Goal: Information Seeking & Learning: Learn about a topic

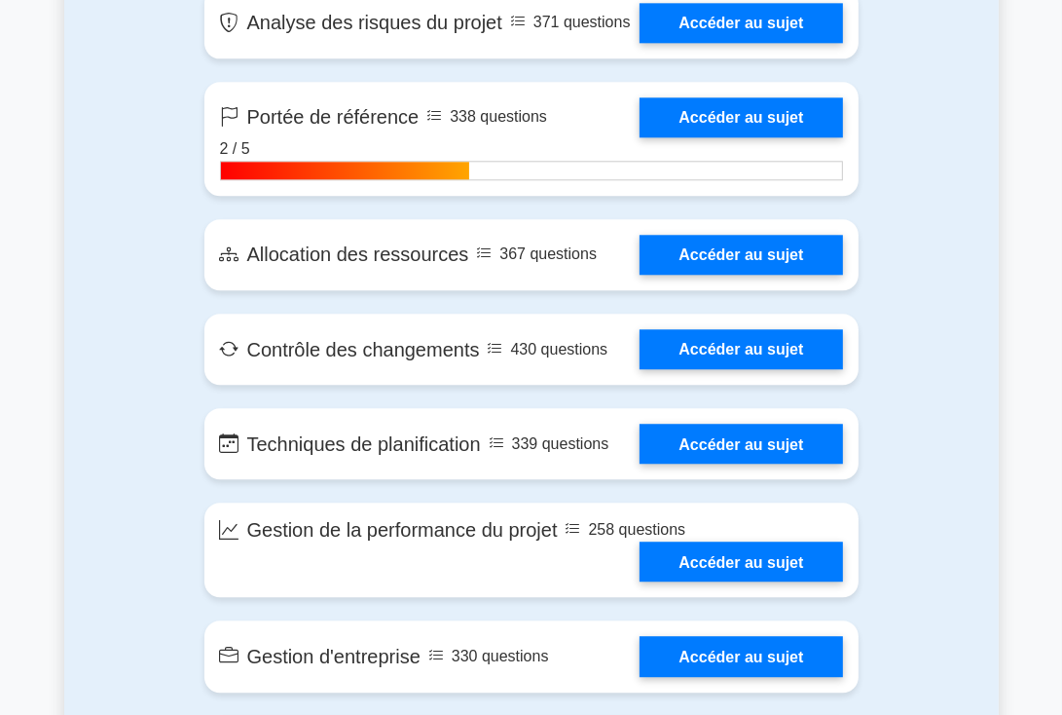
scroll to position [3507, 0]
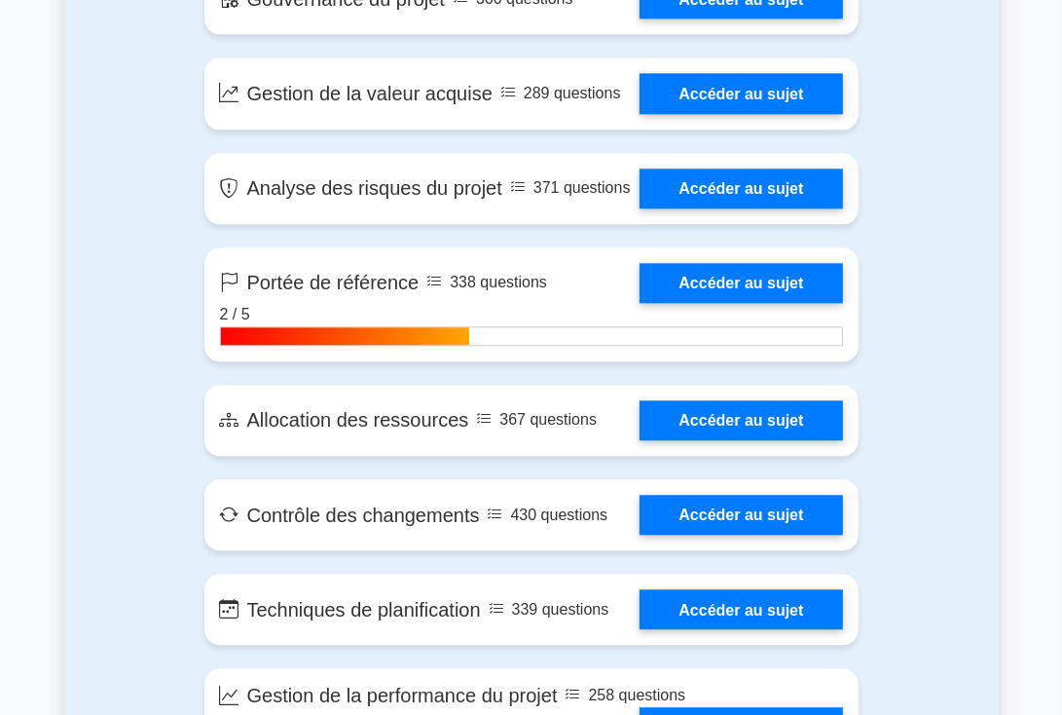
scroll to position [3332, 0]
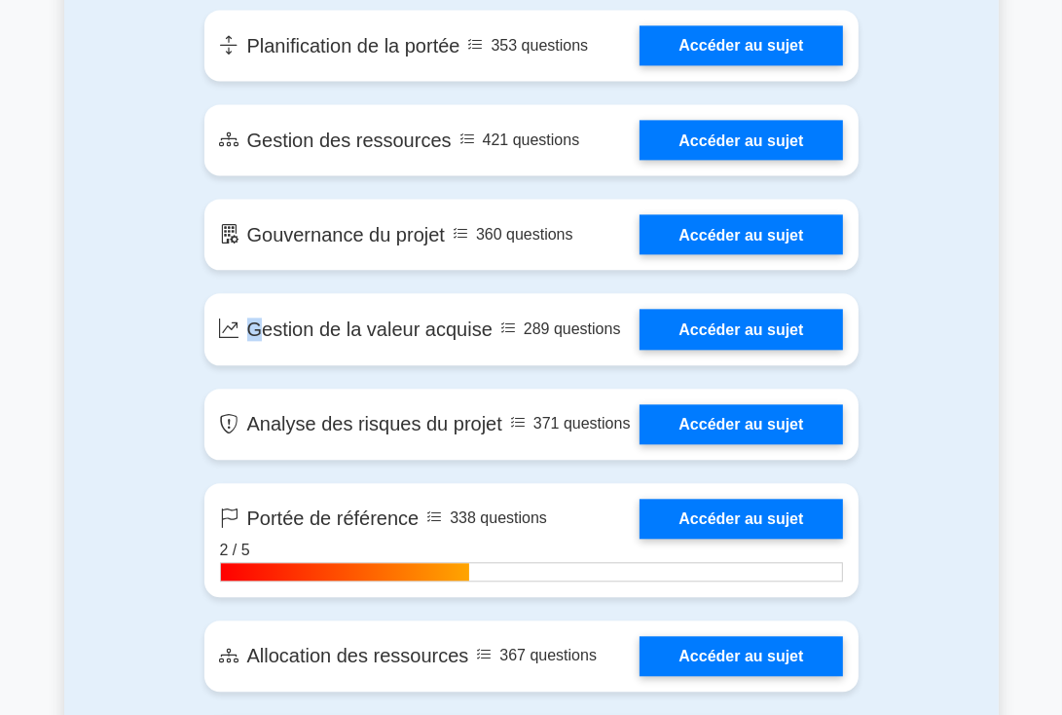
scroll to position [3098, 0]
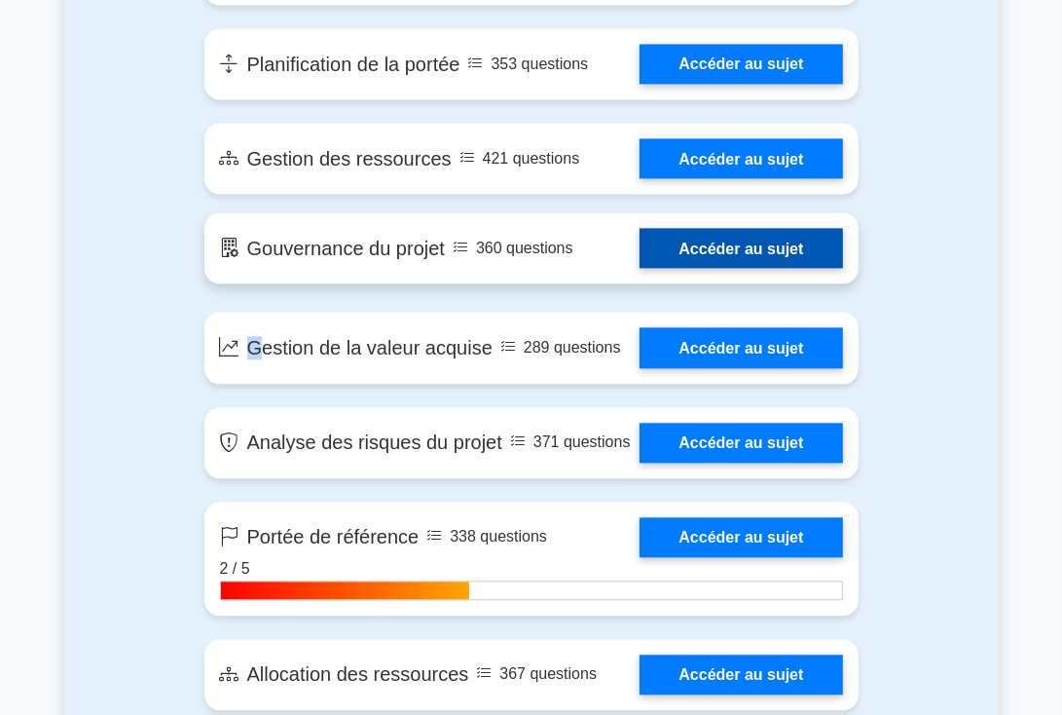
click at [691, 268] on link "Accéder au sujet" at bounding box center [741, 248] width 203 height 40
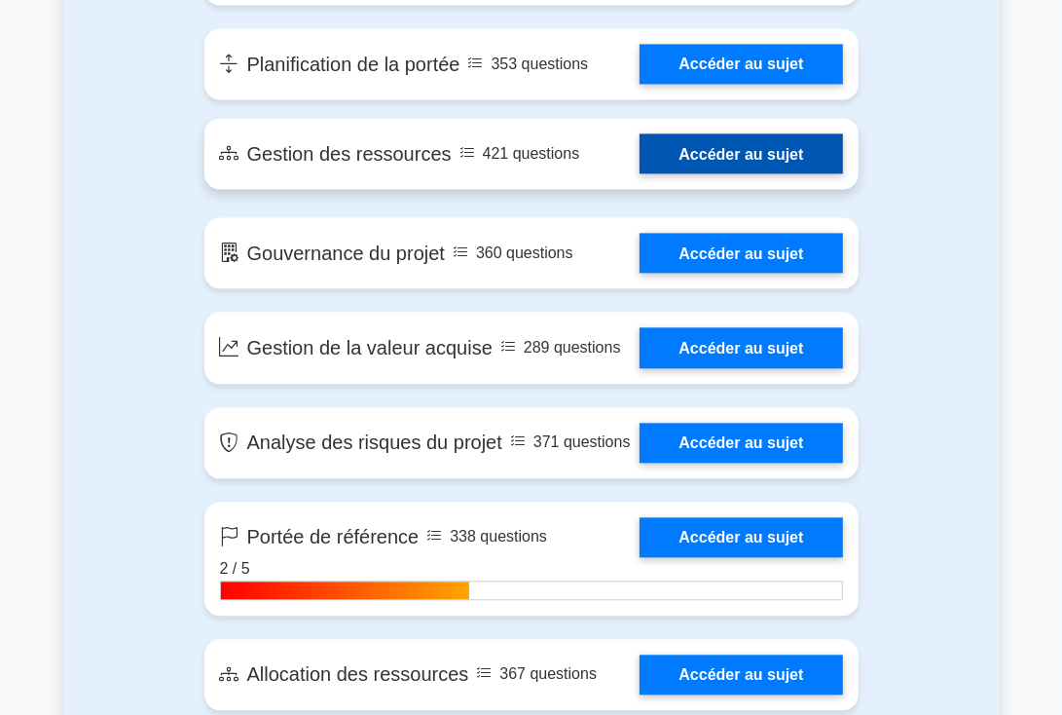
click at [736, 173] on link "Accéder au sujet" at bounding box center [741, 153] width 203 height 40
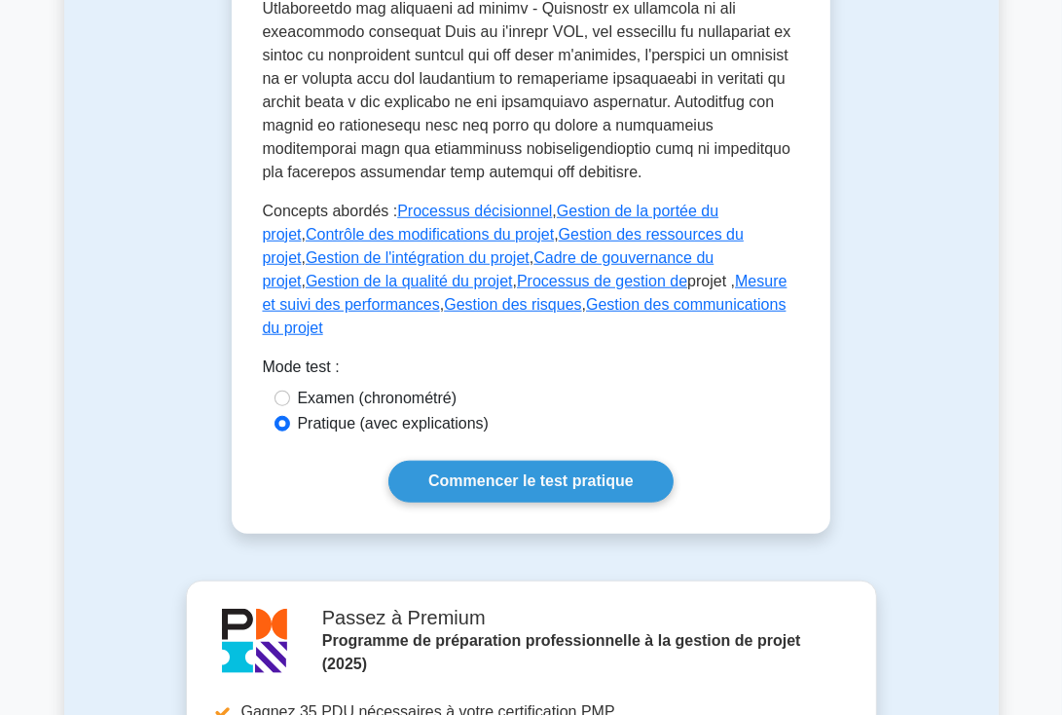
scroll to position [1101, 0]
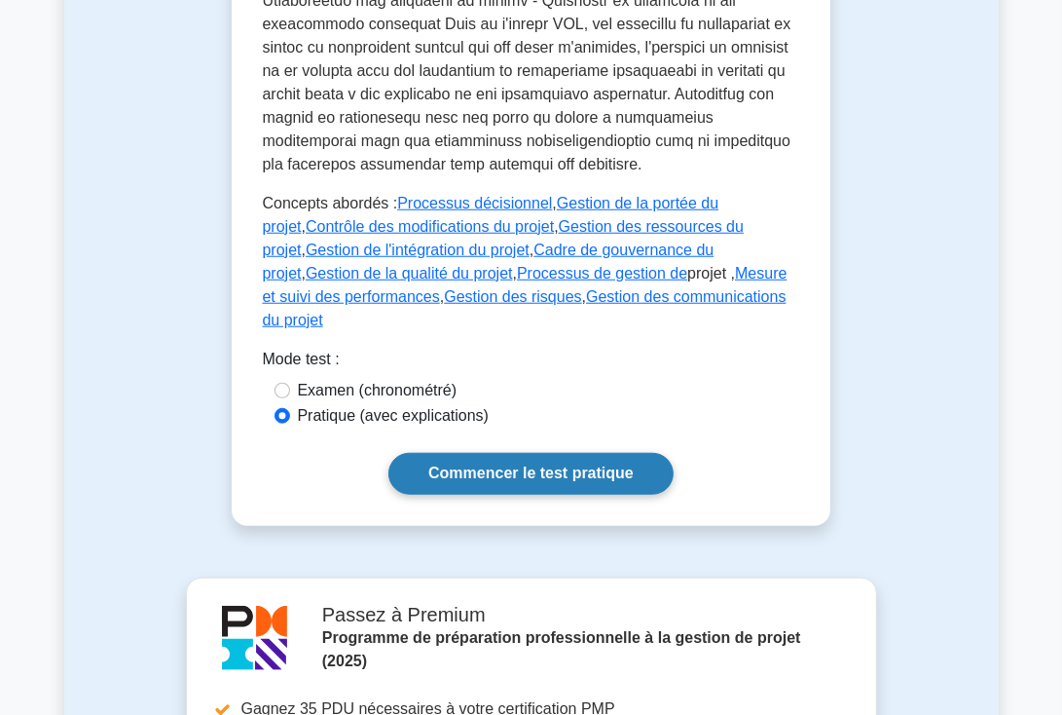
click at [510, 465] on font "Commencer le test pratique" at bounding box center [530, 473] width 205 height 17
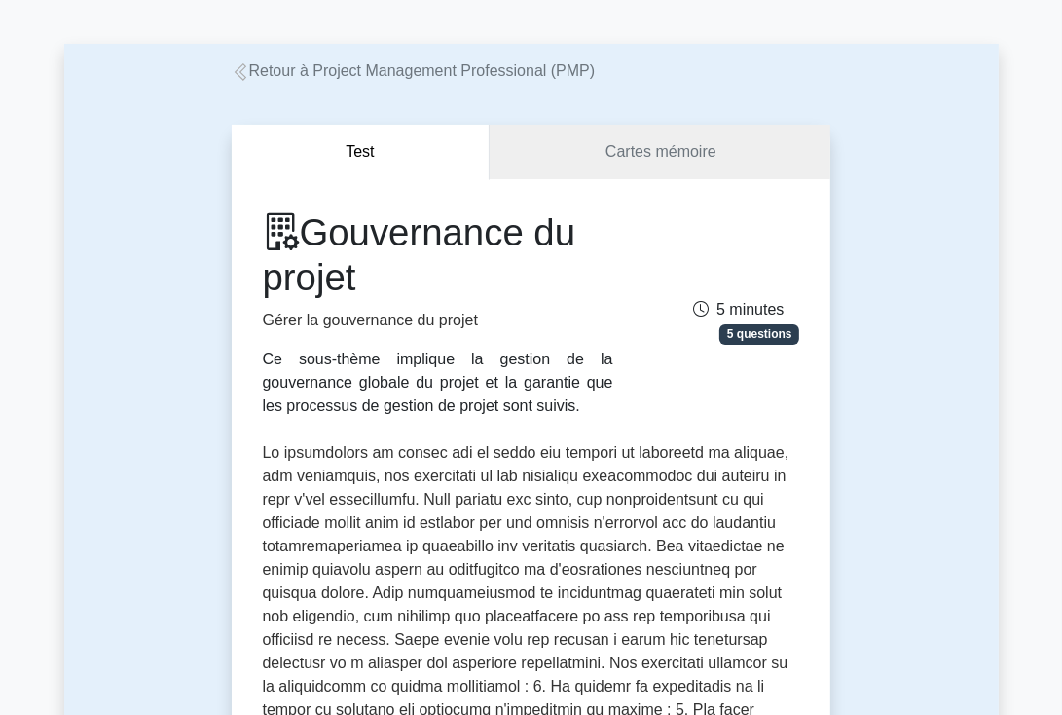
scroll to position [26, 0]
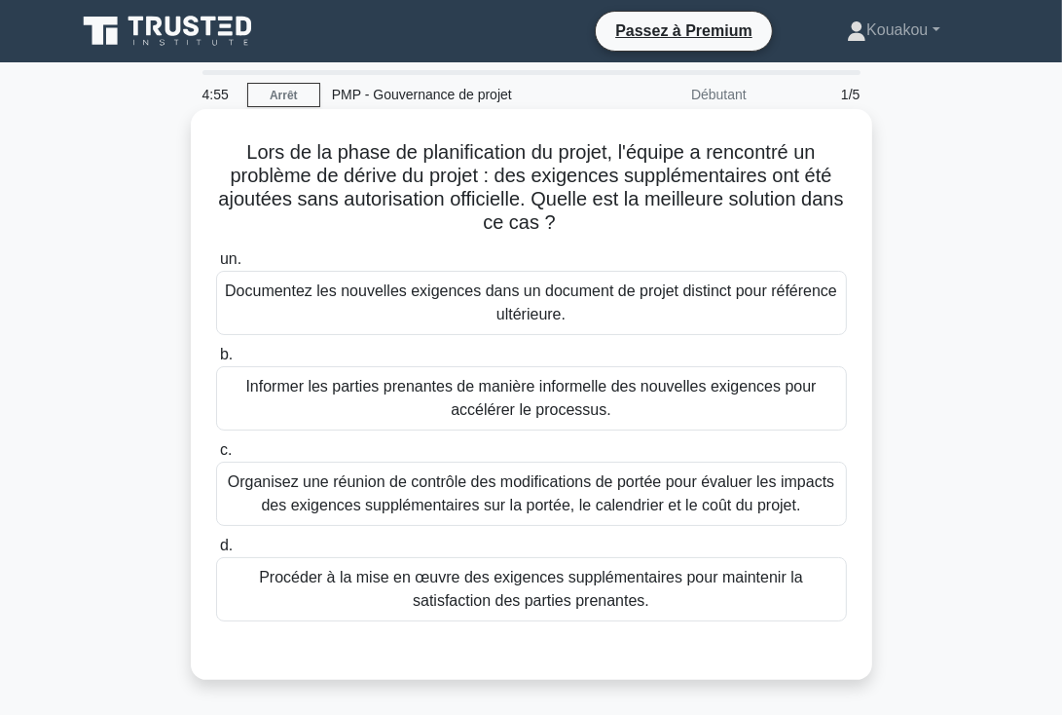
drag, startPoint x: 238, startPoint y: 149, endPoint x: 762, endPoint y: 624, distance: 707.9
click at [762, 624] on div "Lors de la phase de planification du projet, l'équipe a rencontré un problème d…" at bounding box center [532, 394] width 666 height 555
copy div "Lors de la phase de planification du projet, l'équipe a rencontré un problème d…"
click at [747, 641] on div at bounding box center [531, 641] width 631 height 16
click at [534, 490] on font "Organisez une réunion de contrôle des modifications de portée pour évaluer les …" at bounding box center [531, 493] width 607 height 40
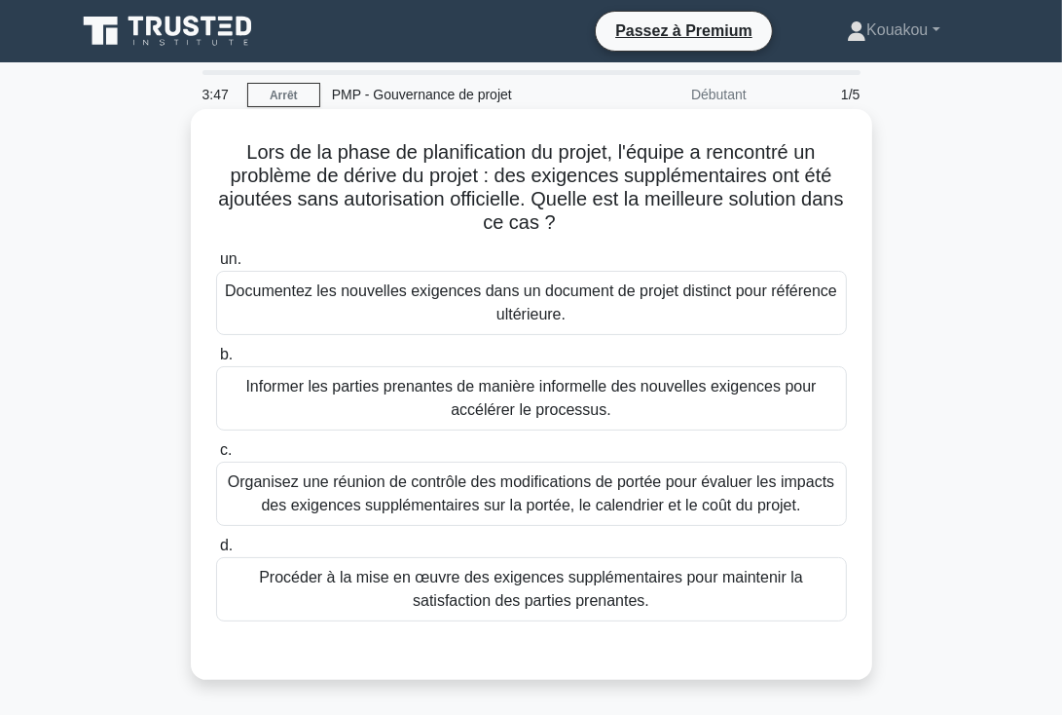
click at [216, 457] on input "c. Organisez une réunion de contrôle des modifications de portée pour évaluer l…" at bounding box center [216, 450] width 0 height 13
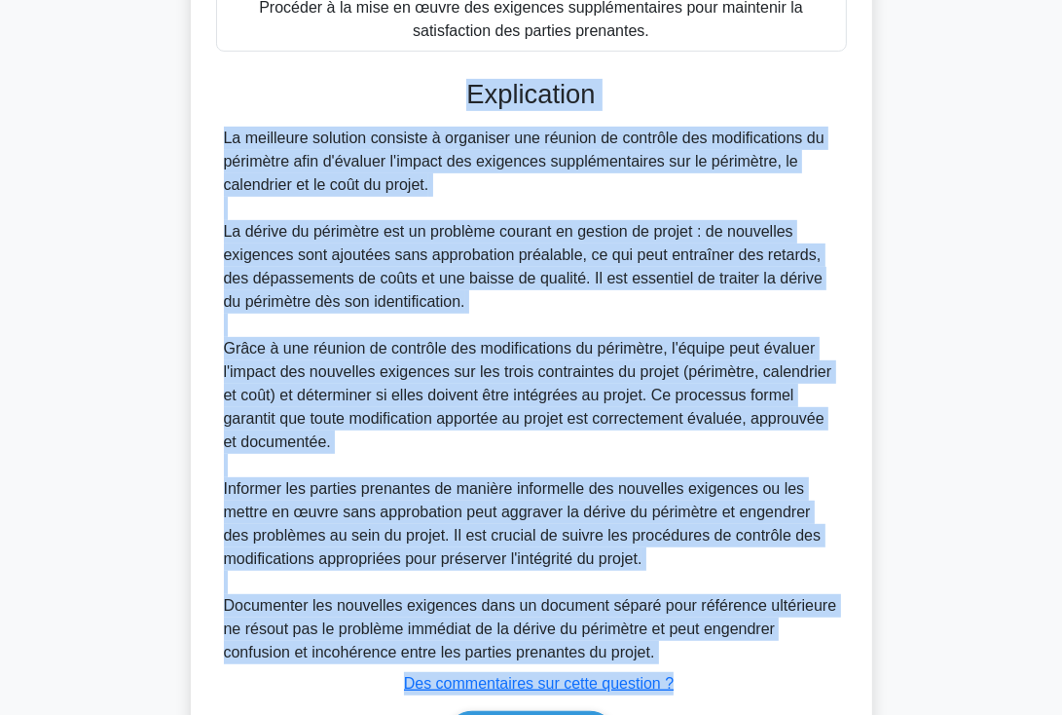
scroll to position [615, 0]
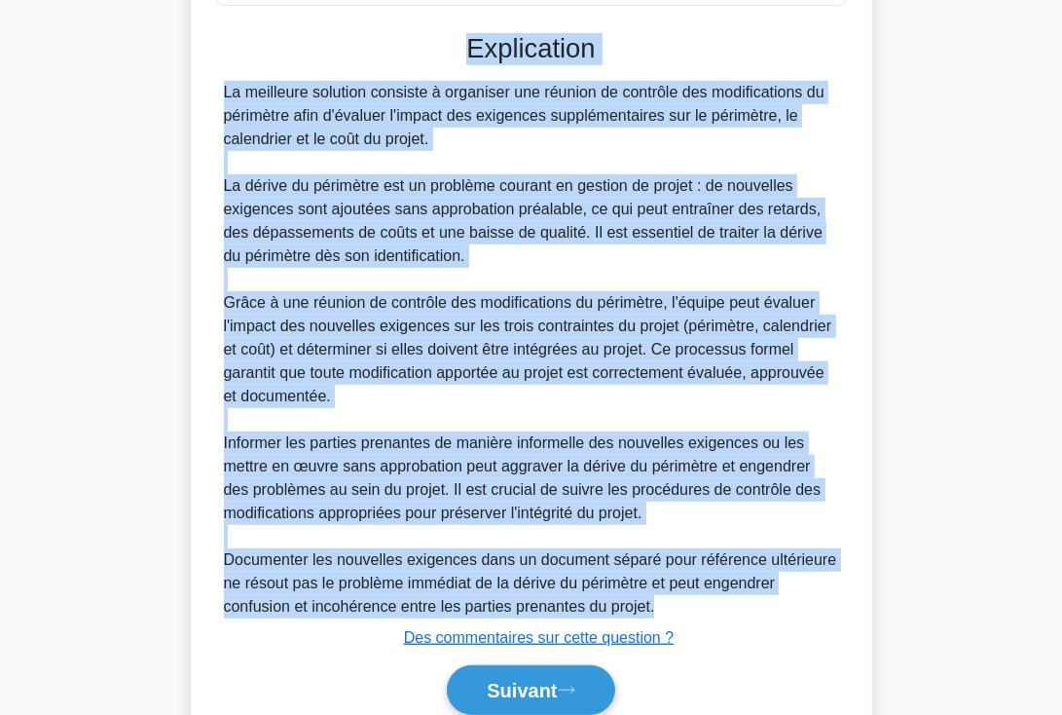
drag, startPoint x: 471, startPoint y: 253, endPoint x: 775, endPoint y: 606, distance: 465.3
click at [775, 606] on div "Explication La meilleure solution consiste à organiser une réunion de contrôle …" at bounding box center [531, 377] width 631 height 688
copy div "Explication La meilleure solution consiste à organiser une réunion de contrôle …"
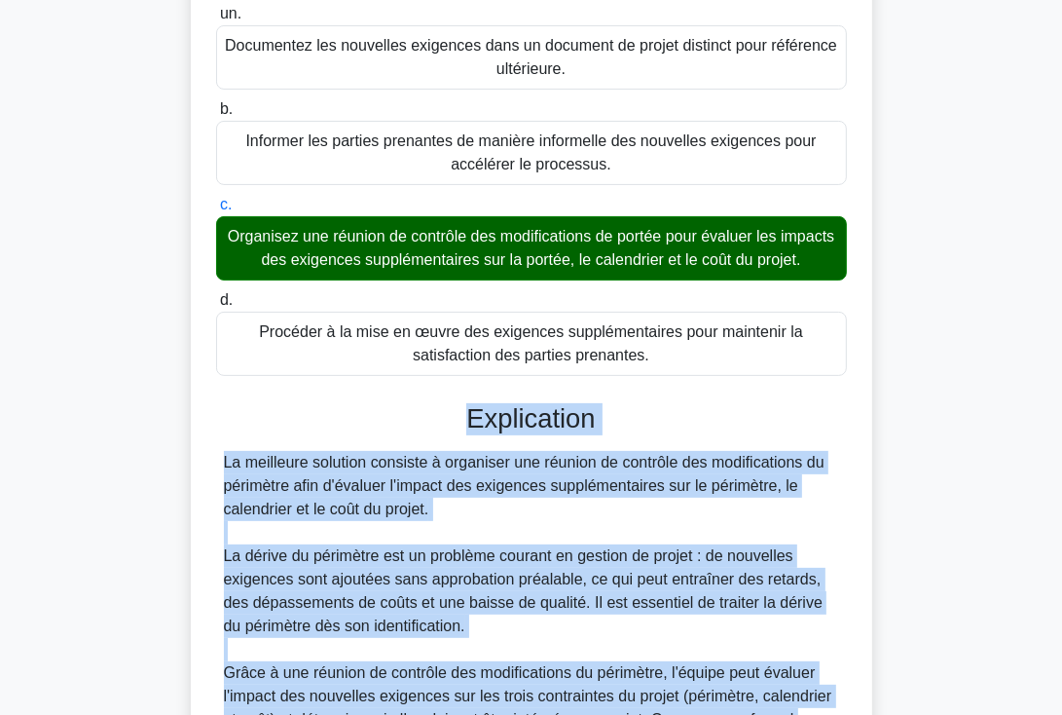
scroll to position [696, 0]
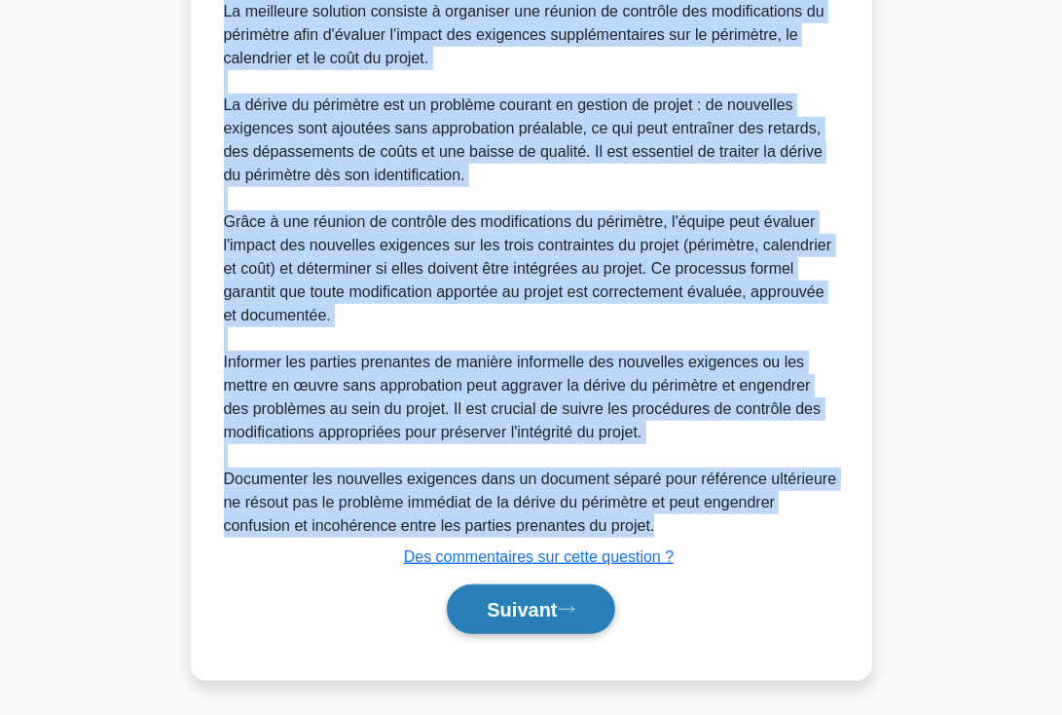
click at [487, 611] on font "Suivant" at bounding box center [522, 610] width 70 height 21
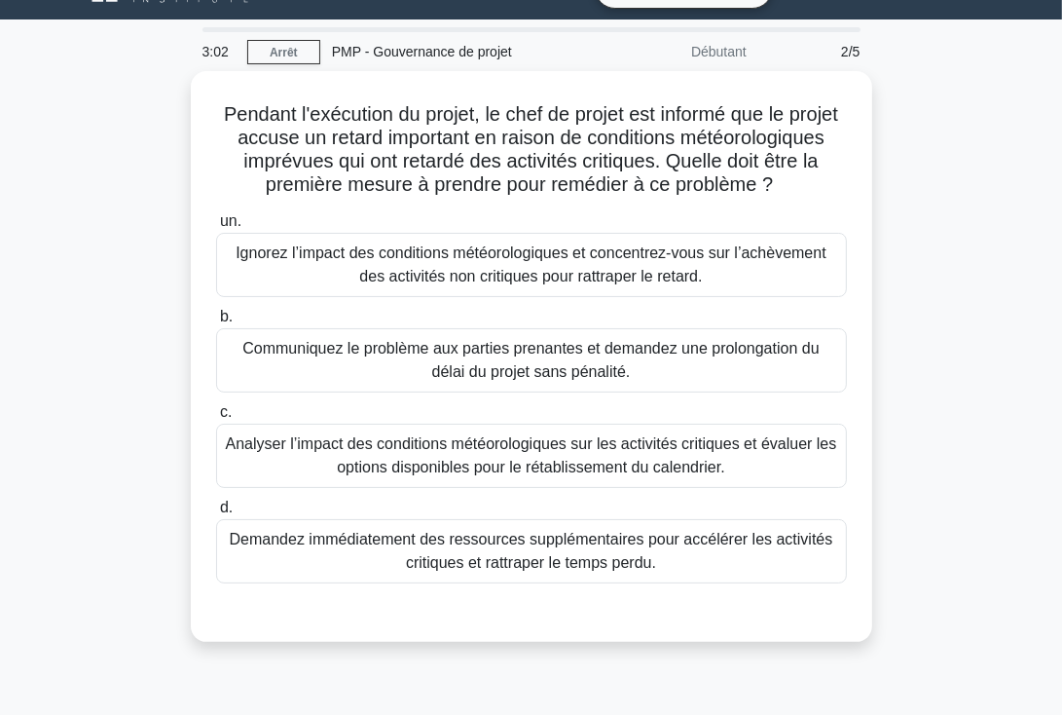
scroll to position [0, 0]
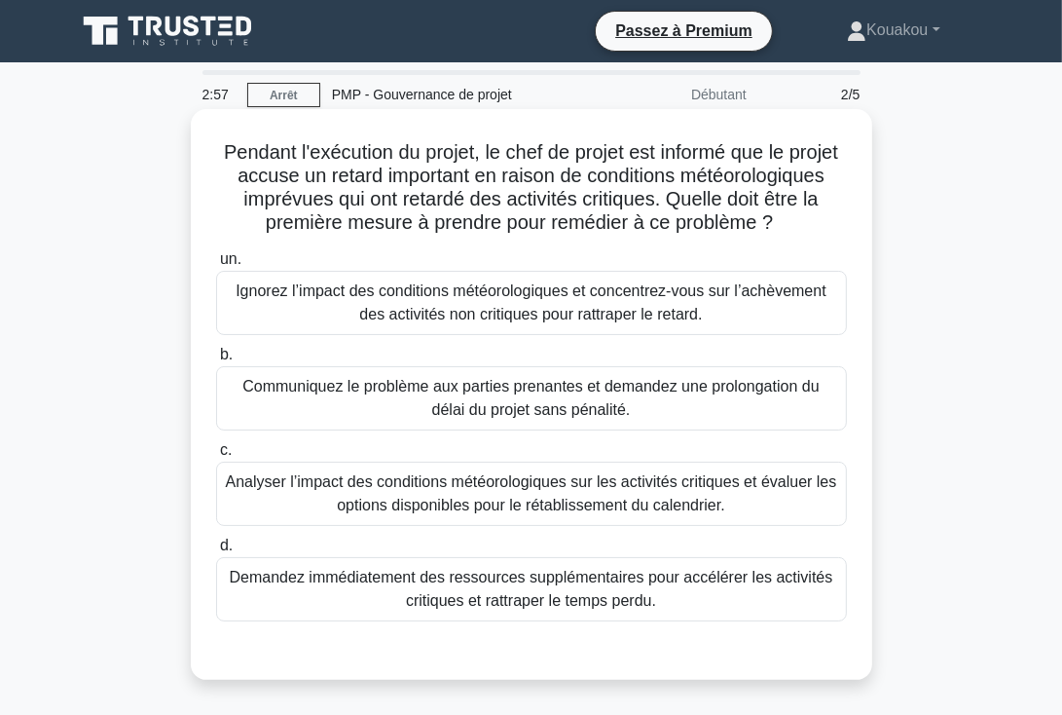
drag, startPoint x: 245, startPoint y: 143, endPoint x: 747, endPoint y: 638, distance: 704.3
click at [747, 638] on div "Pendant l'exécution du projet, le chef de projet est informé que le projet accu…" at bounding box center [532, 394] width 666 height 555
copy div "Pendant l'exécution du projet, le chef de projet est informé que le projet accu…"
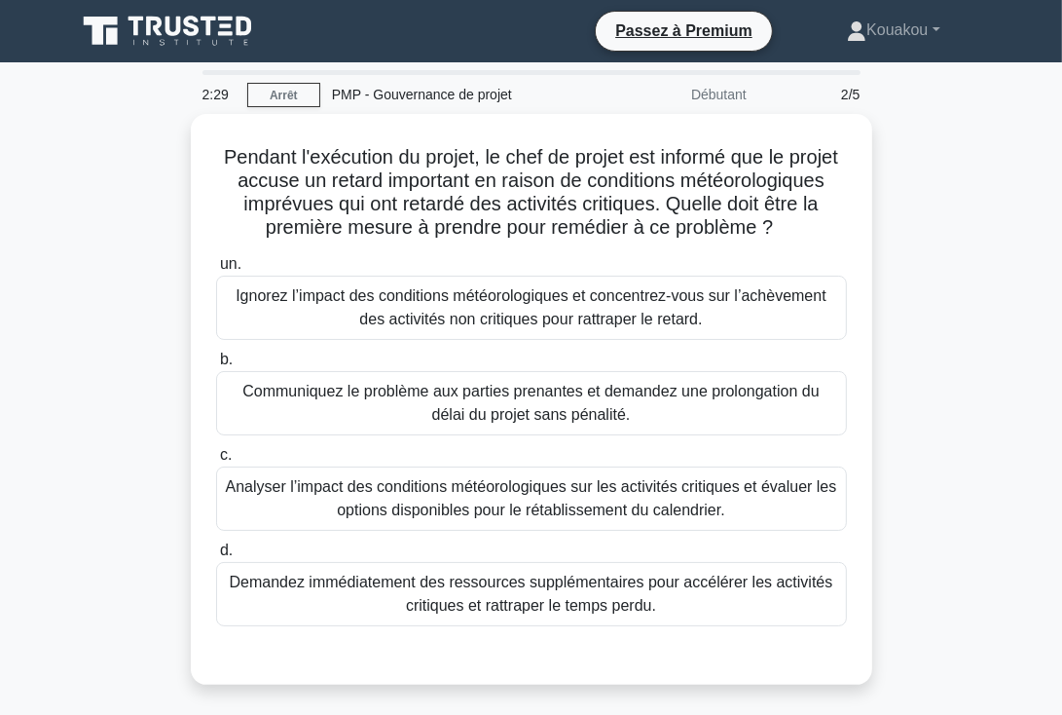
click at [950, 500] on div "Pendant l'exécution du projet, le chef de projet est informé que le projet accu…" at bounding box center [531, 411] width 935 height 594
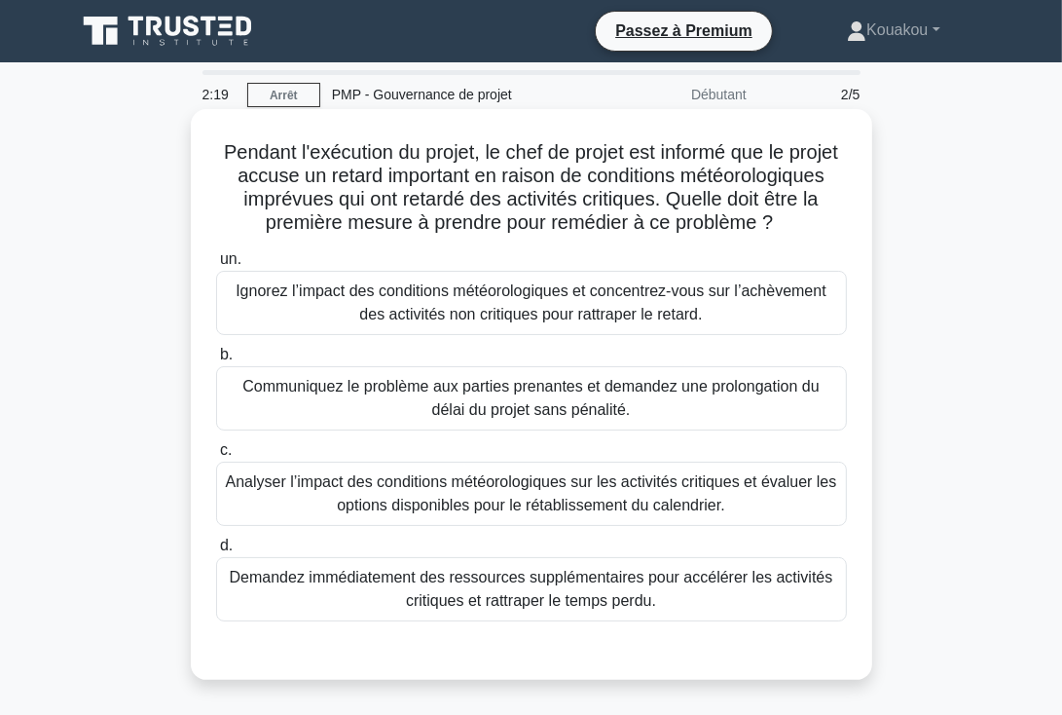
click at [518, 513] on font "Analyser l’impact des conditions météorologiques sur les activités critiques et…" at bounding box center [531, 493] width 611 height 40
click at [216, 457] on input "c. Analyser l’impact des conditions météorologiques sur les activités critiques…" at bounding box center [216, 450] width 0 height 13
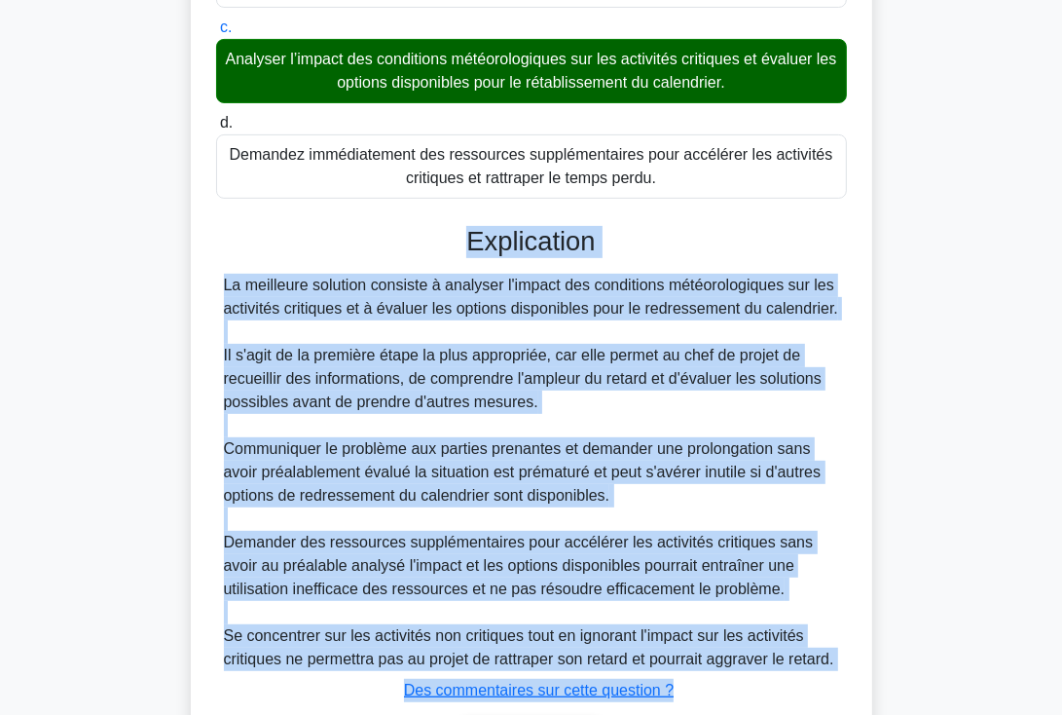
scroll to position [579, 0]
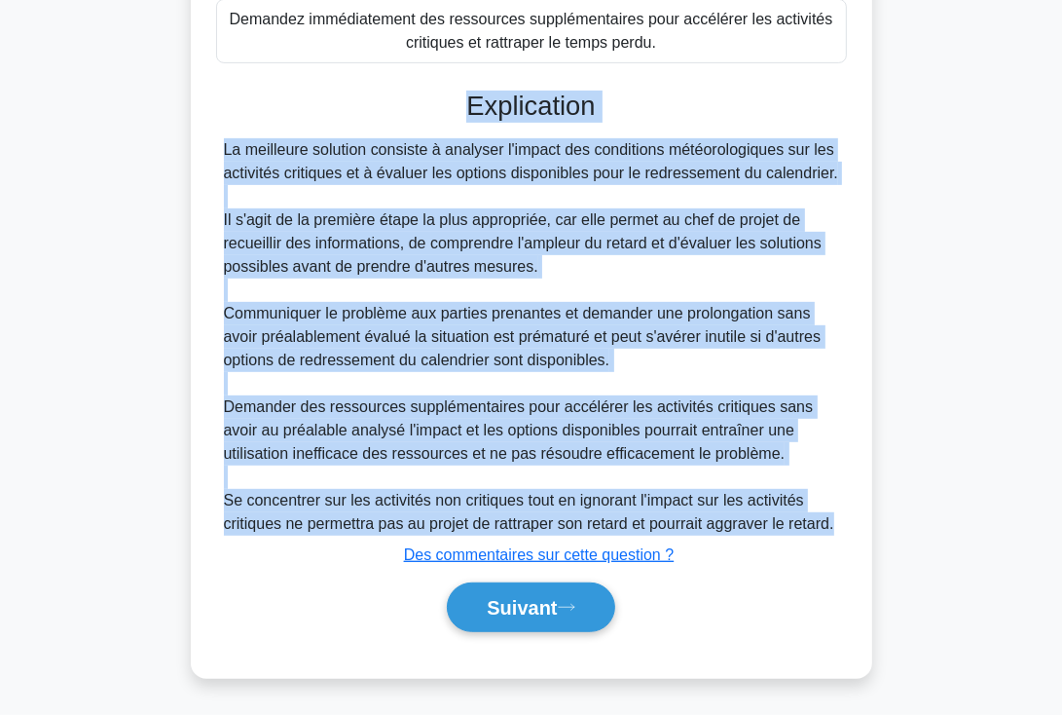
drag, startPoint x: 463, startPoint y: 253, endPoint x: 843, endPoint y: 531, distance: 470.3
click at [843, 531] on div "Explication La meilleure solution consiste à analyser l'impact des conditions m…" at bounding box center [531, 365] width 631 height 548
copy div "Explication La meilleure solution consiste à analyser l'impact des conditions m…"
click at [531, 613] on font "Suivant" at bounding box center [522, 608] width 70 height 21
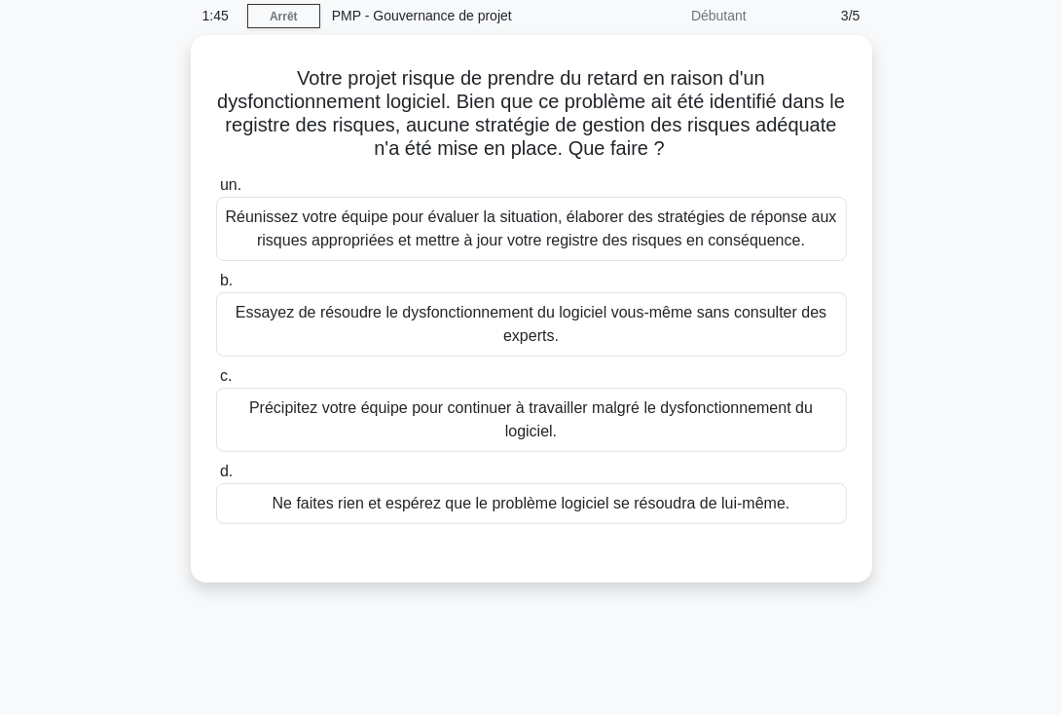
scroll to position [0, 0]
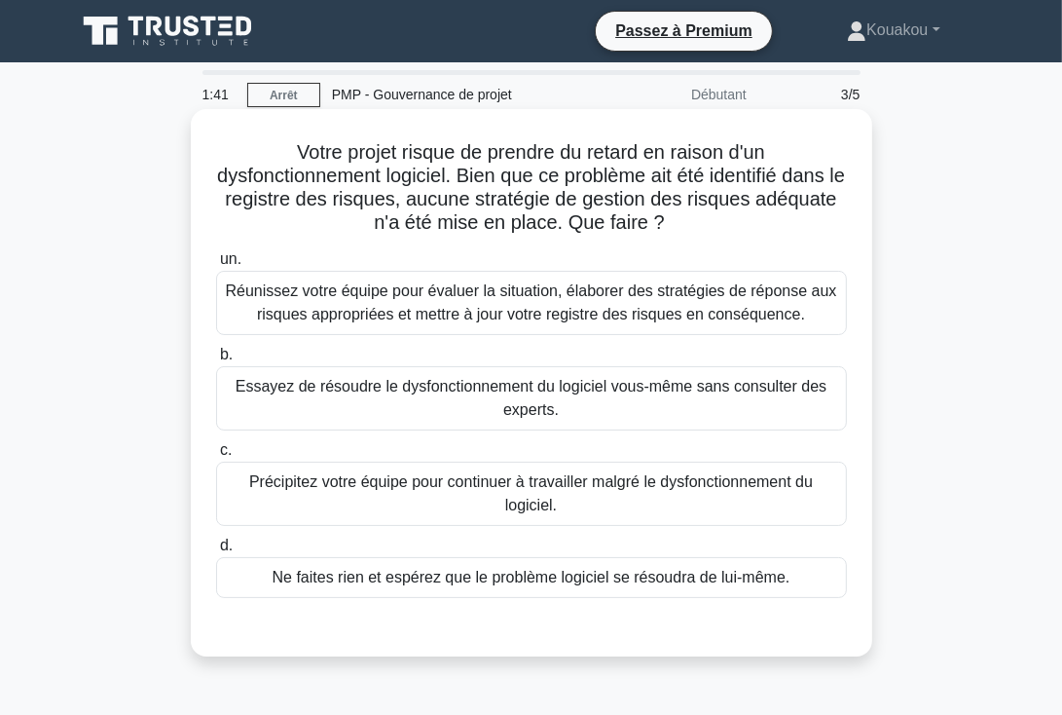
drag, startPoint x: 285, startPoint y: 149, endPoint x: 845, endPoint y: 574, distance: 703.2
click at [845, 574] on div "Votre projet risque de prendre du retard en raison d'un dysfonctionnement logic…" at bounding box center [532, 383] width 666 height 532
copy div "Votre projet risque de prendre du retard en raison d'un dysfonctionnement logic…"
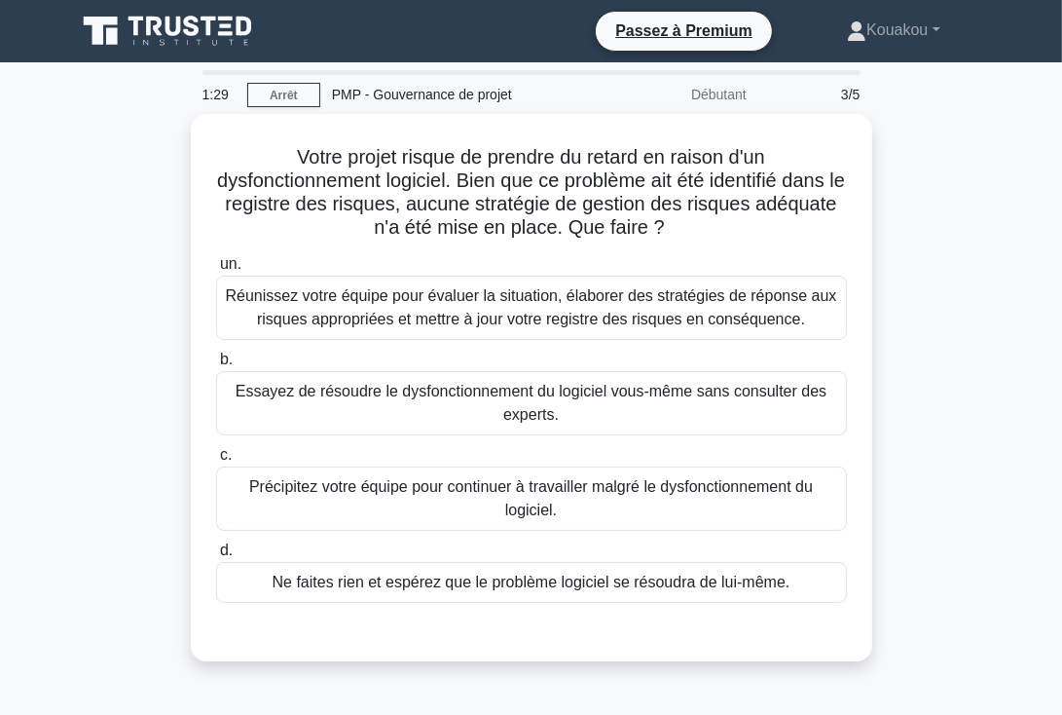
click at [948, 298] on div "Votre projet risque de prendre du retard en raison d'un dysfonctionnement logic…" at bounding box center [531, 399] width 935 height 571
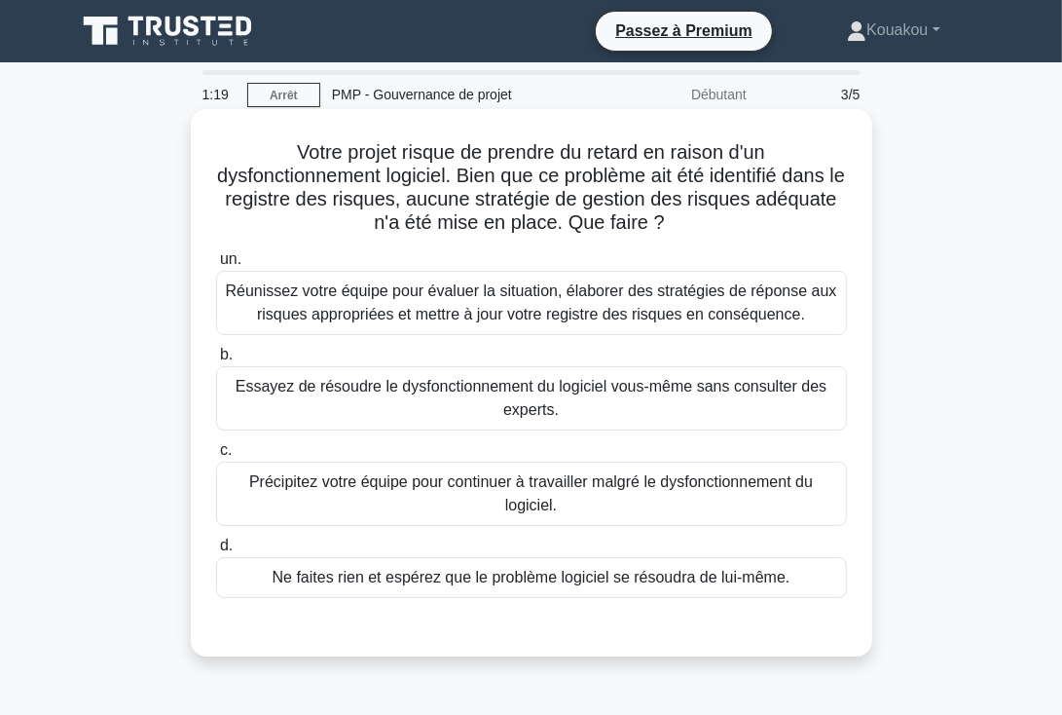
click at [556, 313] on font "Réunissez votre équipe pour évaluer la situation, élaborer des stratégies de ré…" at bounding box center [531, 302] width 611 height 40
click at [216, 266] on input "un. Réunissez votre équipe pour évaluer la situation, élaborer des stratégies d…" at bounding box center [216, 259] width 0 height 13
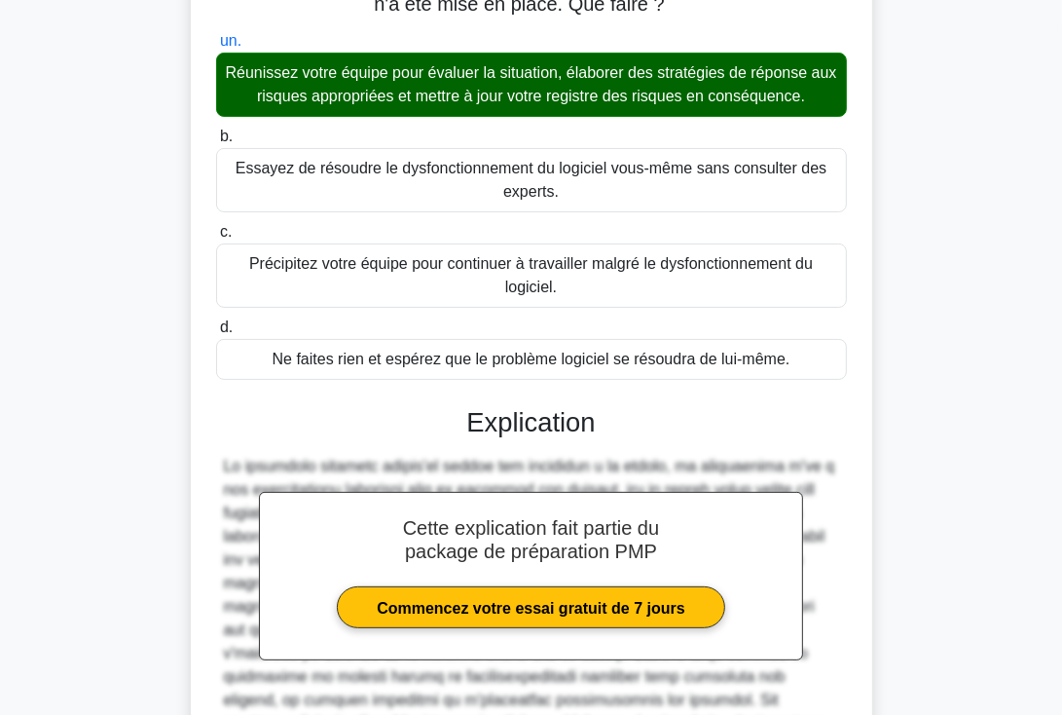
scroll to position [439, 0]
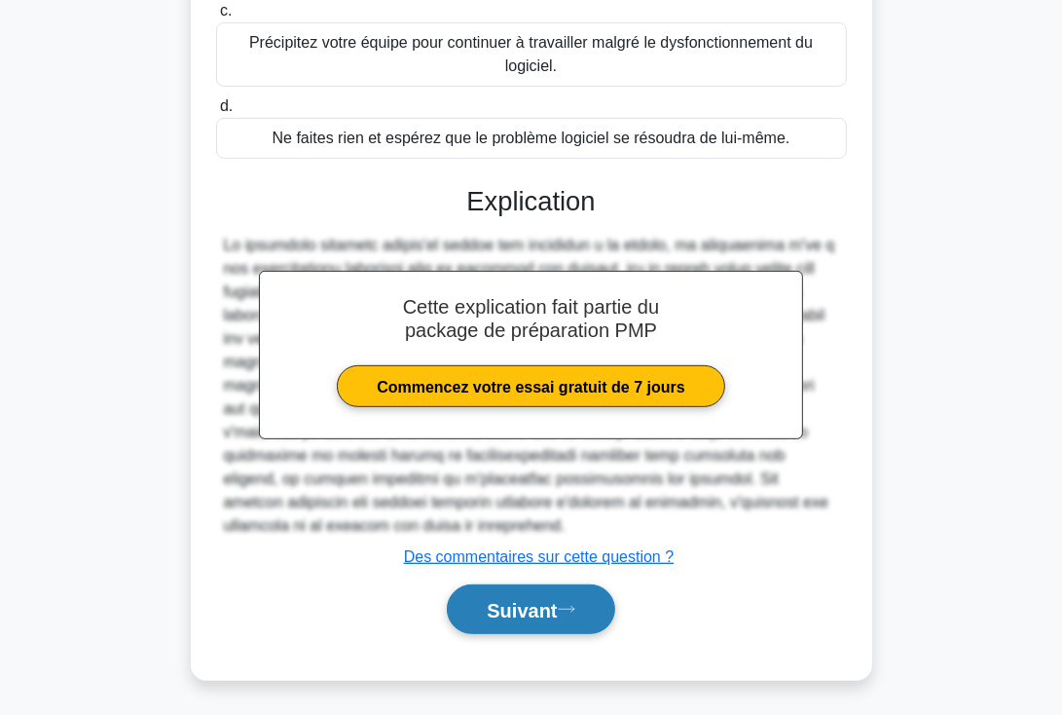
click at [500, 613] on font "Suivant" at bounding box center [522, 610] width 70 height 21
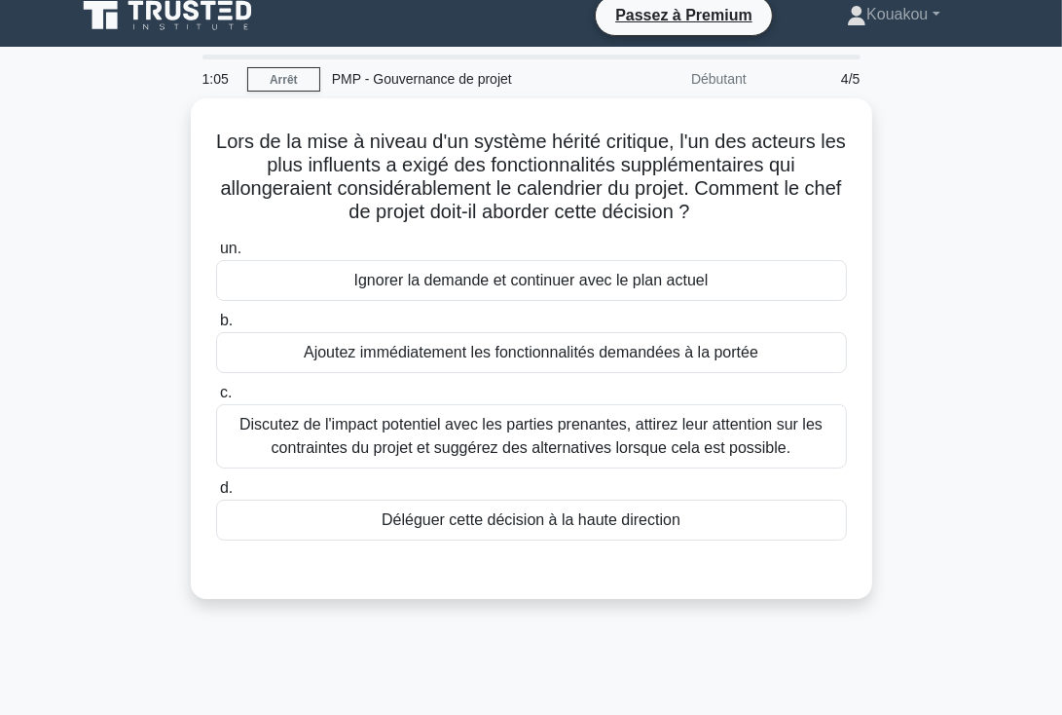
scroll to position [0, 0]
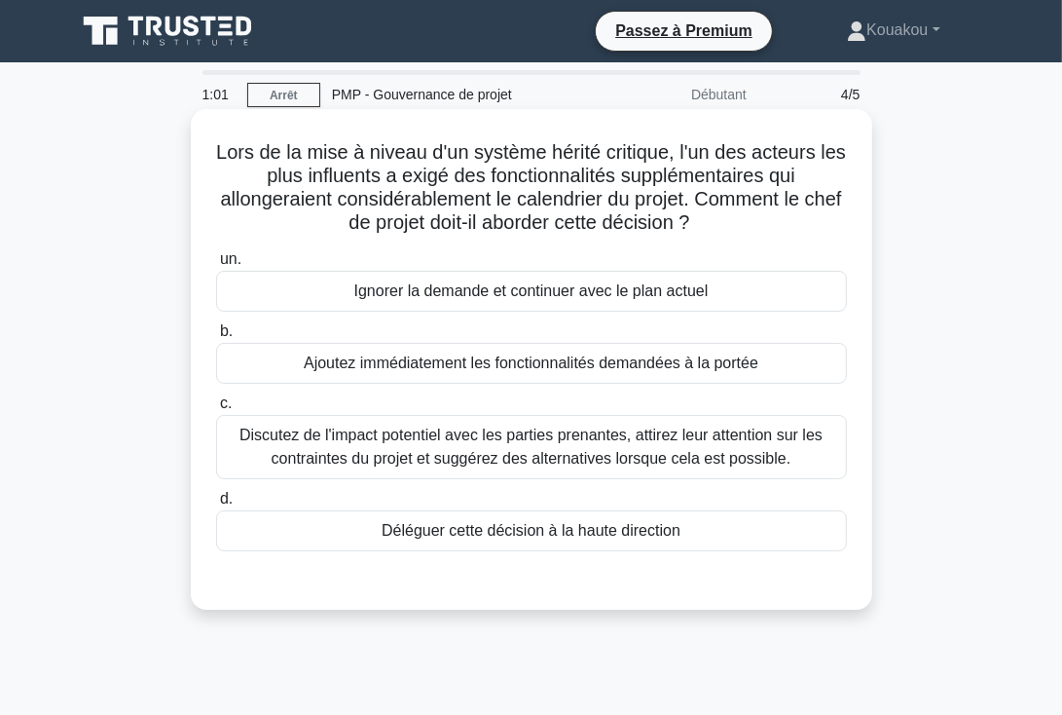
drag, startPoint x: 226, startPoint y: 155, endPoint x: 734, endPoint y: 543, distance: 639.7
click at [734, 543] on div "Lors de la mise à niveau d'un système hérité critique, l'un des acteurs les plu…" at bounding box center [532, 359] width 666 height 485
copy div "Lors de la mise à niveau d'un système hérité critique, l'un des acteurs les plu…"
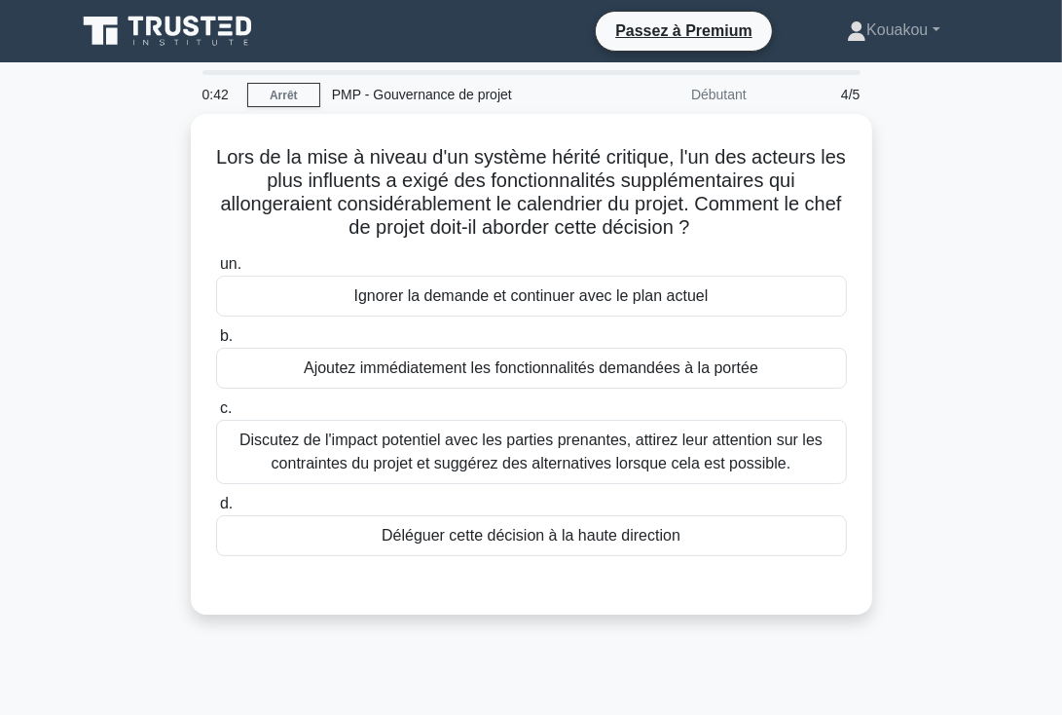
click at [916, 354] on div "Lors de la mise à niveau d'un système hérité critique, l'un des acteurs les plu…" at bounding box center [531, 376] width 935 height 524
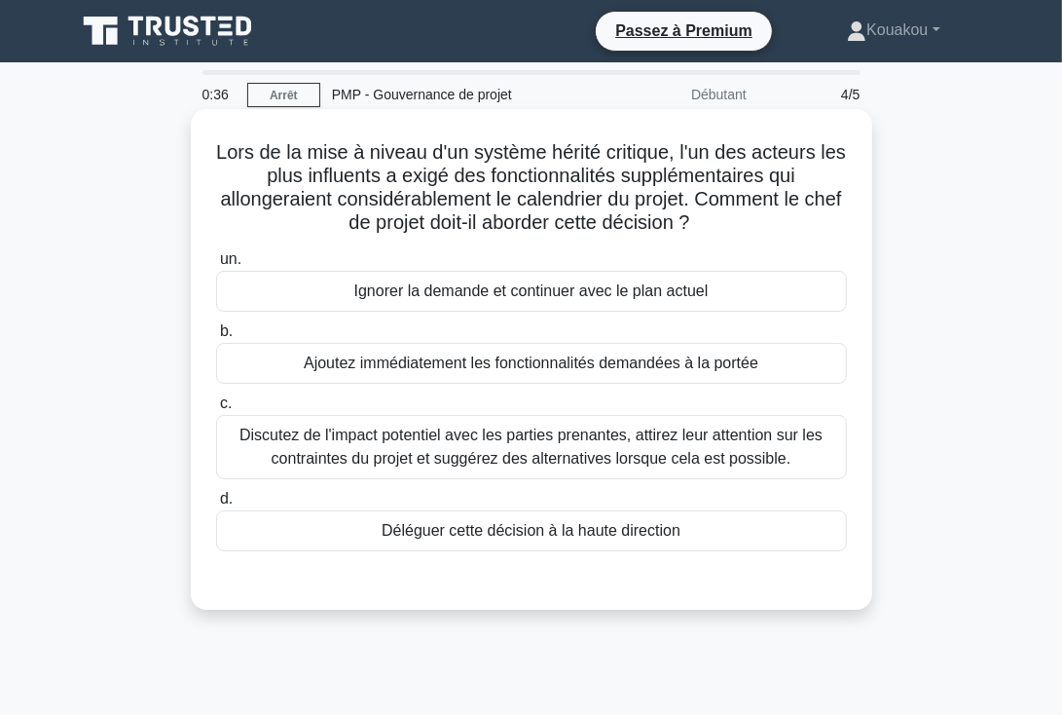
click at [444, 449] on font "Discutez de l'impact potentiel avec les parties prenantes, attirez leur attenti…" at bounding box center [531, 446] width 583 height 40
click at [216, 410] on input "c. Discutez de l'impact potentiel avec les parties prenantes, attirez leur atte…" at bounding box center [216, 403] width 0 height 13
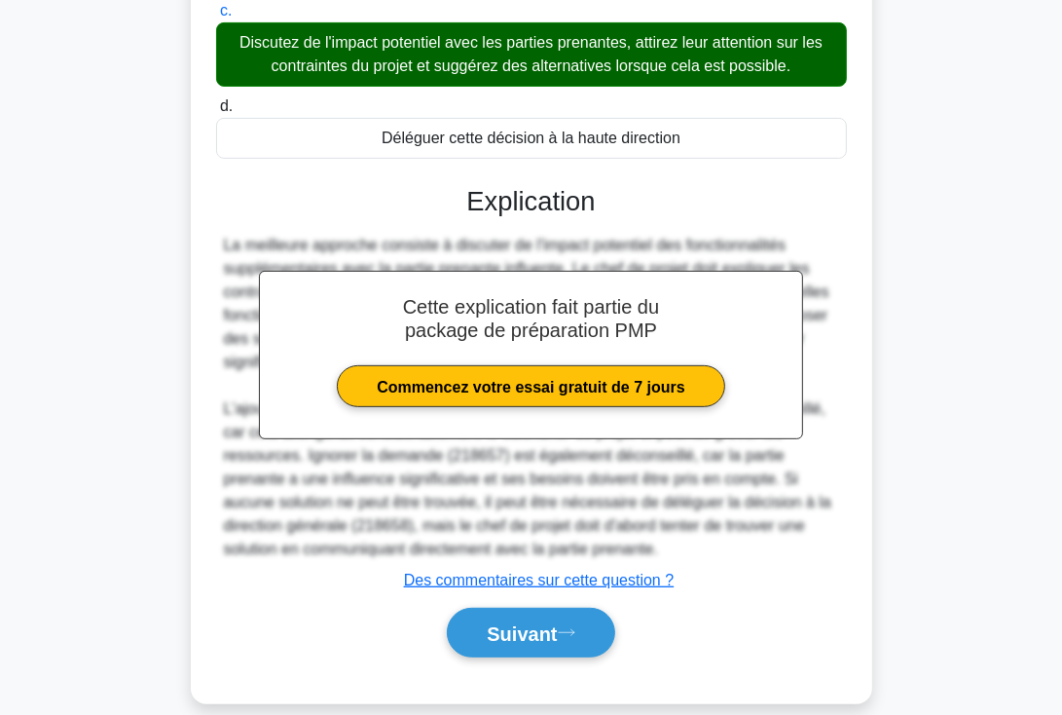
scroll to position [416, 0]
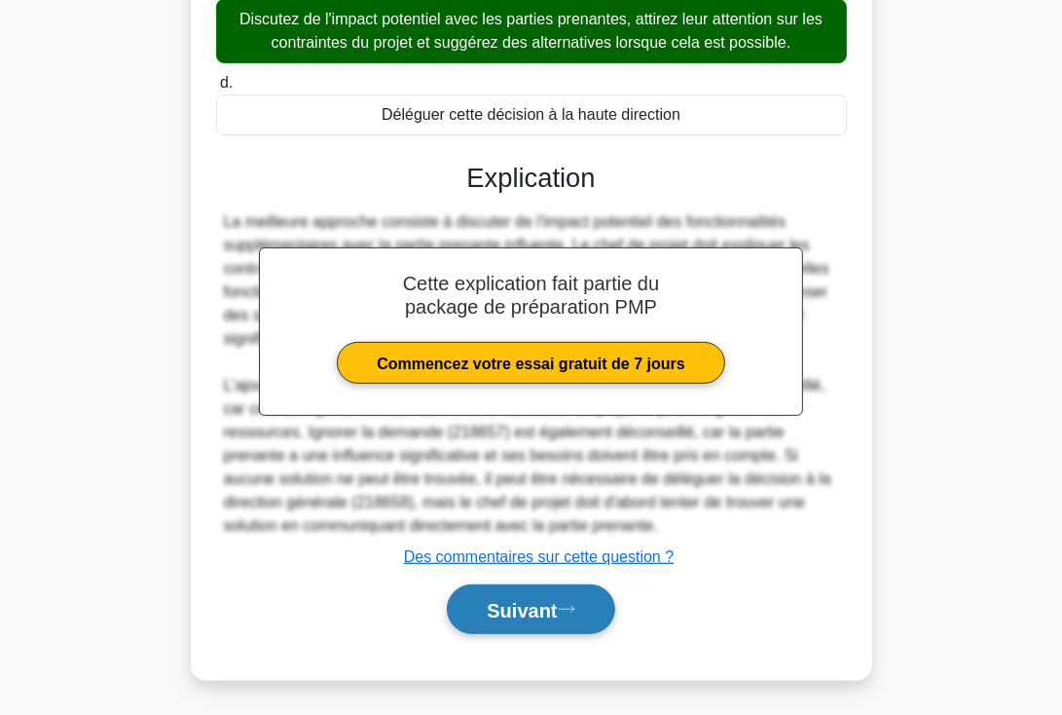
click at [490, 601] on font "Suivant" at bounding box center [522, 610] width 70 height 21
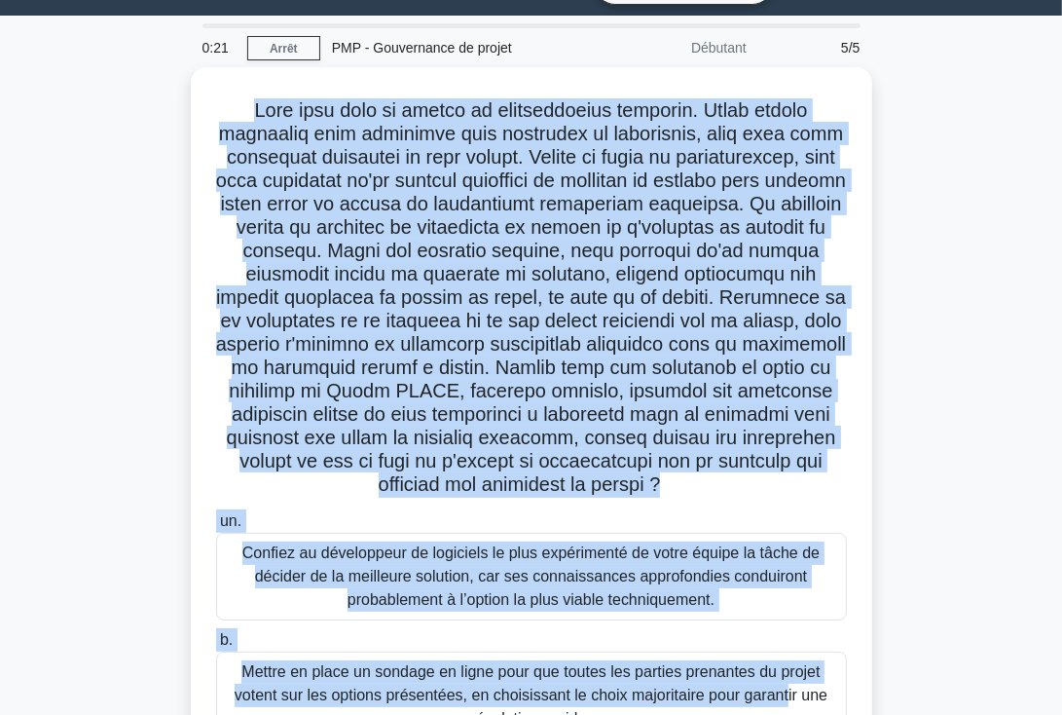
scroll to position [421, 0]
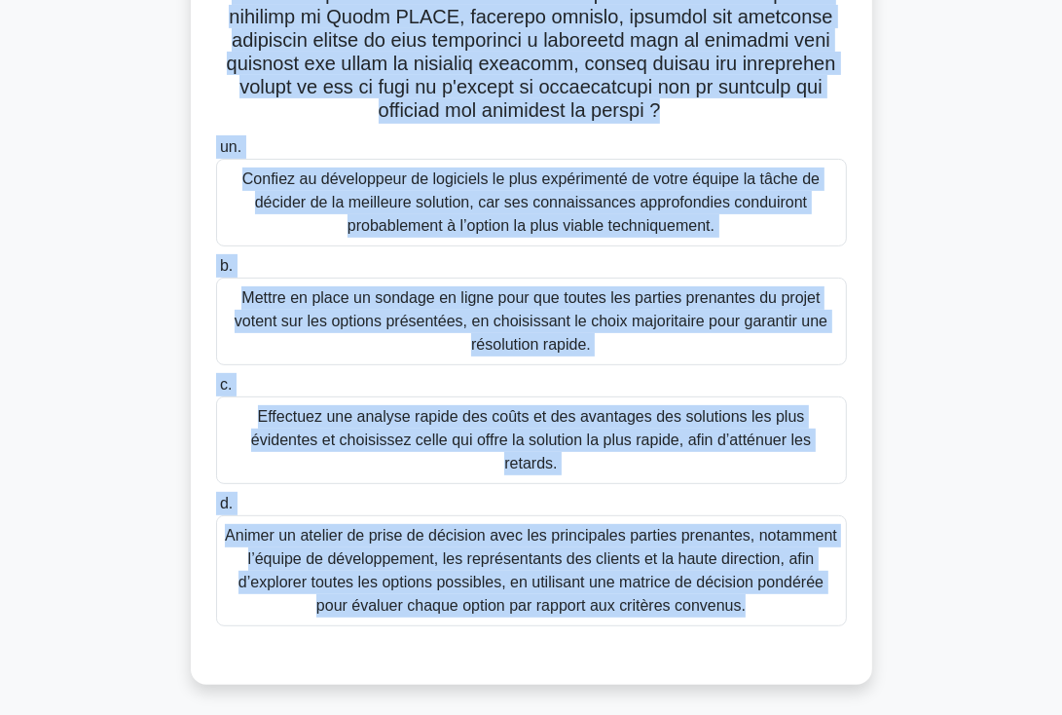
drag, startPoint x: 238, startPoint y: 126, endPoint x: 630, endPoint y: 688, distance: 686.1
click at [630, 688] on div ".spinner_0XTQ{transform-origin:center;animation:spinner_y6GP .75s linear infini…" at bounding box center [531, 200] width 935 height 1015
copy div "Vous êtes chef de projet de développement logiciel. Votre équipe travaille avec…"
click at [947, 416] on div ".spinner_0XTQ{transform-origin:center;animation:spinner_y6GP .75s linear infini…" at bounding box center [531, 200] width 935 height 1015
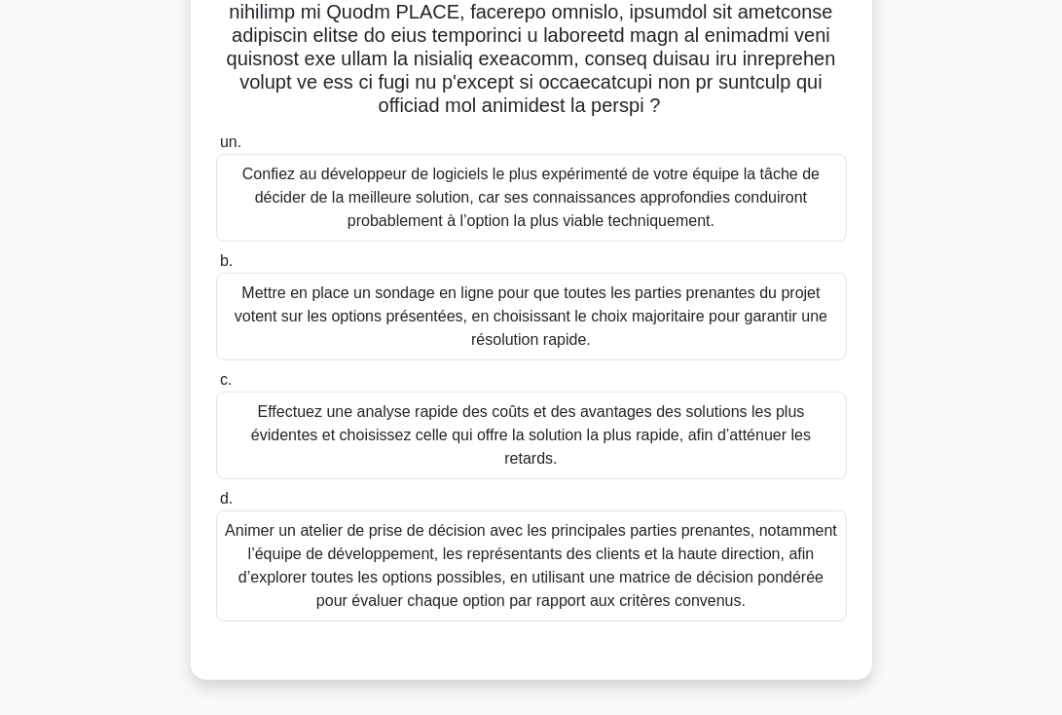
click at [413, 449] on font "Effectuez une analyse rapide des coûts et des avantages des solutions les plus …" at bounding box center [531, 434] width 560 height 63
click at [216, 387] on input "c. Effectuez une analyse rapide des coûts et des avantages des solutions les pl…" at bounding box center [216, 380] width 0 height 13
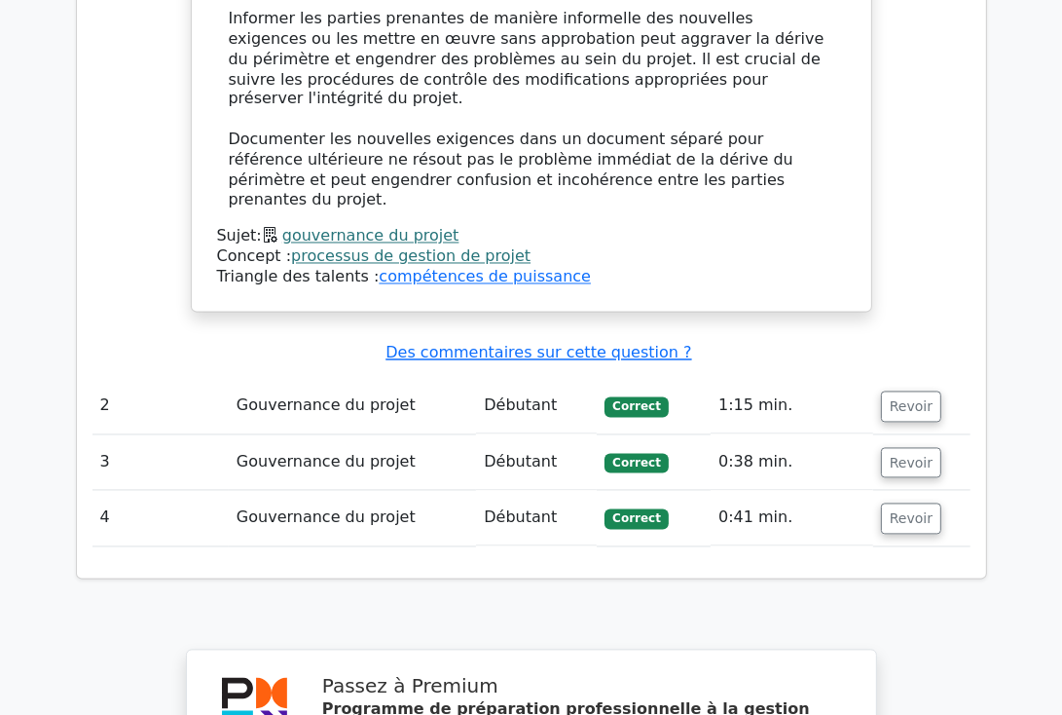
scroll to position [2543, 0]
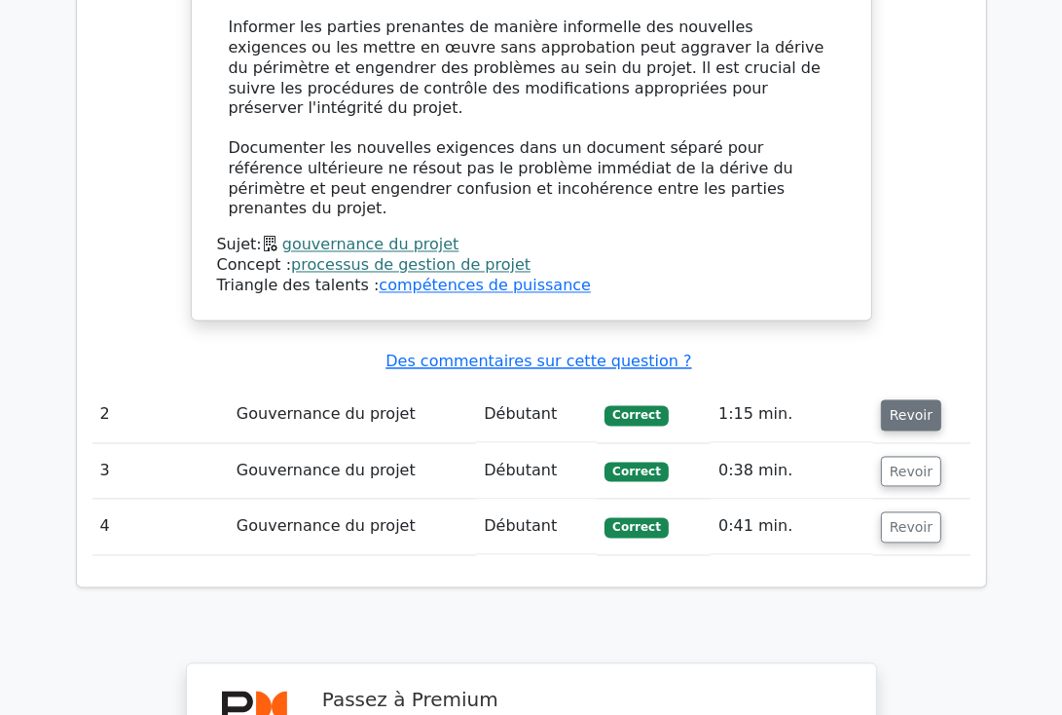
click at [897, 400] on button "Revoir" at bounding box center [911, 415] width 60 height 31
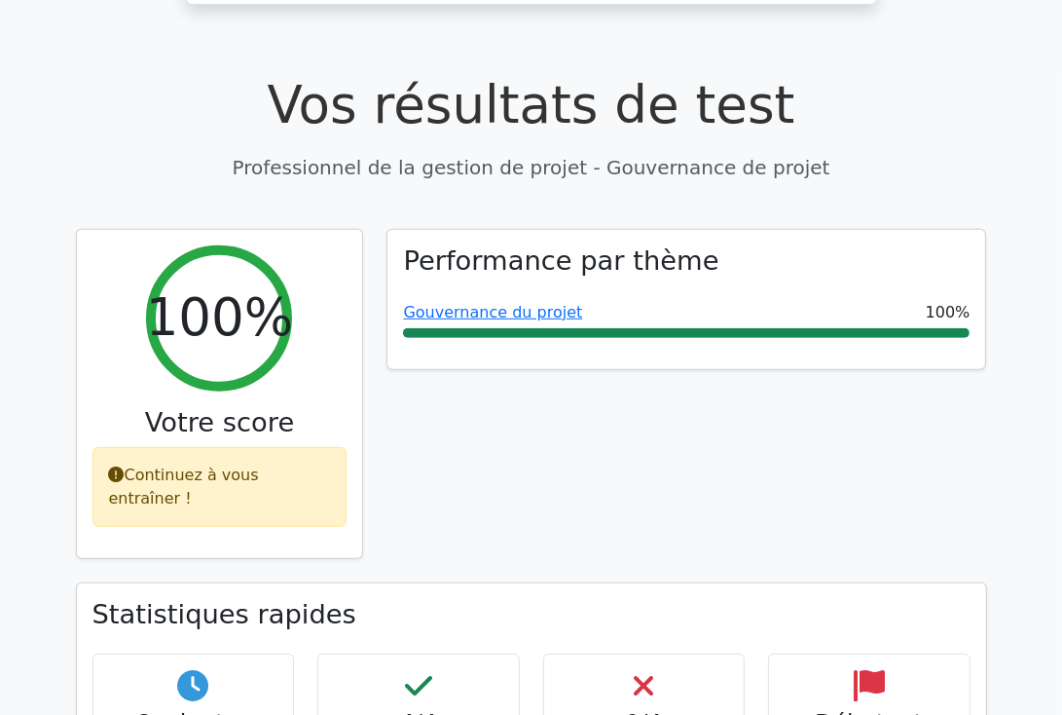
scroll to position [19, 0]
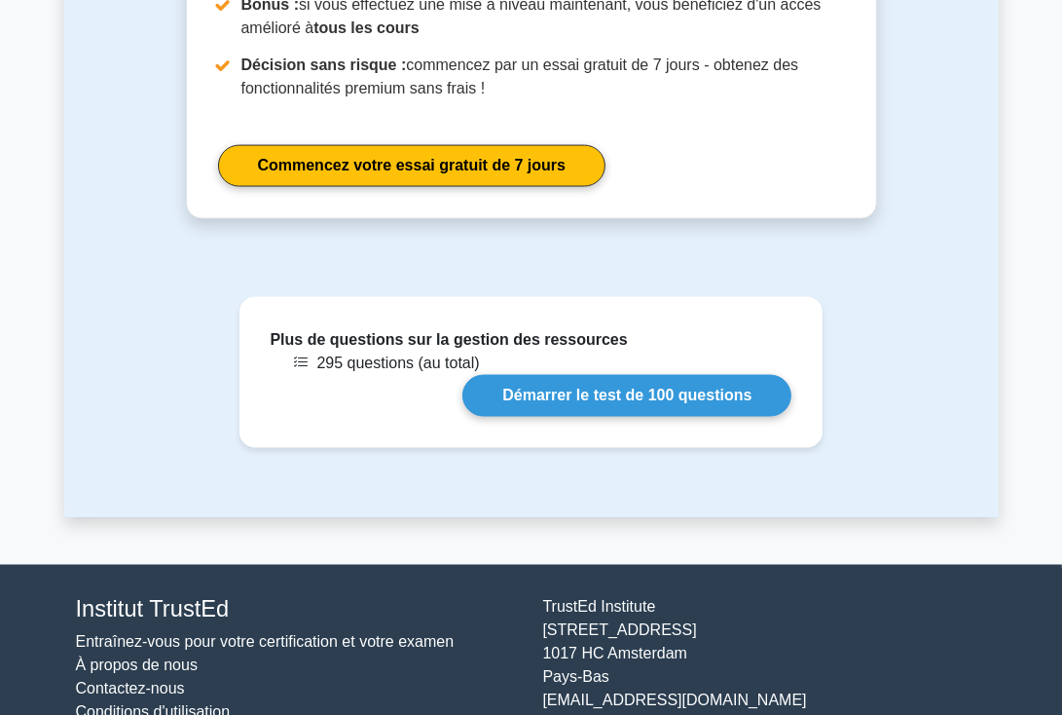
scroll to position [2197, 0]
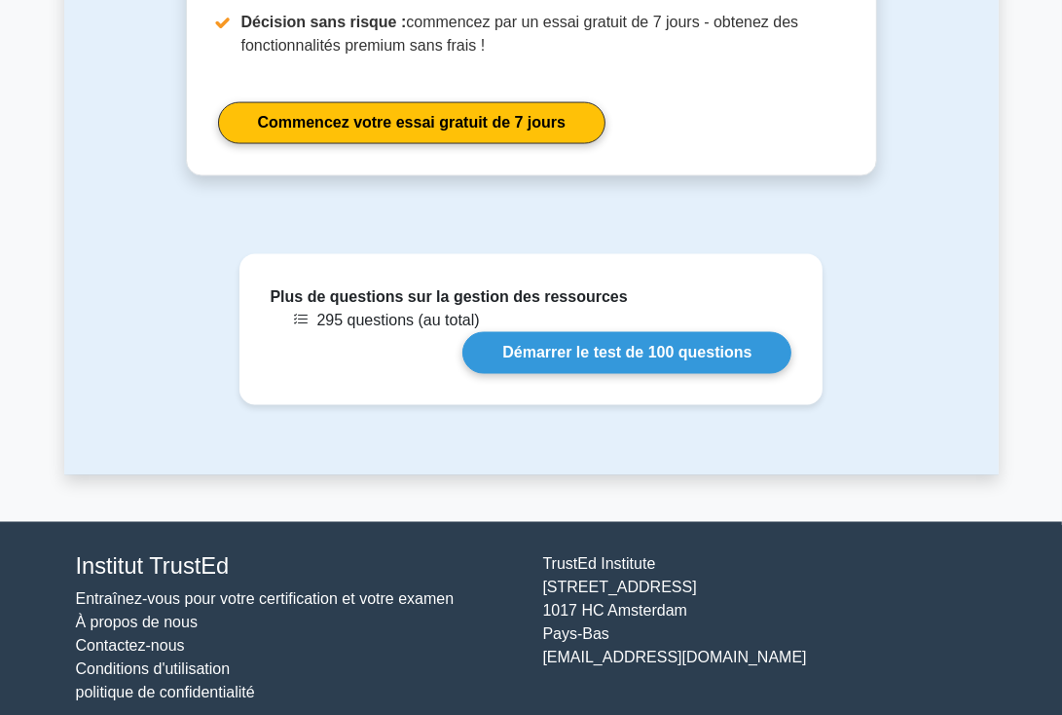
drag, startPoint x: 1067, startPoint y: 133, endPoint x: 1075, endPoint y: 670, distance: 536.5
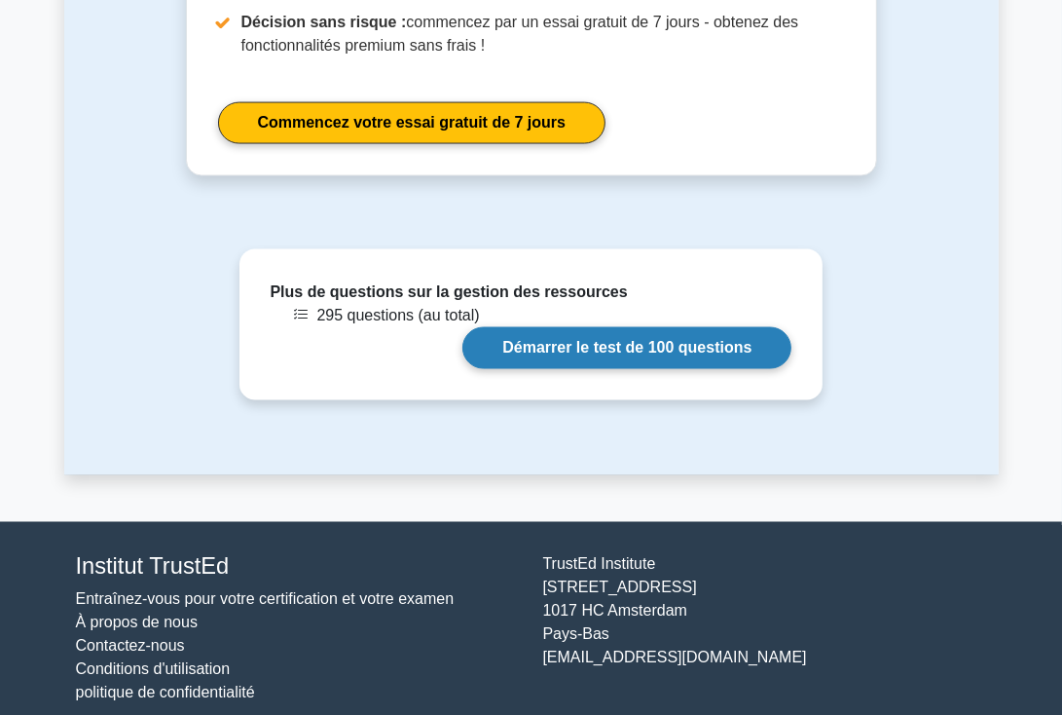
click at [625, 329] on link "Démarrer le test de 100 questions" at bounding box center [626, 348] width 329 height 42
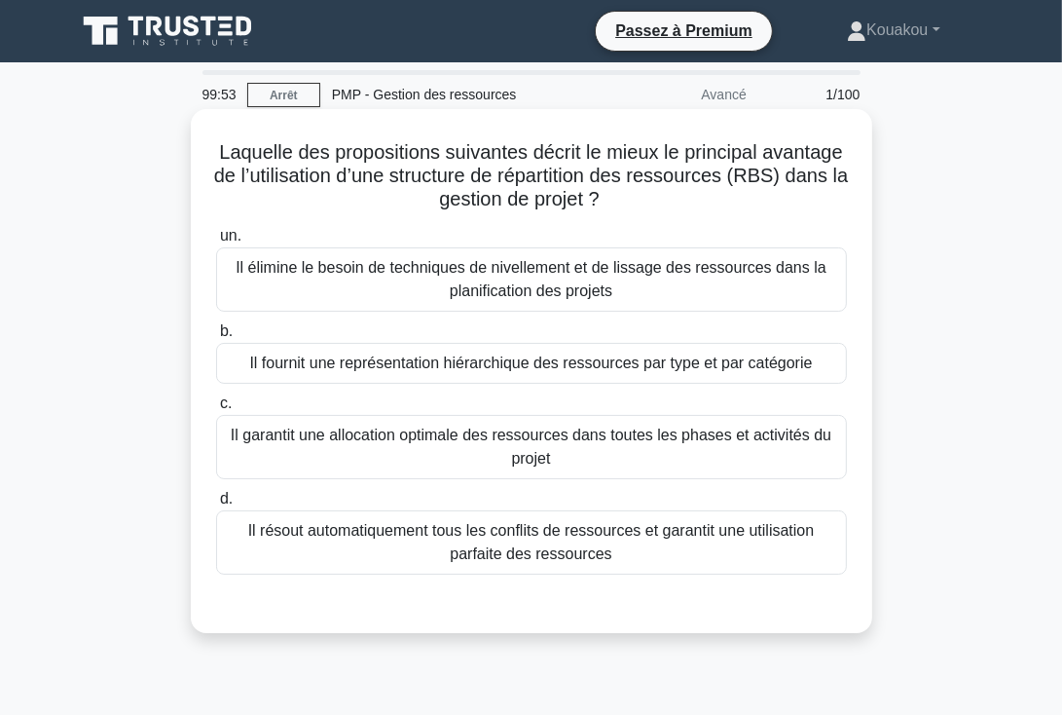
drag, startPoint x: 255, startPoint y: 145, endPoint x: 633, endPoint y: 568, distance: 566.8
click at [633, 568] on div "Laquelle des propositions suivantes décrit le mieux le principal avantage de l’…" at bounding box center [532, 371] width 666 height 508
copy div "Loremips dol sitametconse adipiscin elitse do eiusm te incididun utlabore et d’…"
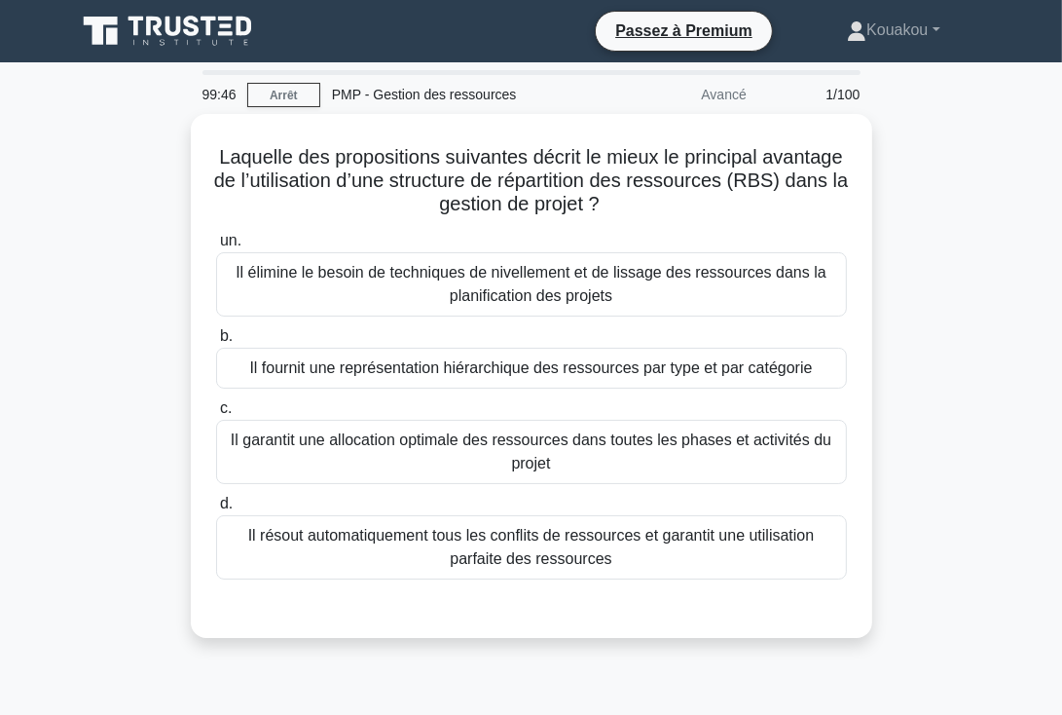
click at [966, 433] on div "Laquelle des propositions suivantes décrit le mieux le principal avantage de l’…" at bounding box center [531, 387] width 935 height 547
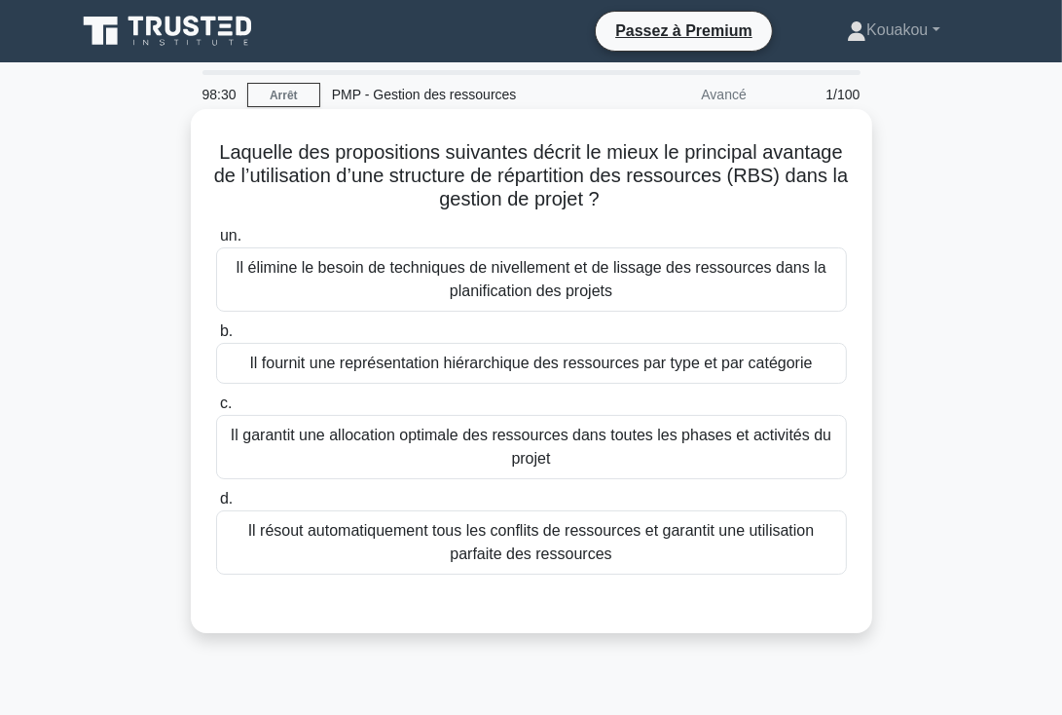
click at [459, 453] on font "Il garantit une allocation optimale des ressources dans toutes les phases et ac…" at bounding box center [531, 447] width 613 height 47
click at [216, 410] on input "c. Il garantit une allocation optimale des ressources dans toutes les phases et…" at bounding box center [216, 403] width 0 height 13
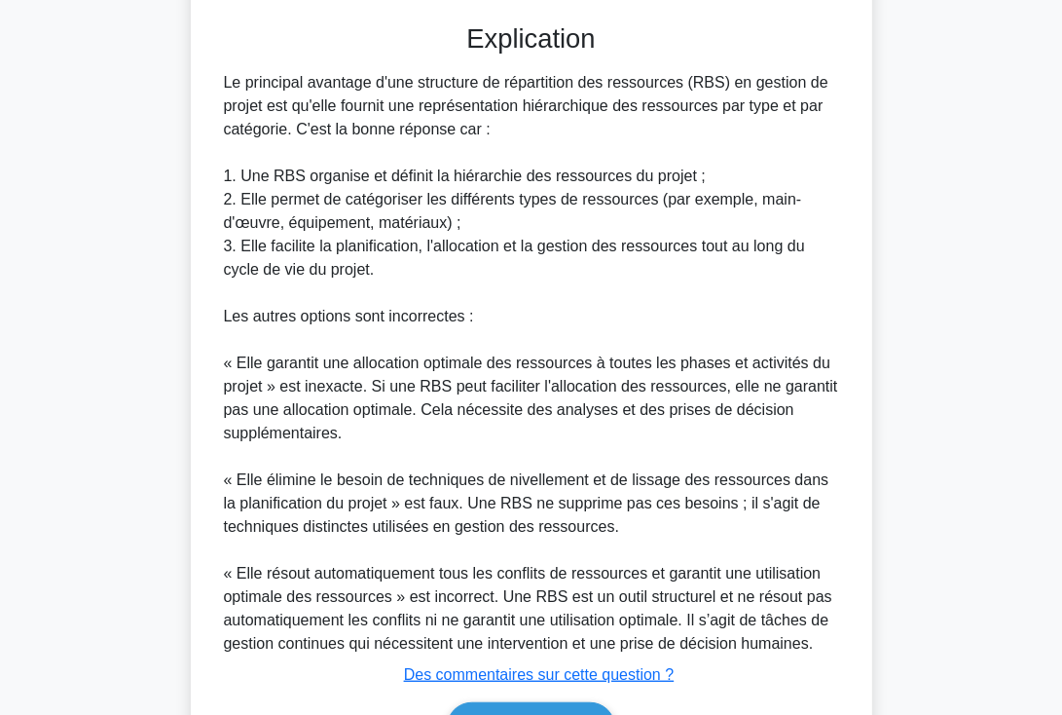
scroll to position [697, 0]
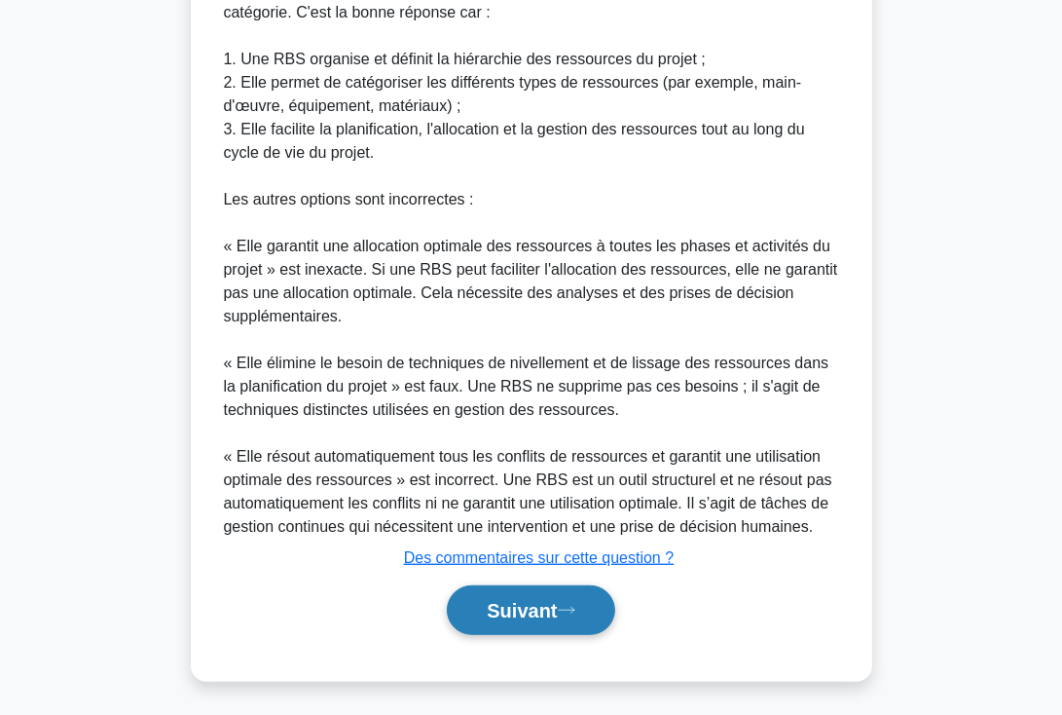
click at [536, 612] on font "Suivant" at bounding box center [522, 611] width 70 height 21
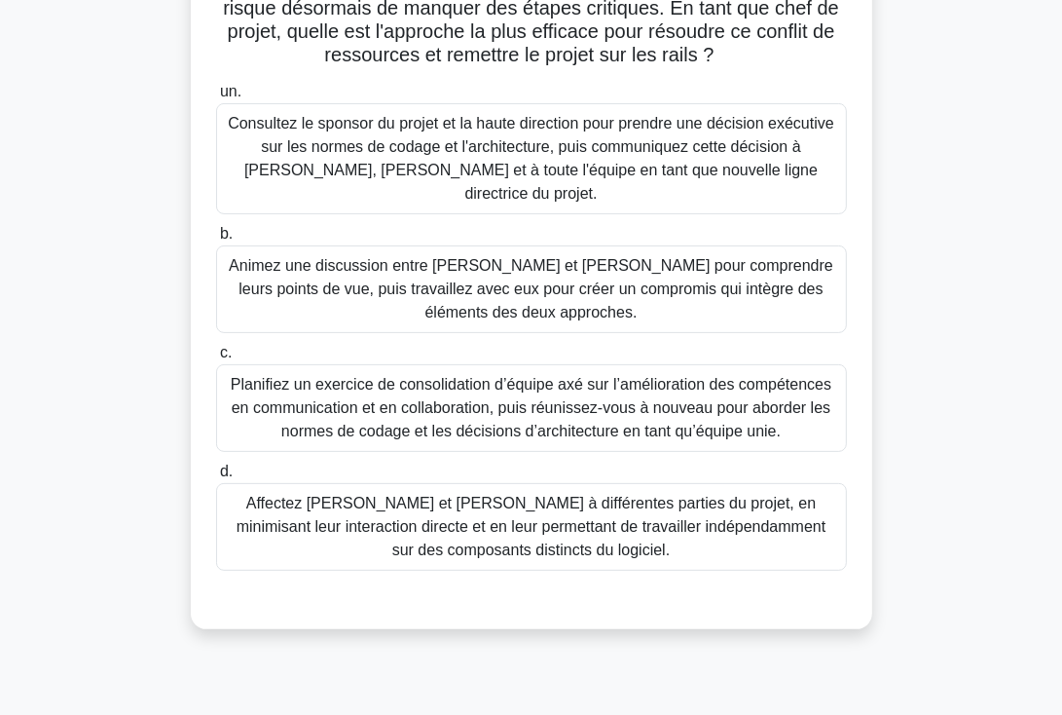
scroll to position [284, 0]
click at [593, 390] on font "Planifiez un exercice de consolidation d’équipe axé sur l’amélioration des comp…" at bounding box center [531, 407] width 601 height 63
click at [216, 359] on input "c. Planifiez un exercice de consolidation d’équipe axé sur l’amélioration des c…" at bounding box center [216, 353] width 0 height 13
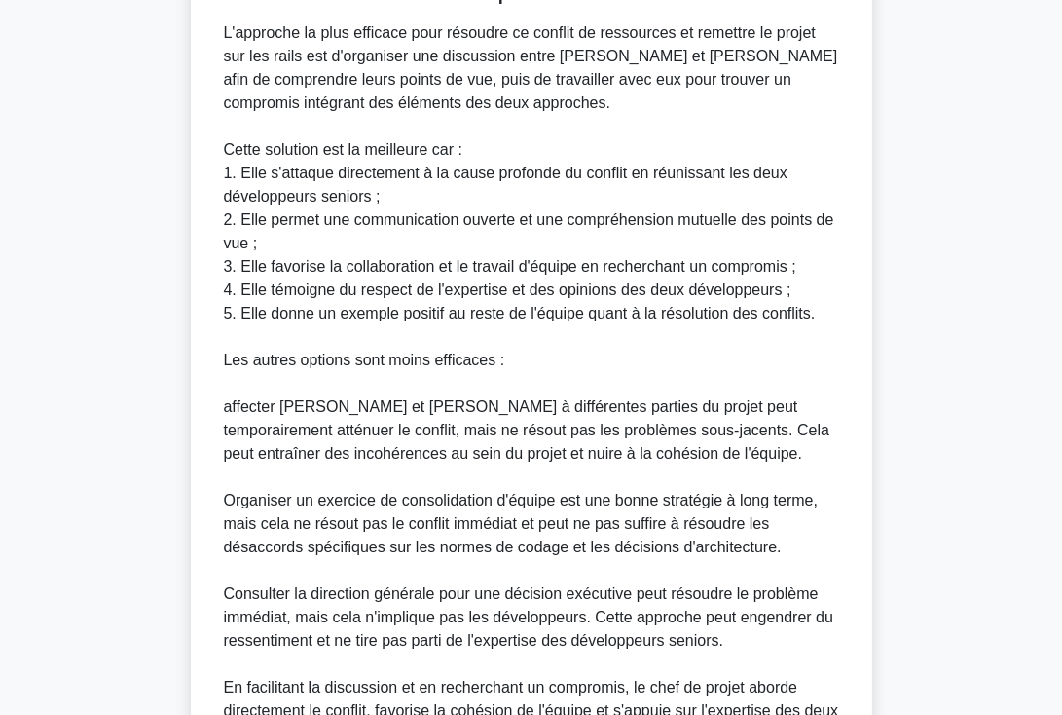
scroll to position [1118, 0]
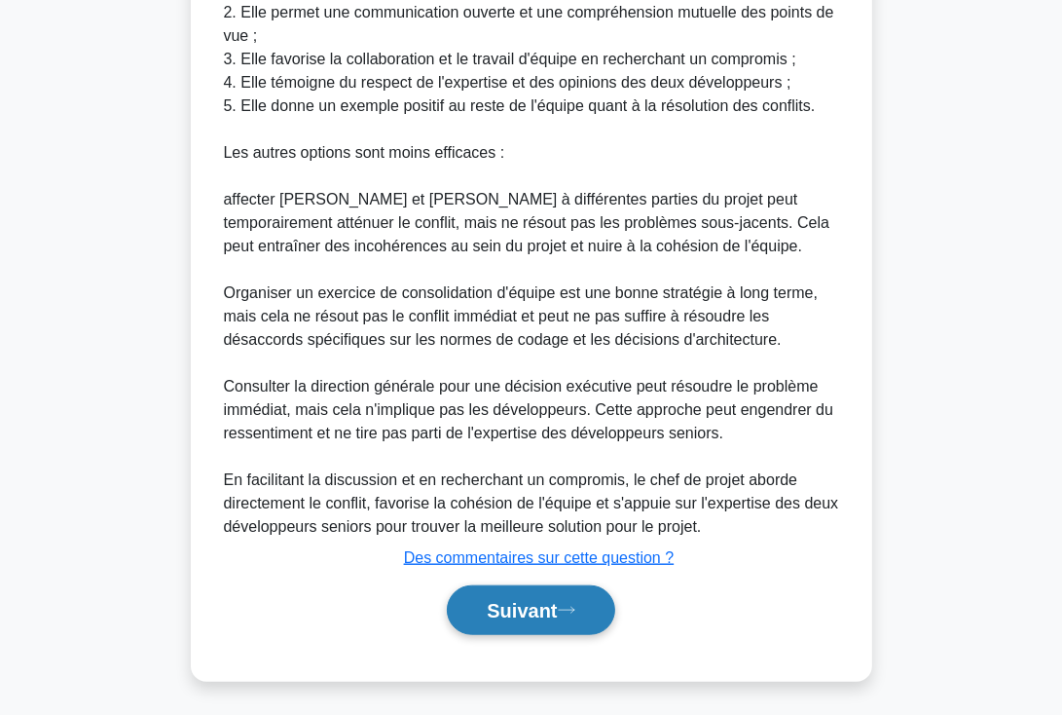
click at [531, 603] on font "Suivant" at bounding box center [522, 611] width 70 height 21
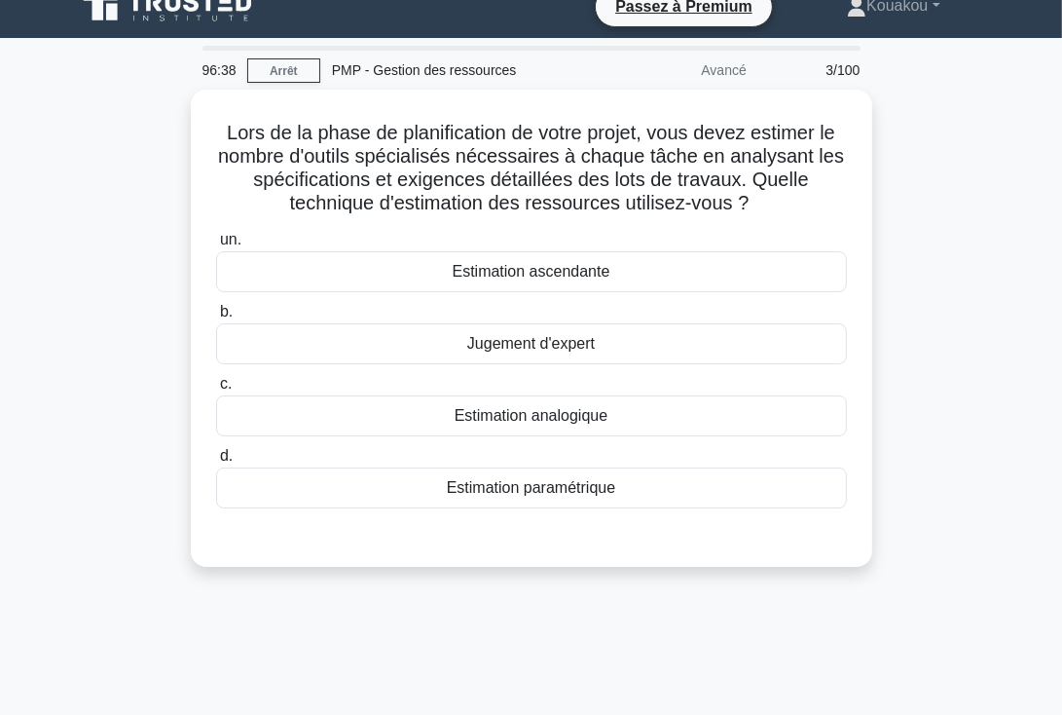
scroll to position [0, 0]
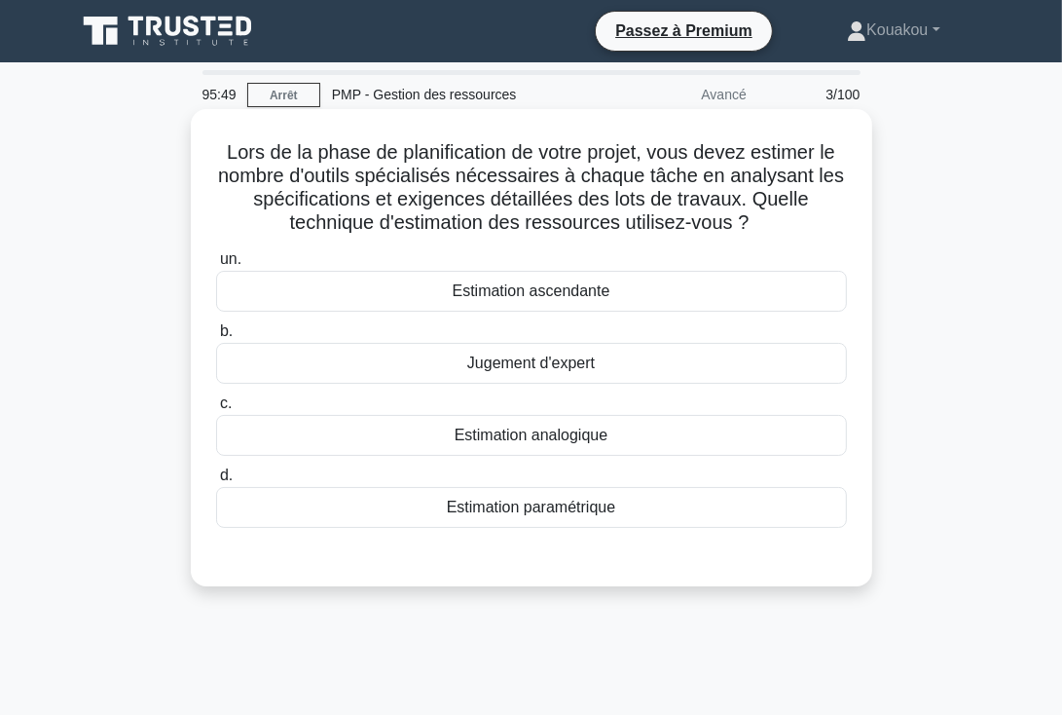
click at [513, 367] on font "Jugement d'expert" at bounding box center [531, 362] width 128 height 17
click at [216, 338] on input "b. Jugement d'expert" at bounding box center [216, 331] width 0 height 13
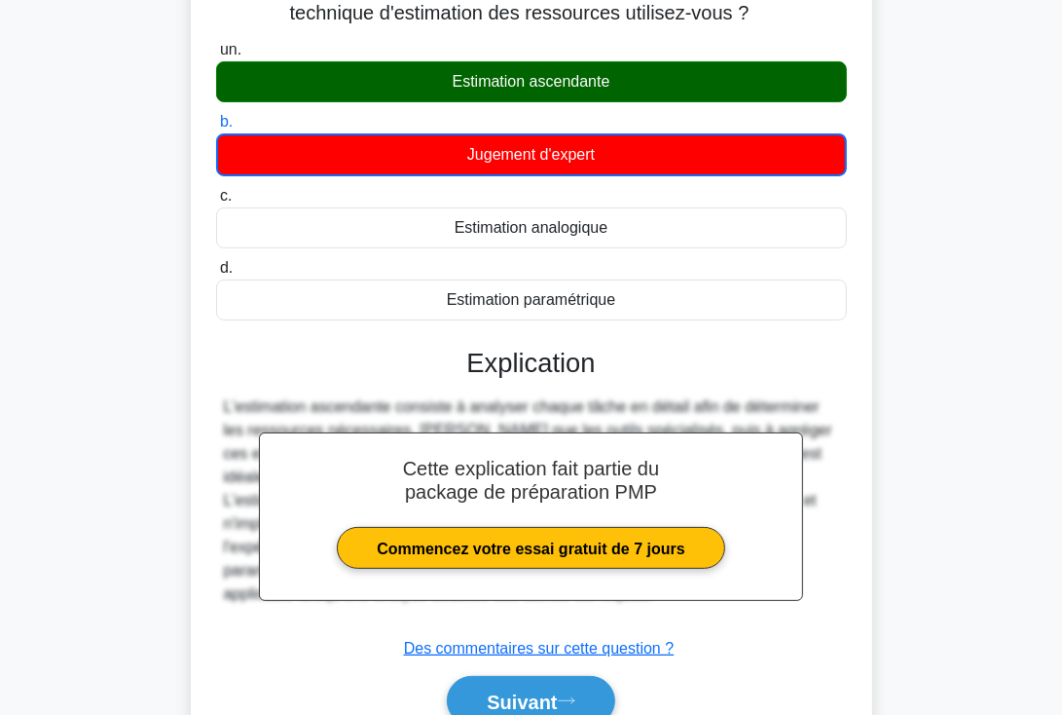
scroll to position [337, 0]
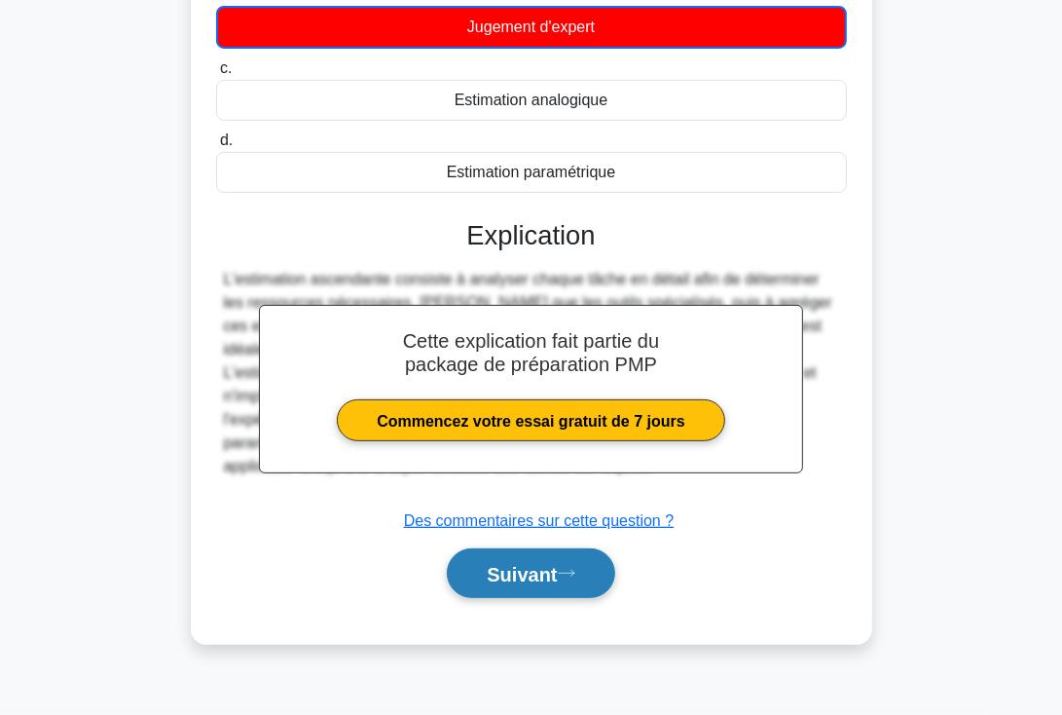
click at [516, 569] on font "Suivant" at bounding box center [522, 574] width 70 height 21
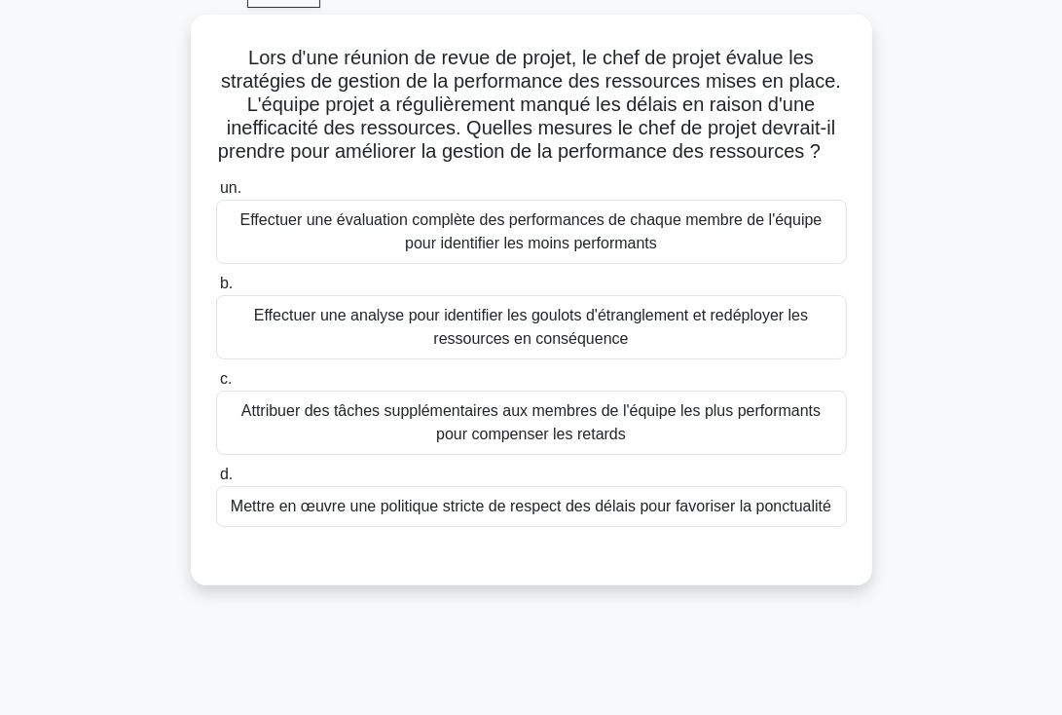
scroll to position [83, 0]
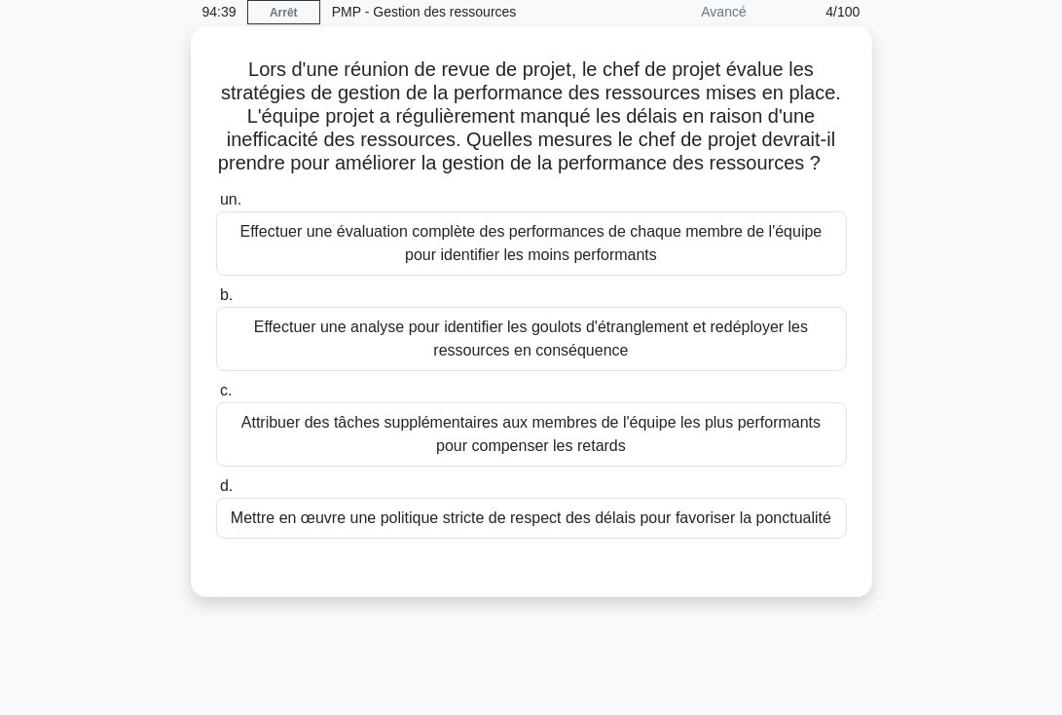
click at [553, 263] on font "Effectuer une évaluation complète des performances de chaque membre de l'équipe…" at bounding box center [531, 243] width 582 height 40
click at [216, 206] on input "un. Effectuer une évaluation complète des performances de chaque membre de l'éq…" at bounding box center [216, 200] width 0 height 13
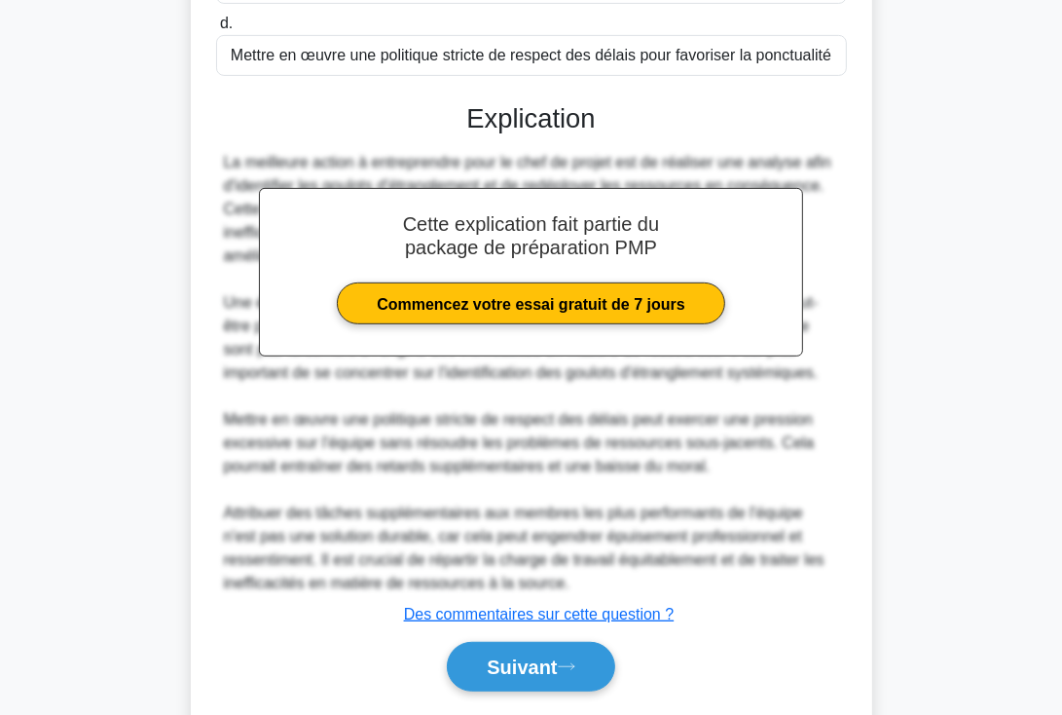
scroll to position [627, 0]
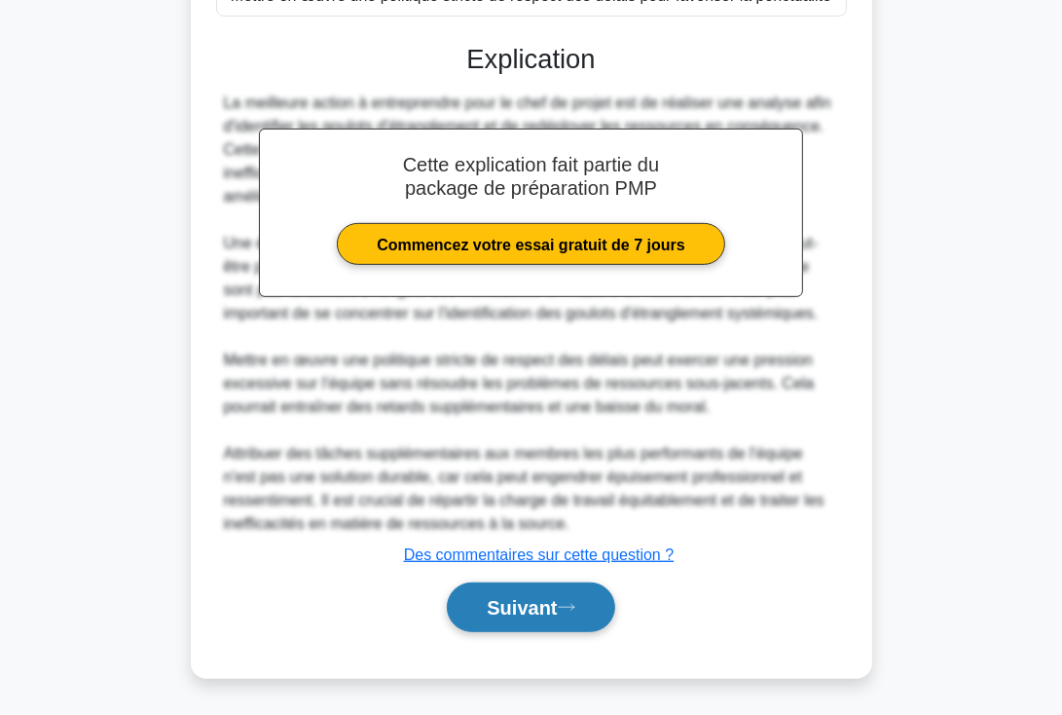
click at [496, 611] on font "Suivant" at bounding box center [522, 608] width 70 height 21
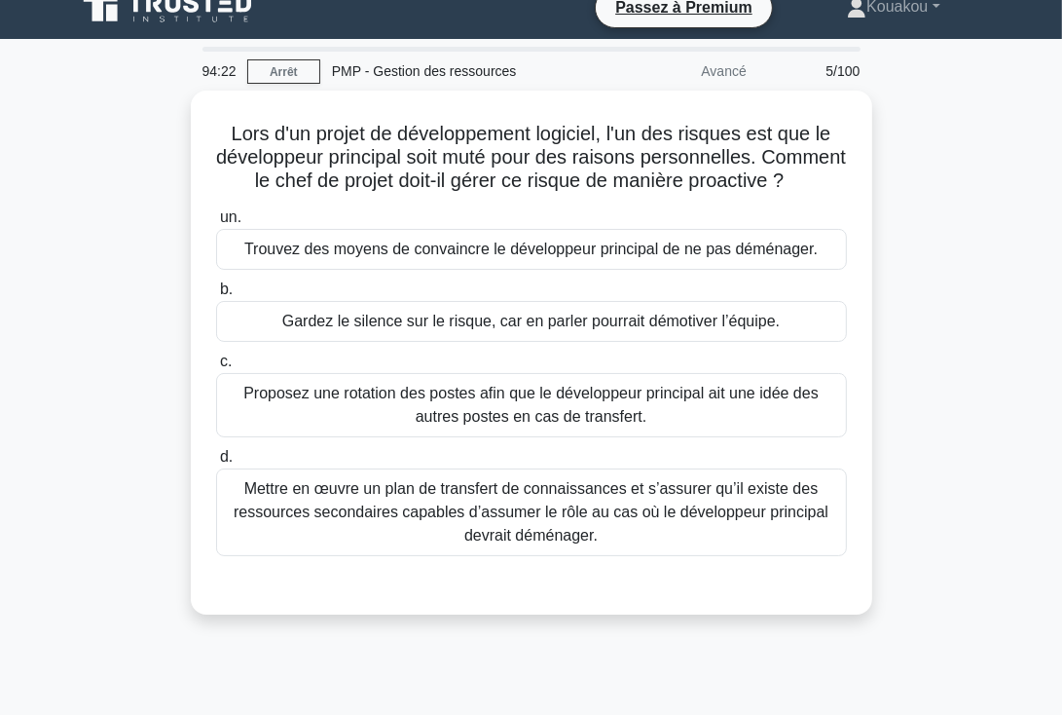
scroll to position [22, 0]
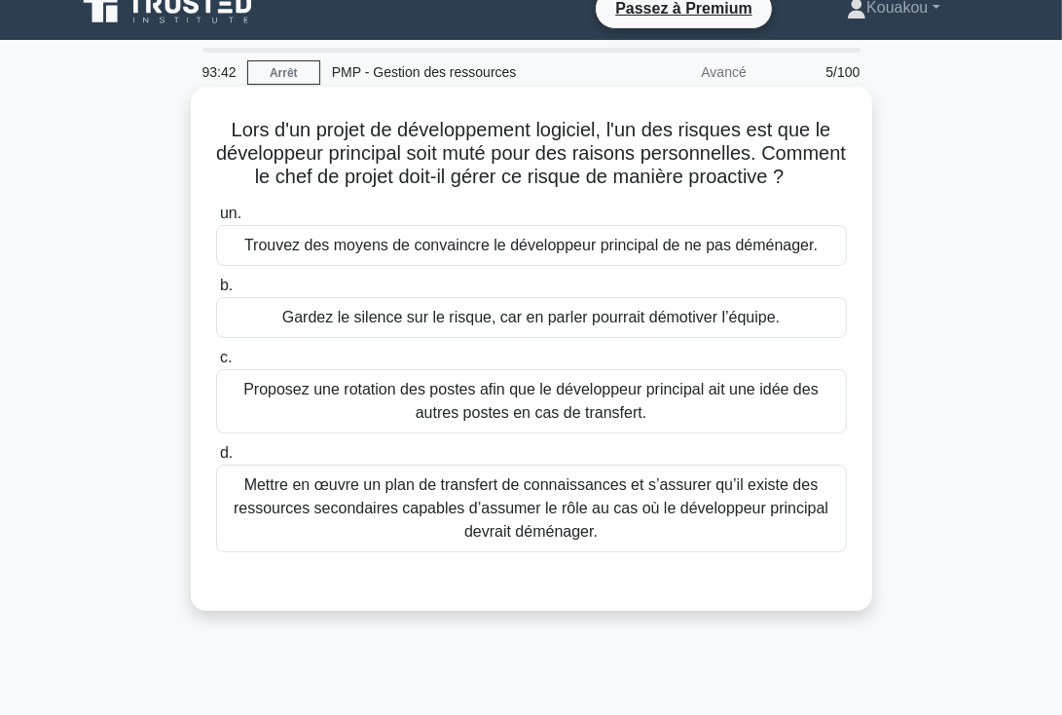
click at [520, 527] on font "Mettre en œuvre un plan de transfert de connaissances et s’assurer qu’il existe…" at bounding box center [531, 507] width 595 height 63
click at [216, 460] on input "d. Mettre en œuvre un plan de transfert de connaissances et s’assurer qu’il exi…" at bounding box center [216, 453] width 0 height 13
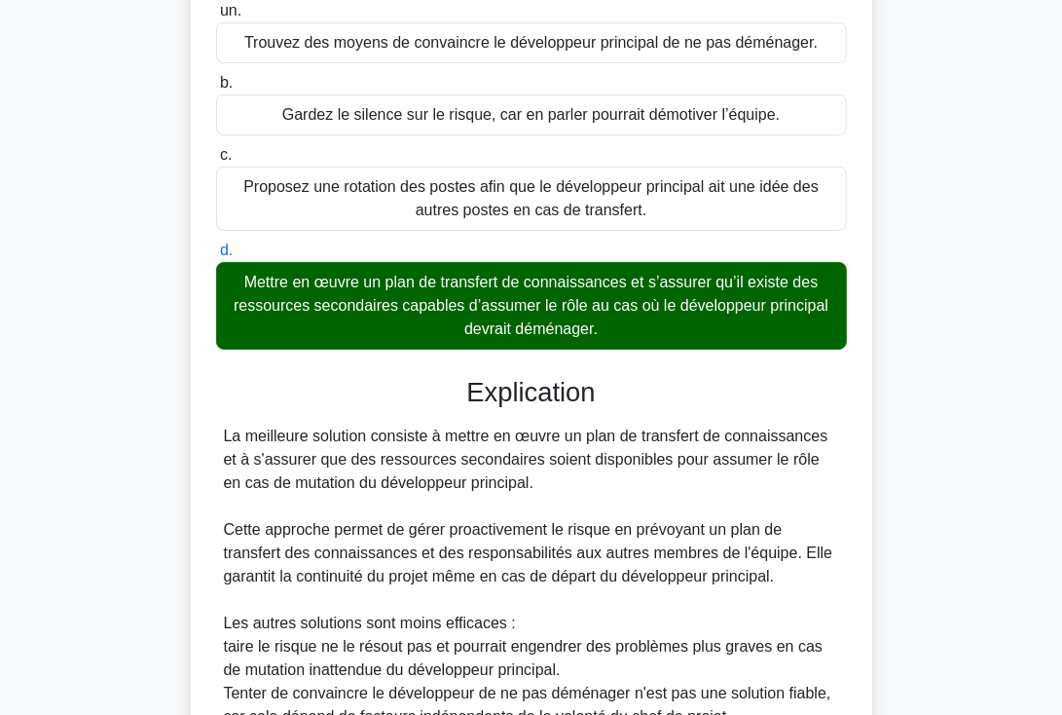
scroll to position [509, 0]
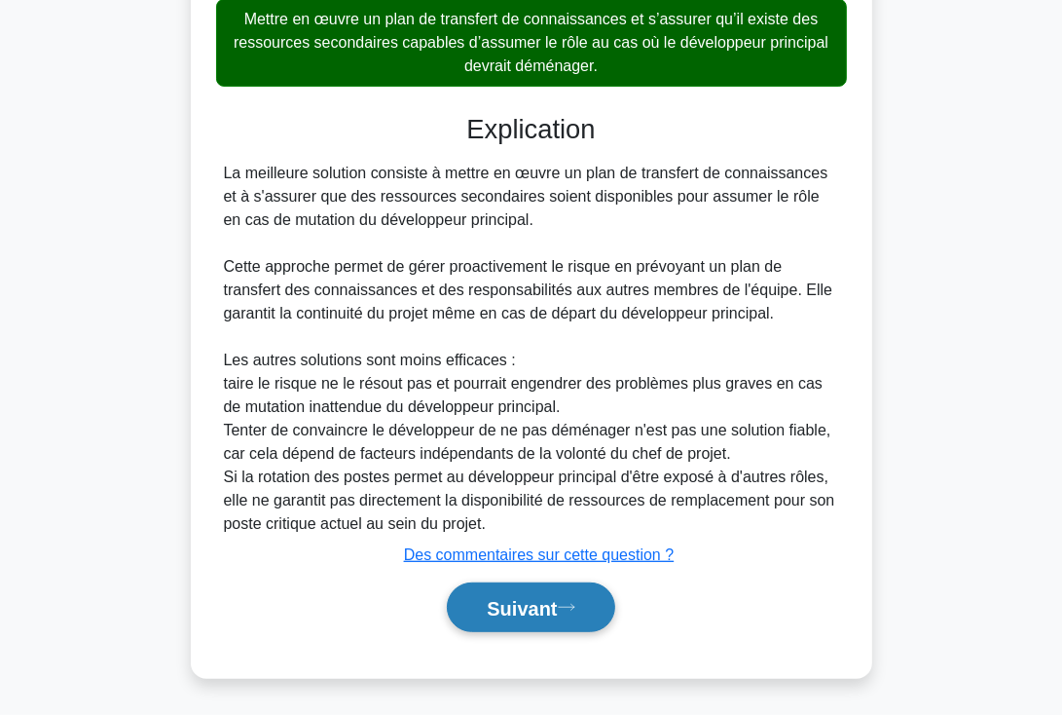
click at [522, 607] on font "Suivant" at bounding box center [522, 608] width 70 height 21
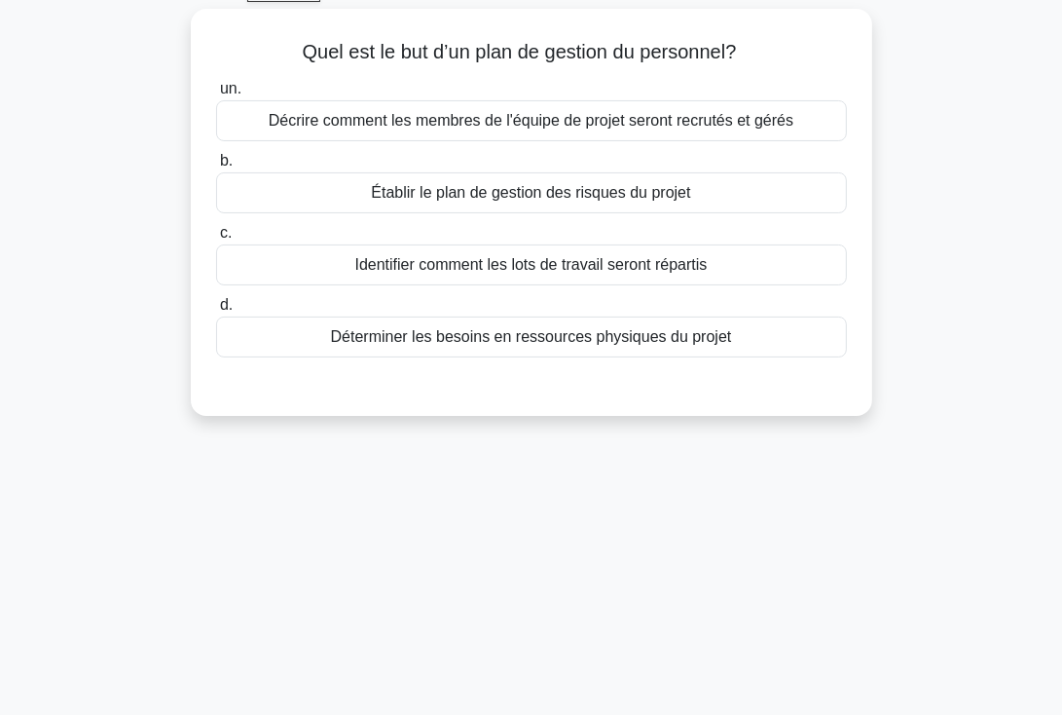
scroll to position [0, 0]
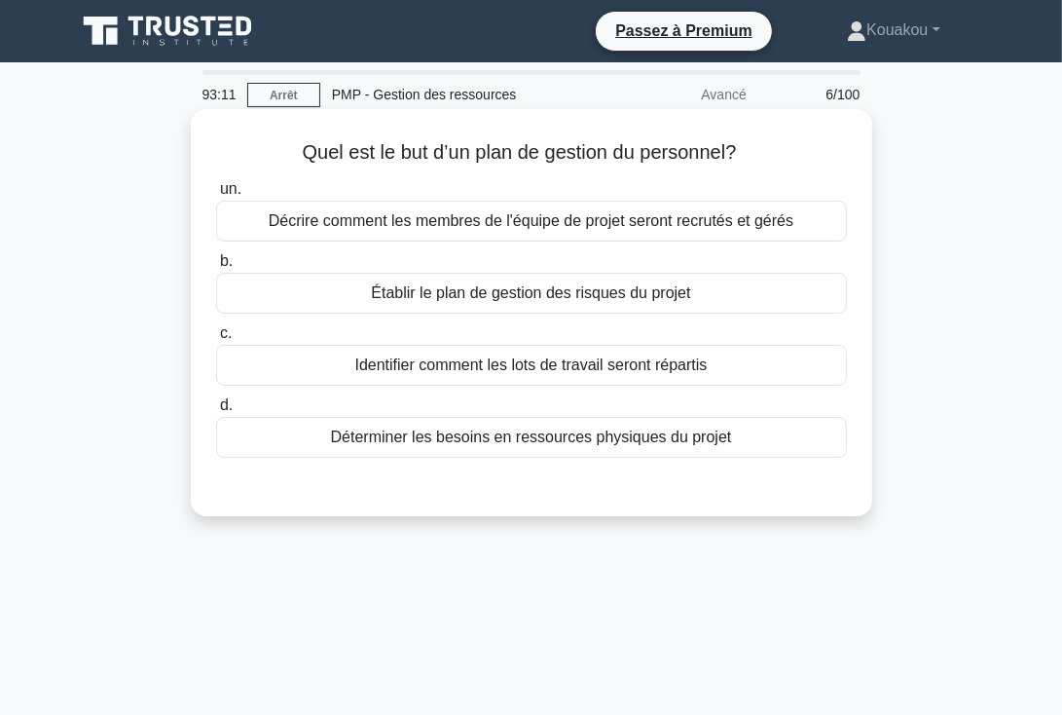
click at [418, 222] on font "Décrire comment les membres de l'équipe de projet seront recrutés et gérés" at bounding box center [531, 220] width 525 height 17
click at [216, 196] on input "un. Décrire comment les membres de l'équipe de projet seront recrutés et gérés" at bounding box center [216, 189] width 0 height 13
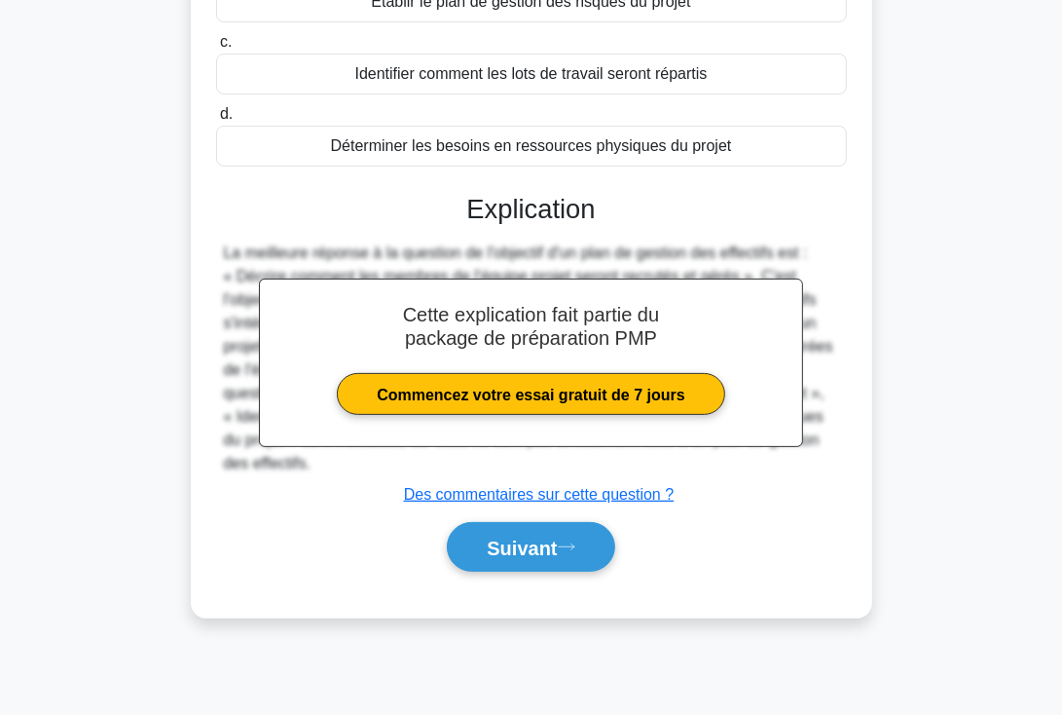
scroll to position [337, 0]
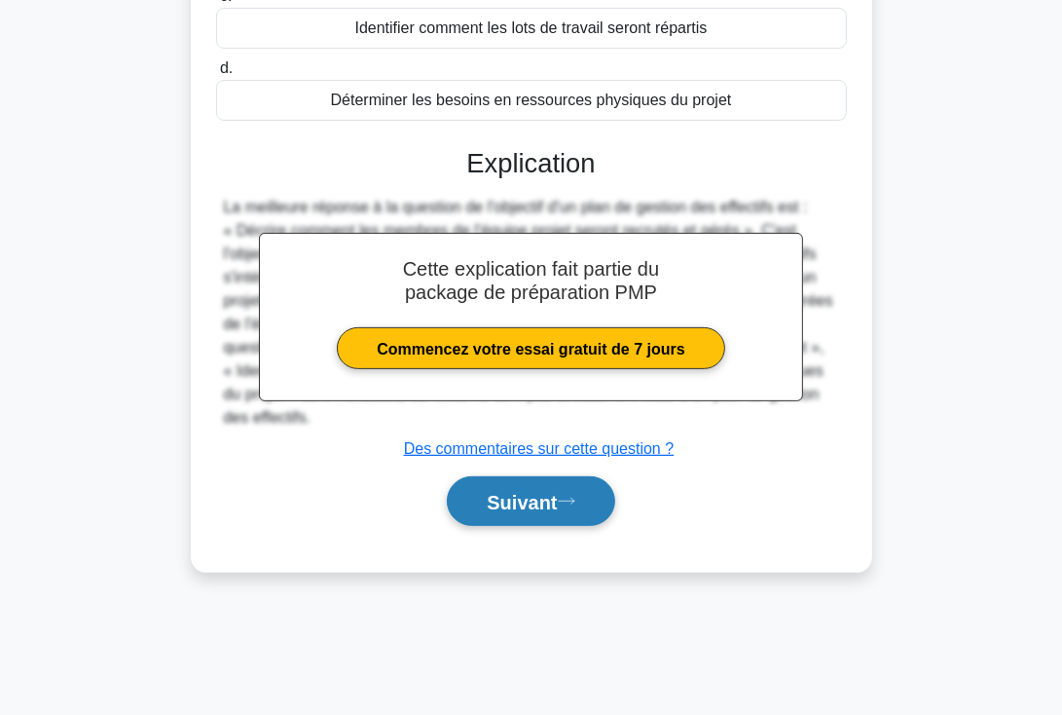
click at [511, 496] on font "Suivant" at bounding box center [522, 502] width 70 height 21
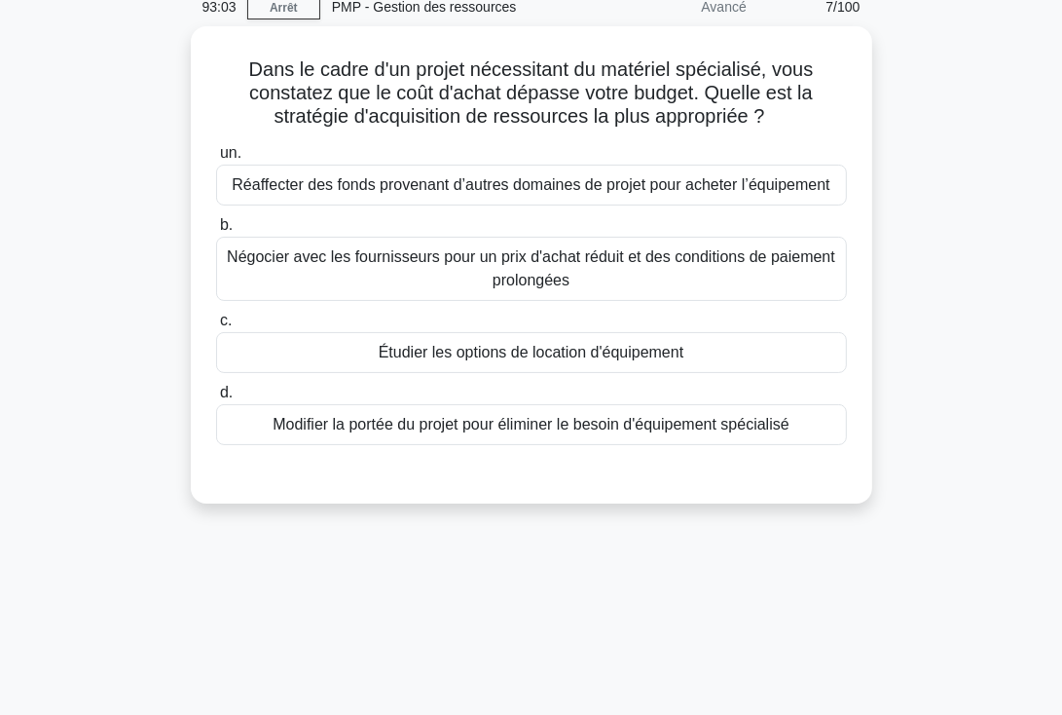
scroll to position [0, 0]
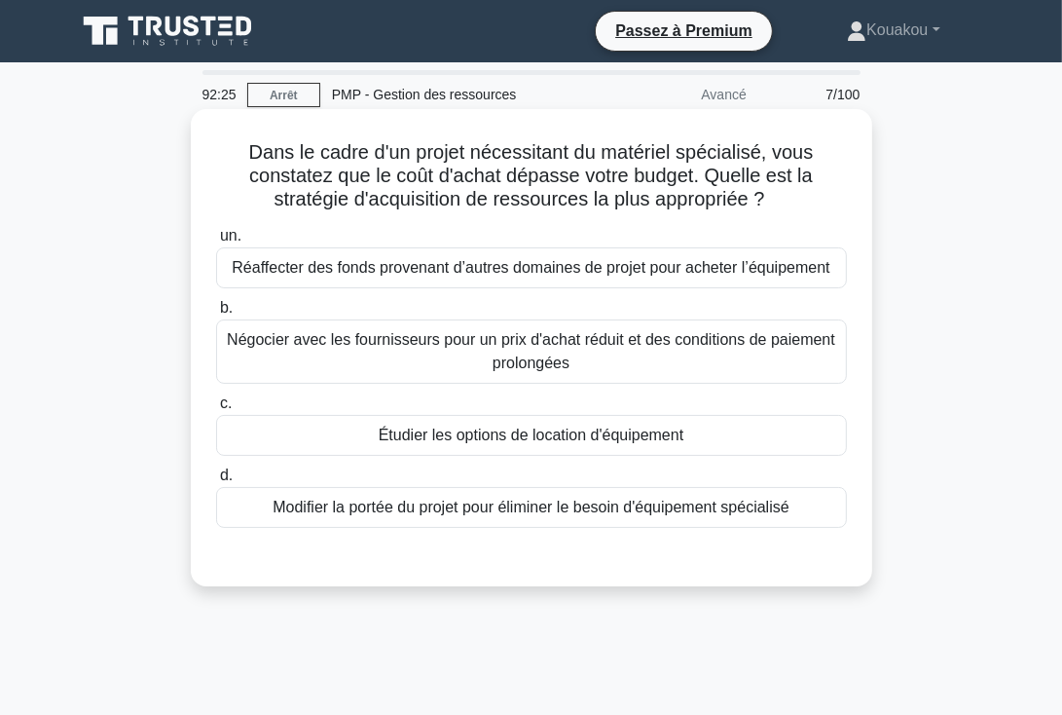
click at [545, 436] on font "Étudier les options de location d'équipement" at bounding box center [531, 434] width 305 height 17
click at [216, 410] on input "c. Étudier les options de location d'équipement" at bounding box center [216, 403] width 0 height 13
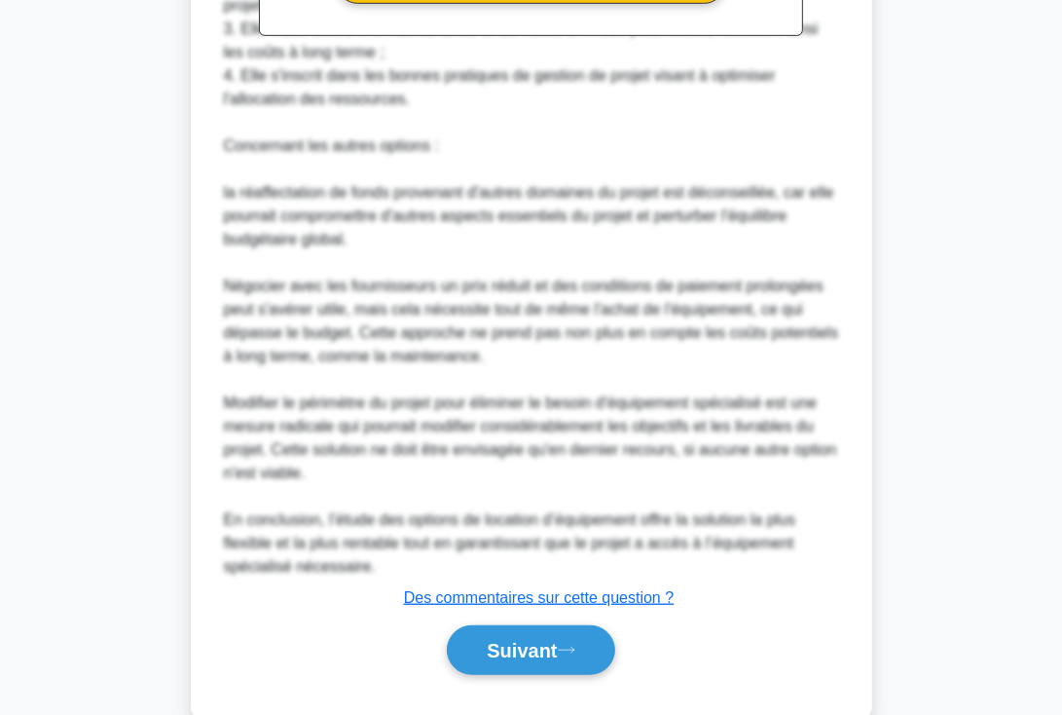
scroll to position [813, 0]
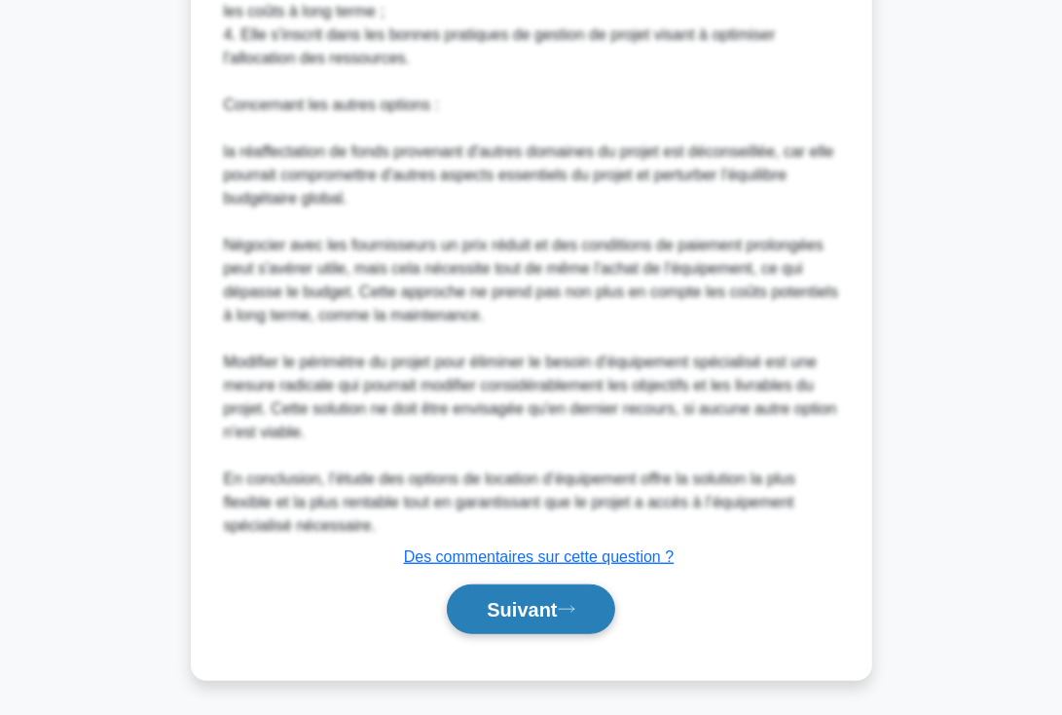
click at [525, 606] on font "Suivant" at bounding box center [522, 610] width 70 height 21
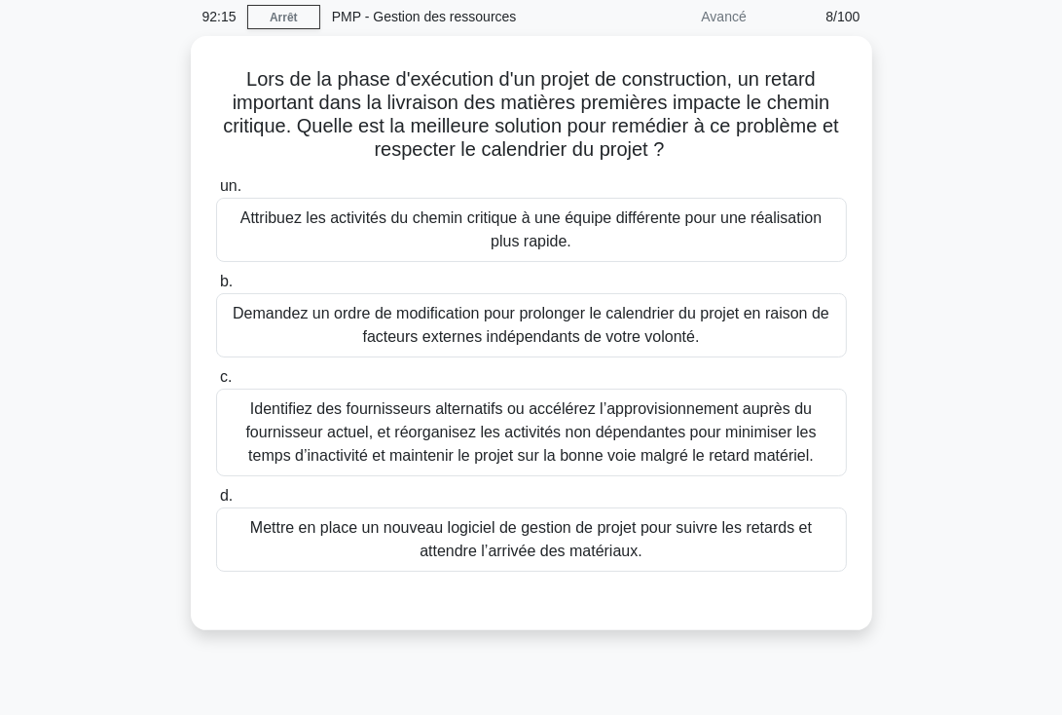
scroll to position [70, 0]
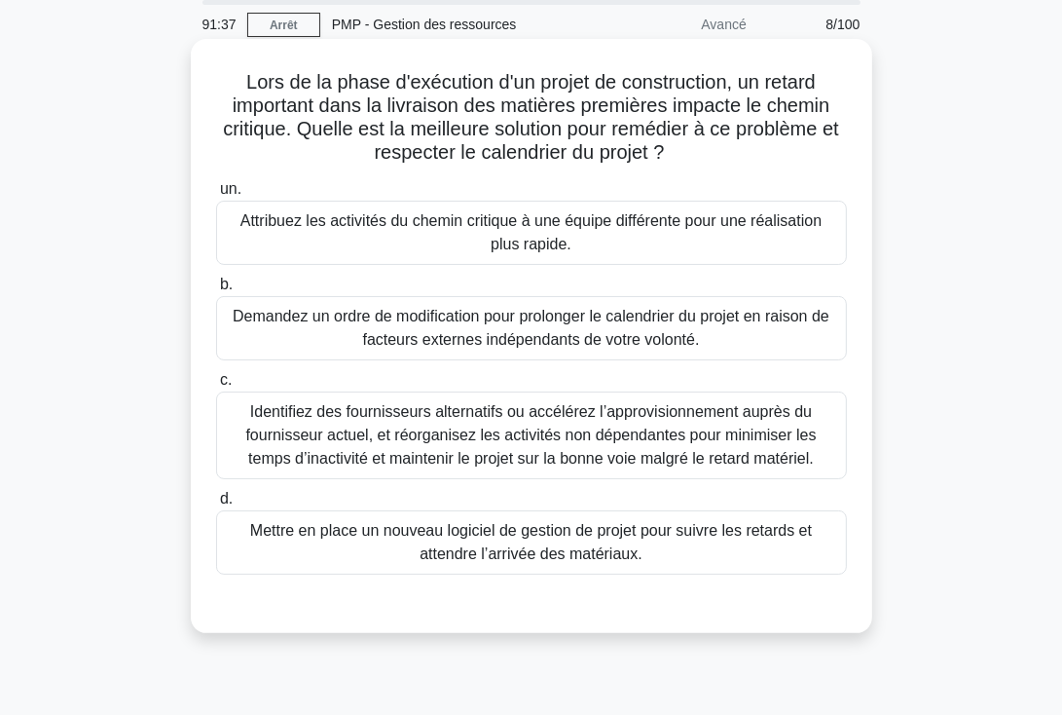
click at [500, 435] on font "Identifiez des fournisseurs alternatifs ou accélérez l’approvisionnement auprès…" at bounding box center [530, 434] width 571 height 63
click at [216, 387] on input "c. Identifiez des fournisseurs alternatifs ou accélérez l’approvisionnement aup…" at bounding box center [216, 380] width 0 height 13
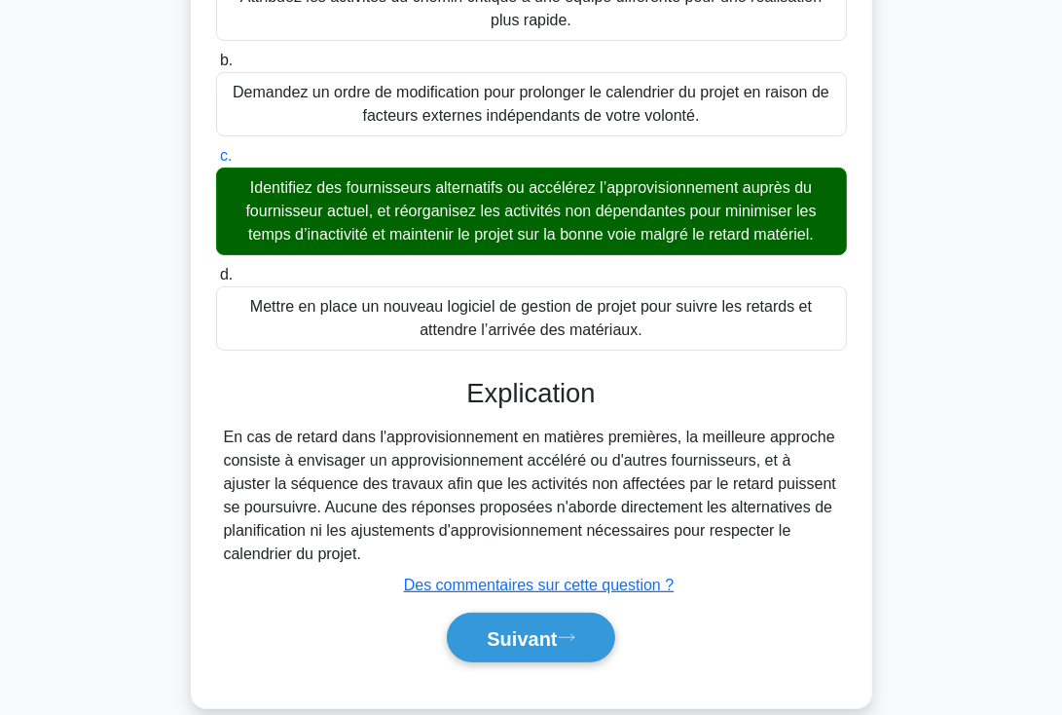
scroll to position [337, 0]
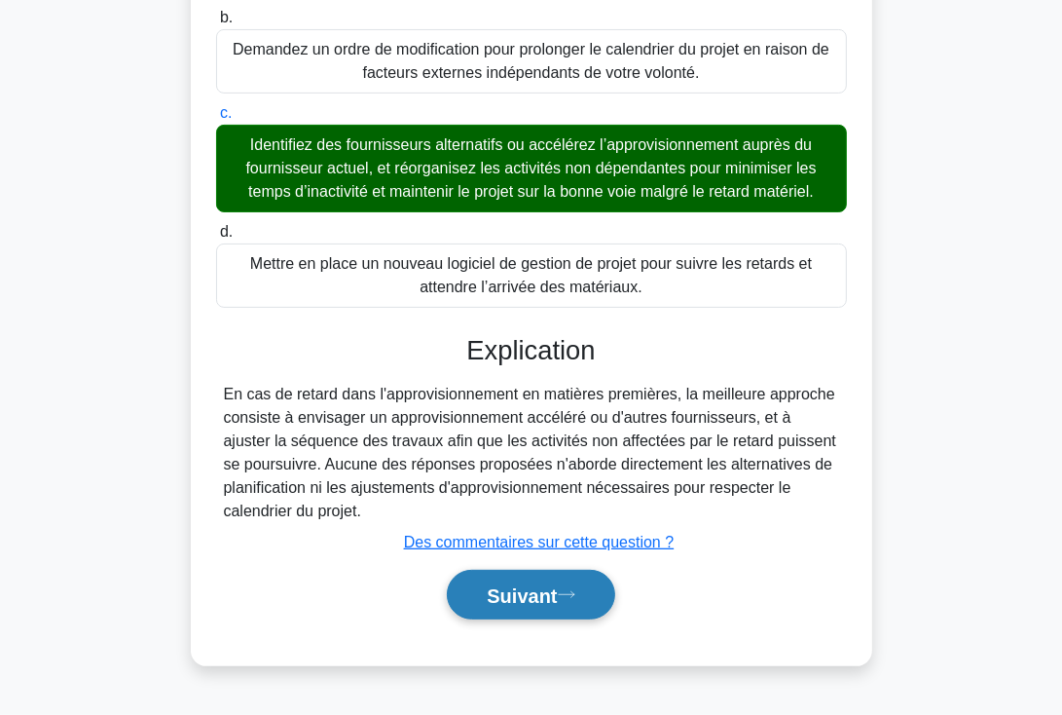
click at [537, 596] on font "Suivant" at bounding box center [522, 595] width 70 height 21
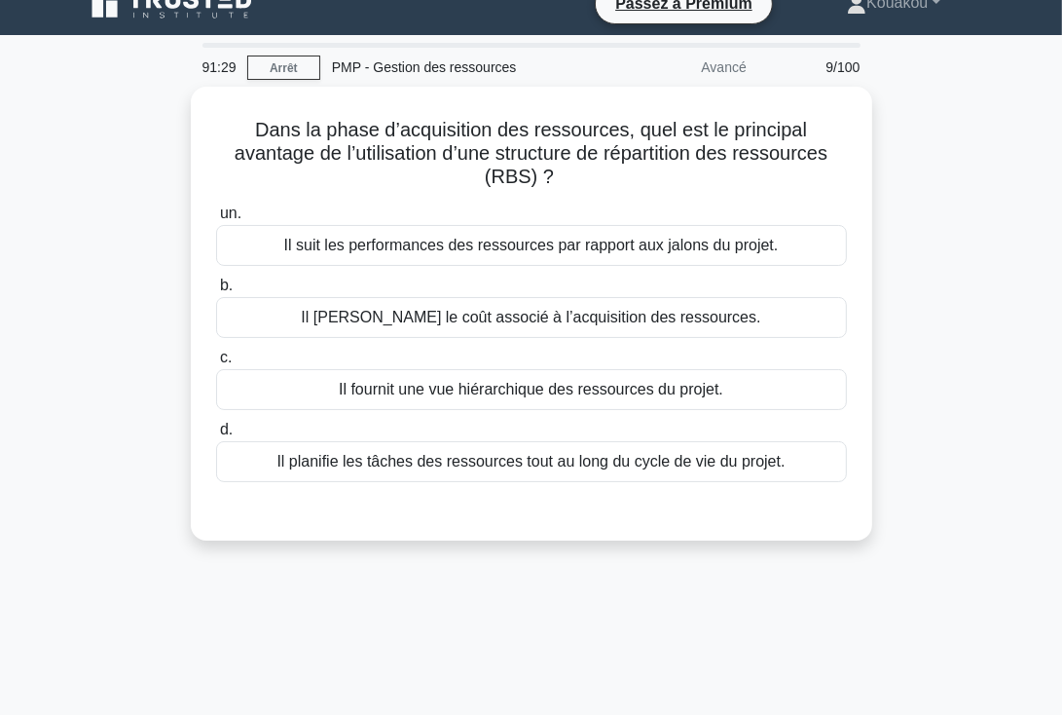
scroll to position [24, 0]
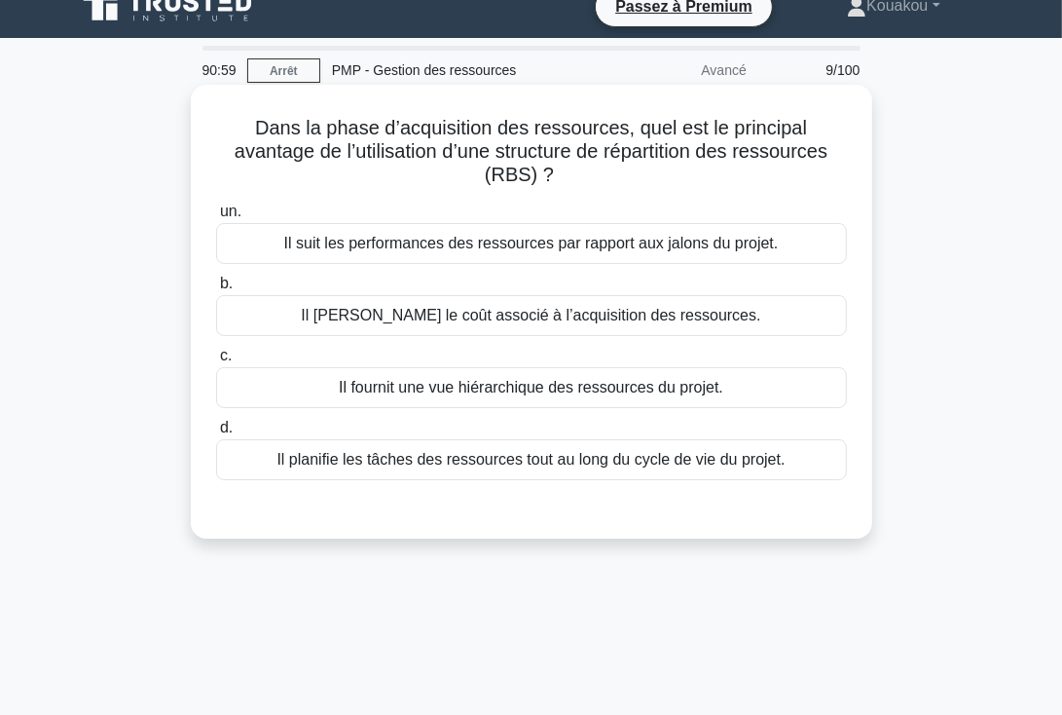
click at [506, 462] on font "Il planifie les tâches des ressources tout au long du cycle de vie du projet." at bounding box center [531, 459] width 508 height 17
click at [216, 434] on input "d. Il planifie les tâches des ressources tout au long du cycle de vie du projet." at bounding box center [216, 428] width 0 height 13
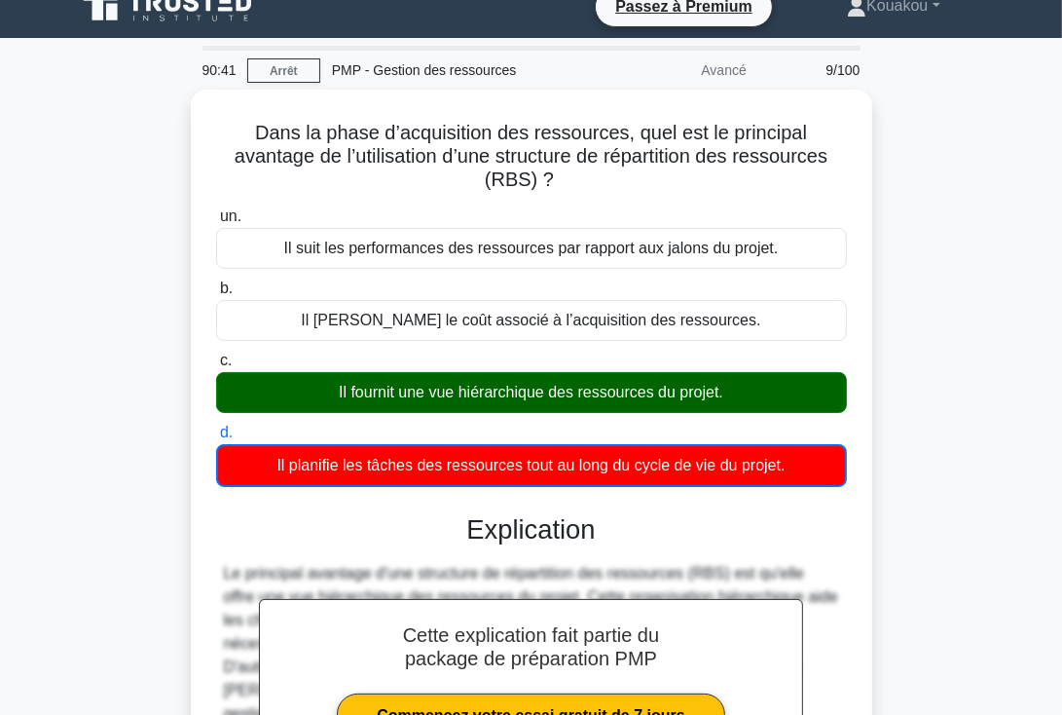
scroll to position [337, 0]
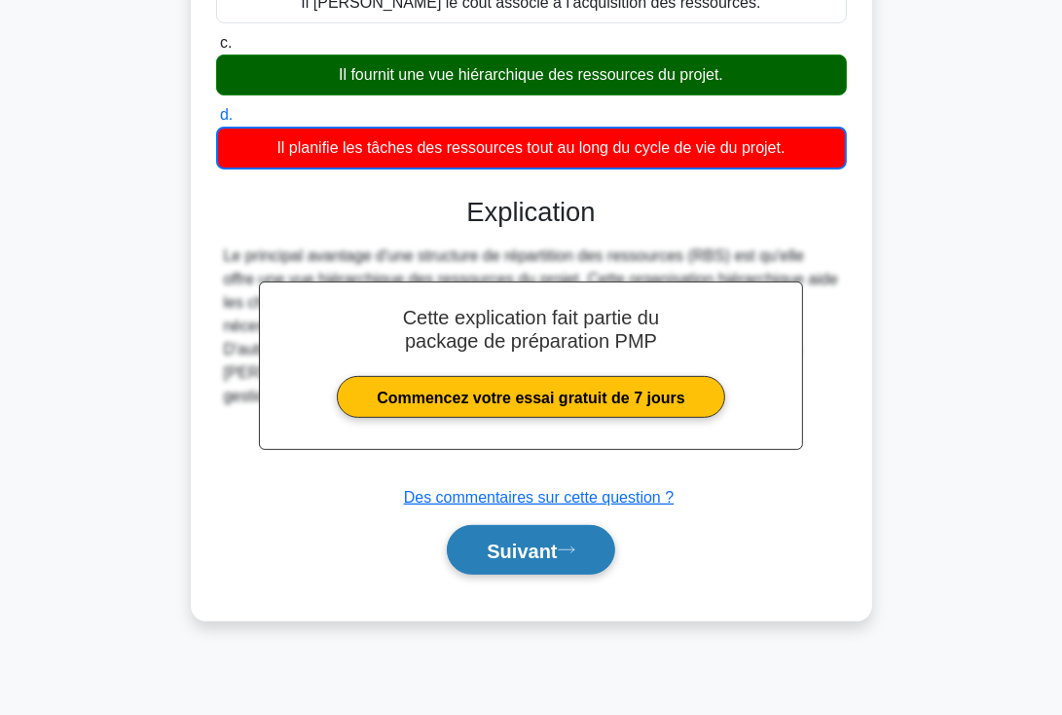
click at [525, 542] on font "Suivant" at bounding box center [522, 550] width 70 height 21
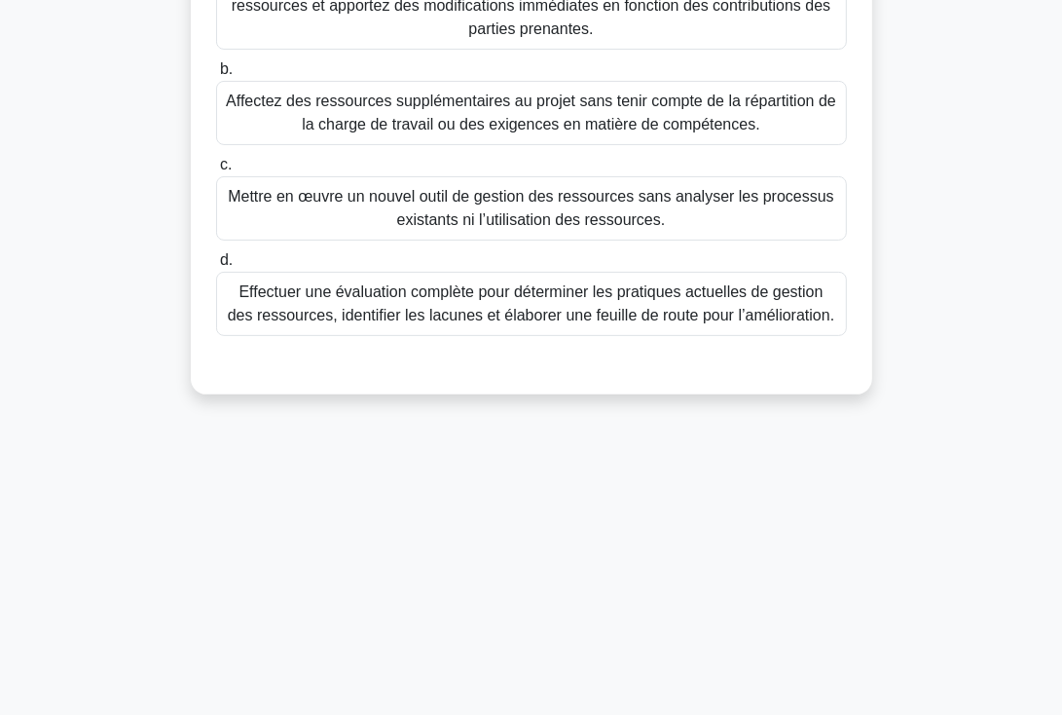
scroll to position [0, 0]
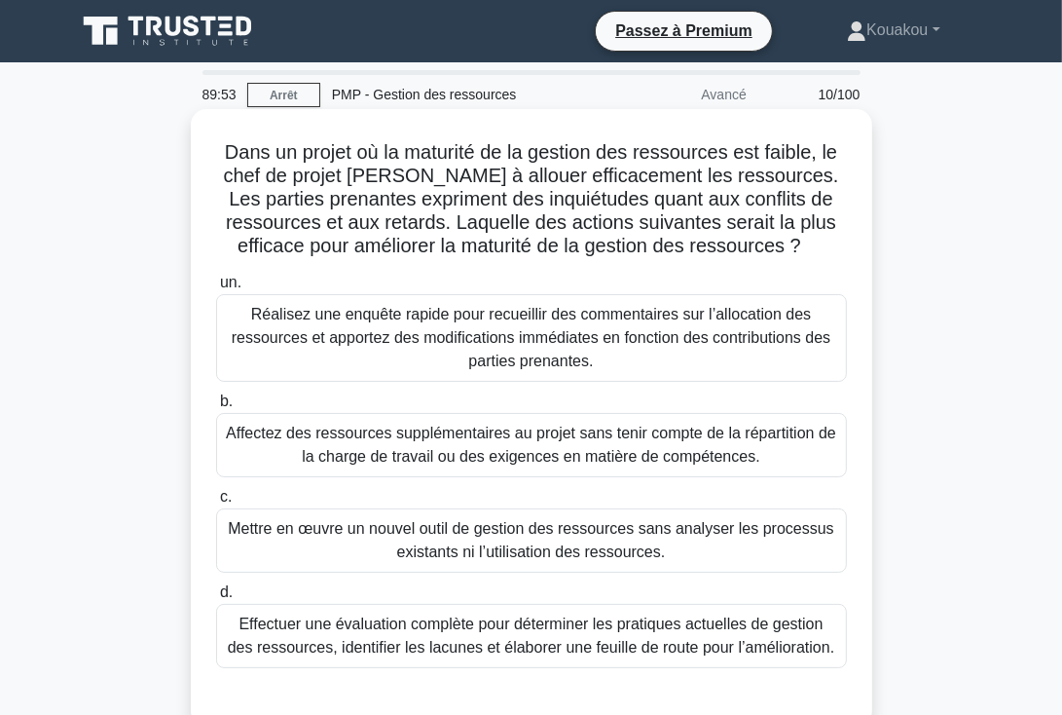
click at [545, 640] on font "Effectuer une évaluation complète pour déterminer les pratiques actuelles de ge…" at bounding box center [531, 635] width 607 height 40
click at [216, 599] on input "d. Effectuer une évaluation complète pour déterminer les pratiques actuelles de…" at bounding box center [216, 592] width 0 height 13
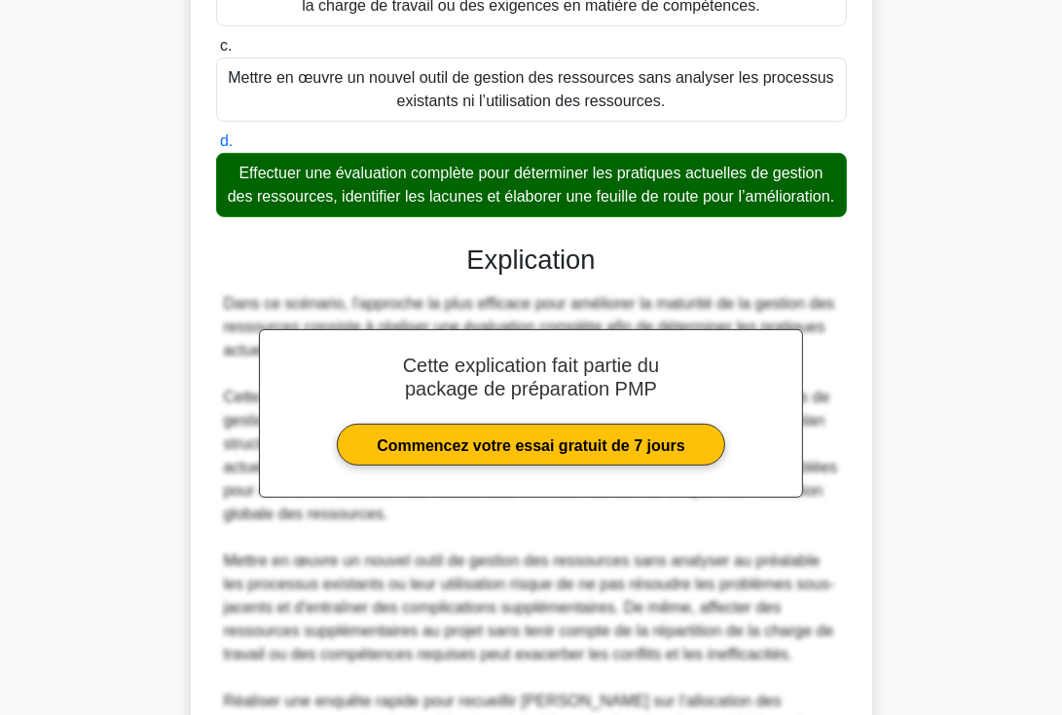
scroll to position [678, 0]
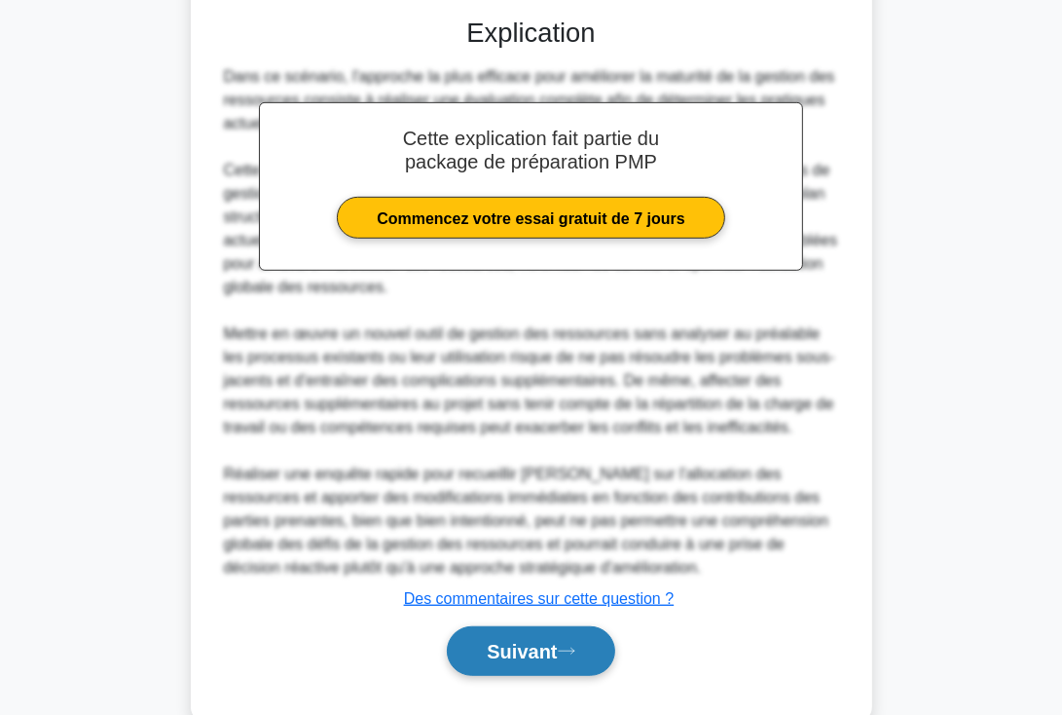
click at [541, 663] on font "Suivant" at bounding box center [522, 652] width 70 height 21
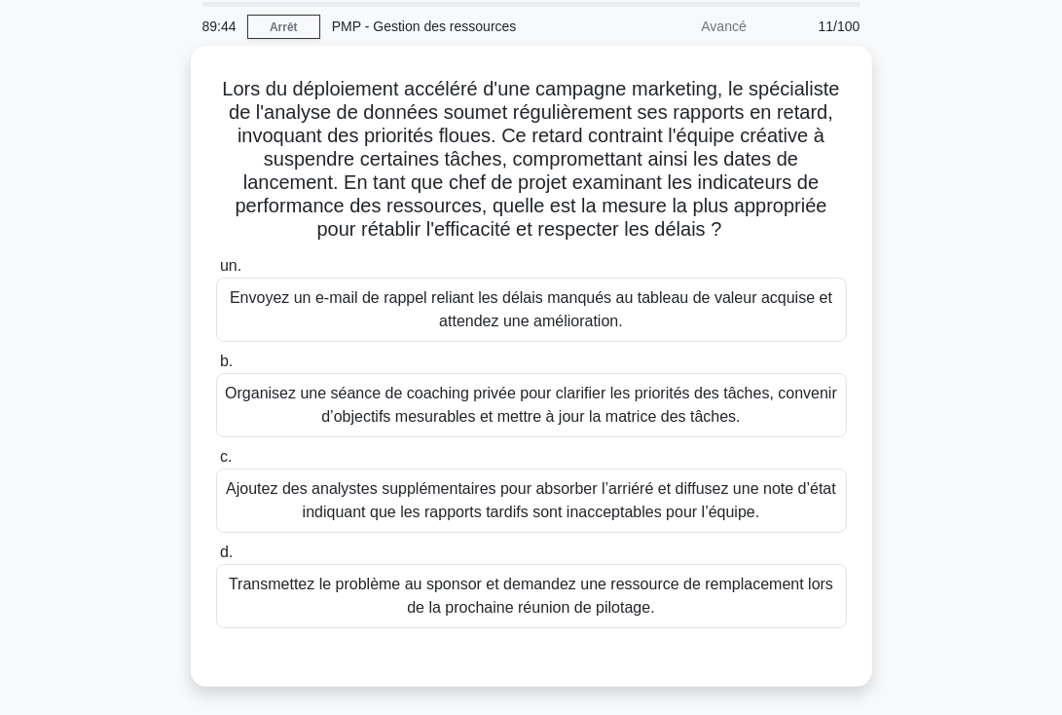
scroll to position [58, 0]
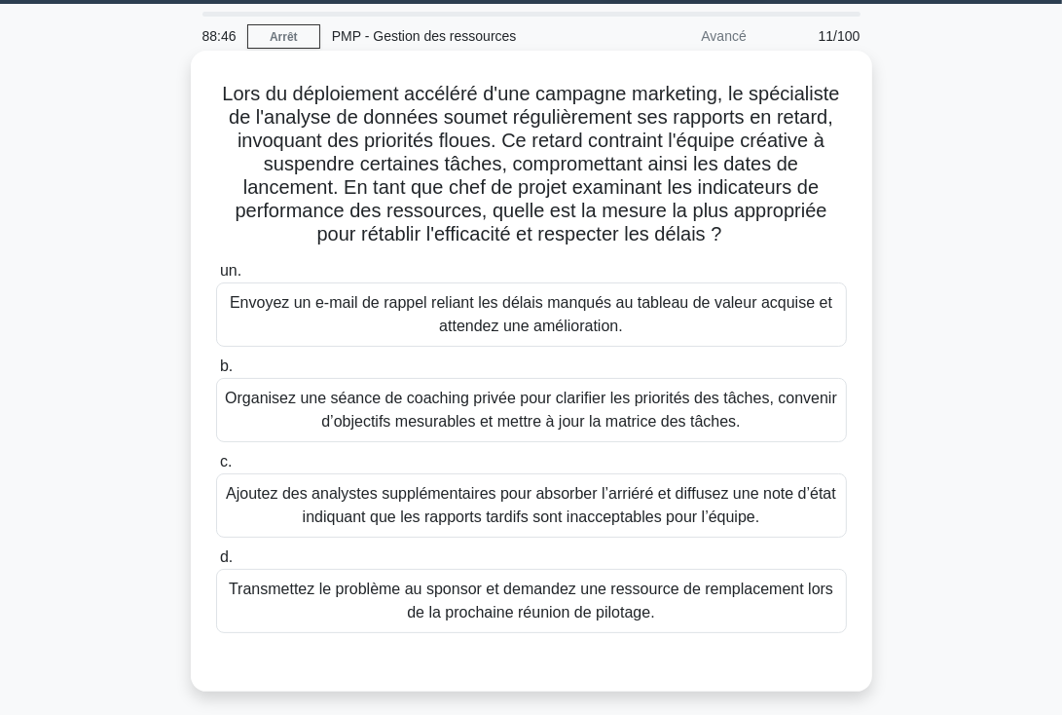
click at [469, 501] on font "Ajoutez des analystes supplémentaires pour absorber l’arriéré et diffusez une n…" at bounding box center [531, 505] width 610 height 40
click at [216, 468] on input "c. Ajoutez des analystes supplémentaires pour absorber l’arriéré et diffusez un…" at bounding box center [216, 462] width 0 height 13
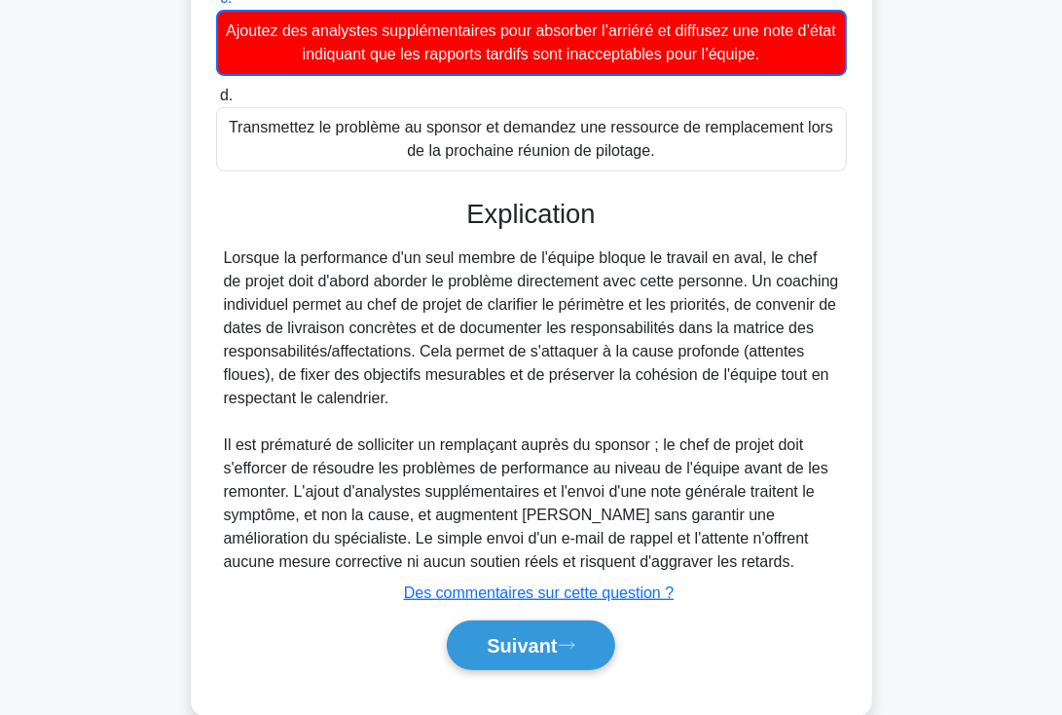
scroll to position [539, 0]
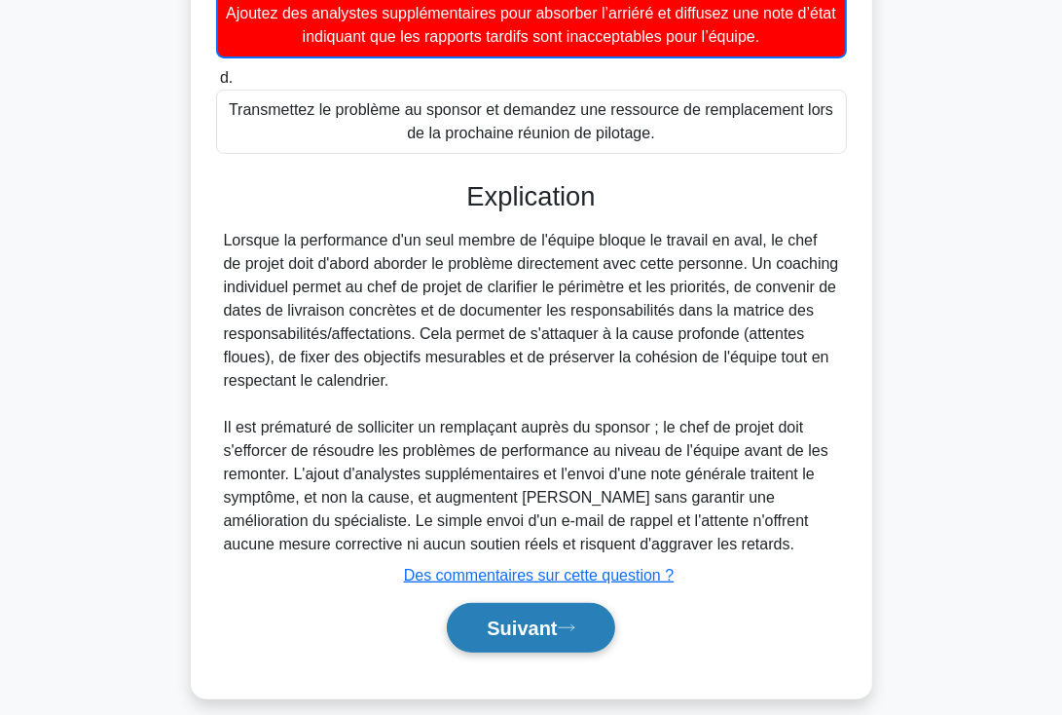
click at [520, 619] on font "Suivant" at bounding box center [522, 628] width 70 height 21
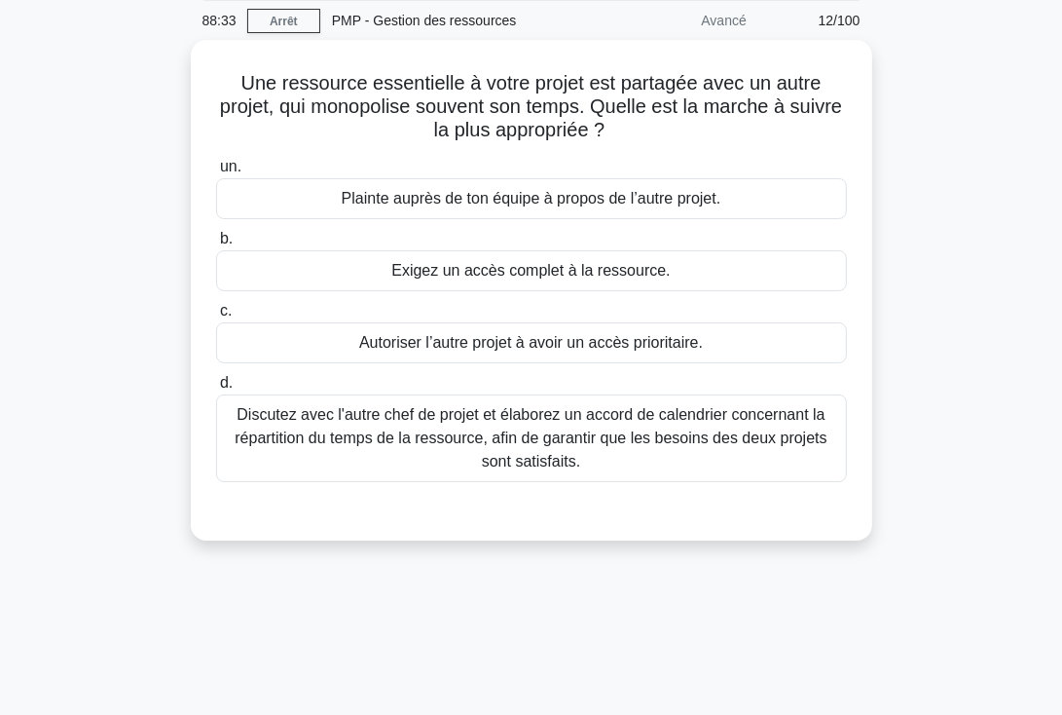
scroll to position [0, 0]
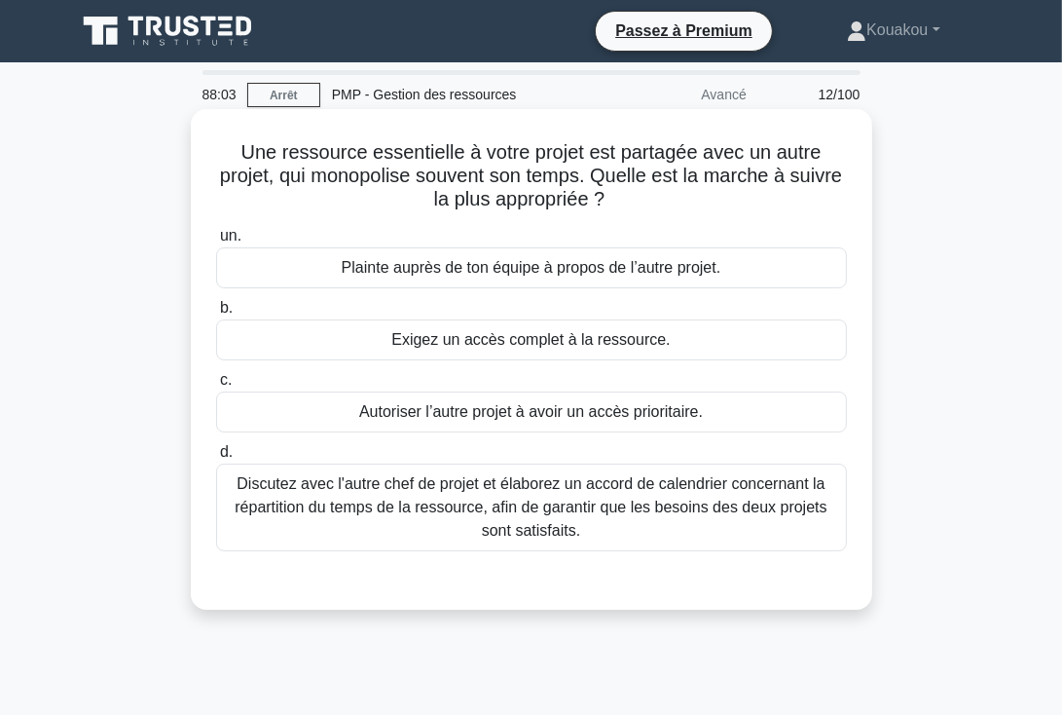
click at [561, 517] on font "Discutez avec l'autre chef de projet et élaborez un accord de calendrier concer…" at bounding box center [531, 506] width 592 height 63
click at [216, 459] on input "d. Discutez avec l'autre chef de projet et élaborez un accord de calendrier con…" at bounding box center [216, 452] width 0 height 13
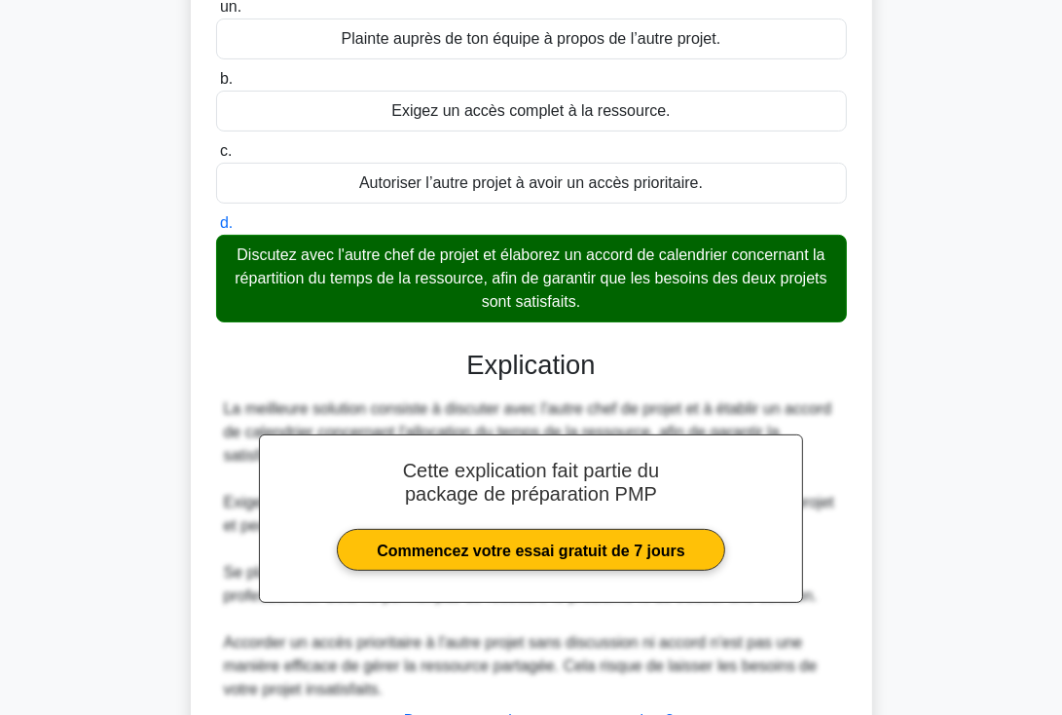
scroll to position [392, 0]
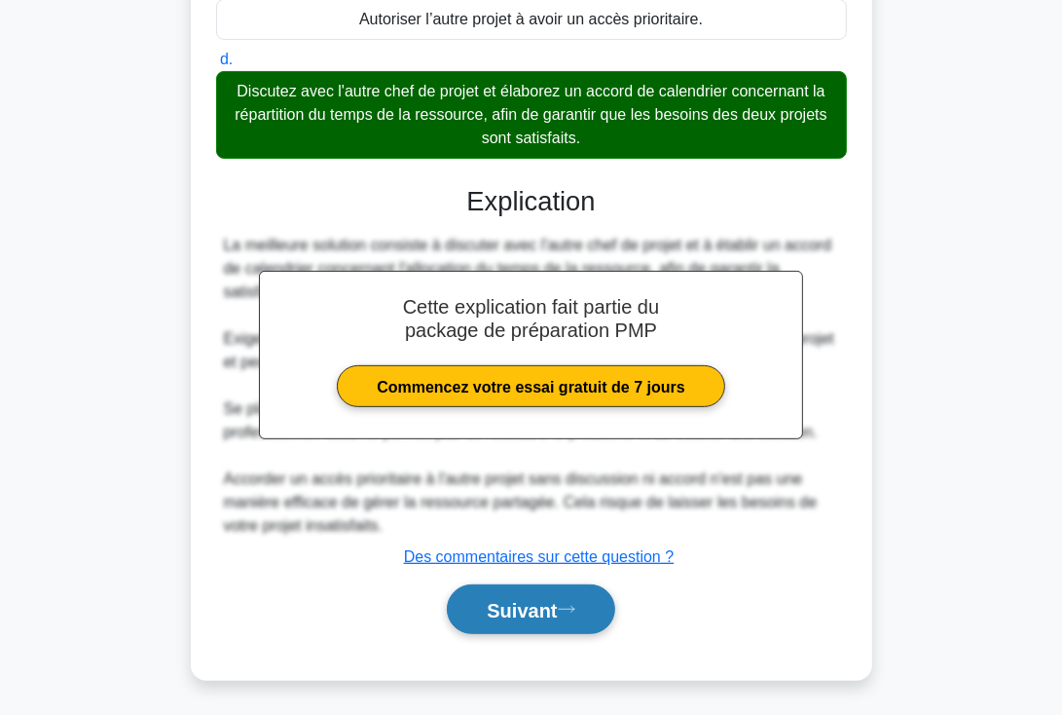
click at [515, 603] on font "Suivant" at bounding box center [522, 610] width 70 height 21
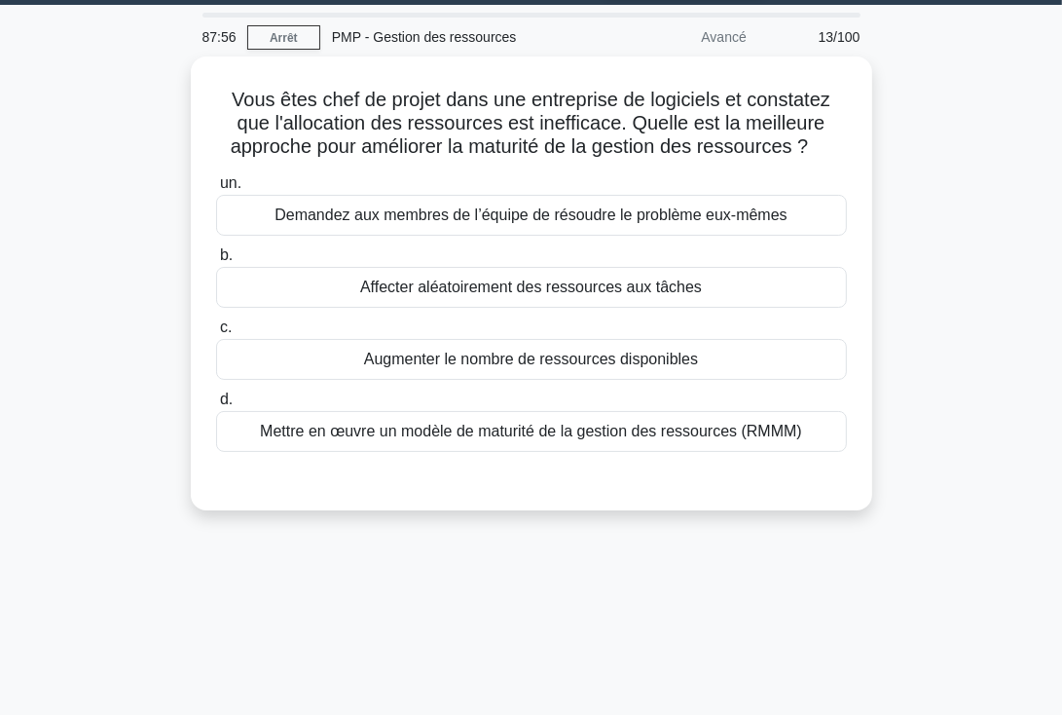
scroll to position [0, 0]
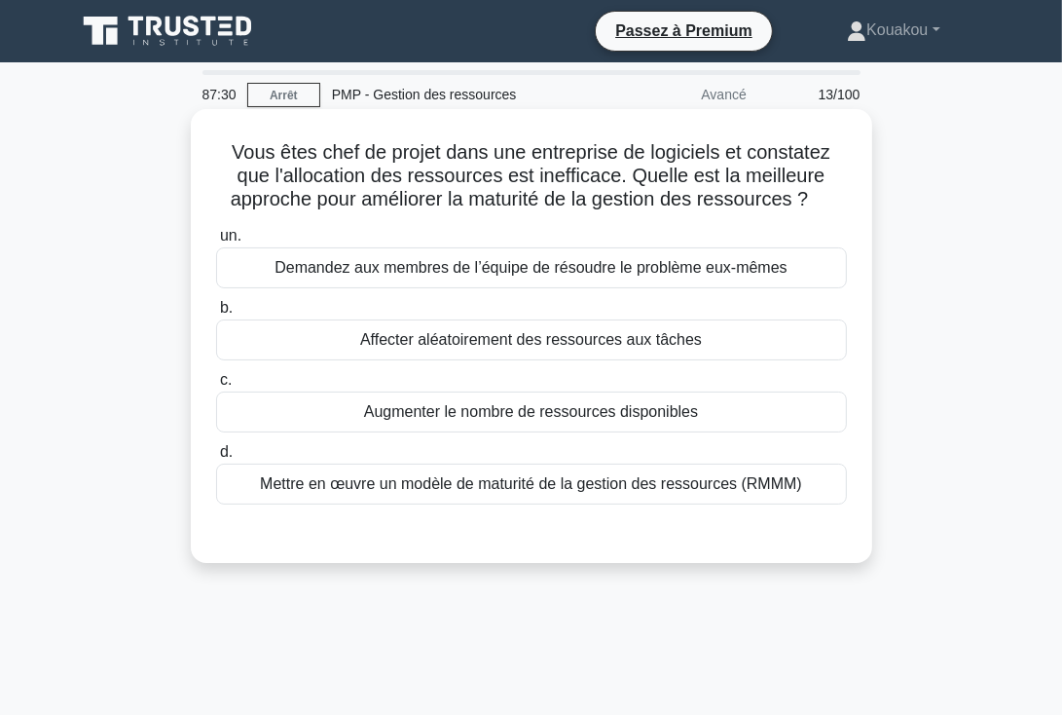
click at [583, 486] on font "Mettre en œuvre un modèle de maturité de la gestion des ressources (RMMM)" at bounding box center [531, 483] width 542 height 17
click at [216, 459] on input "d. Mettre en œuvre un modèle de maturité de la gestion des ressources (RMMM)" at bounding box center [216, 452] width 0 height 13
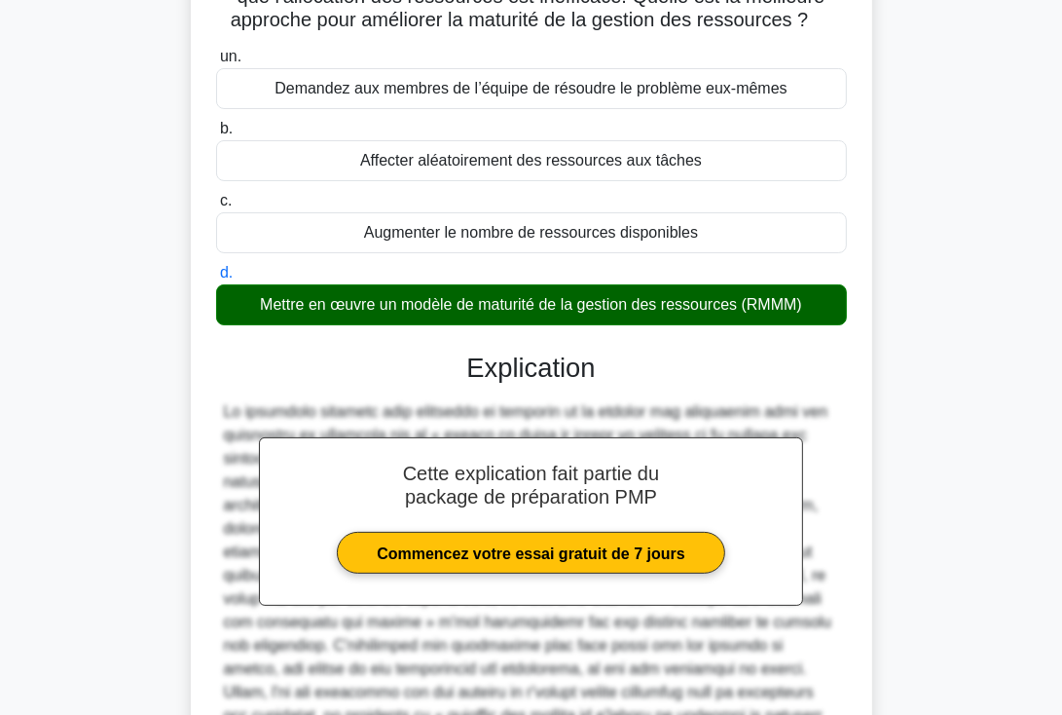
scroll to position [416, 0]
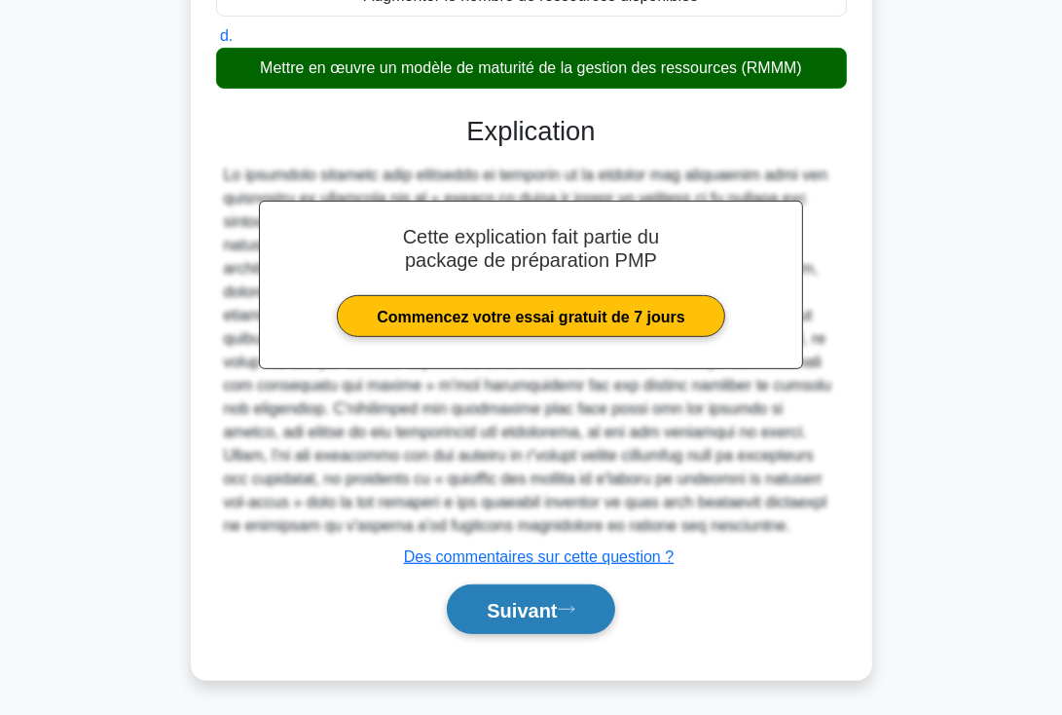
click at [533, 601] on font "Suivant" at bounding box center [522, 610] width 70 height 21
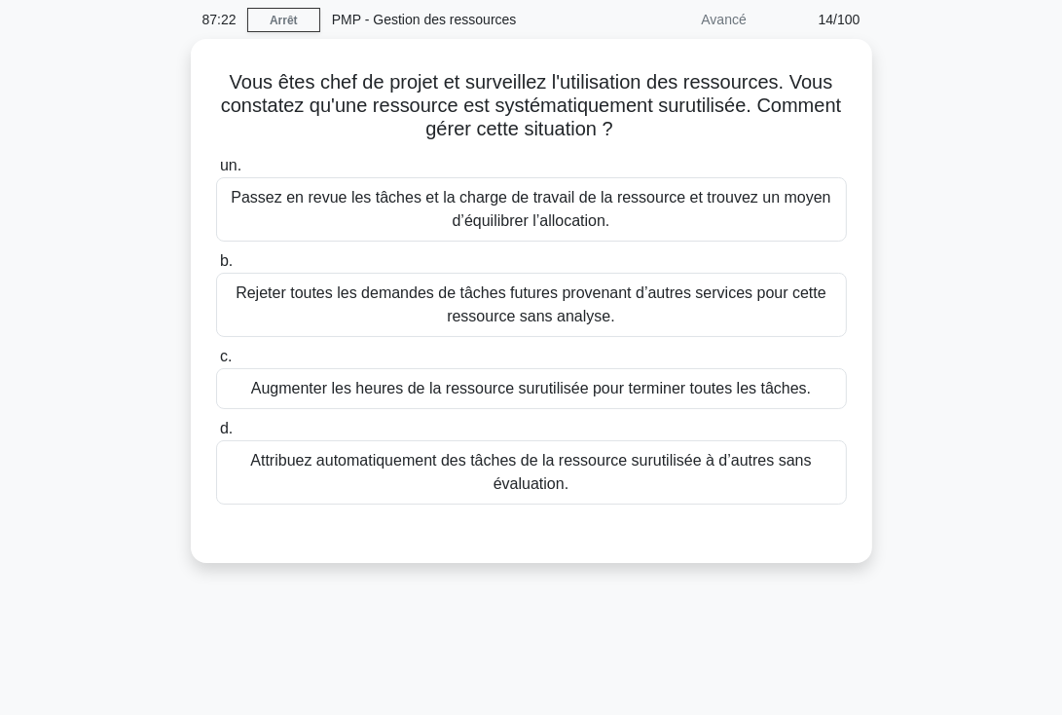
scroll to position [0, 0]
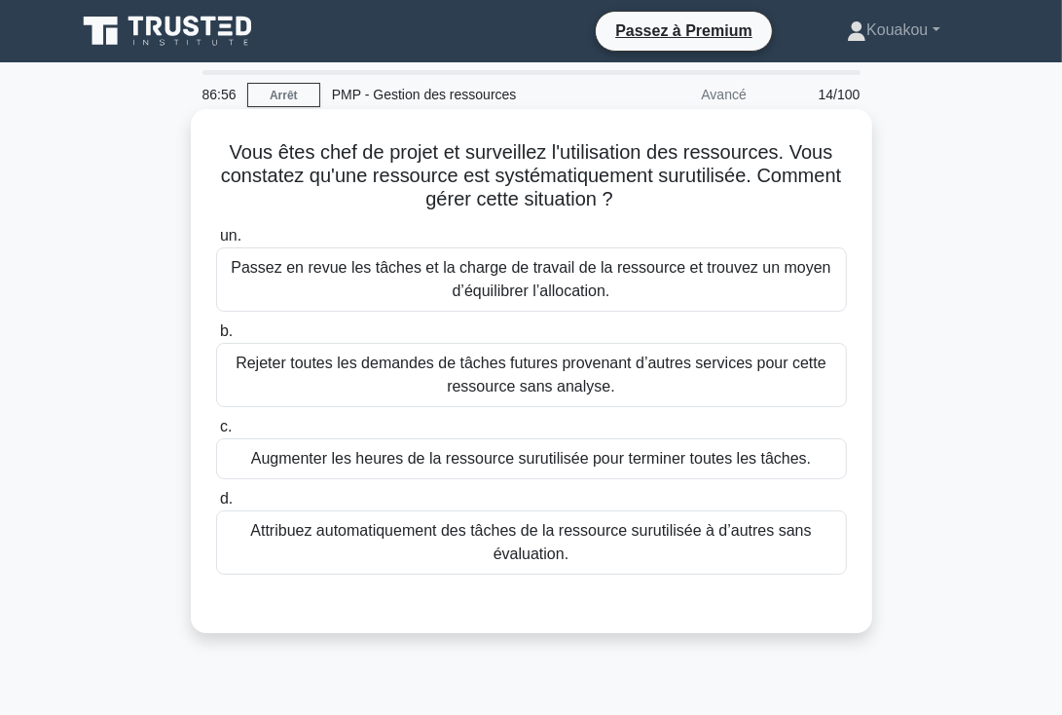
click at [552, 277] on font "Passez en revue les tâches et la charge de travail de la ressource et trouvez u…" at bounding box center [531, 279] width 600 height 40
click at [216, 242] on input "un. Passez en revue les tâches et la charge de travail de la ressource et trouv…" at bounding box center [216, 236] width 0 height 13
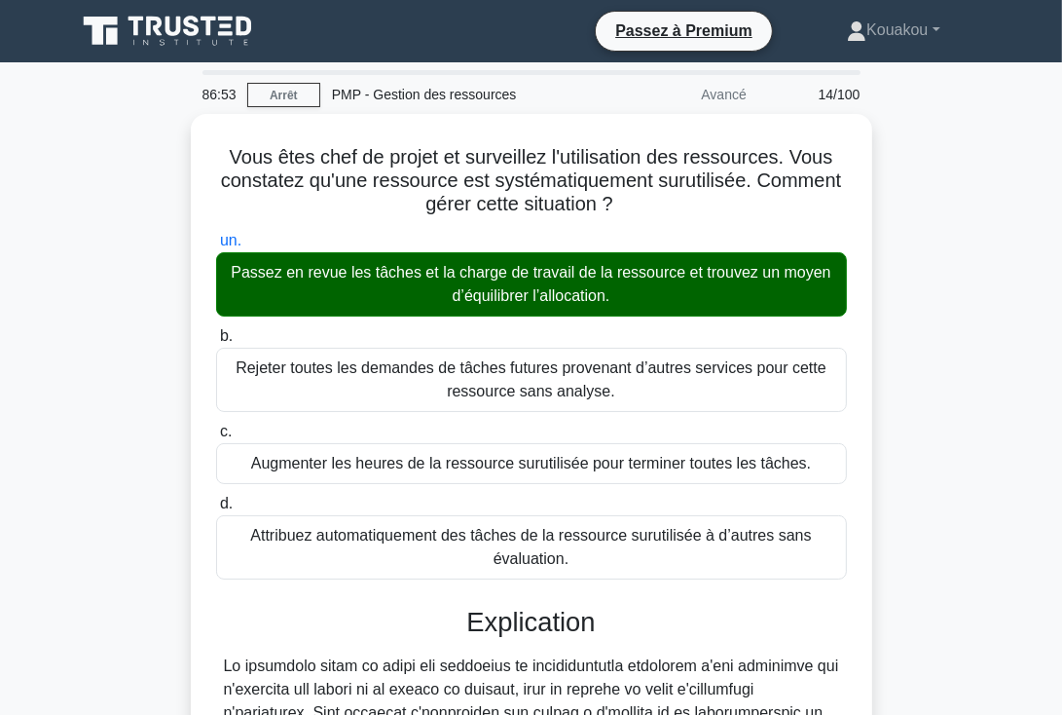
scroll to position [416, 0]
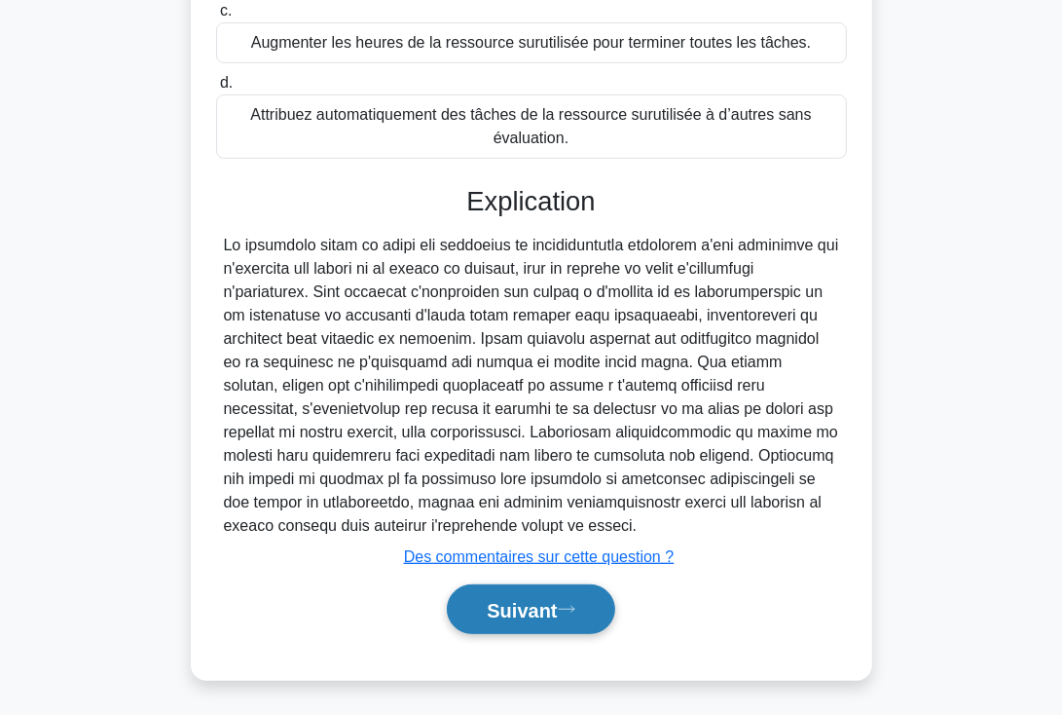
click at [533, 610] on font "Suivant" at bounding box center [522, 610] width 70 height 21
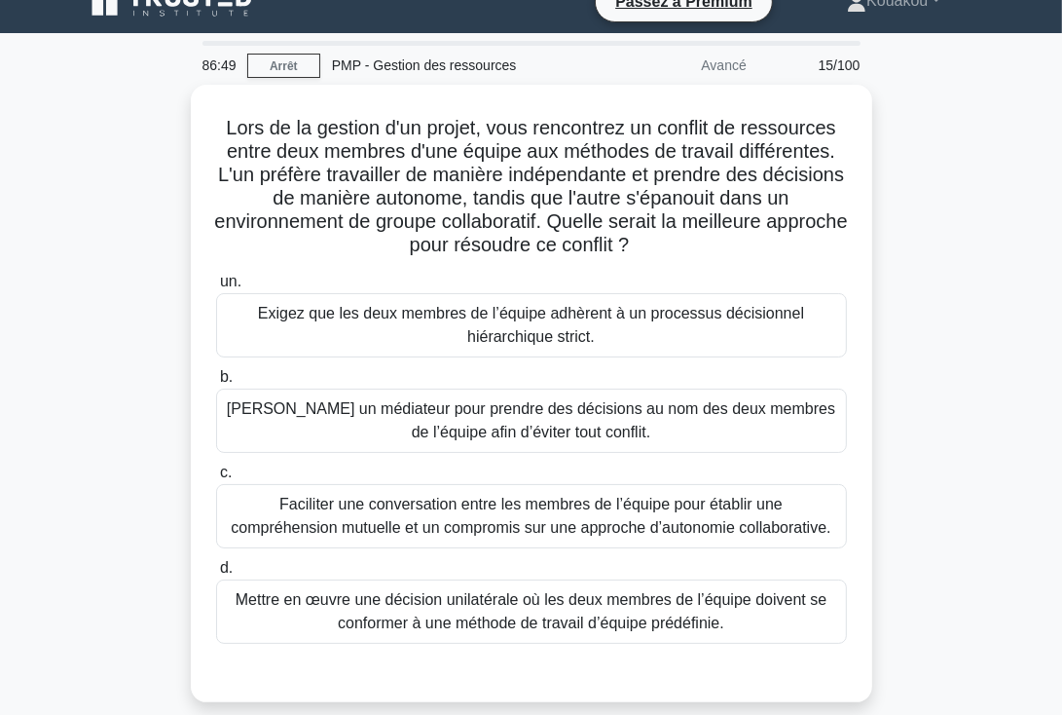
scroll to position [5, 0]
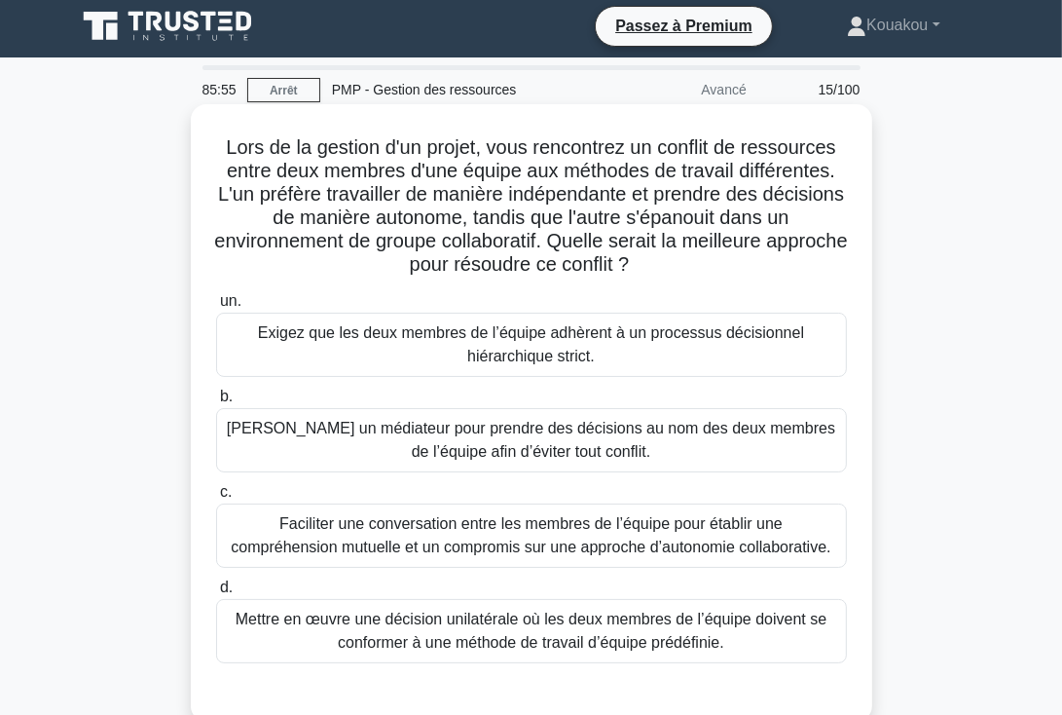
click at [555, 542] on font "Faciliter une conversation entre les membres de l’équipe pour établir une compr…" at bounding box center [531, 535] width 600 height 40
click at [216, 499] on input "c. Faciliter une conversation entre les membres de l’équipe pour établir une co…" at bounding box center [216, 492] width 0 height 13
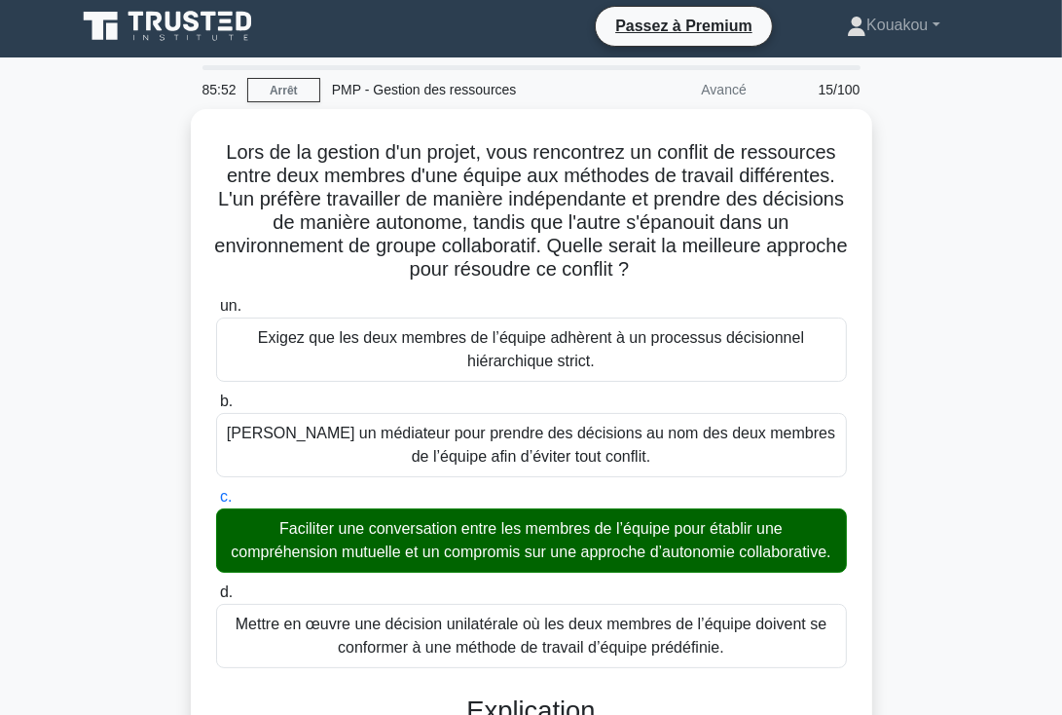
scroll to position [626, 0]
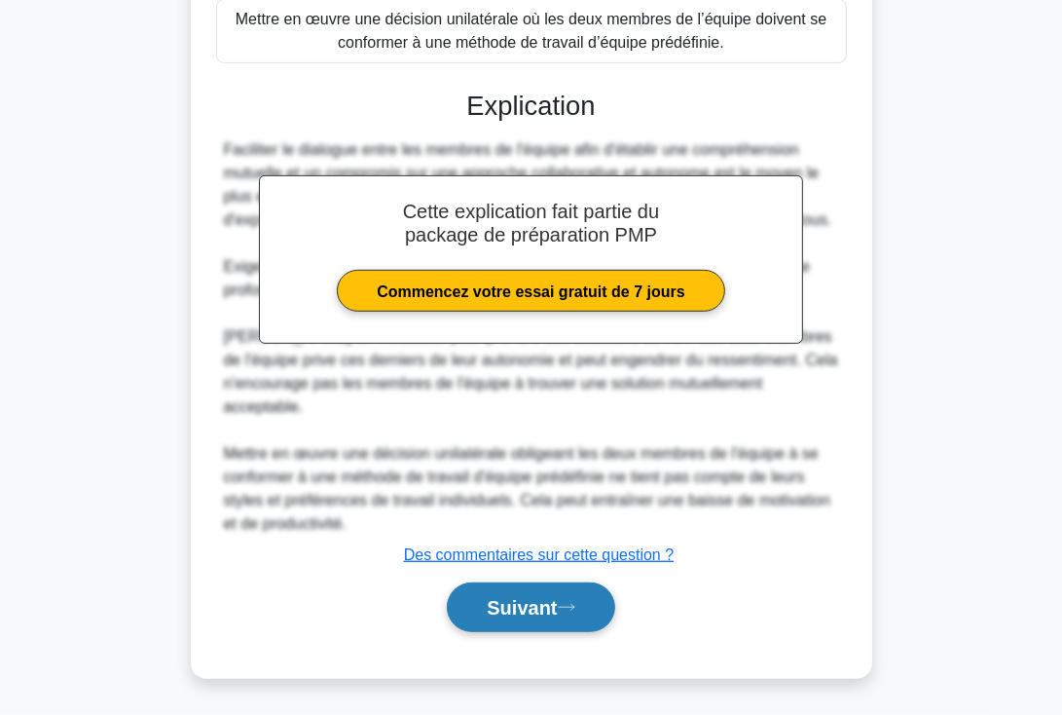
click at [503, 602] on font "Suivant" at bounding box center [522, 608] width 70 height 21
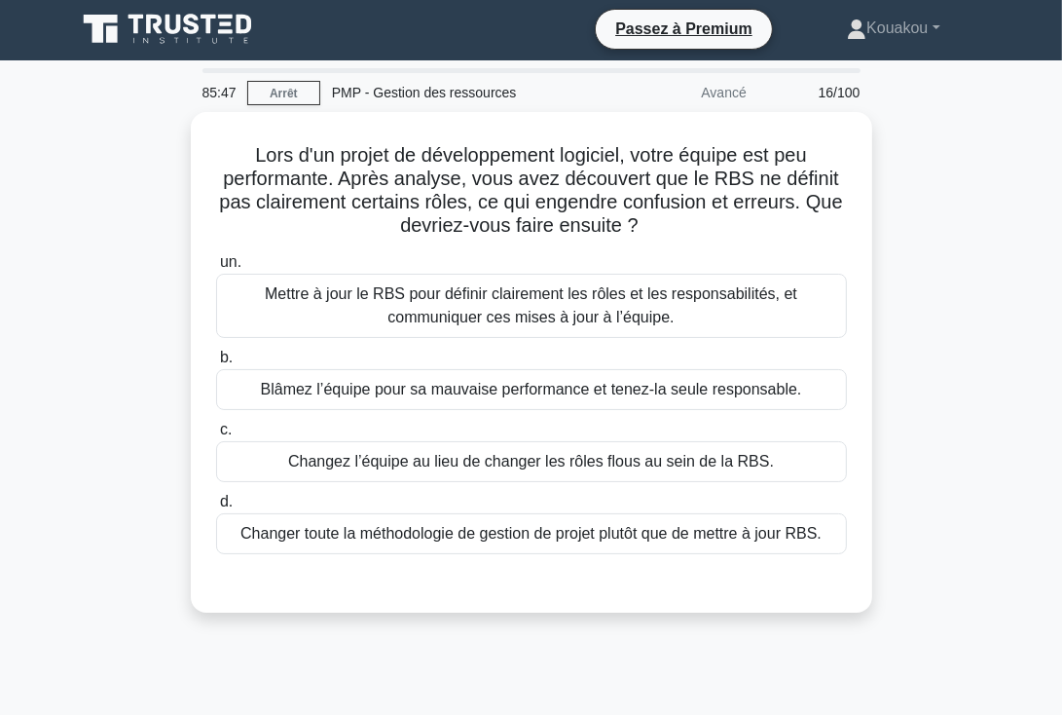
scroll to position [0, 0]
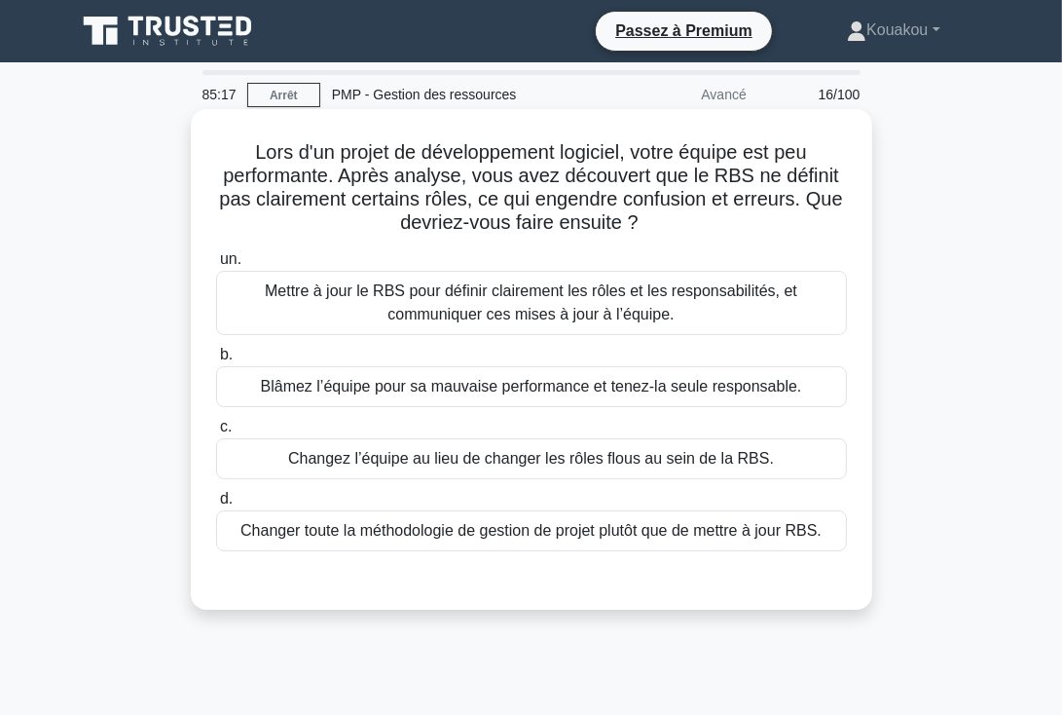
click at [482, 318] on font "Mettre à jour le RBS pour définir clairement les rôles et les responsabilités, …" at bounding box center [531, 302] width 533 height 40
click at [216, 266] on input "un. Mettre à jour le RBS pour définir clairement les rôles et les responsabilit…" at bounding box center [216, 259] width 0 height 13
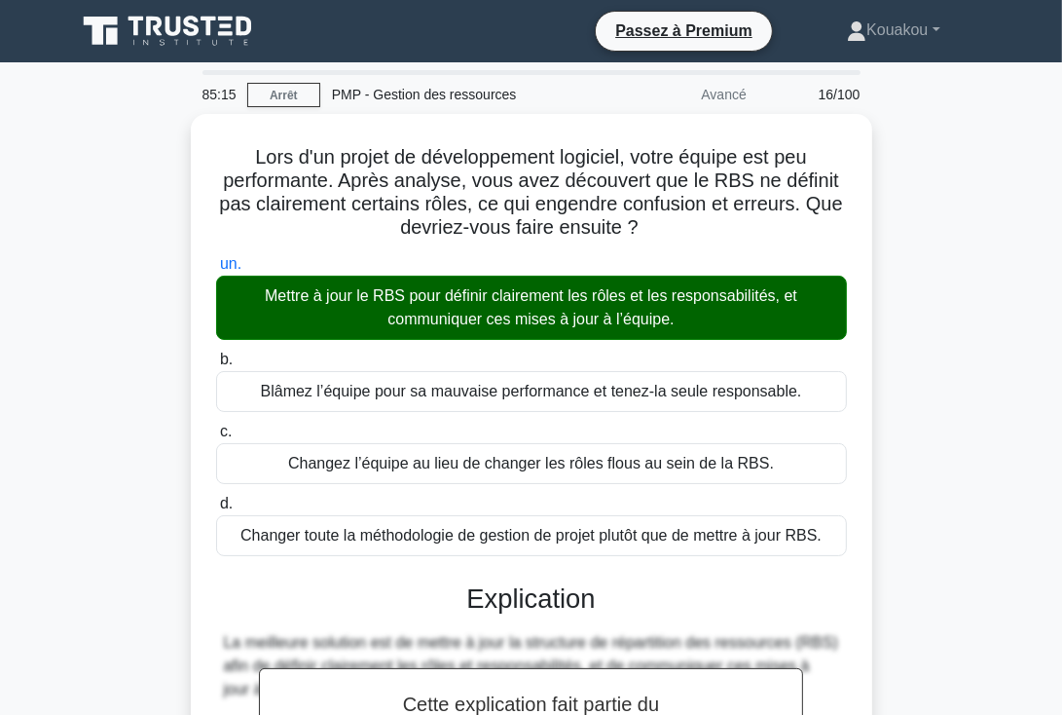
scroll to position [579, 0]
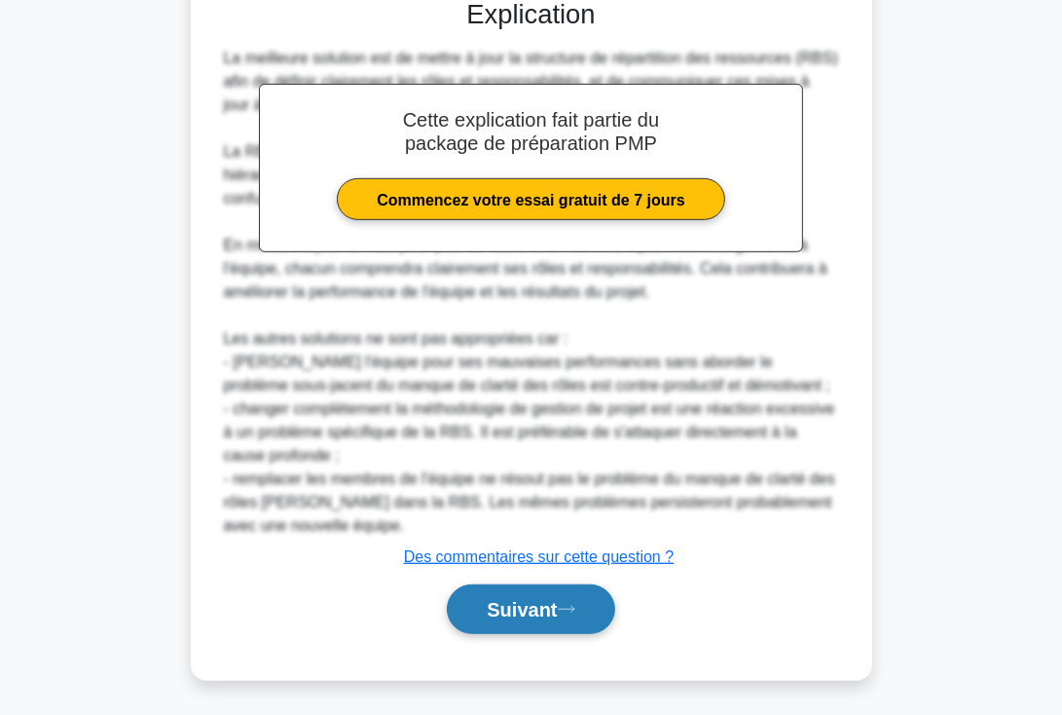
click at [537, 609] on font "Suivant" at bounding box center [522, 610] width 70 height 21
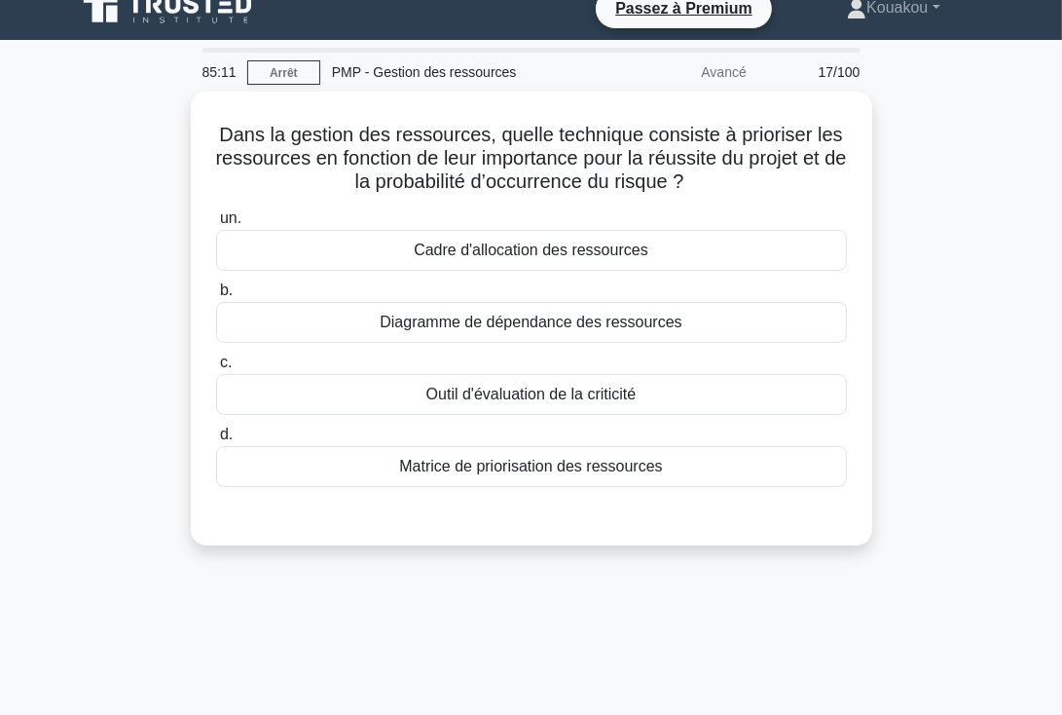
scroll to position [0, 0]
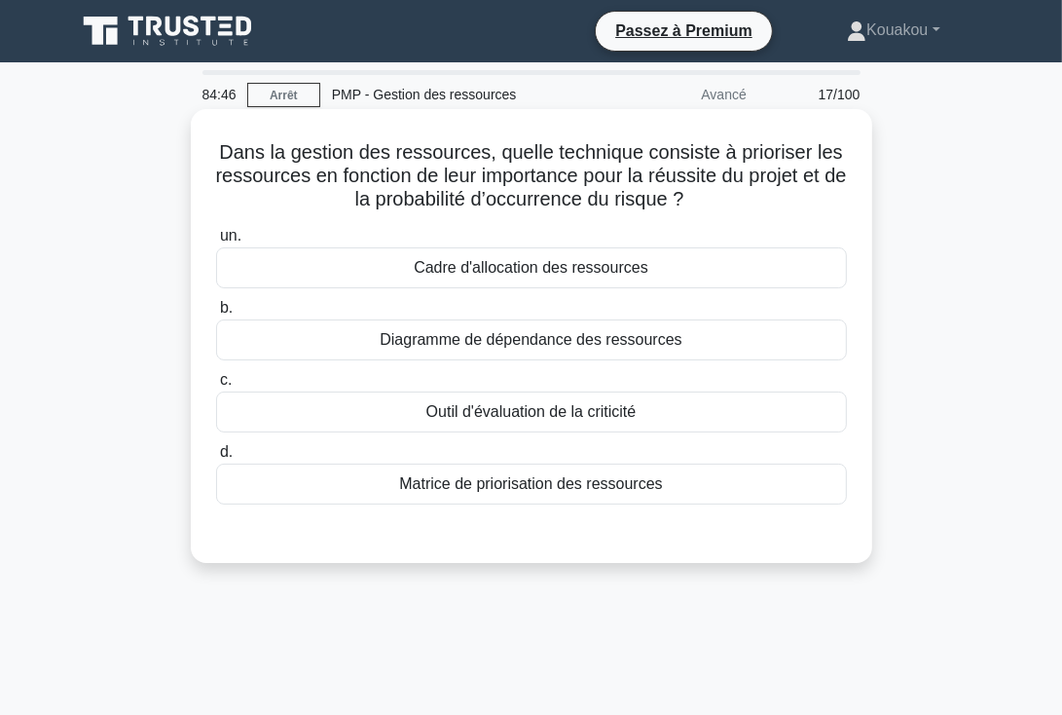
click at [566, 486] on font "Matrice de priorisation des ressources" at bounding box center [530, 483] width 263 height 17
click at [216, 459] on input "d. Matrice de priorisation des ressources" at bounding box center [216, 452] width 0 height 13
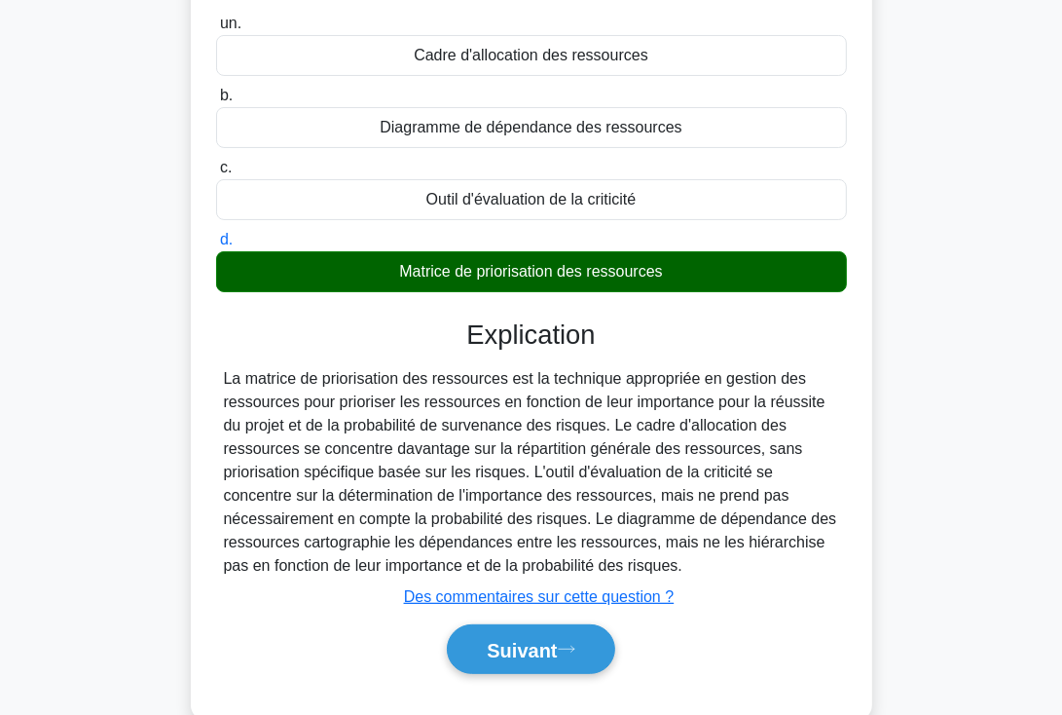
scroll to position [337, 0]
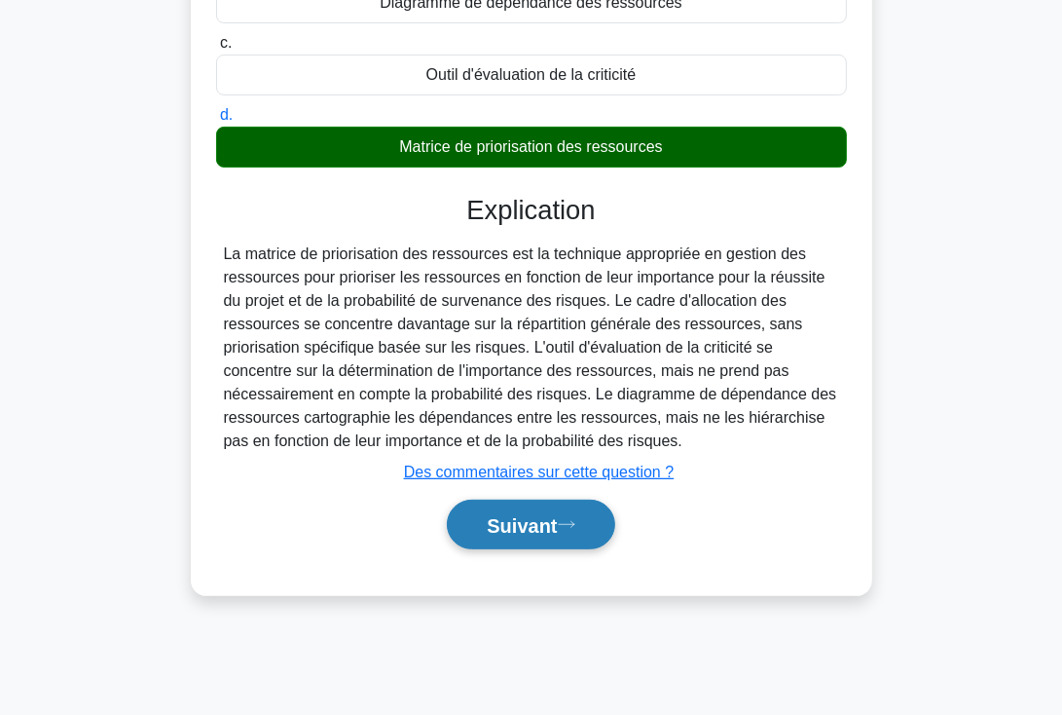
click at [540, 524] on font "Suivant" at bounding box center [522, 525] width 70 height 21
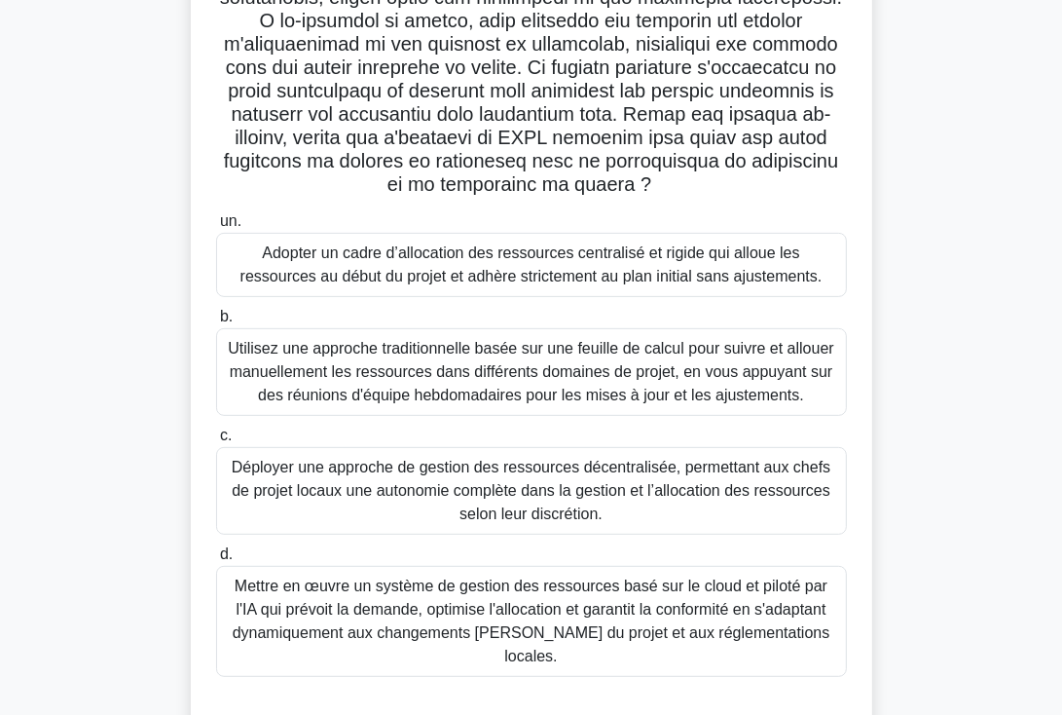
scroll to position [440, 0]
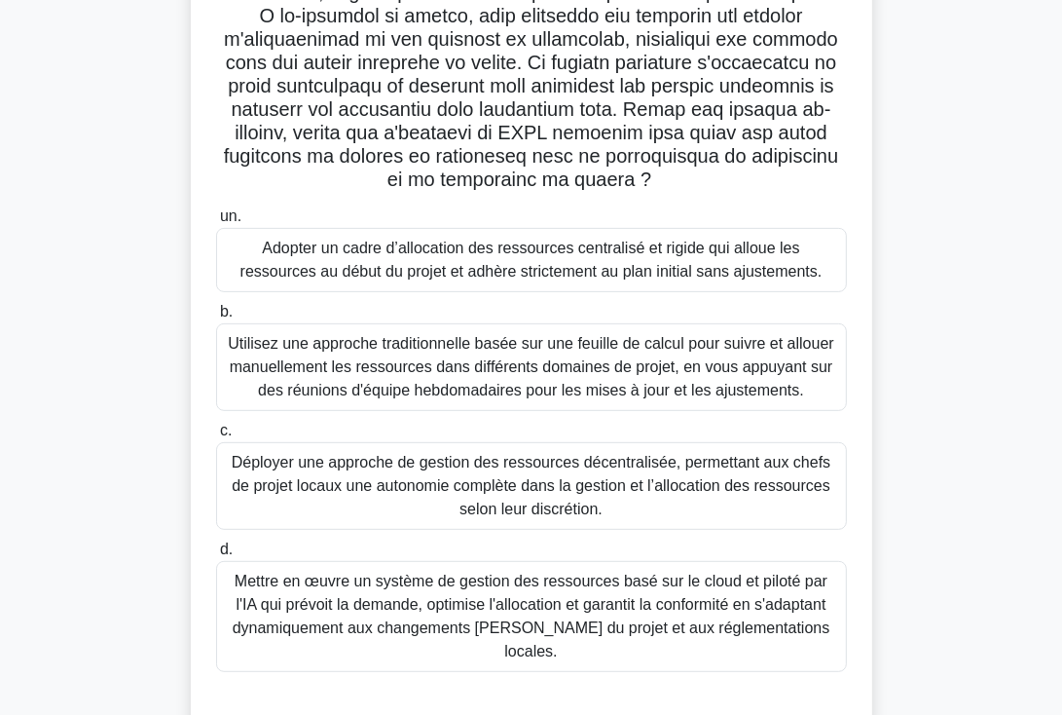
click at [625, 494] on font "Déployer une approche de gestion des ressources décentralisée, permettant aux c…" at bounding box center [531, 485] width 599 height 63
click at [216, 437] on input "c. Déployer une approche de gestion des ressources décentralisée, permettant au…" at bounding box center [216, 431] width 0 height 13
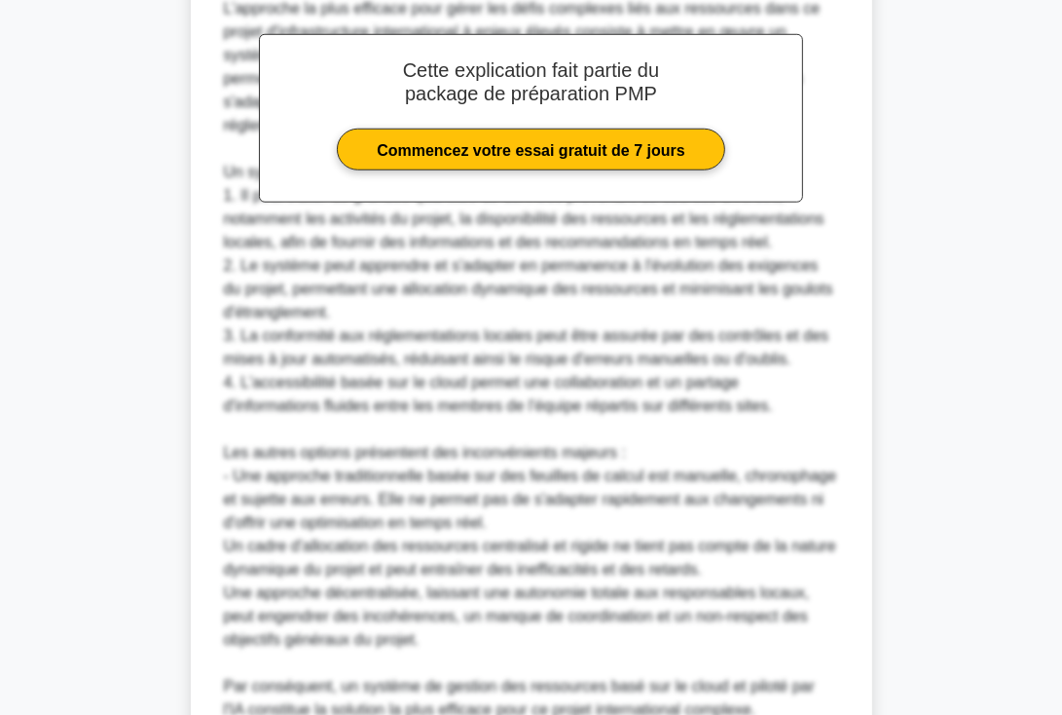
scroll to position [1320, 0]
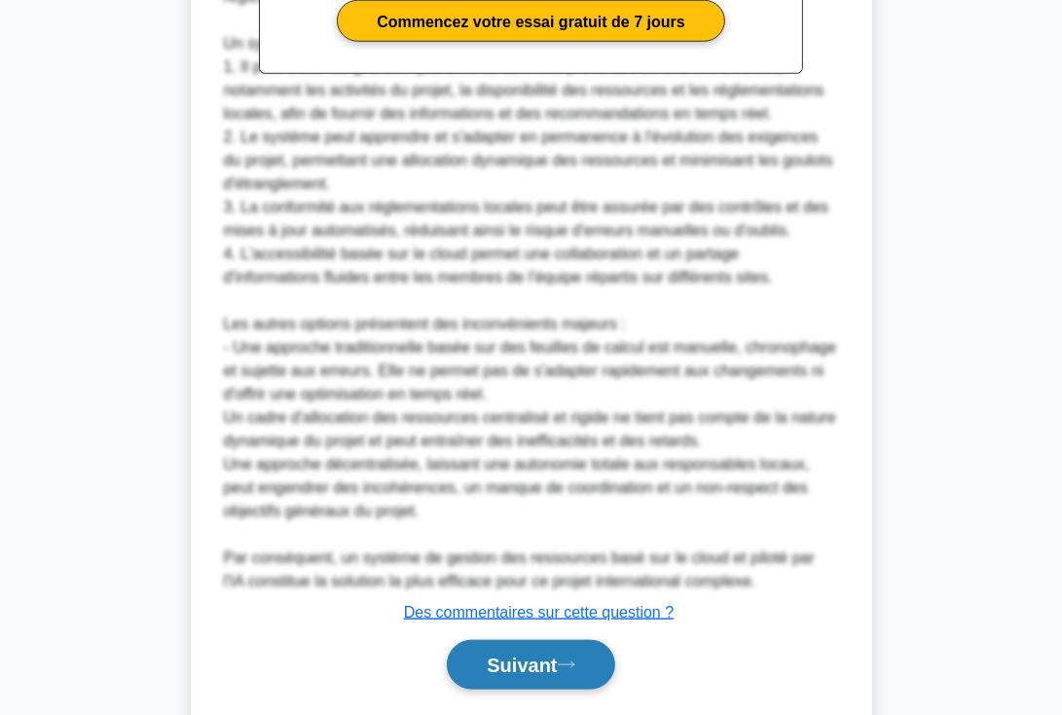
click at [487, 655] on font "Suivant" at bounding box center [522, 665] width 70 height 21
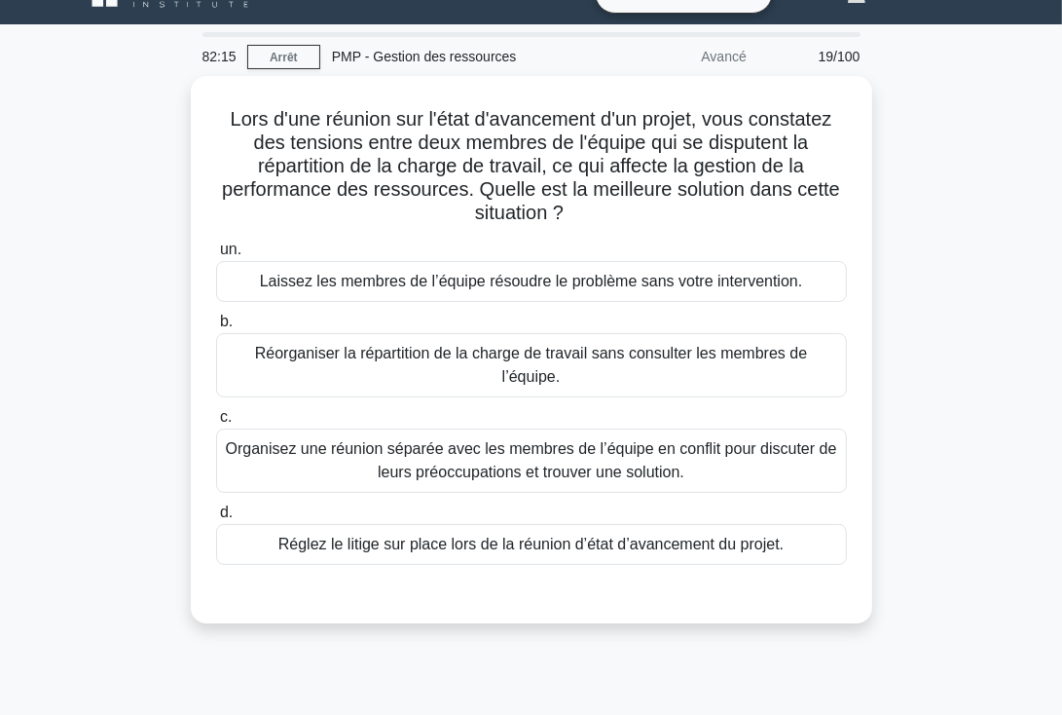
scroll to position [18, 0]
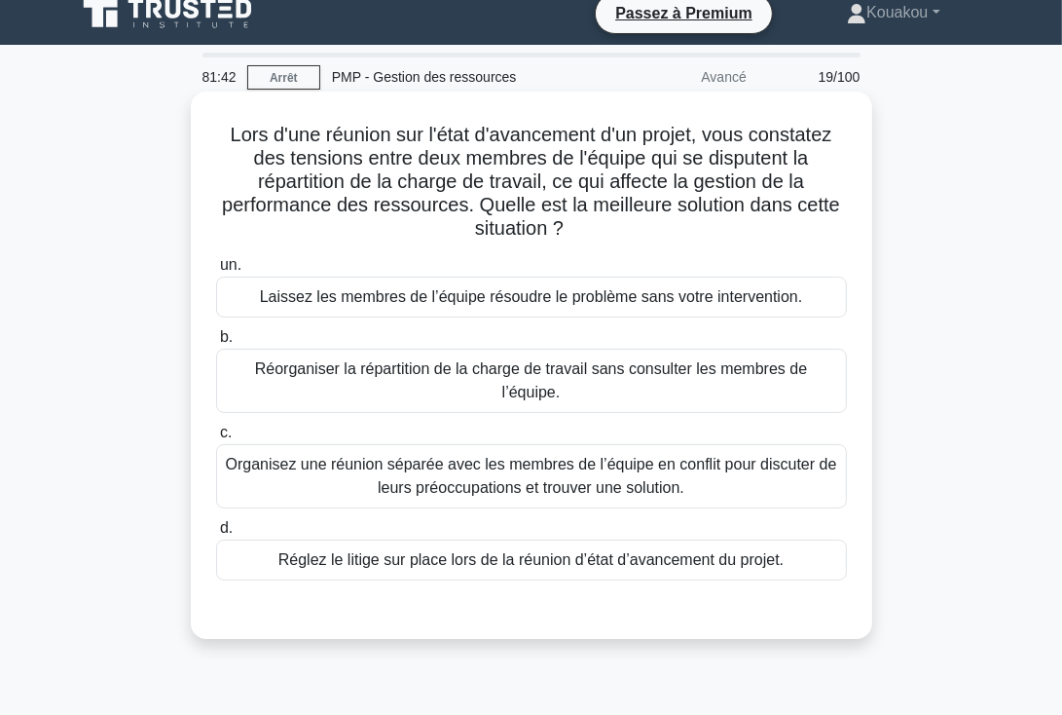
click at [606, 371] on font "Réorganiser la répartition de la charge de travail sans consulter les membres d…" at bounding box center [531, 380] width 552 height 40
click at [216, 344] on input "b. Réorganiser la répartition de la charge de travail sans consulter les membre…" at bounding box center [216, 337] width 0 height 13
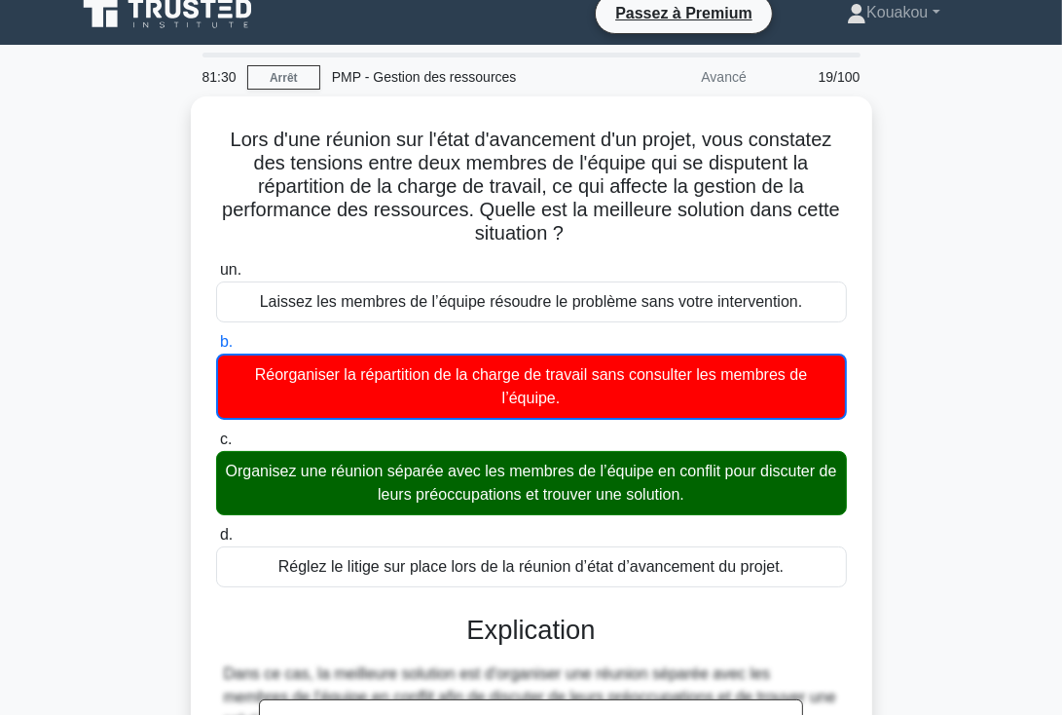
scroll to position [370, 0]
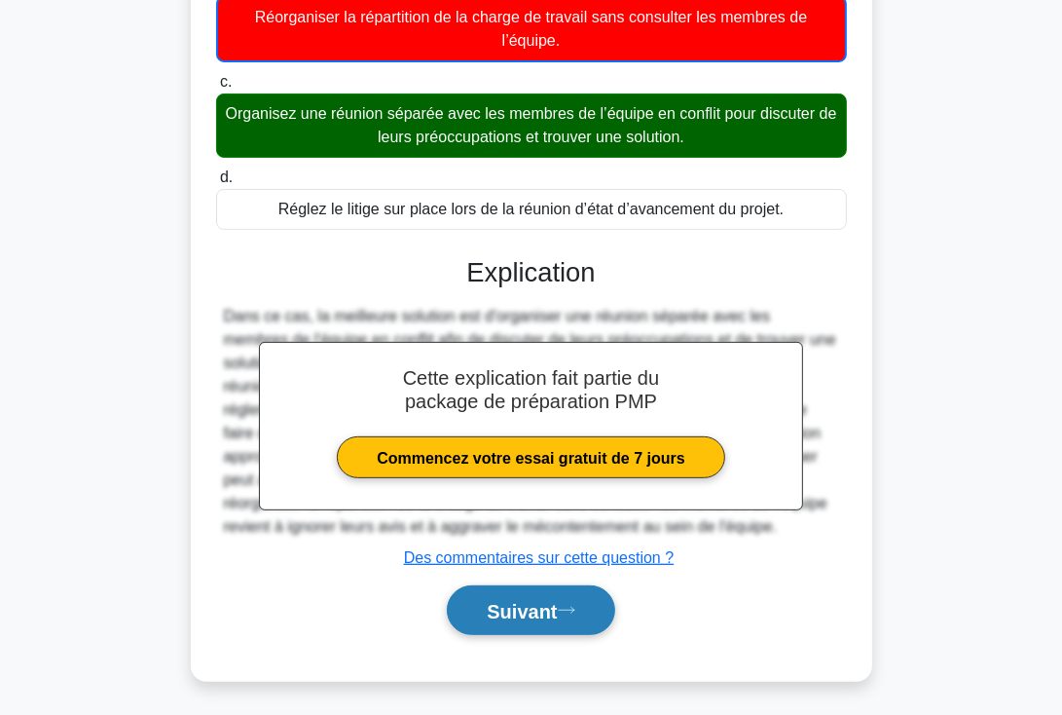
click at [523, 605] on font "Suivant" at bounding box center [522, 611] width 70 height 21
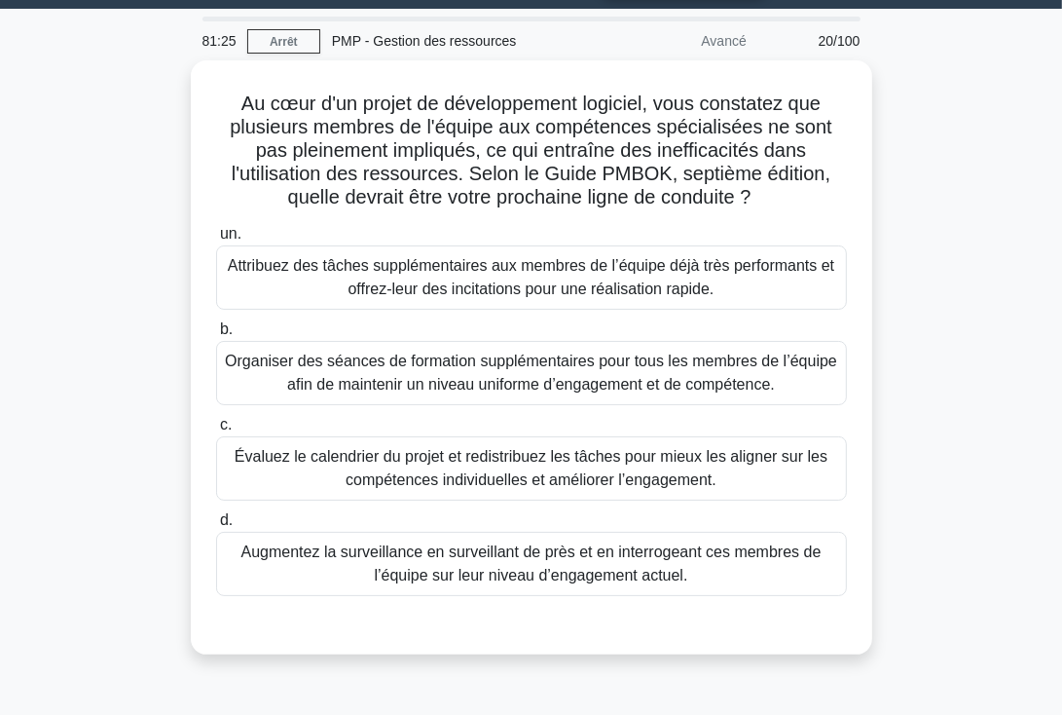
scroll to position [33, 0]
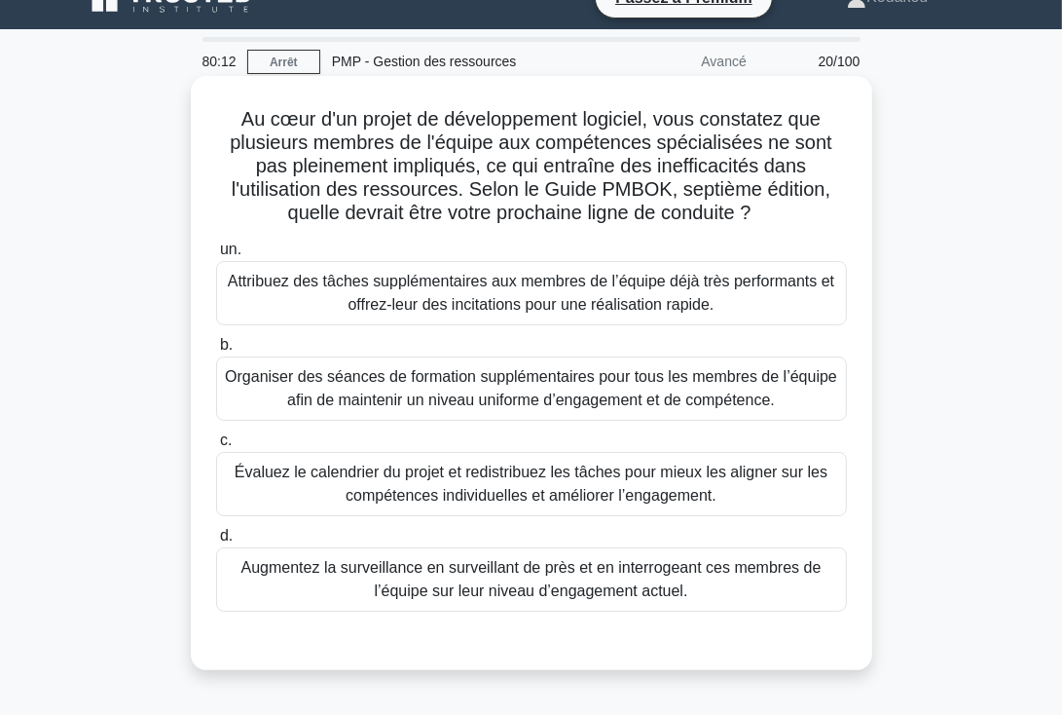
click at [578, 487] on font "Évaluez le calendrier du projet et redistribuez les tâches pour mieux les align…" at bounding box center [531, 483] width 593 height 40
click at [216, 447] on input "c. Évaluez le calendrier du projet et redistribuez les tâches pour mieux les al…" at bounding box center [216, 440] width 0 height 13
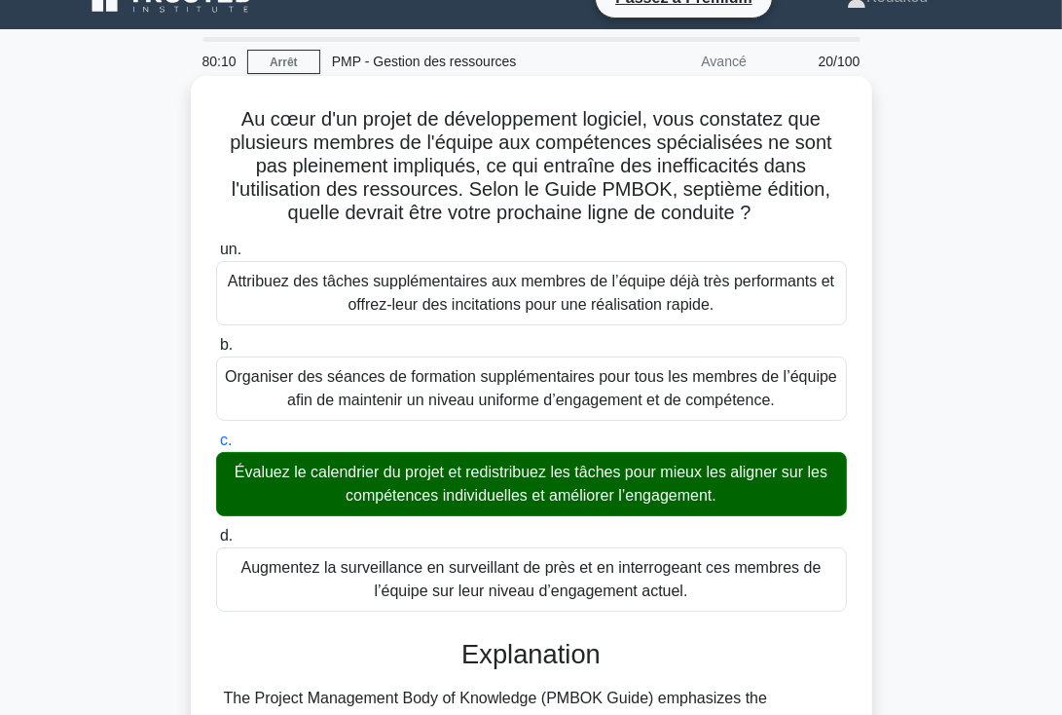
click at [578, 487] on font "Évaluez le calendrier du projet et redistribuez les tâches pour mieux les align…" at bounding box center [531, 483] width 593 height 40
click at [216, 447] on input "c. Évaluez le calendrier du projet et redistribuez les tâches pour mieux les al…" at bounding box center [216, 440] width 0 height 13
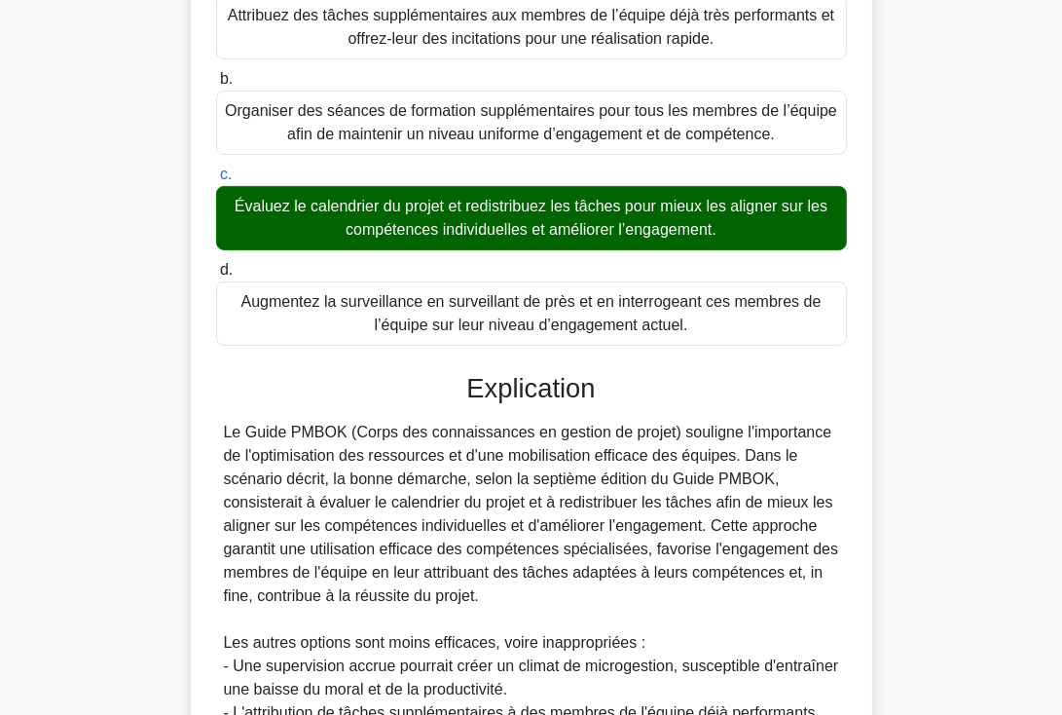
scroll to position [569, 0]
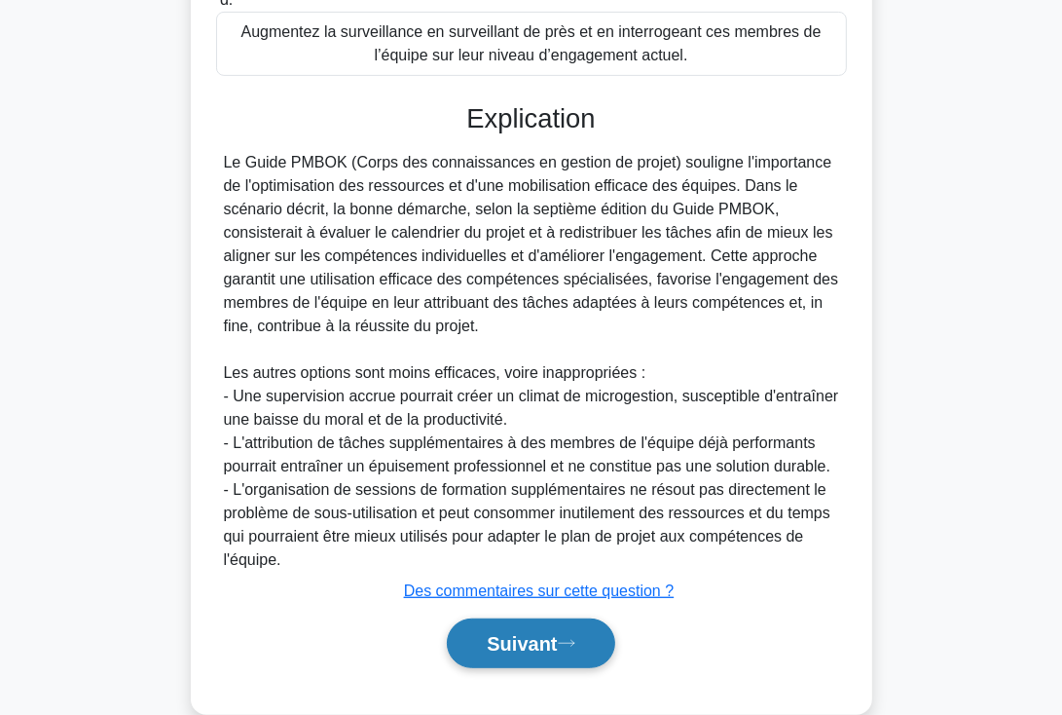
click at [549, 636] on font "Suivant" at bounding box center [522, 644] width 70 height 21
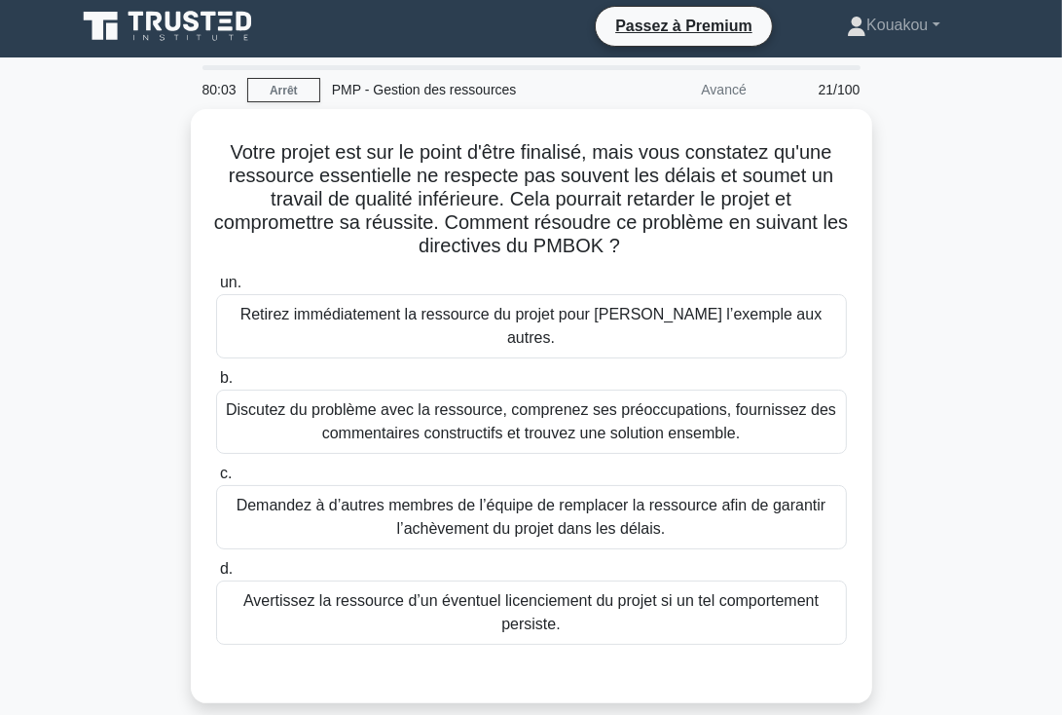
scroll to position [0, 0]
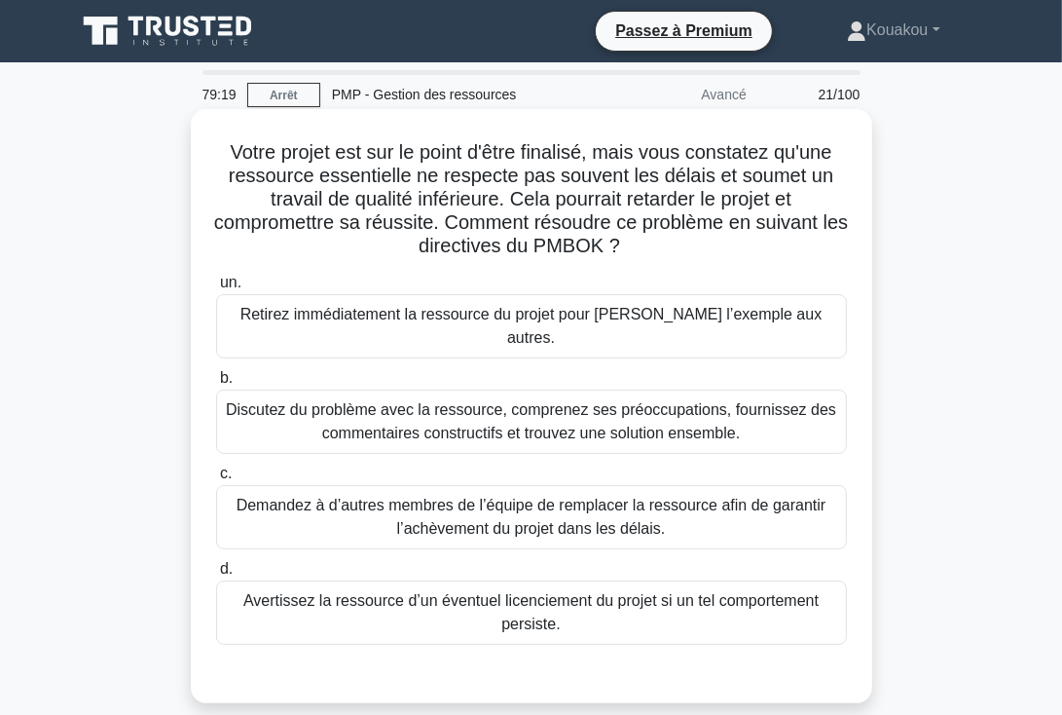
click at [553, 401] on font "Discutez du problème avec la ressource, comprenez ses préoccupations, fournisse…" at bounding box center [531, 421] width 610 height 40
click at [216, 385] on input "b. Discutez du problème avec la ressource, comprenez ses préoccupations, fourni…" at bounding box center [216, 378] width 0 height 13
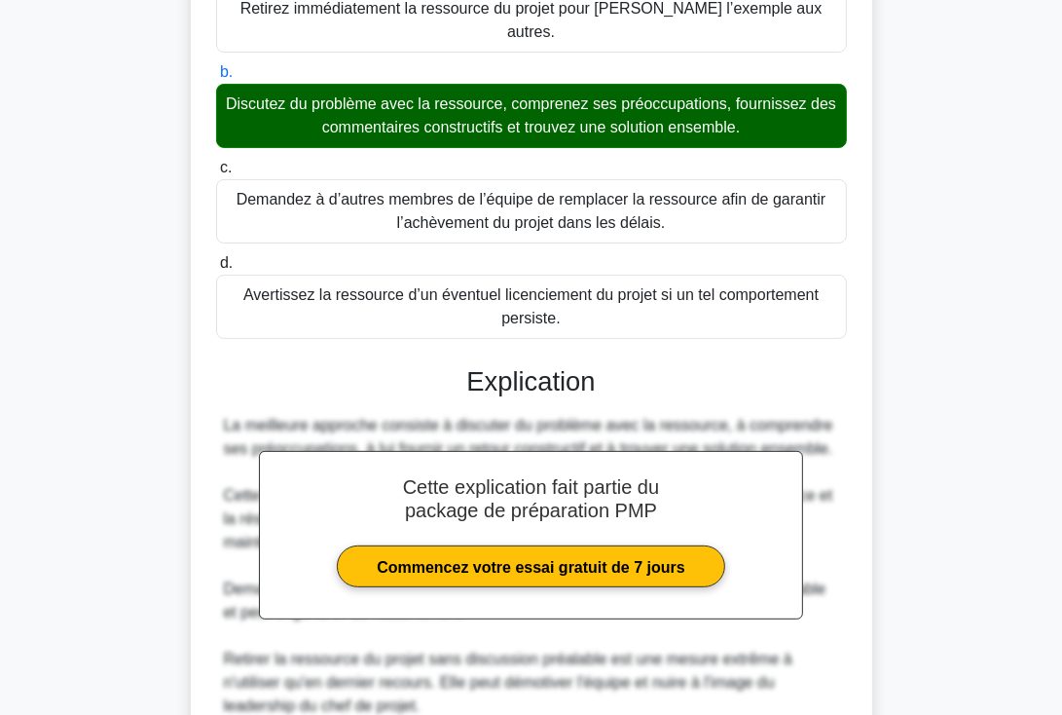
scroll to position [556, 0]
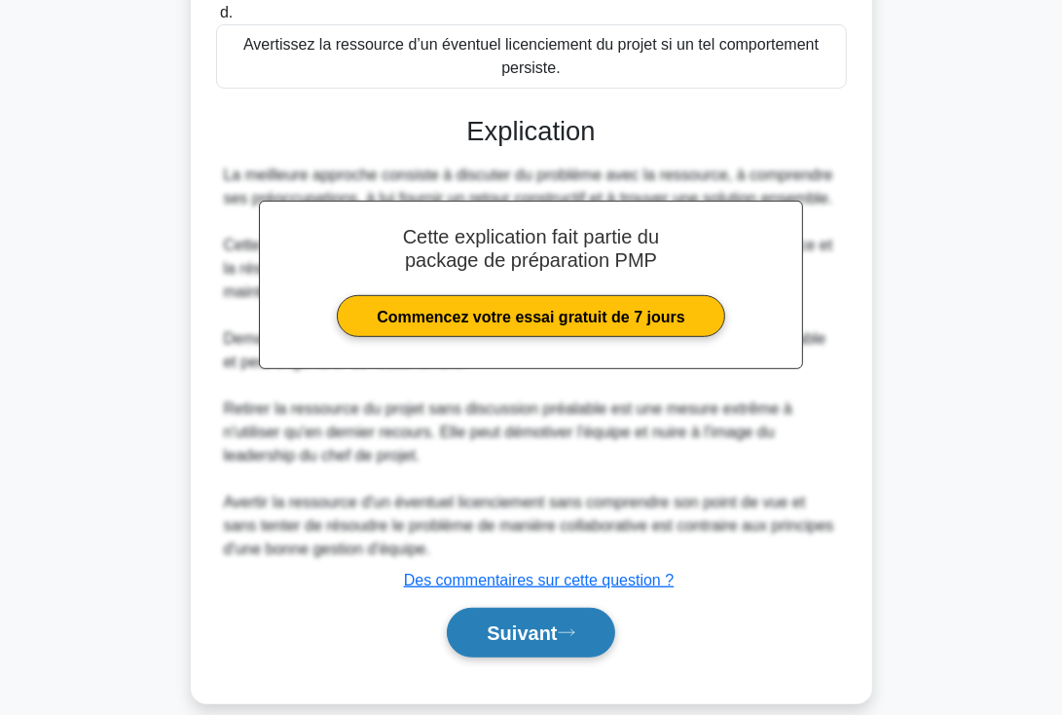
click at [540, 623] on font "Suivant" at bounding box center [522, 633] width 70 height 21
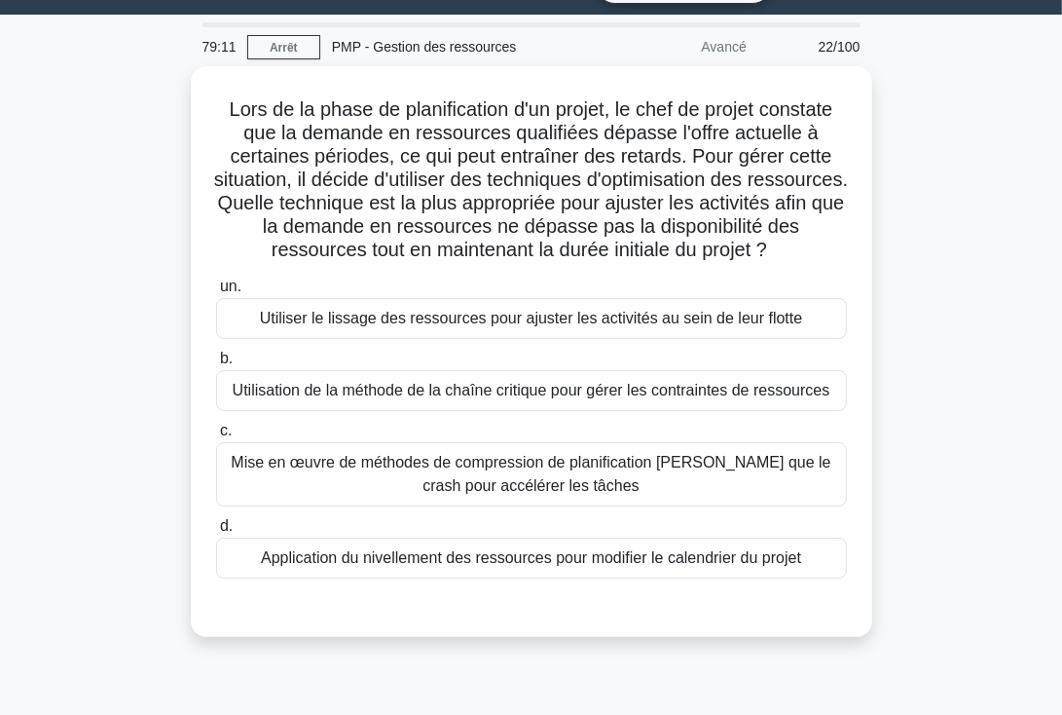
scroll to position [0, 0]
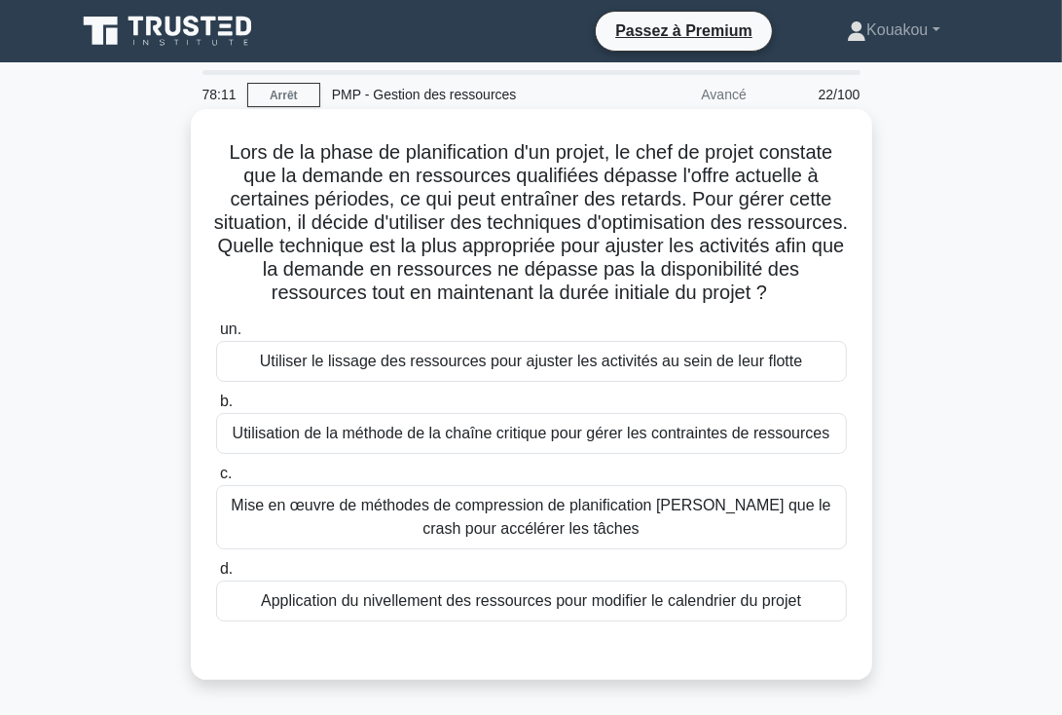
click at [516, 369] on font "Utiliser le lissage des ressources pour ajuster les activités au sein de leur f…" at bounding box center [531, 360] width 543 height 17
click at [216, 336] on input "un. Utiliser le lissage des ressources pour ajuster les activités au sein de le…" at bounding box center [216, 329] width 0 height 13
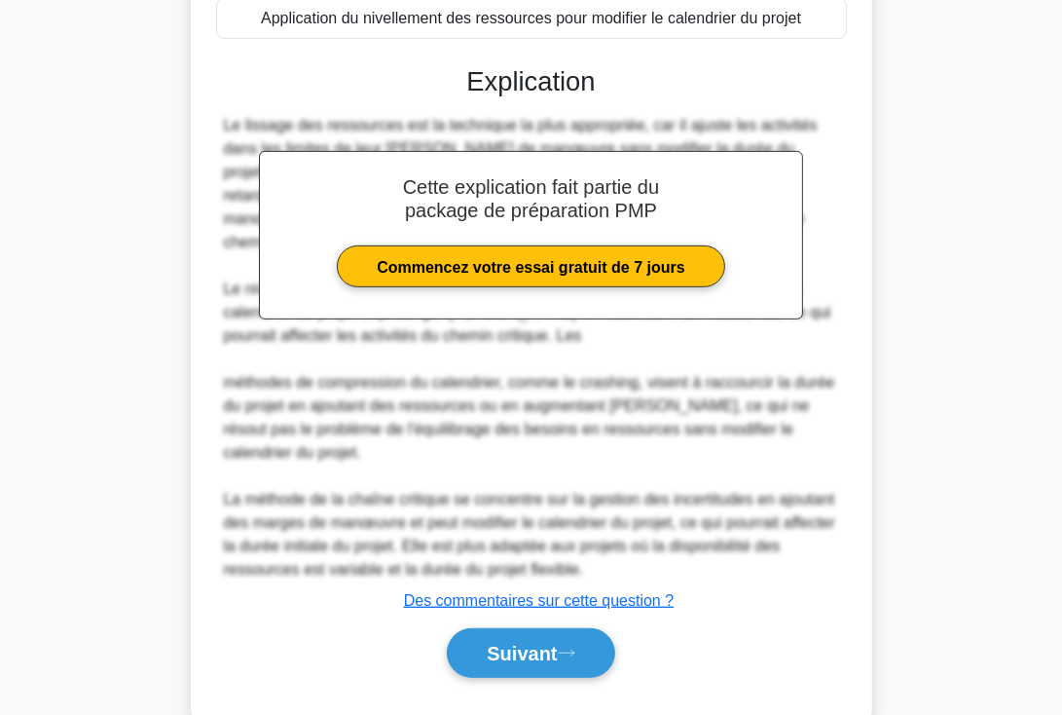
scroll to position [603, 0]
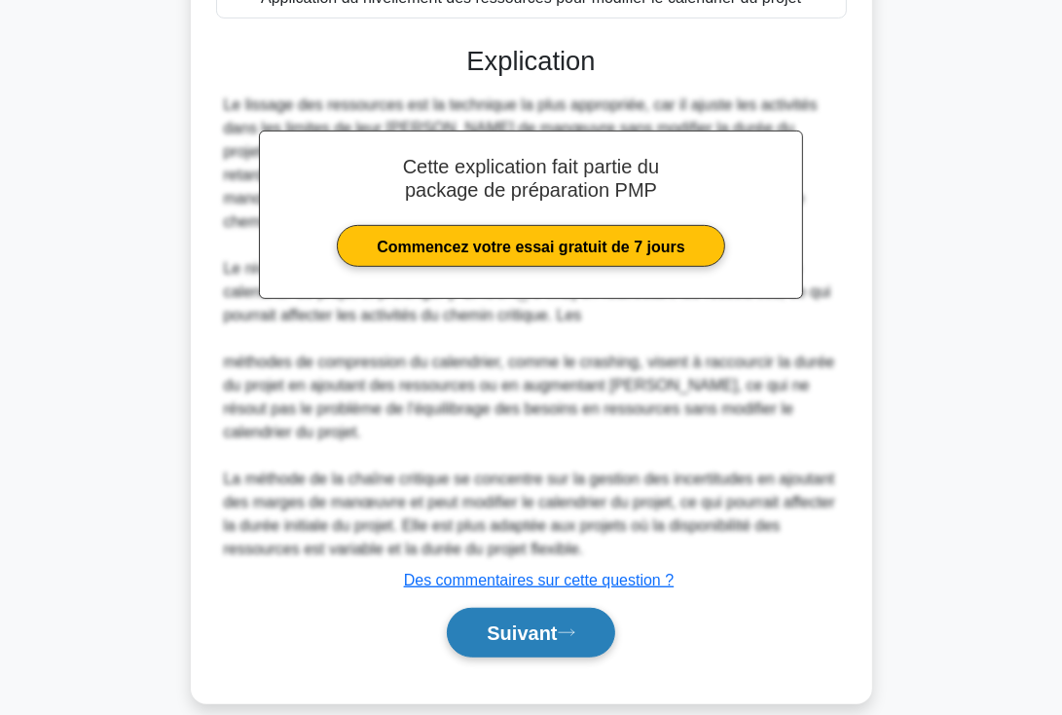
click at [522, 623] on font "Suivant" at bounding box center [522, 633] width 70 height 21
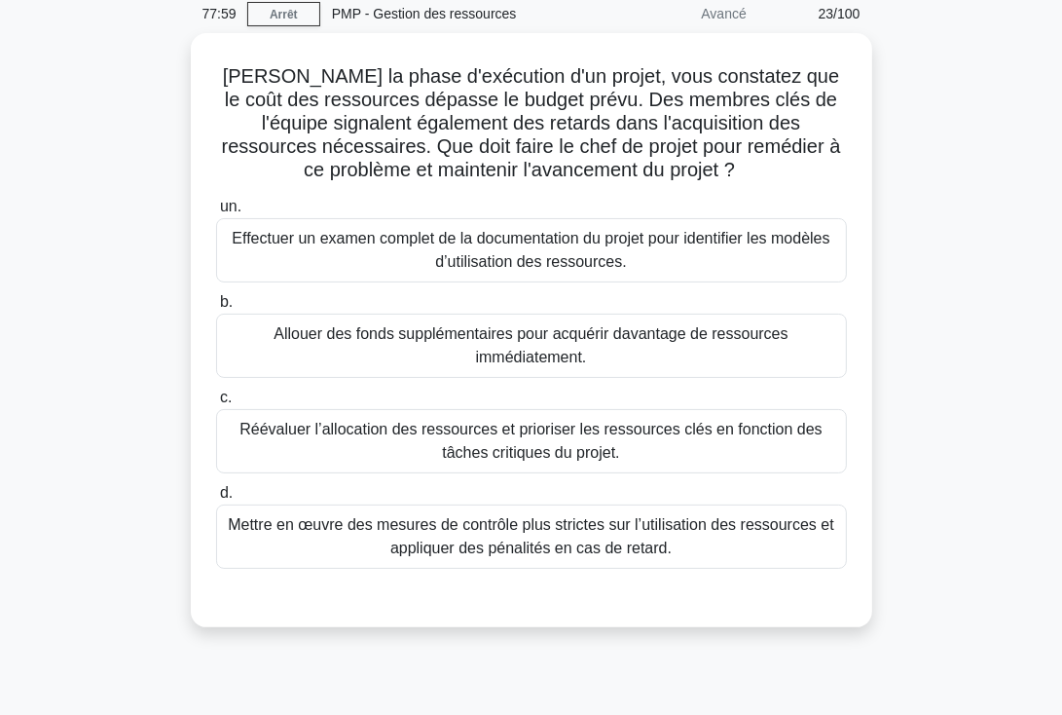
scroll to position [0, 0]
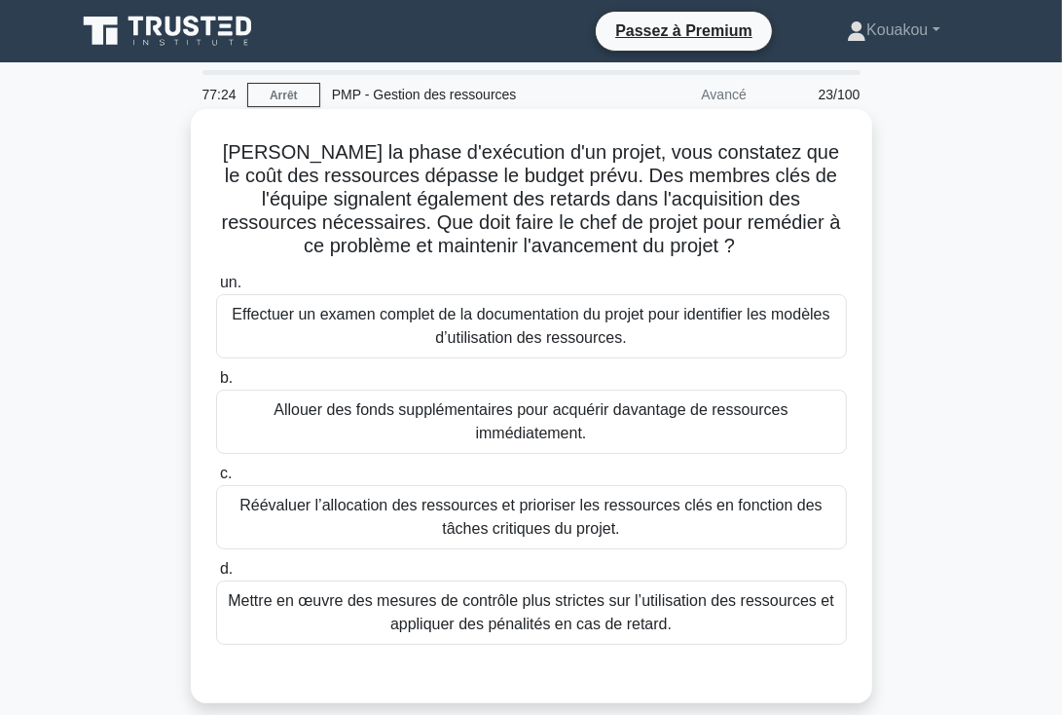
click at [496, 518] on font "Réévaluer l’allocation des ressources et prioriser les ressources clés en fonct…" at bounding box center [531, 517] width 583 height 40
click at [216, 480] on input "c. Réévaluer l’allocation des ressources et prioriser les ressources clés en fo…" at bounding box center [216, 473] width 0 height 13
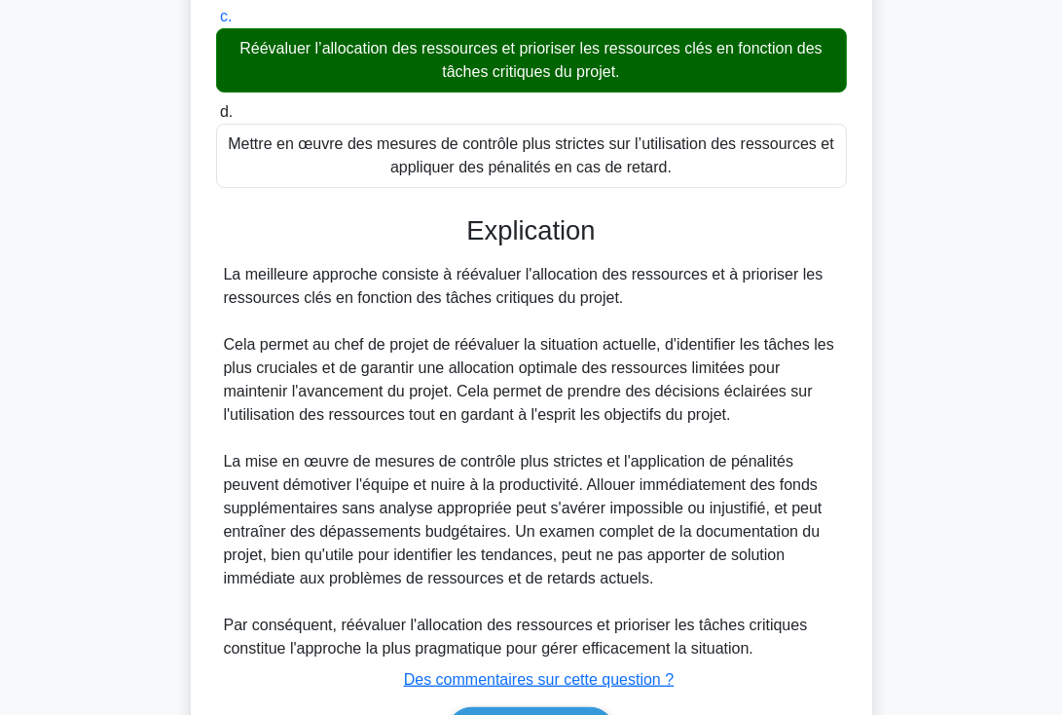
scroll to position [579, 0]
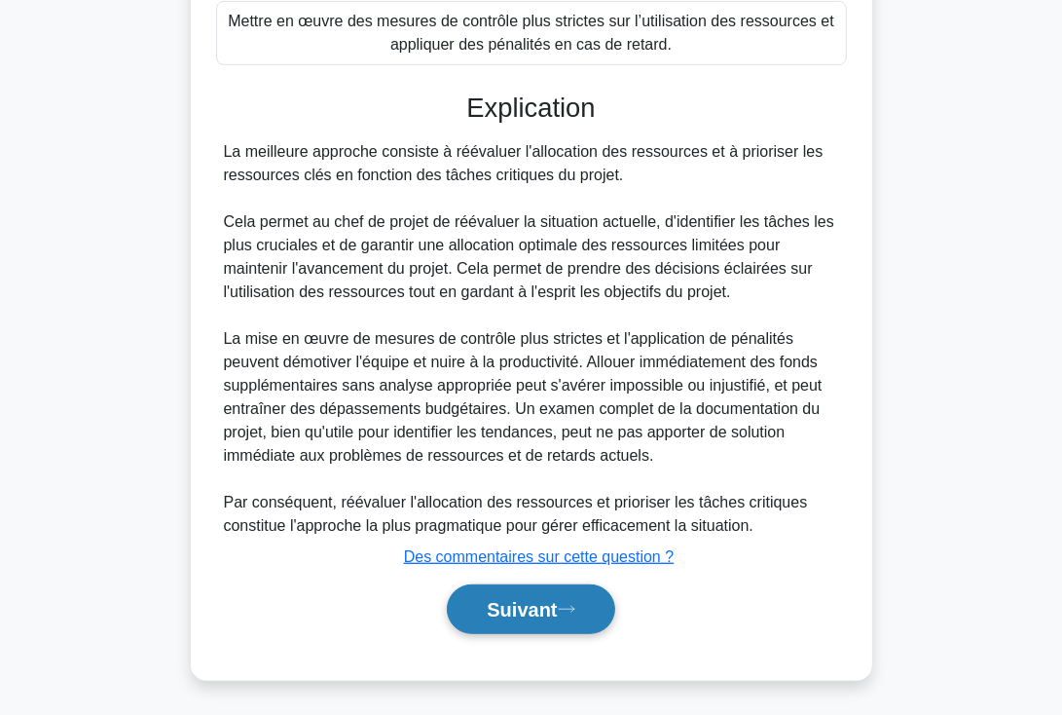
click at [541, 601] on font "Suivant" at bounding box center [522, 610] width 70 height 21
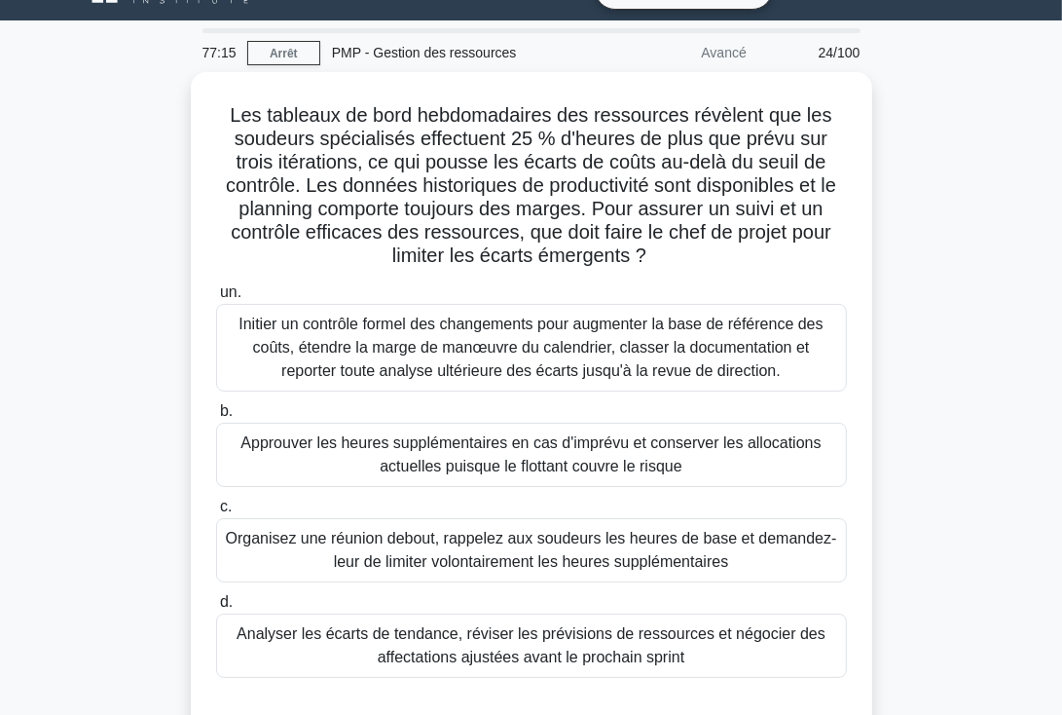
scroll to position [31, 0]
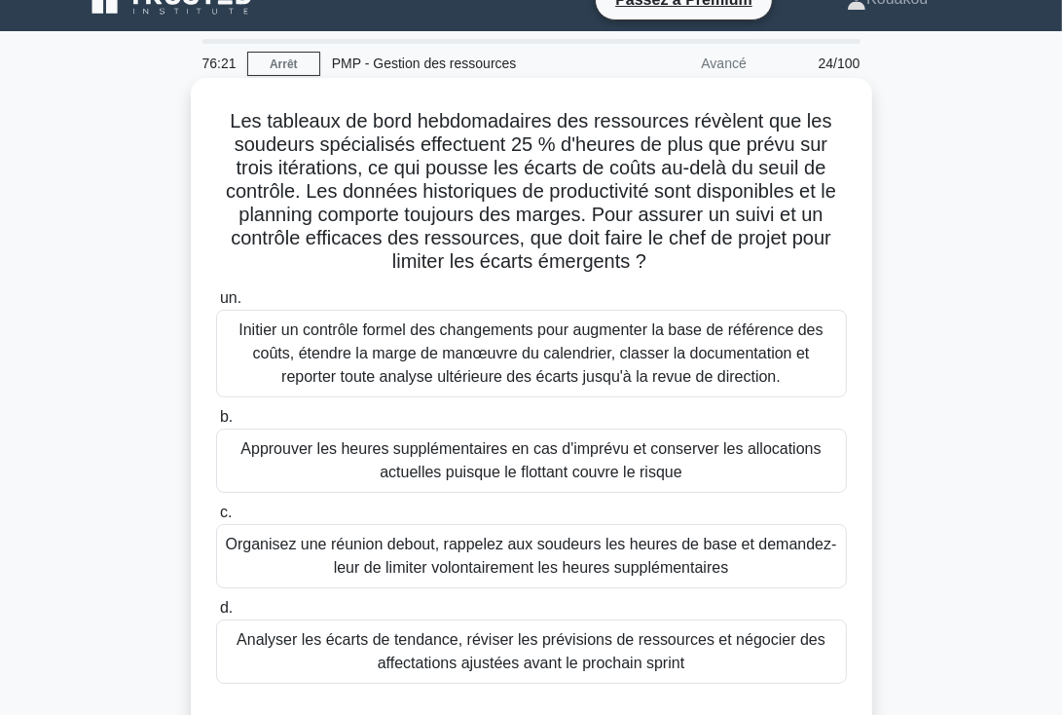
click at [527, 654] on font "Analyser les écarts de tendance, réviser les prévisions de ressources et négoci…" at bounding box center [531, 651] width 589 height 40
click at [216, 614] on input "d. Analyser les écarts de tendance, réviser les prévisions de ressources et nég…" at bounding box center [216, 608] width 0 height 13
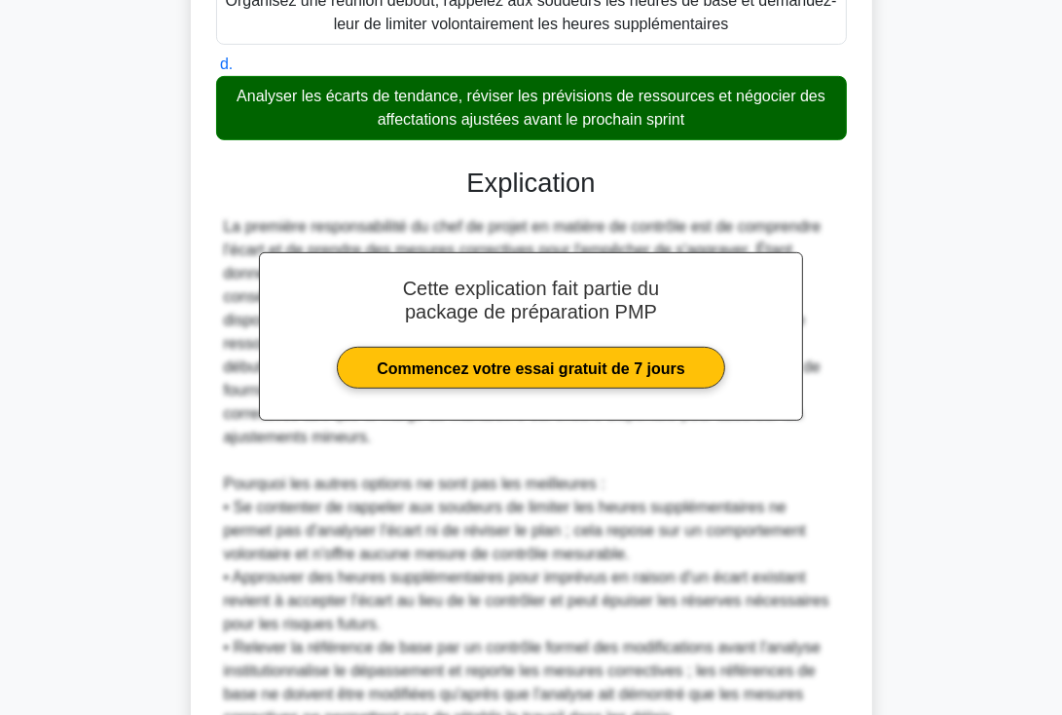
scroll to position [743, 0]
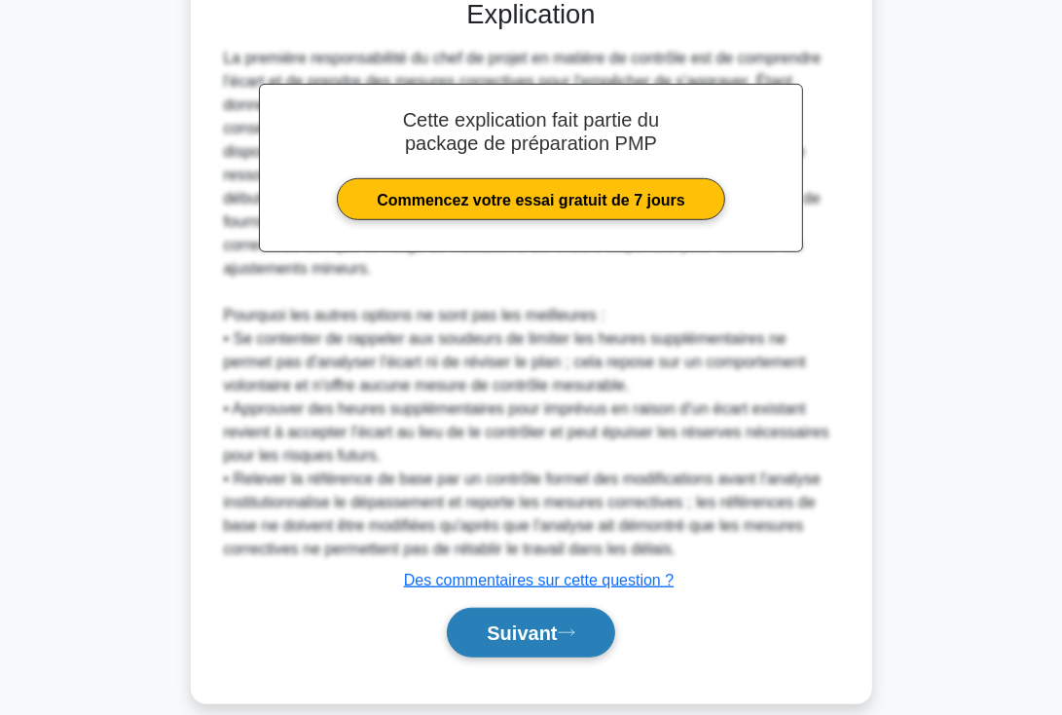
click at [534, 623] on font "Suivant" at bounding box center [522, 633] width 70 height 21
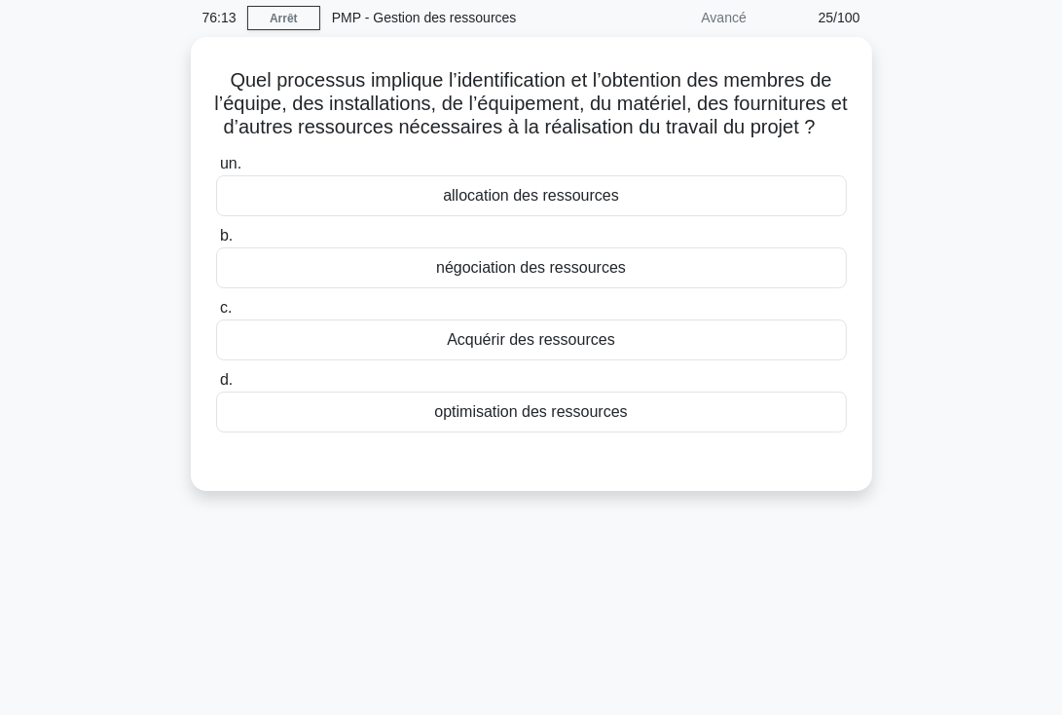
scroll to position [0, 0]
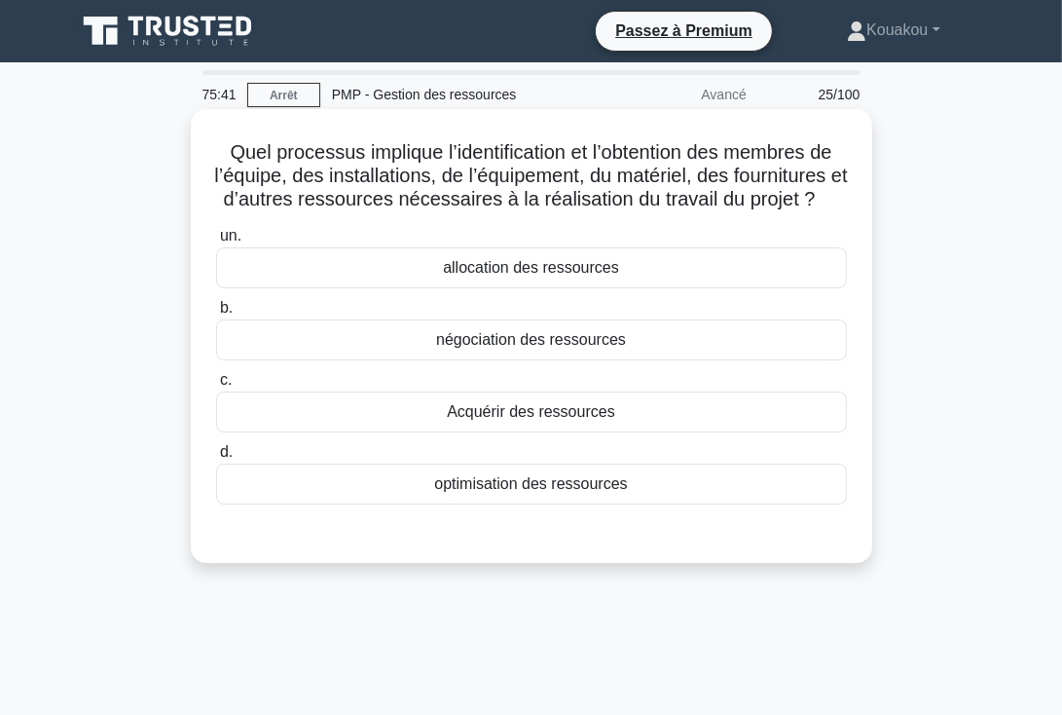
click at [538, 276] on font "allocation des ressources" at bounding box center [531, 267] width 176 height 17
click at [216, 242] on input "un. allocation des ressources" at bounding box center [216, 236] width 0 height 13
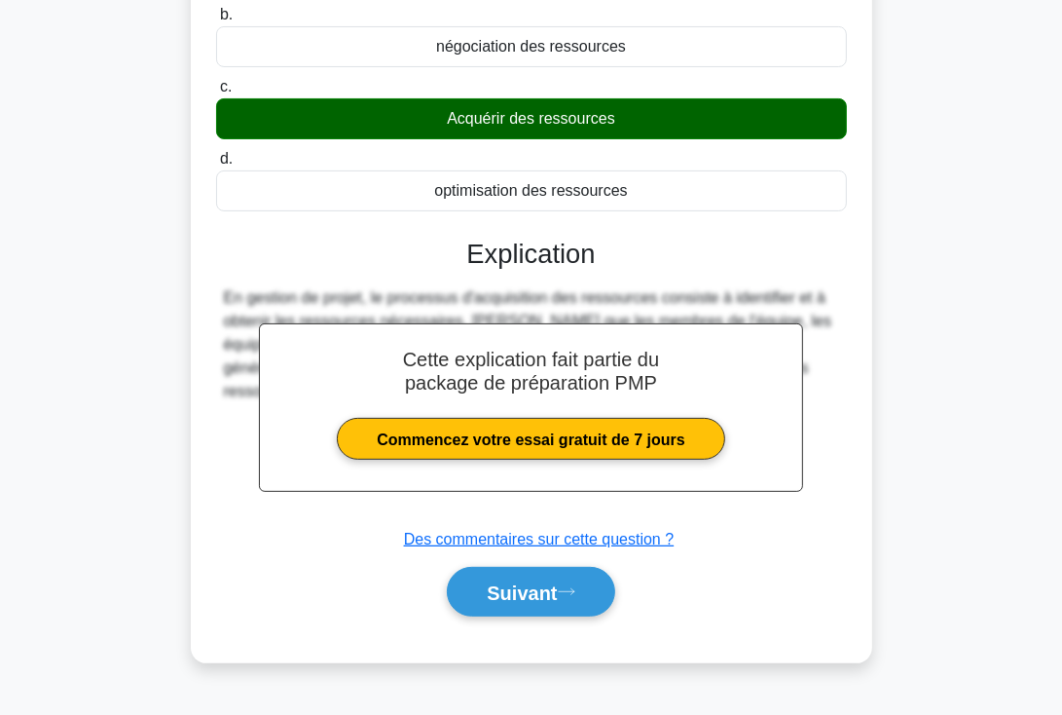
scroll to position [337, 0]
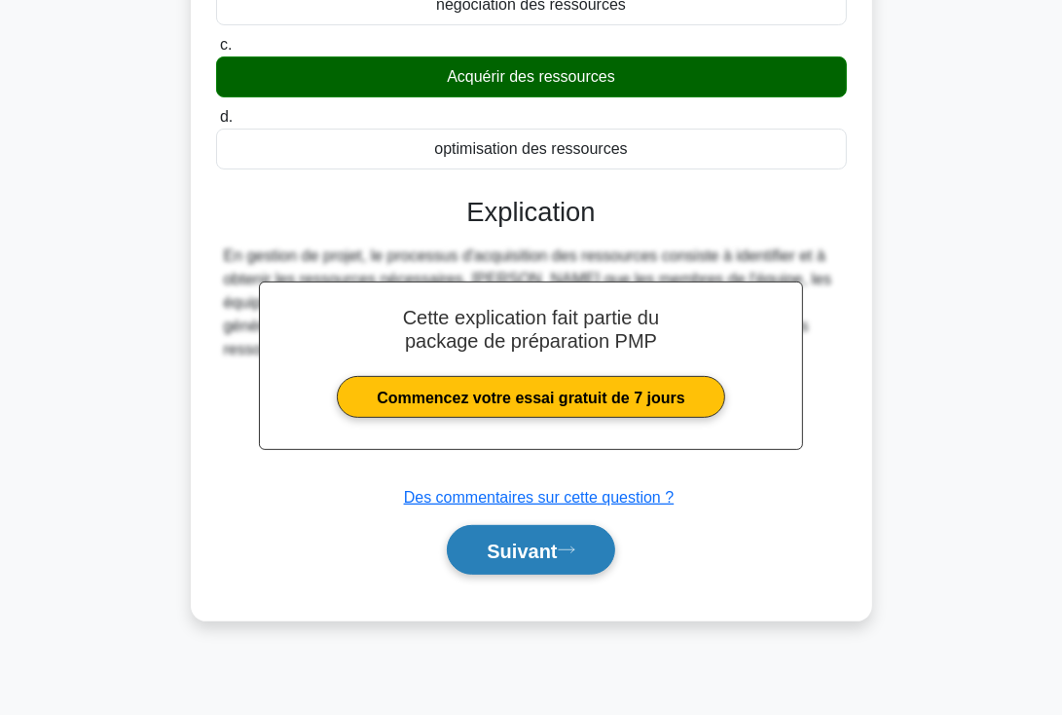
click at [537, 562] on font "Suivant" at bounding box center [522, 550] width 70 height 21
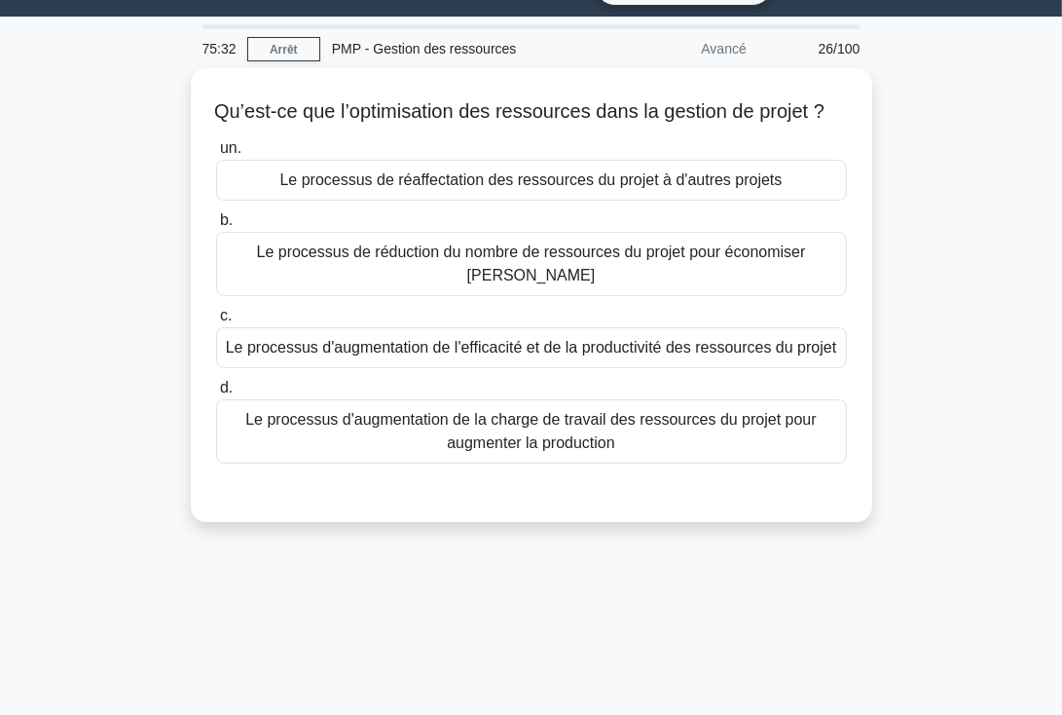
scroll to position [0, 0]
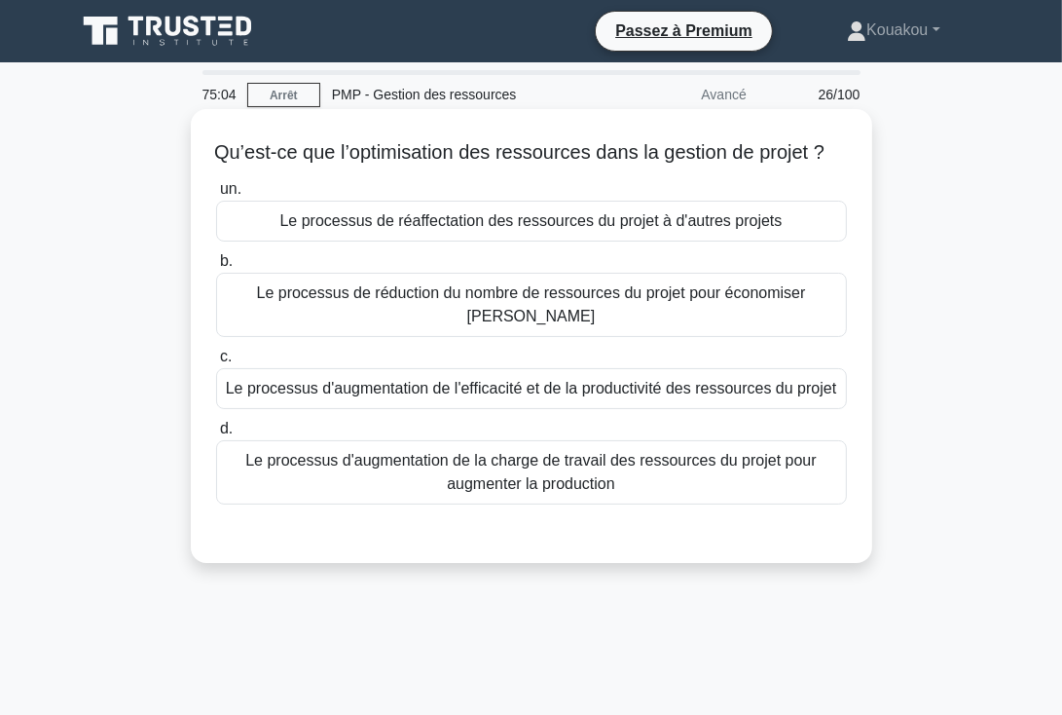
click at [576, 311] on font "Le processus de réduction du nombre de ressources du projet pour économiser les…" at bounding box center [531, 304] width 549 height 40
click at [216, 268] on input "b. Le processus de réduction du nombre de ressources du projet pour économiser …" at bounding box center [216, 261] width 0 height 13
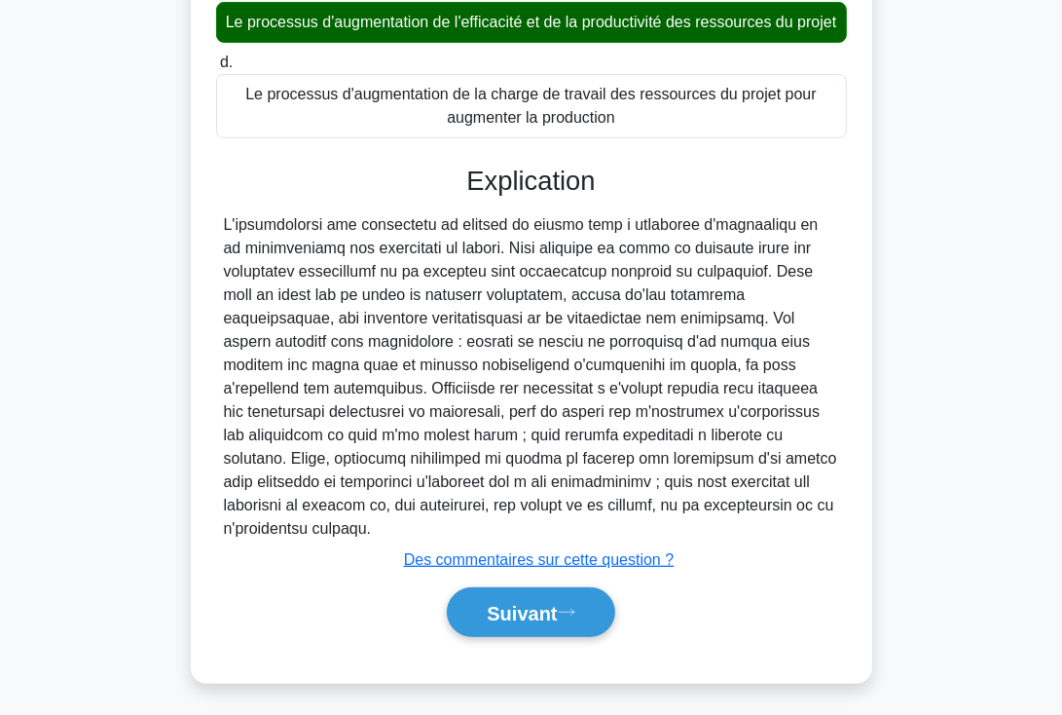
scroll to position [393, 0]
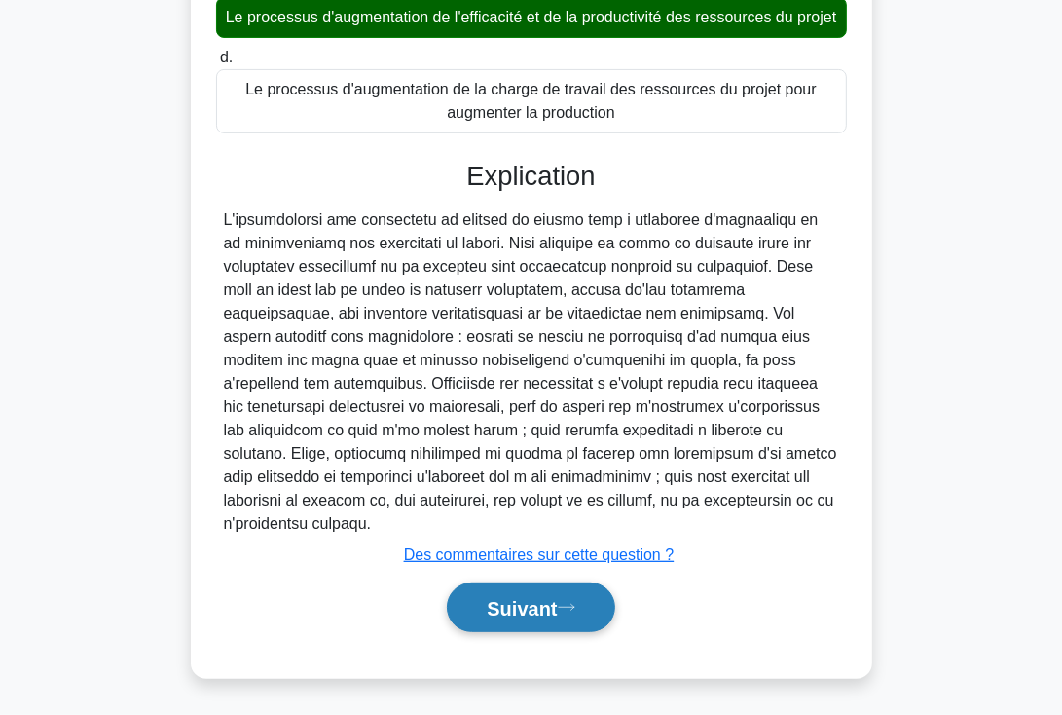
click at [496, 601] on font "Suivant" at bounding box center [522, 608] width 70 height 21
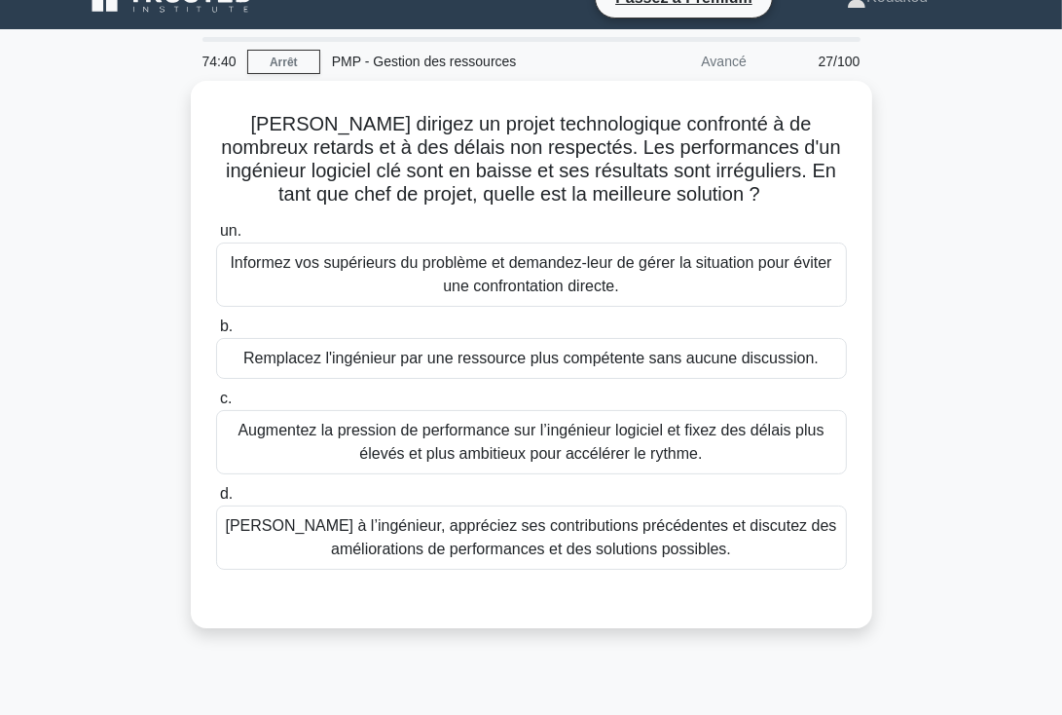
scroll to position [3, 0]
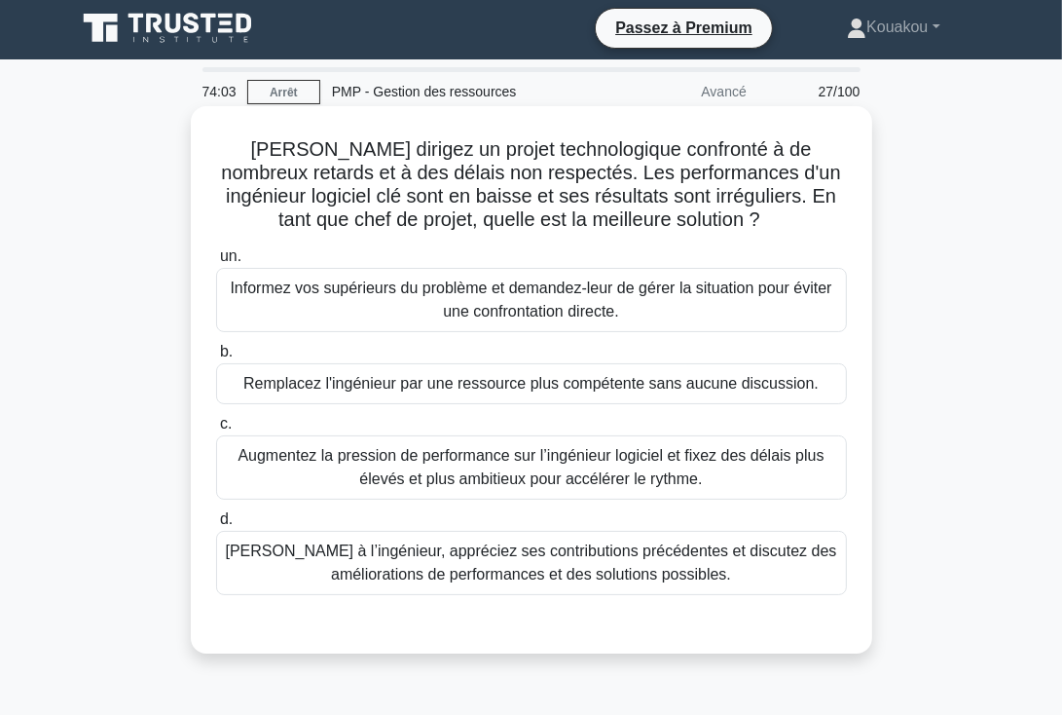
click at [557, 577] on font "Parlez à l’ingénieur, appréciez ses contributions précédentes et discutez des a…" at bounding box center [531, 562] width 611 height 40
click at [216, 526] on input "d. Parlez à l’ingénieur, appréciez ses contributions précédentes et discutez de…" at bounding box center [216, 519] width 0 height 13
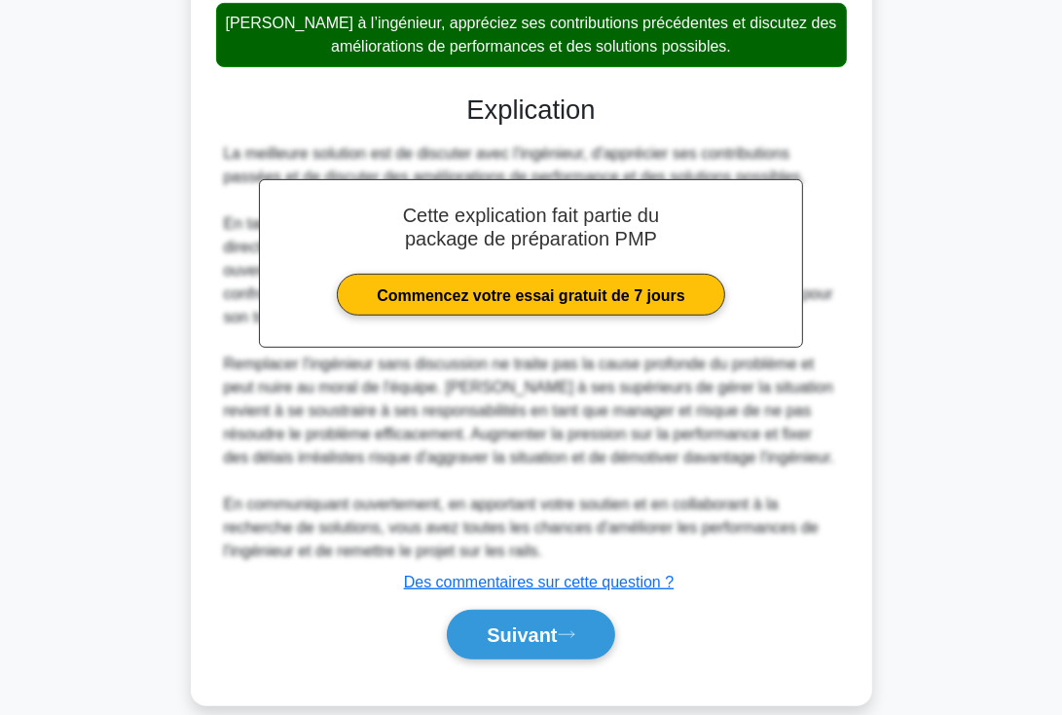
scroll to position [554, 0]
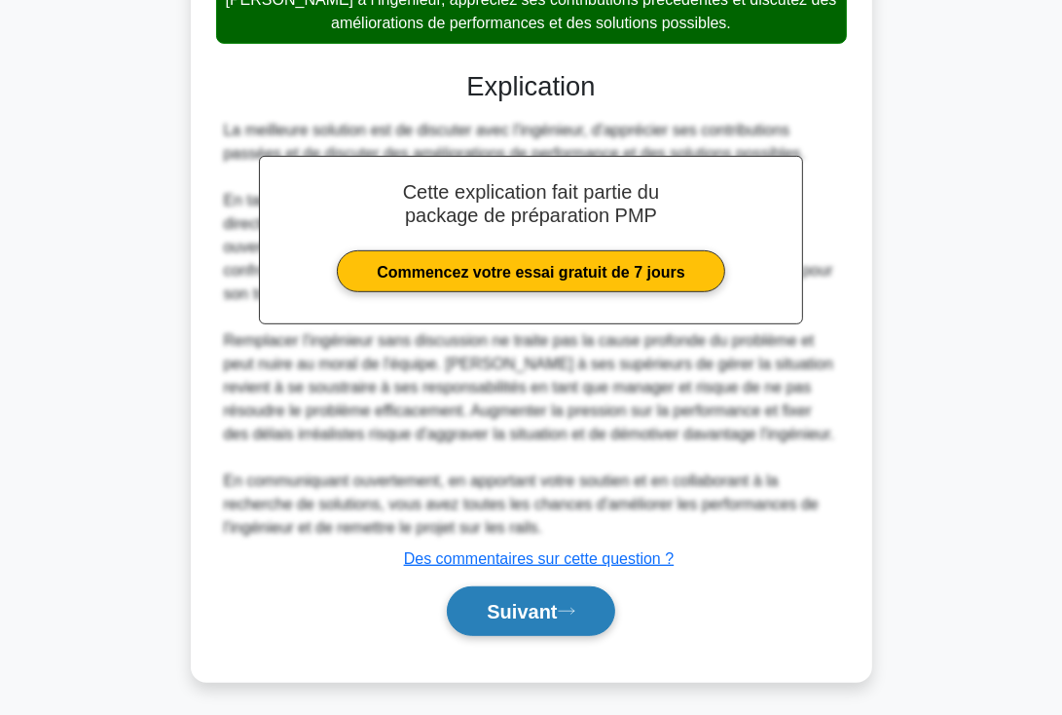
click at [528, 604] on font "Suivant" at bounding box center [522, 612] width 70 height 21
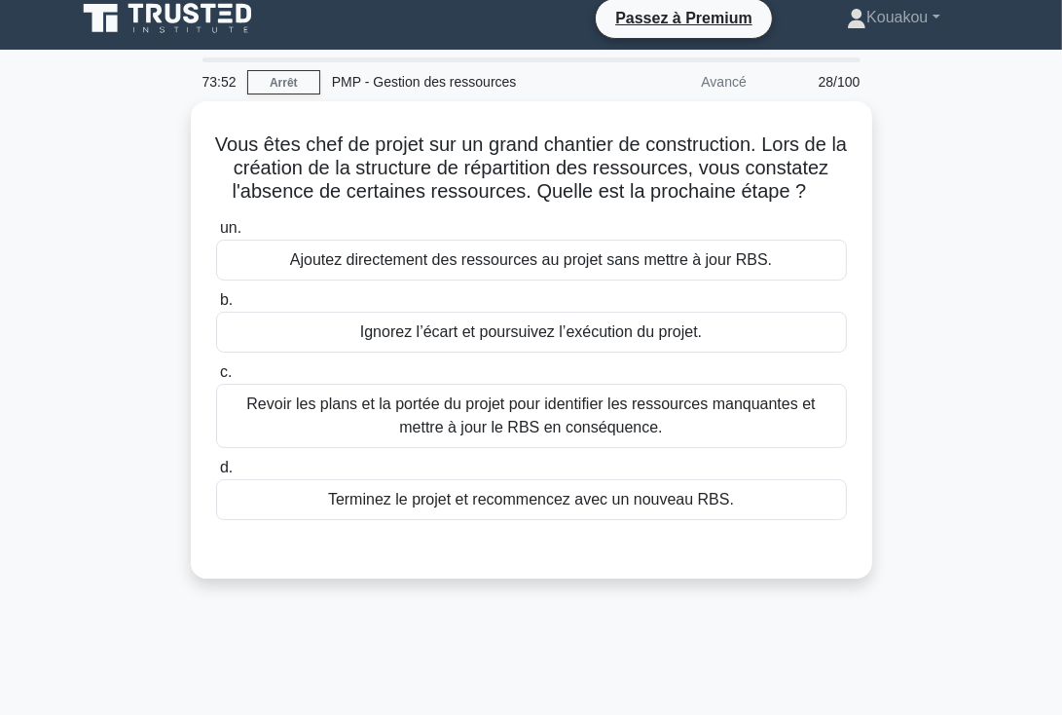
scroll to position [0, 0]
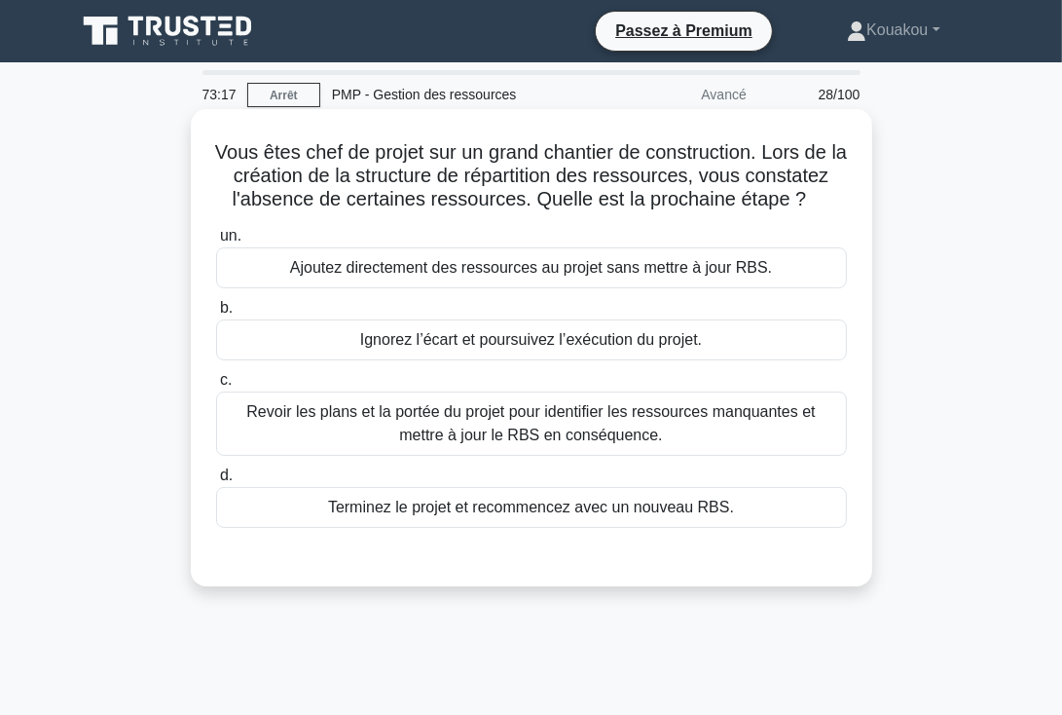
click at [498, 417] on font "Revoir les plans et la portée du projet pour identifier les ressources manquant…" at bounding box center [530, 423] width 569 height 40
click at [216, 387] on input "c. Revoir les plans et la portée du projet pour identifier les ressources manqu…" at bounding box center [216, 380] width 0 height 13
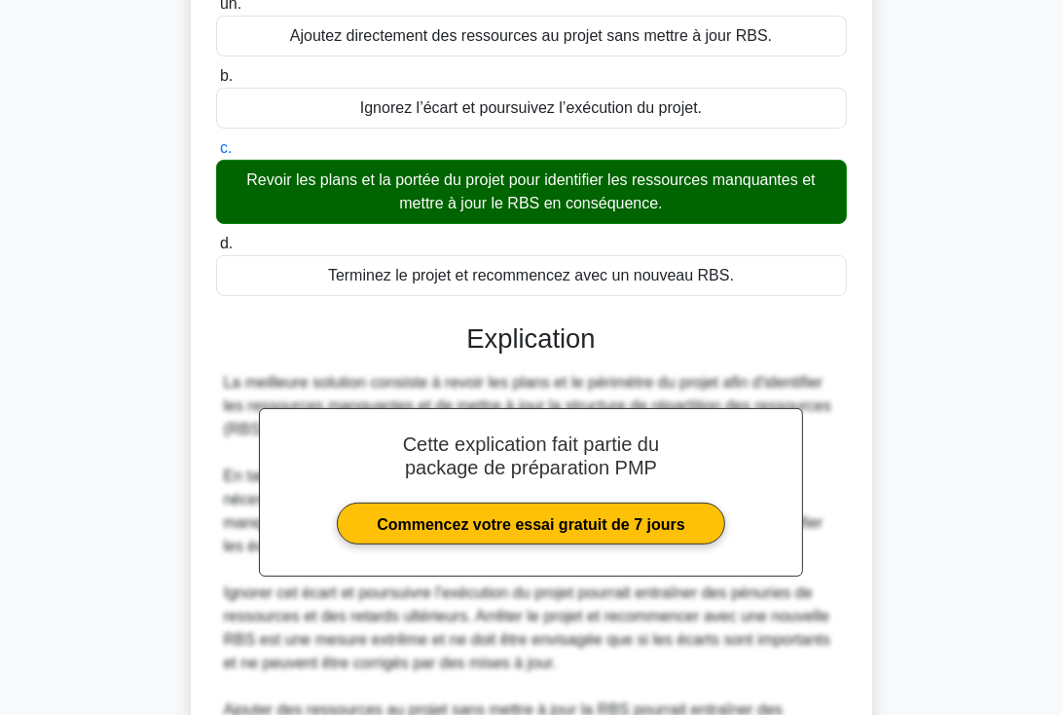
scroll to position [417, 0]
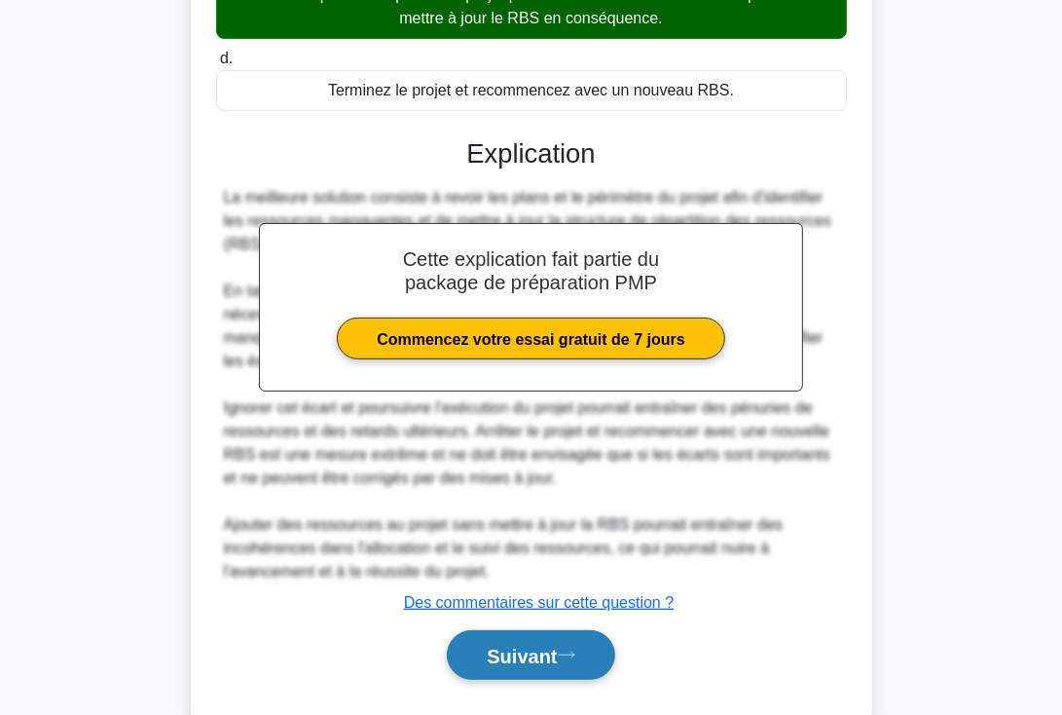
click at [495, 651] on font "Suivant" at bounding box center [522, 656] width 70 height 21
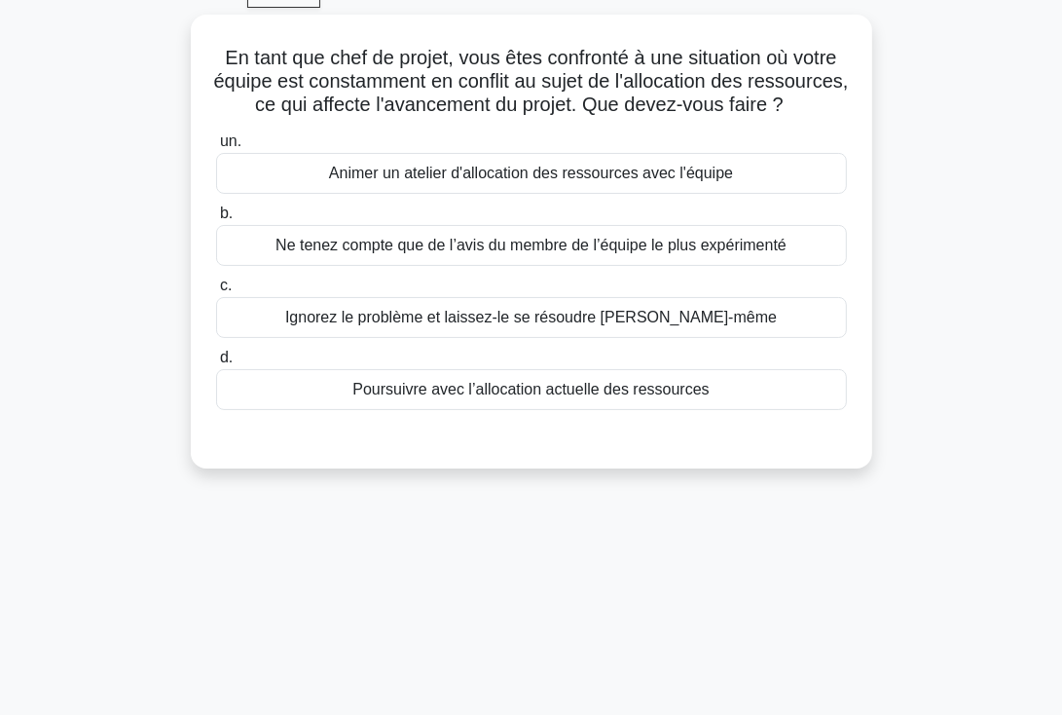
scroll to position [0, 0]
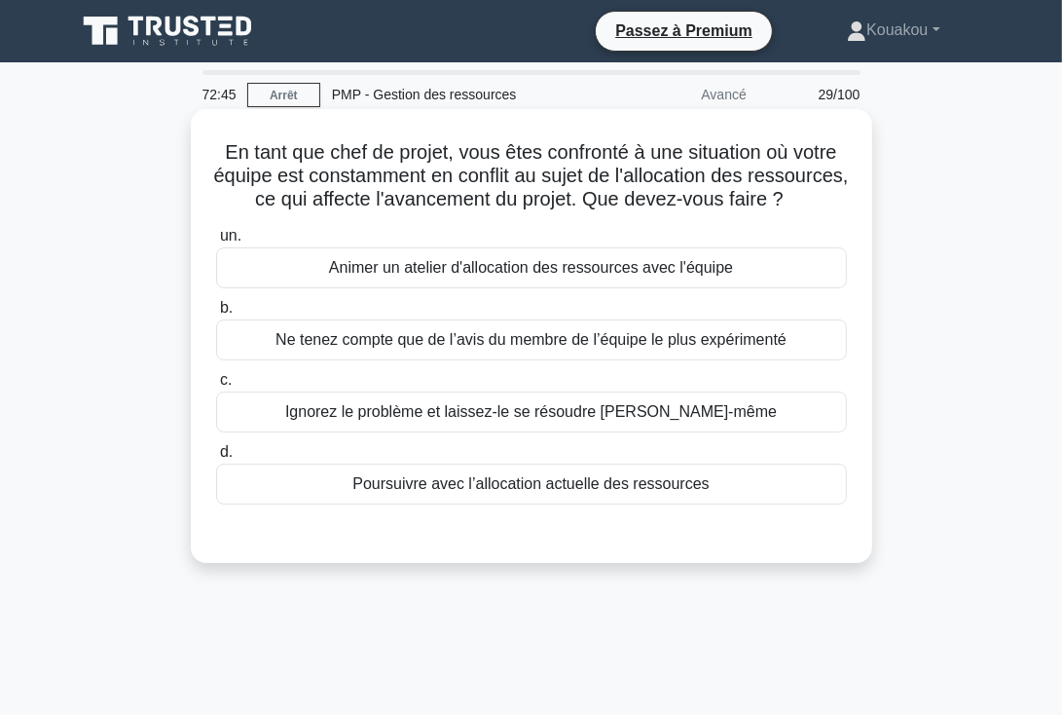
click at [471, 276] on font "Animer un atelier d'allocation des ressources avec l'équipe" at bounding box center [531, 267] width 404 height 17
click at [216, 242] on input "un. Animer un atelier d'allocation des ressources avec l'équipe" at bounding box center [216, 236] width 0 height 13
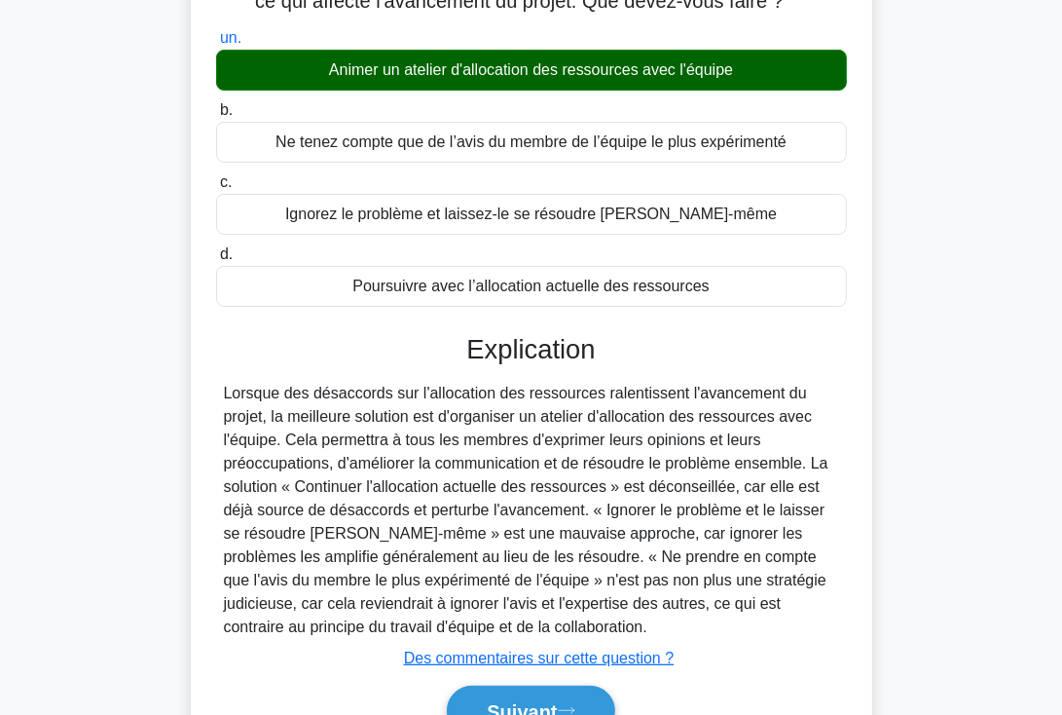
scroll to position [337, 0]
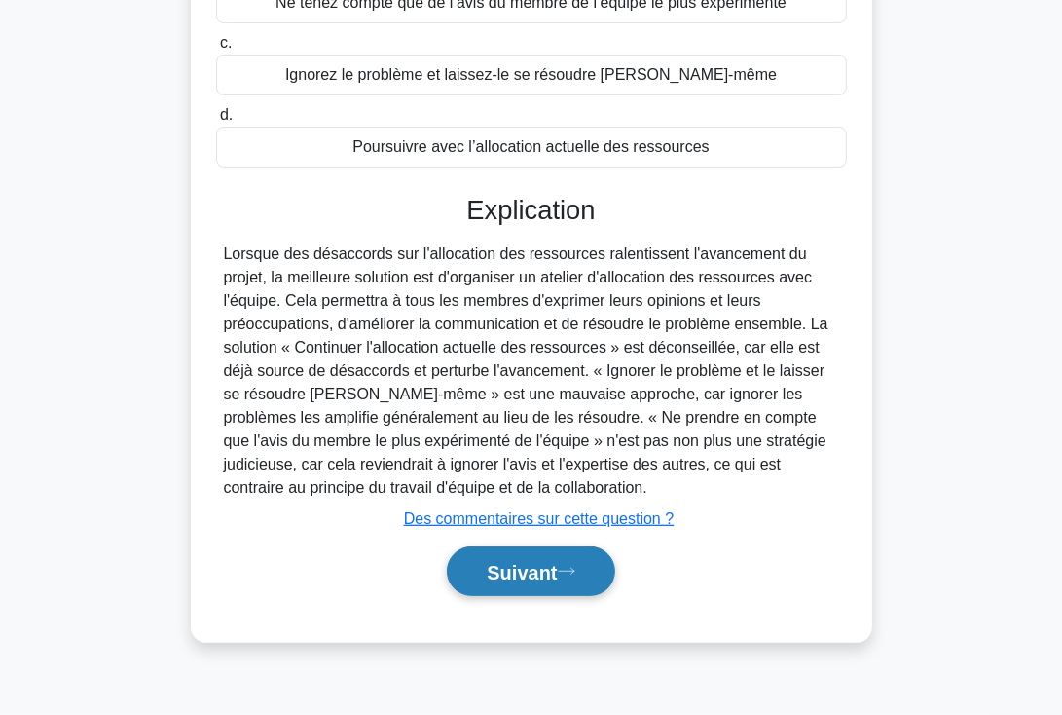
click at [528, 583] on font "Suivant" at bounding box center [522, 572] width 70 height 21
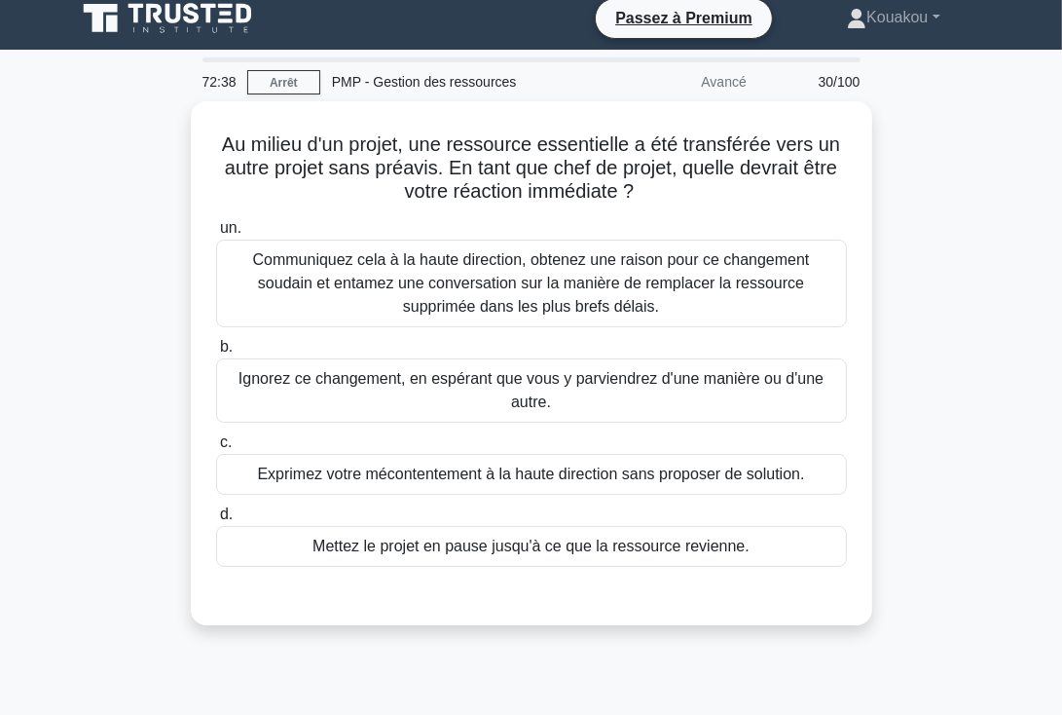
scroll to position [0, 0]
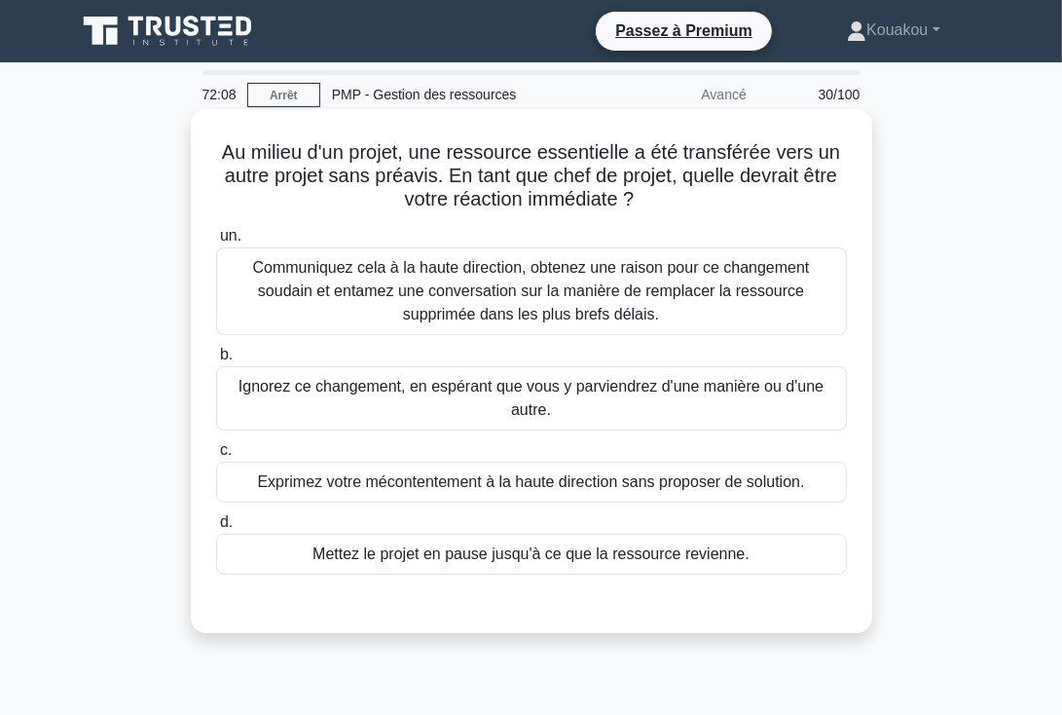
click at [596, 293] on font "Communiquez cela à la haute direction, obtenez une raison pour ce changement so…" at bounding box center [531, 290] width 557 height 63
click at [216, 242] on input "un. Communiquez cela à la haute direction, obtenez une raison pour ce changemen…" at bounding box center [216, 236] width 0 height 13
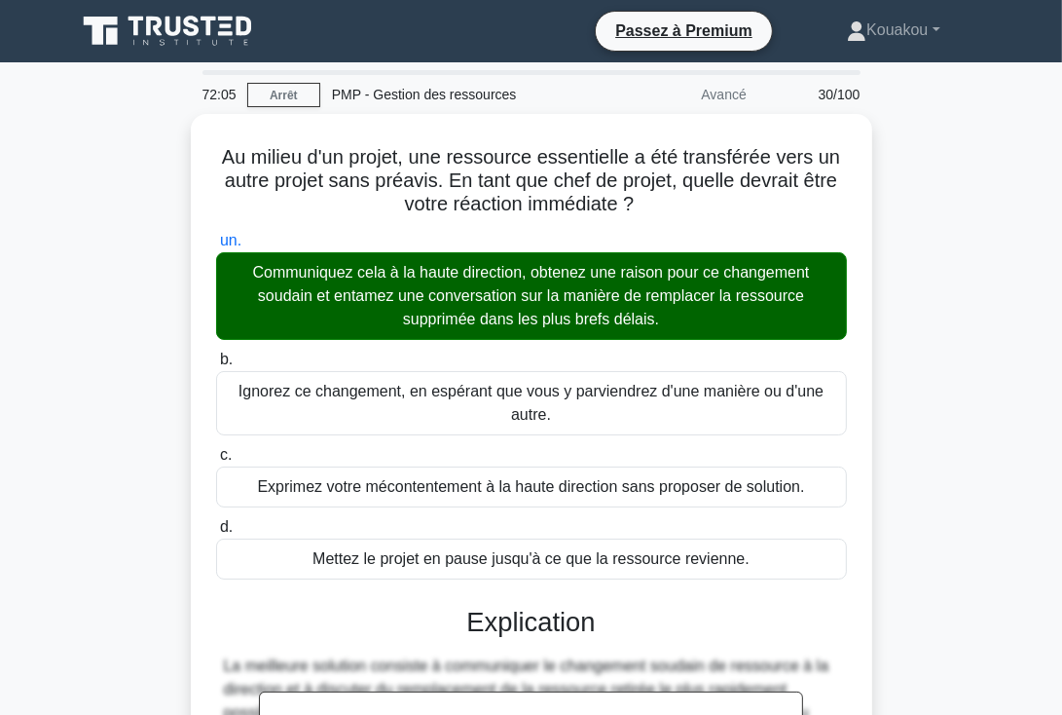
scroll to position [539, 0]
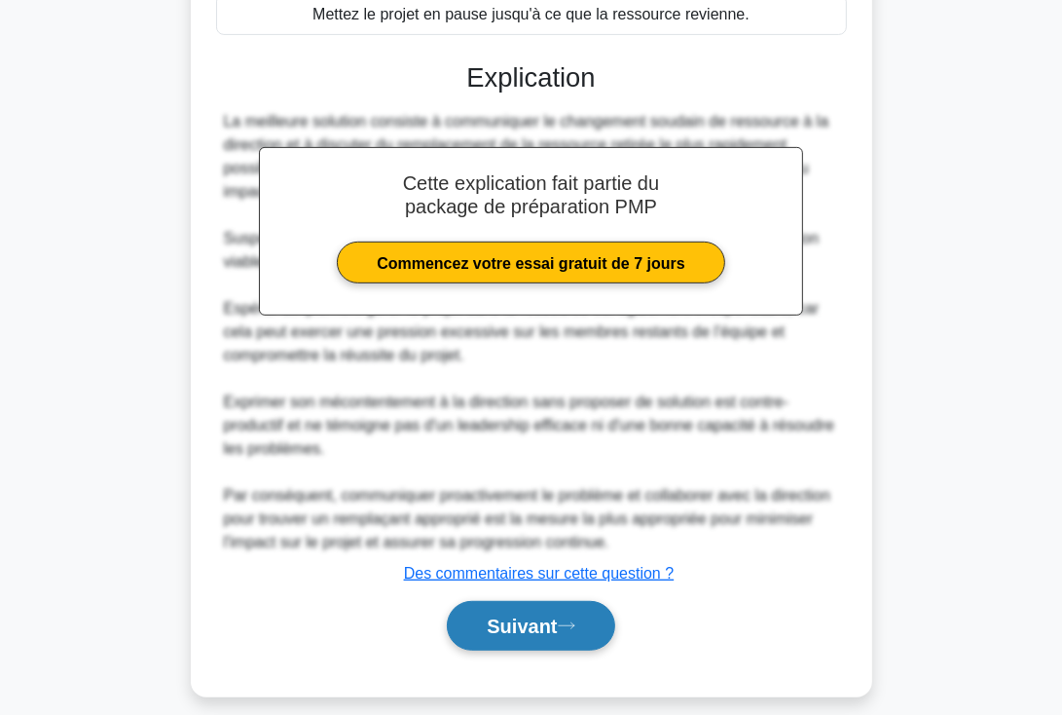
click at [529, 622] on font "Suivant" at bounding box center [522, 626] width 70 height 21
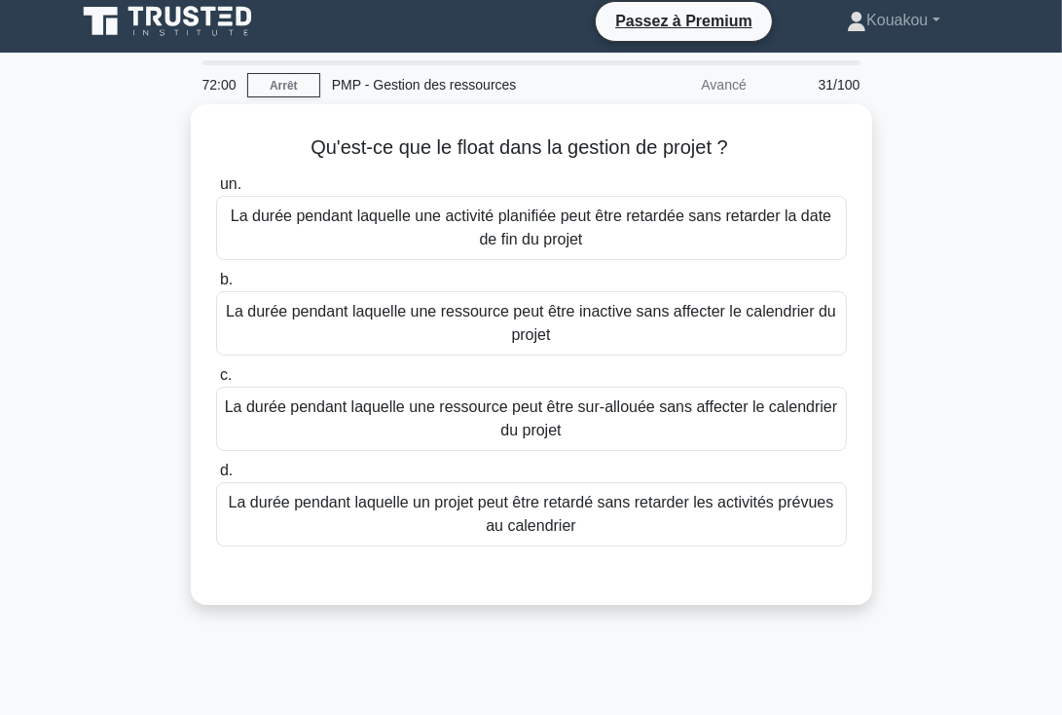
scroll to position [0, 0]
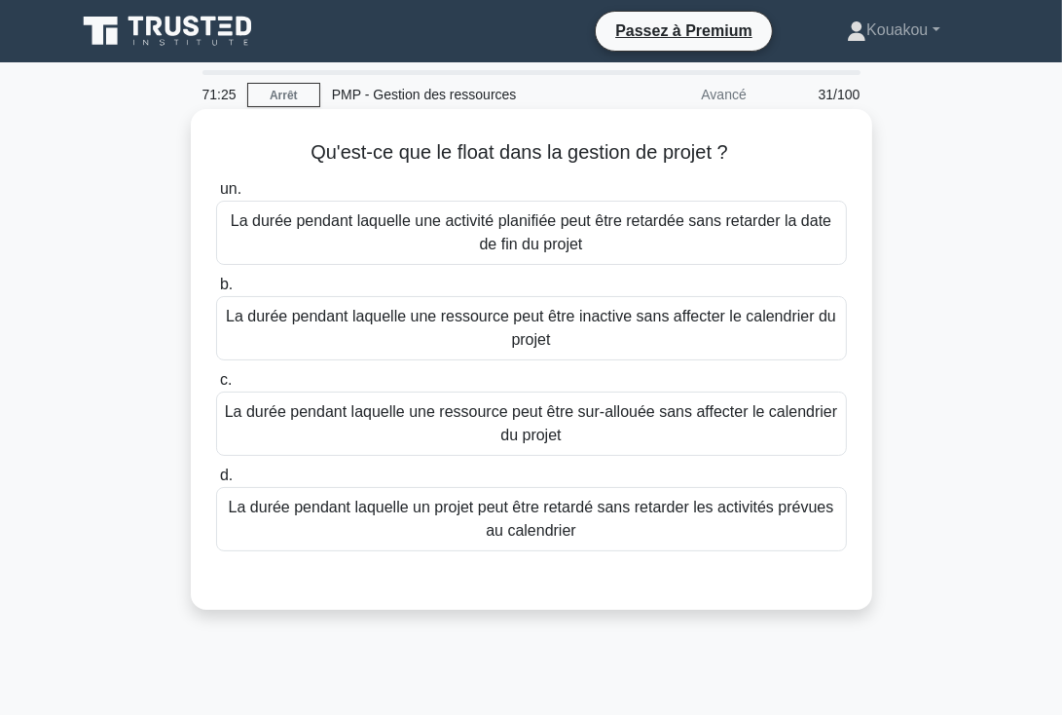
click at [532, 322] on font "La durée pendant laquelle une ressource peut être inactive sans affecter le cal…" at bounding box center [531, 328] width 610 height 40
click at [216, 291] on input "b. La durée pendant laquelle une ressource peut être inactive sans affecter le …" at bounding box center [216, 284] width 0 height 13
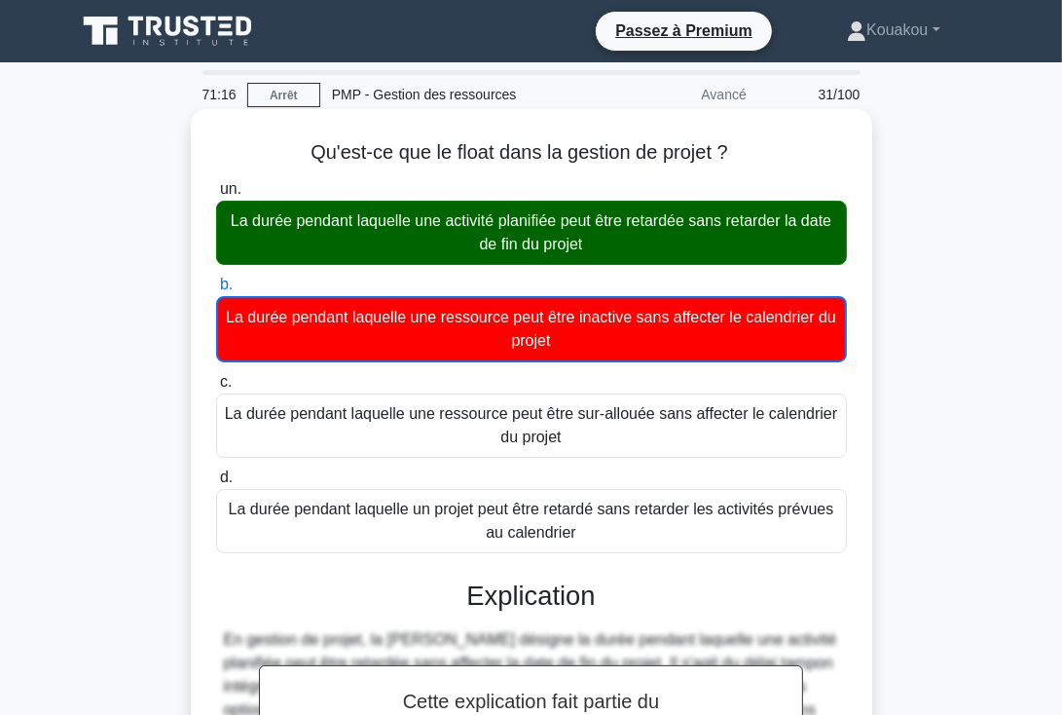
click at [532, 322] on font "La durée pendant laquelle une ressource peut être inactive sans affecter le cal…" at bounding box center [531, 329] width 610 height 40
click at [216, 291] on input "b. La durée pendant laquelle une ressource peut être inactive sans affecter le …" at bounding box center [216, 284] width 0 height 13
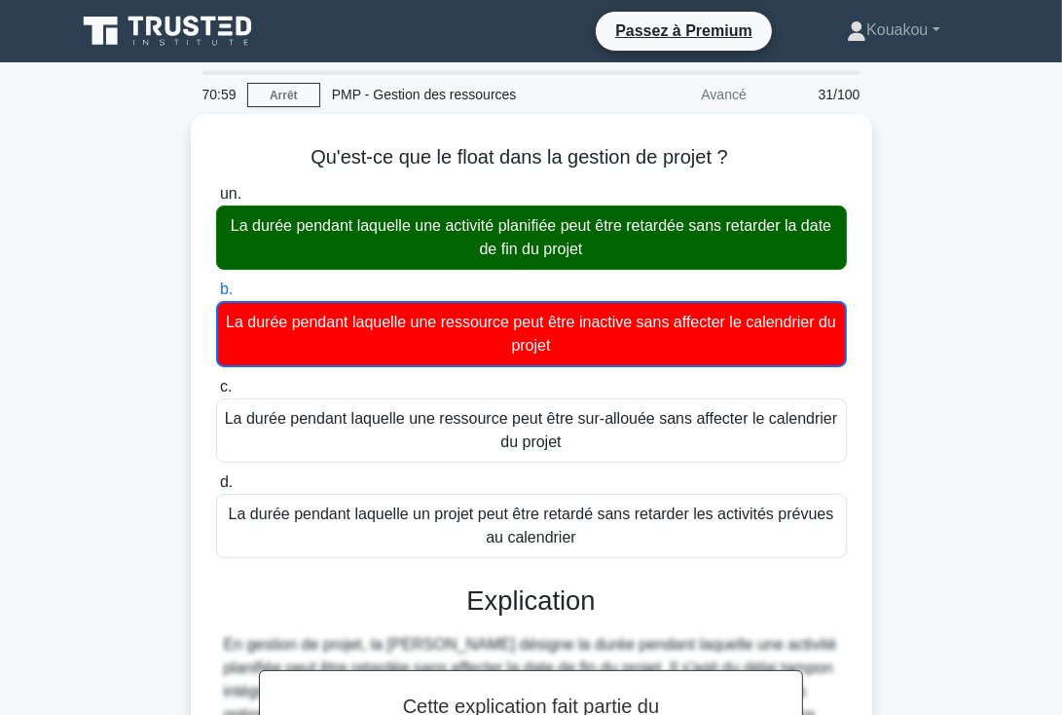
scroll to position [347, 0]
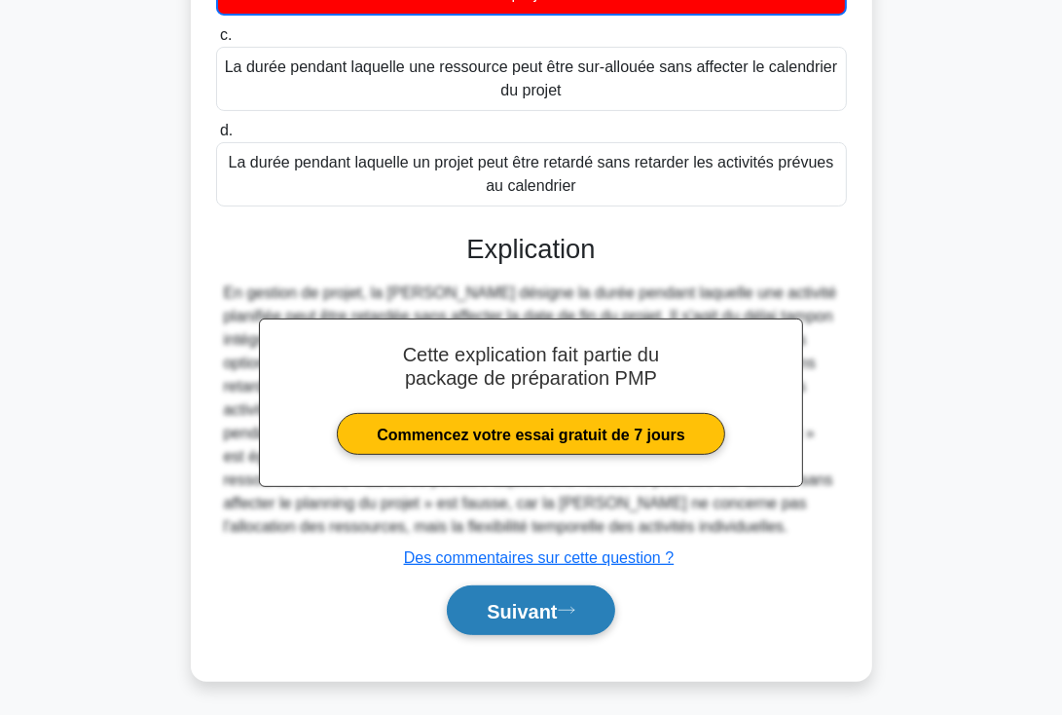
click at [545, 607] on font "Suivant" at bounding box center [522, 611] width 70 height 21
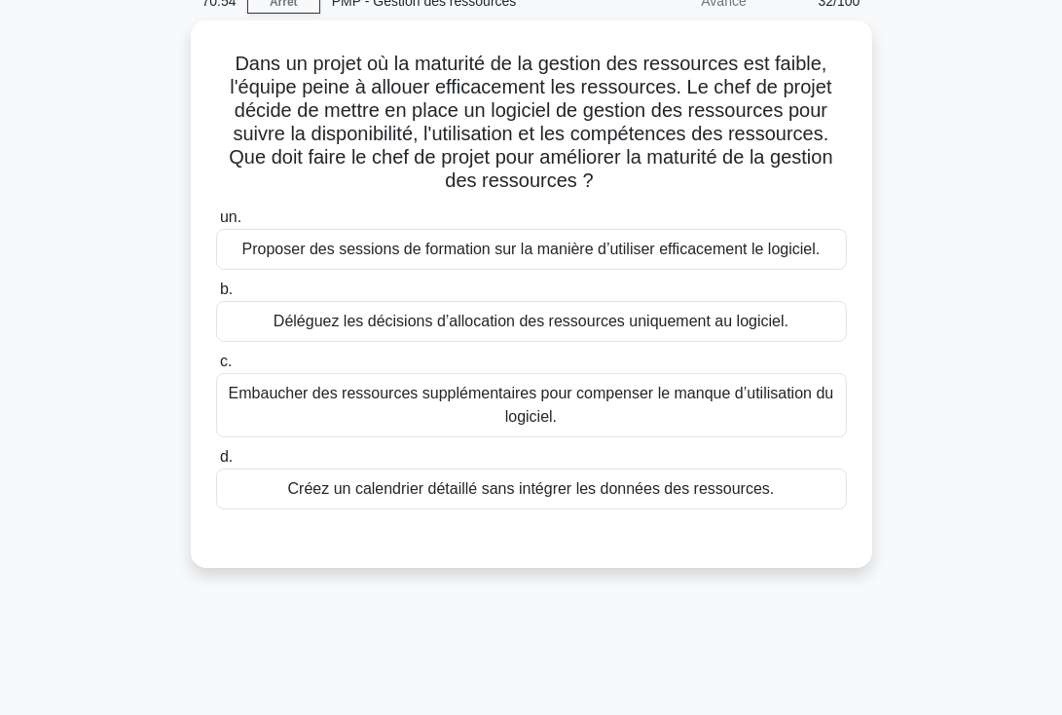
scroll to position [0, 0]
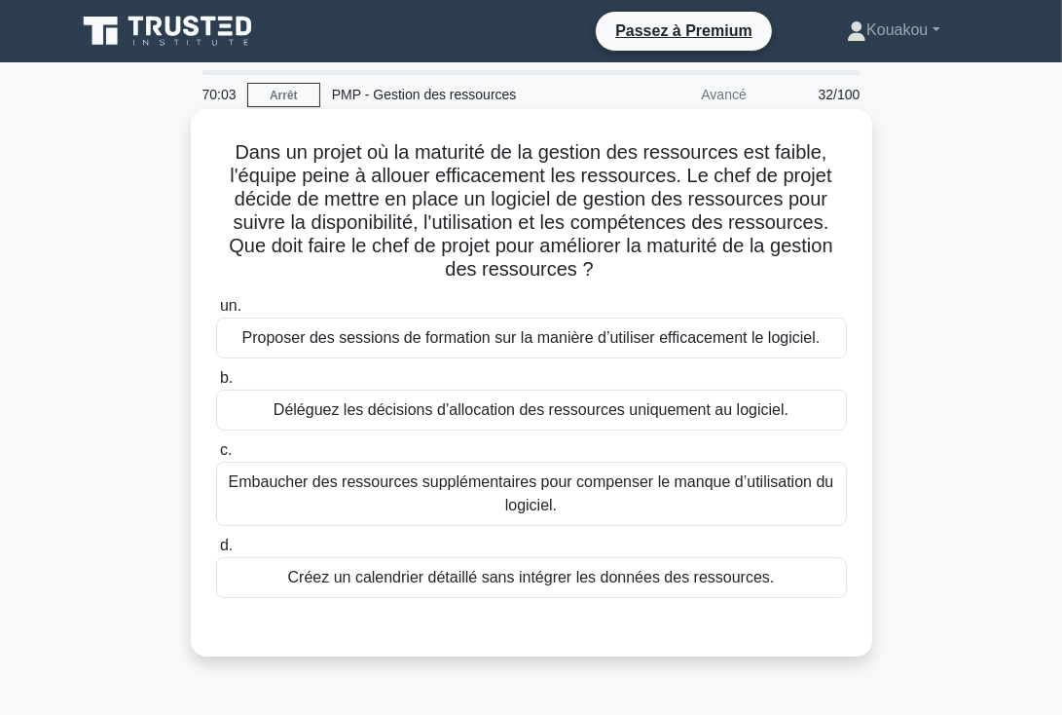
click at [546, 332] on font "Proposer des sessions de formation sur la manière d’utiliser efficacement le lo…" at bounding box center [531, 337] width 578 height 17
click at [216, 313] on input "un. Proposer des sessions de formation sur la manière d’utiliser efficacement l…" at bounding box center [216, 306] width 0 height 13
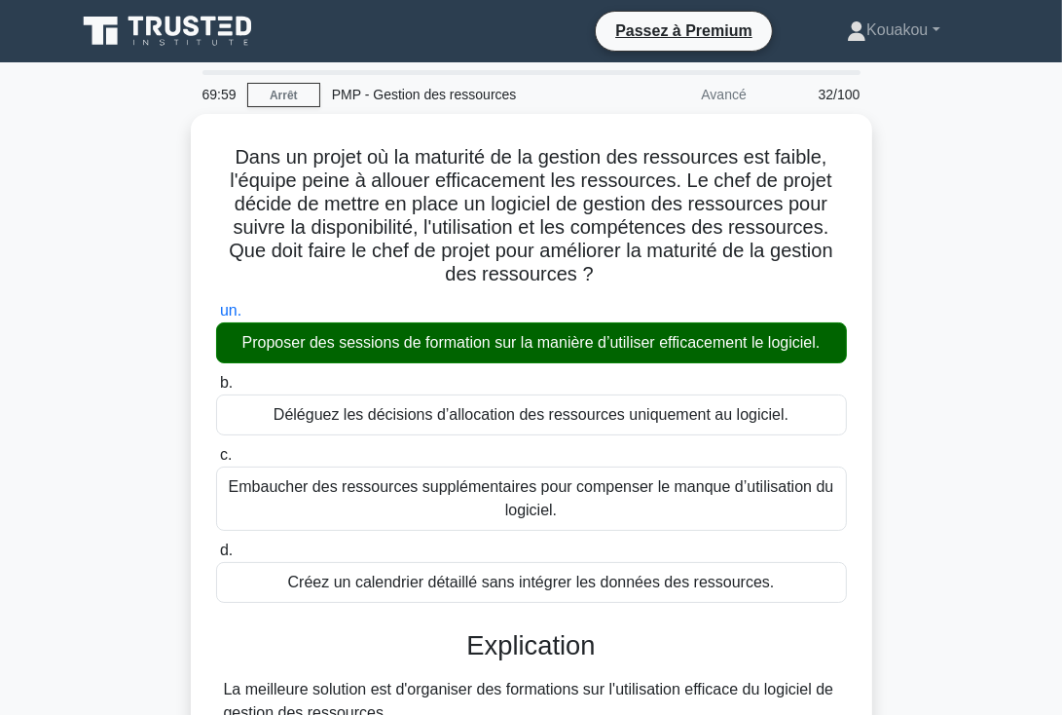
drag, startPoint x: 1059, startPoint y: 190, endPoint x: 1066, endPoint y: 327, distance: 137.5
click at [1061, 327] on html "Passez à Premium Kouakou" at bounding box center [531, 671] width 1062 height 1343
click at [1005, 294] on main "69:58 Arrêt PMP - Gestion des ressources Avancé 32/100 Dans un projet où la mat…" at bounding box center [531, 701] width 1062 height 1279
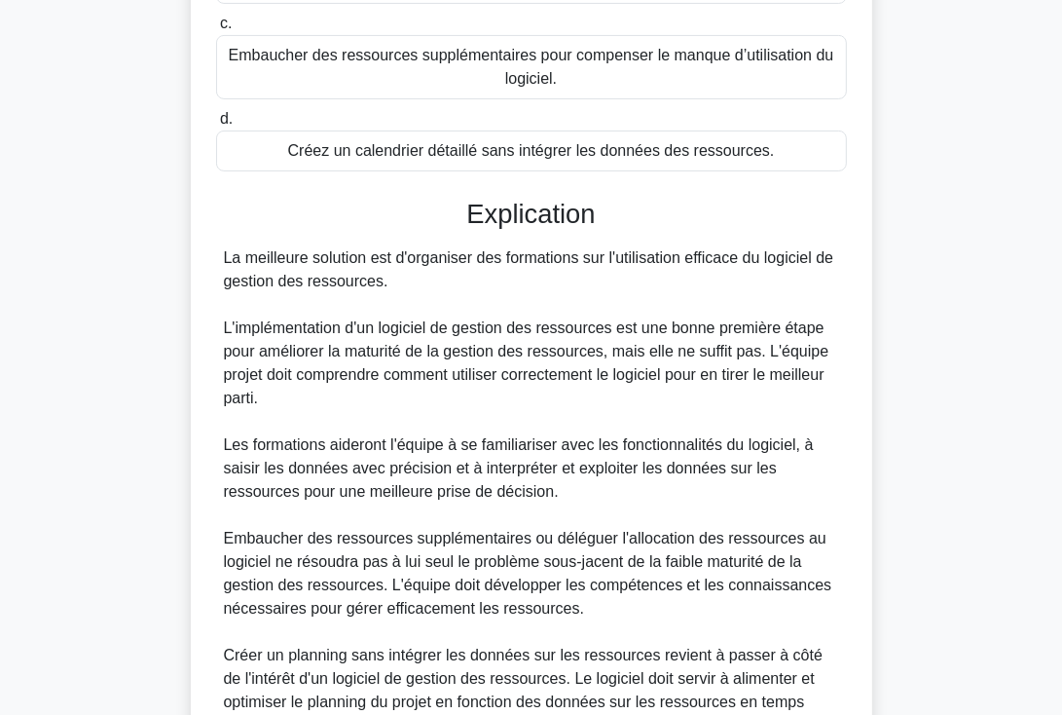
scroll to position [603, 0]
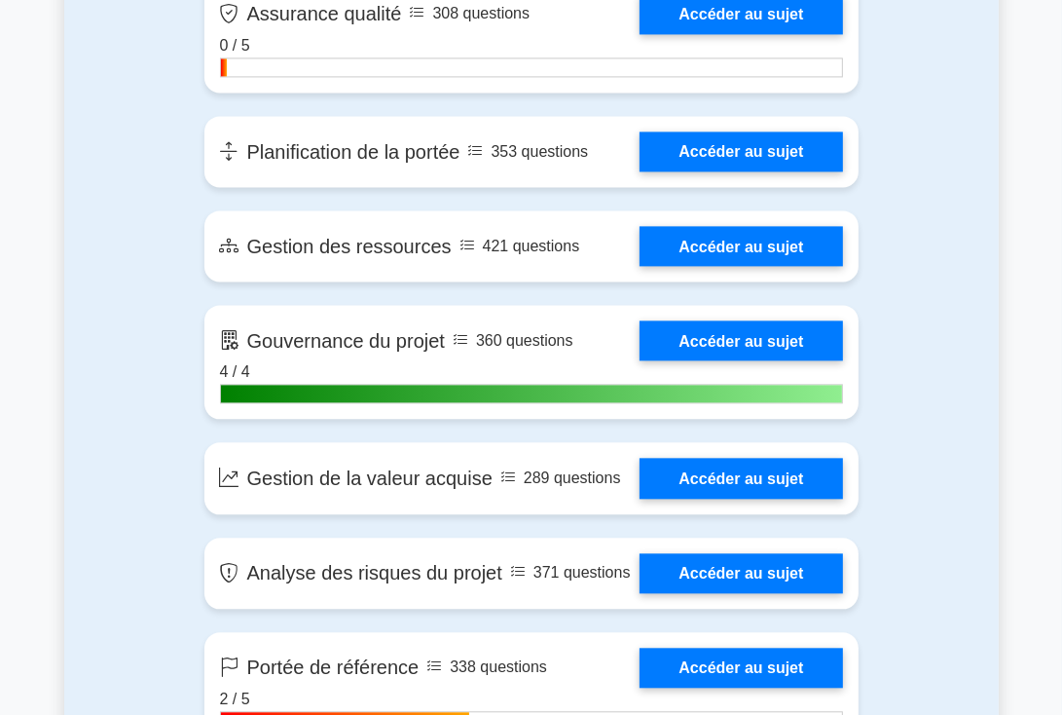
scroll to position [2981, 0]
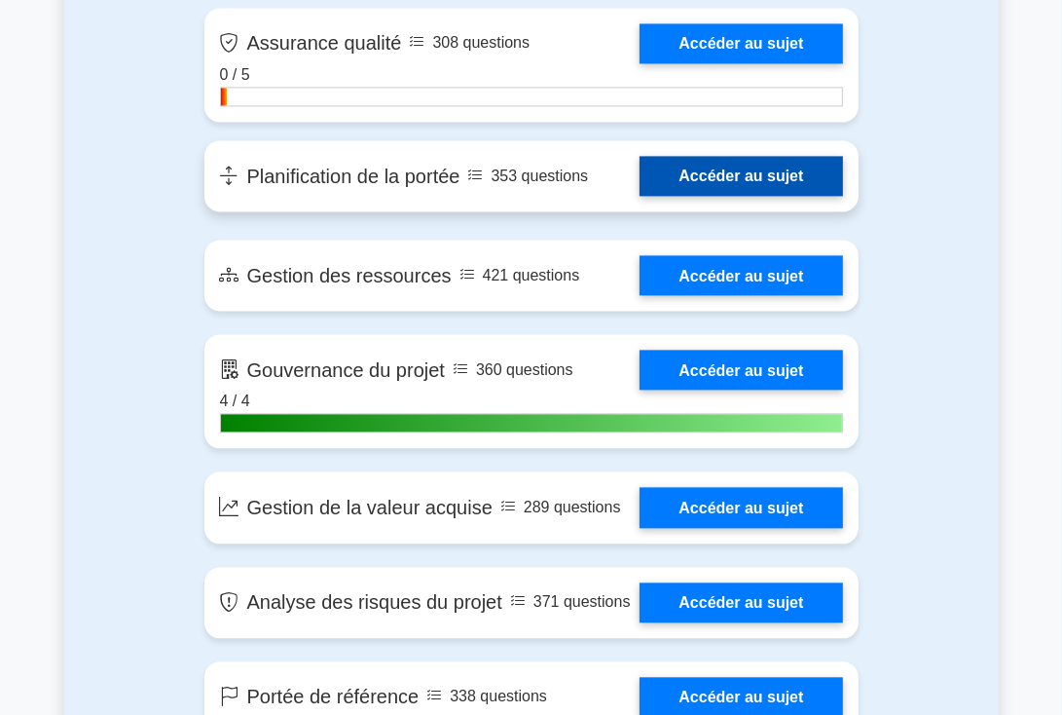
click at [735, 196] on link "Accéder au sujet" at bounding box center [741, 176] width 203 height 40
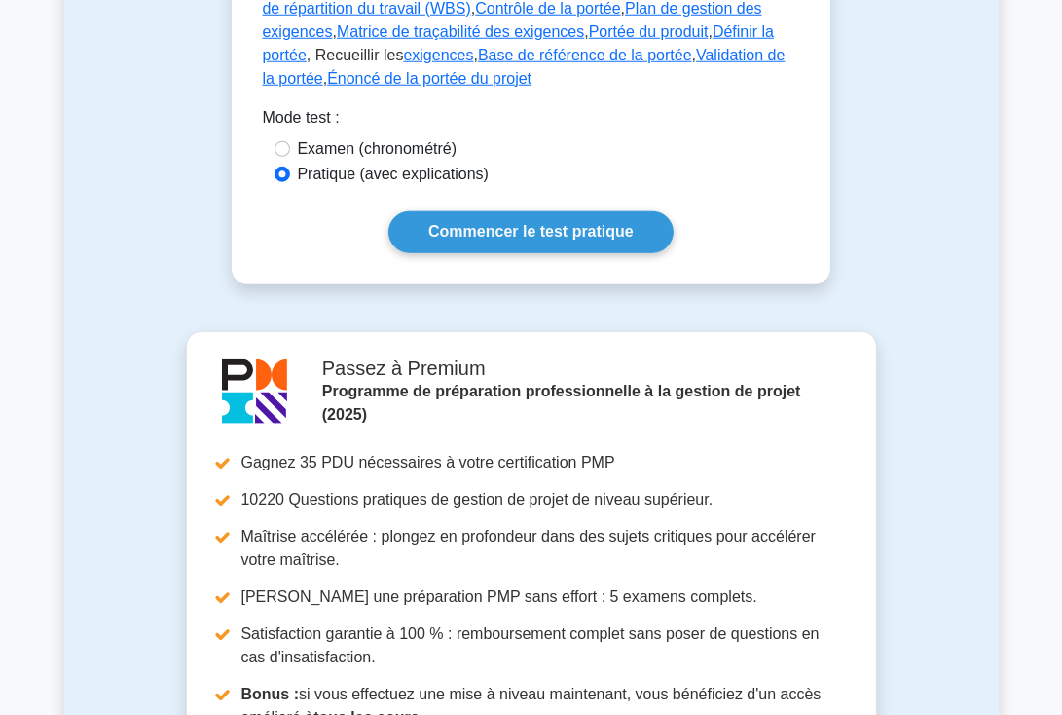
scroll to position [1302, 0]
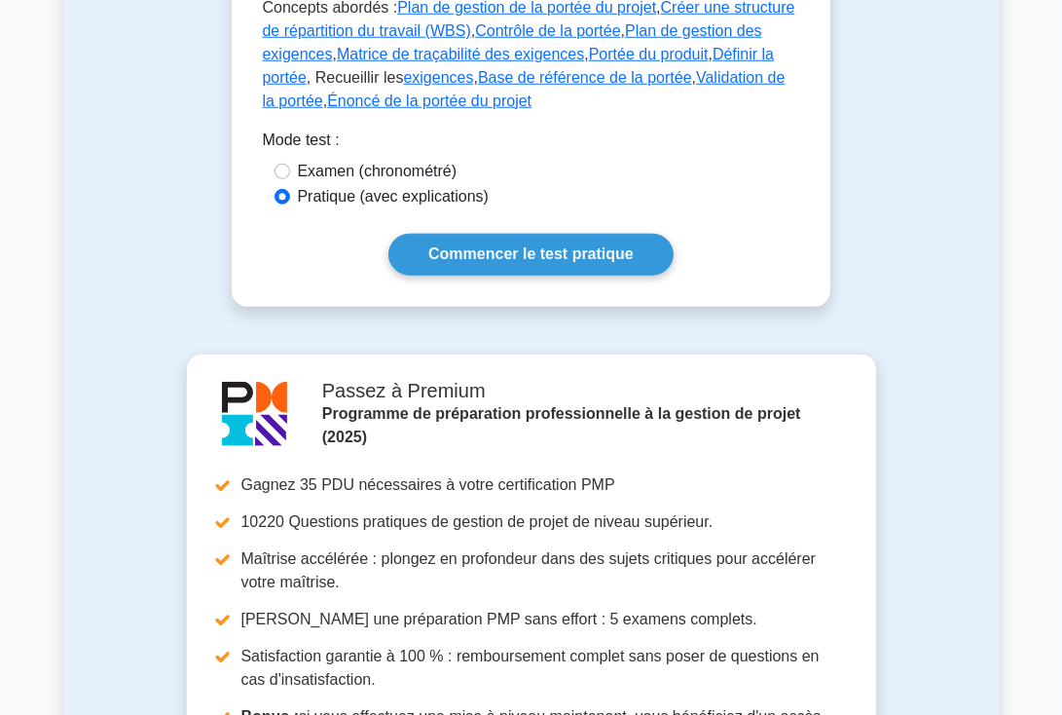
drag, startPoint x: 1068, startPoint y: 134, endPoint x: 1021, endPoint y: 464, distance: 333.4
click at [1021, 464] on html "Passez à Premium [GEOGRAPHIC_DATA]" at bounding box center [531, 94] width 1062 height 2792
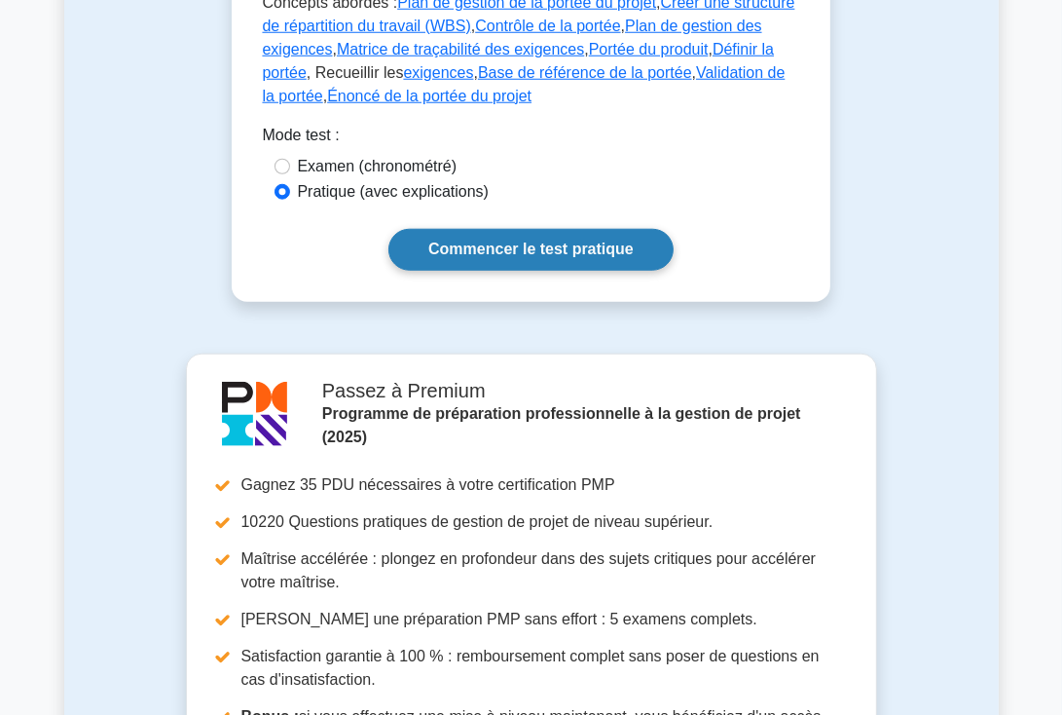
click at [539, 241] on font "Commencer le test pratique" at bounding box center [530, 249] width 205 height 17
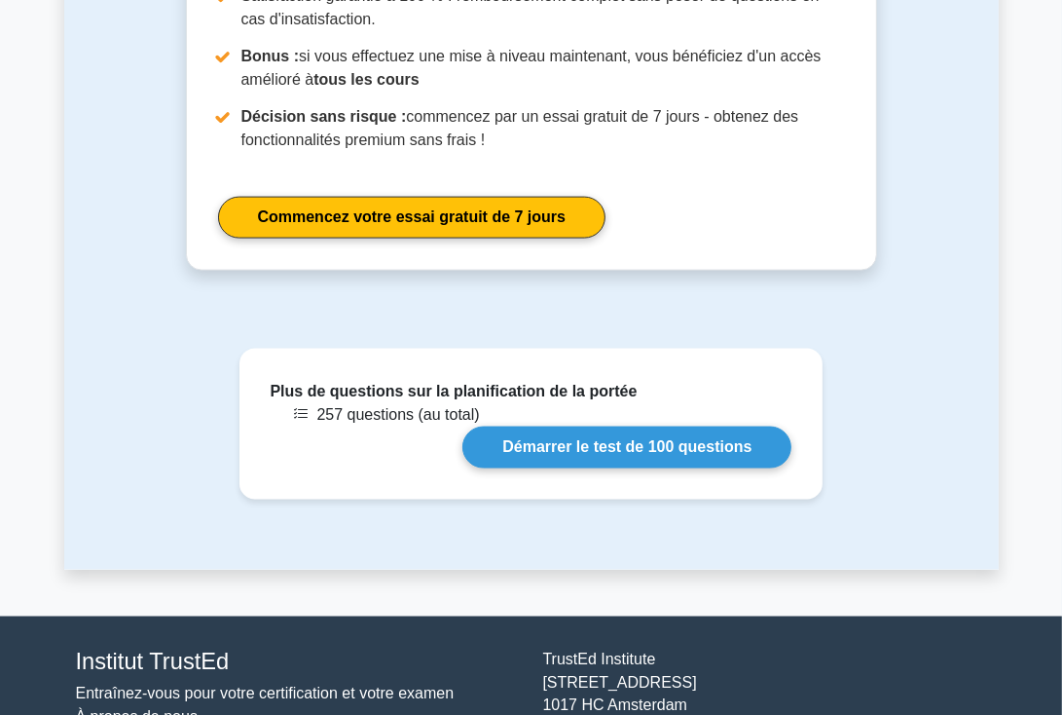
scroll to position [1975, 0]
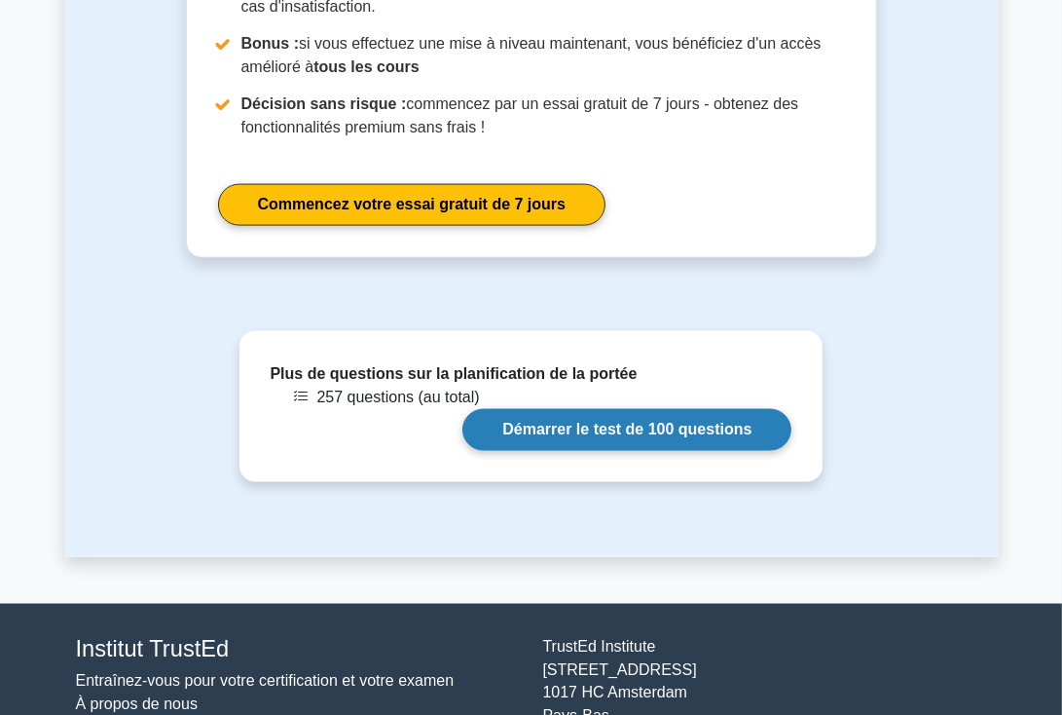
click at [655, 409] on link "Démarrer le test de 100 questions" at bounding box center [626, 430] width 329 height 42
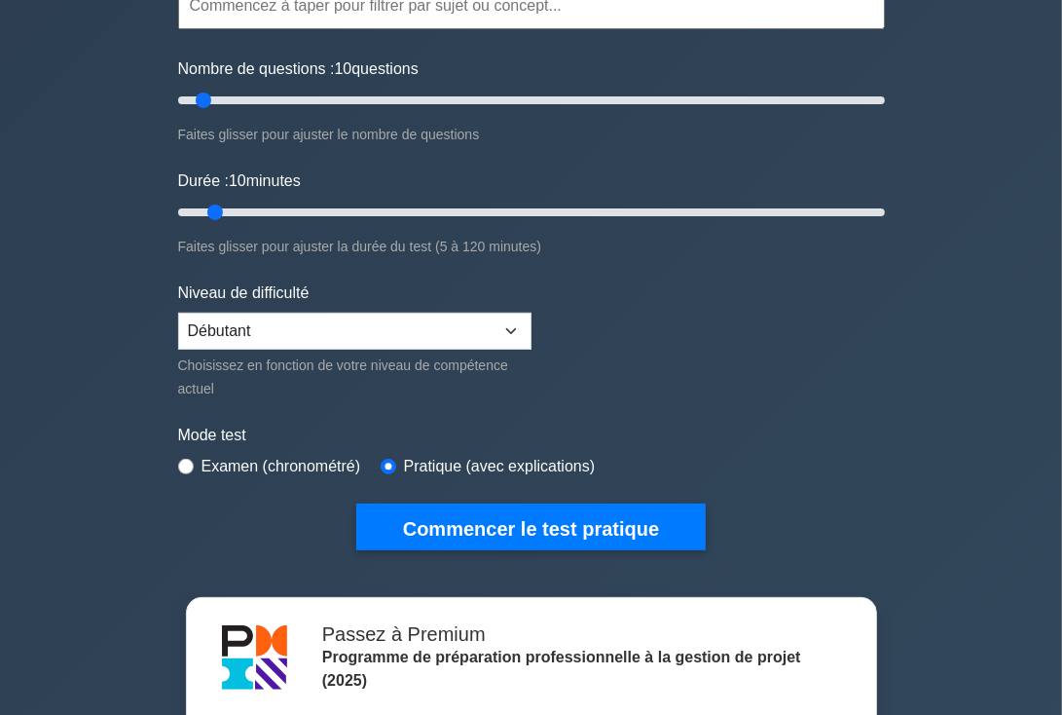
scroll to position [258, 0]
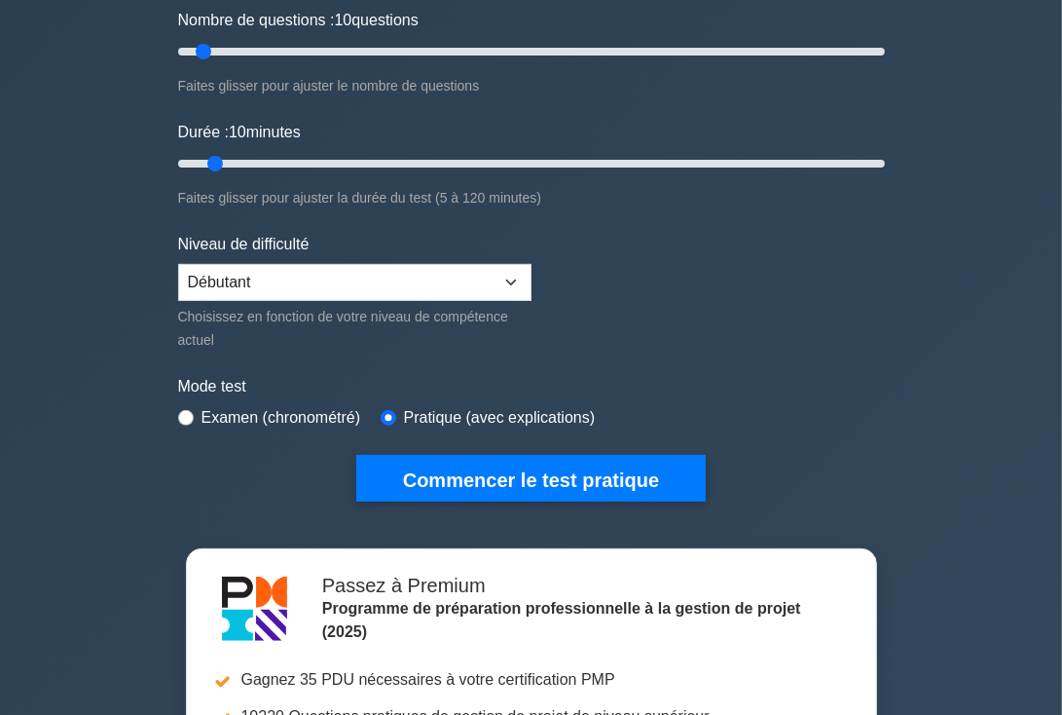
drag, startPoint x: 1067, startPoint y: 42, endPoint x: 1060, endPoint y: 64, distance: 23.4
click at [509, 279] on select "Débutant Intermédiaire Expert" at bounding box center [354, 282] width 353 height 37
select select "intermediate"
click at [178, 264] on select "Débutant Intermédiaire Expert" at bounding box center [354, 282] width 353 height 37
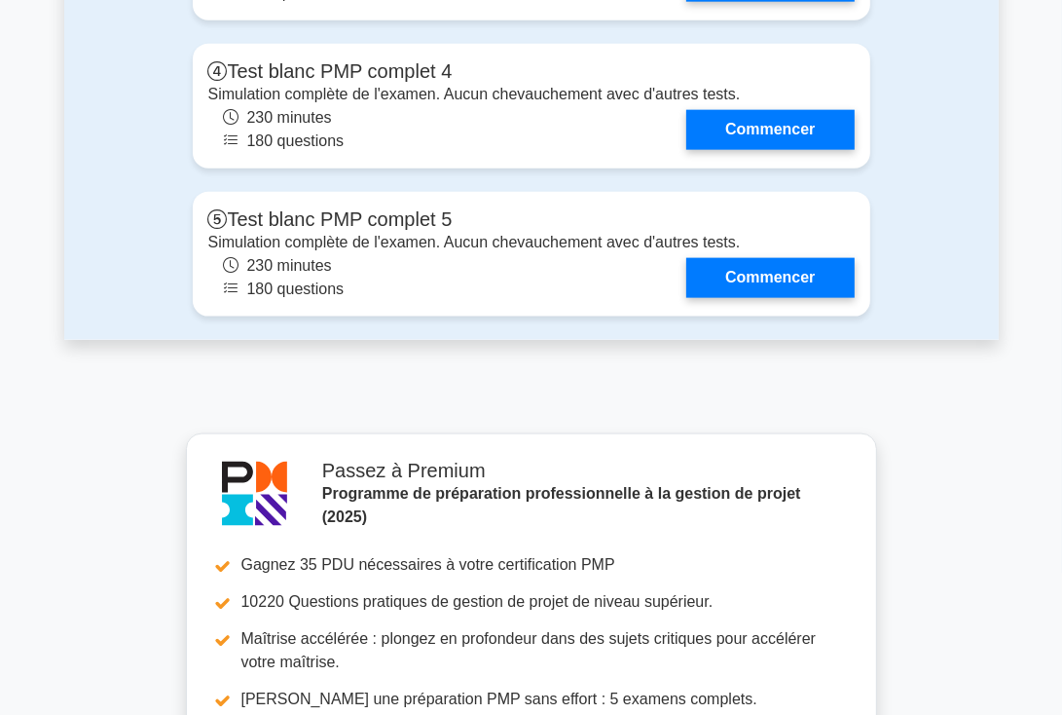
scroll to position [7065, 0]
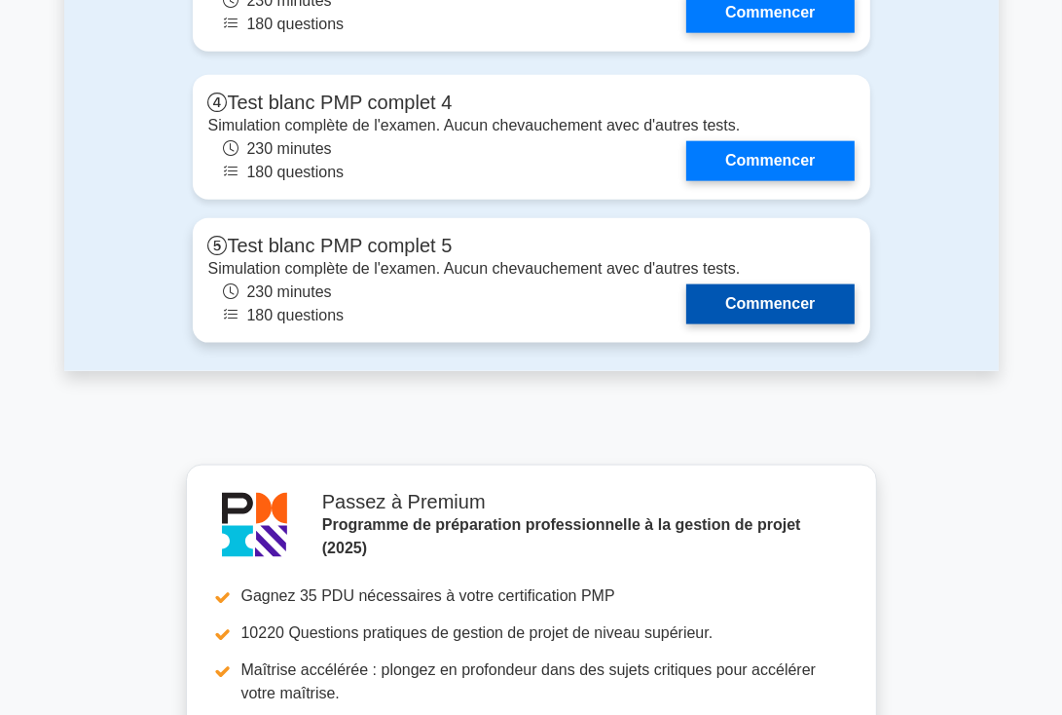
click at [730, 324] on link "Commencer" at bounding box center [769, 304] width 167 height 40
